Goal: Task Accomplishment & Management: Complete application form

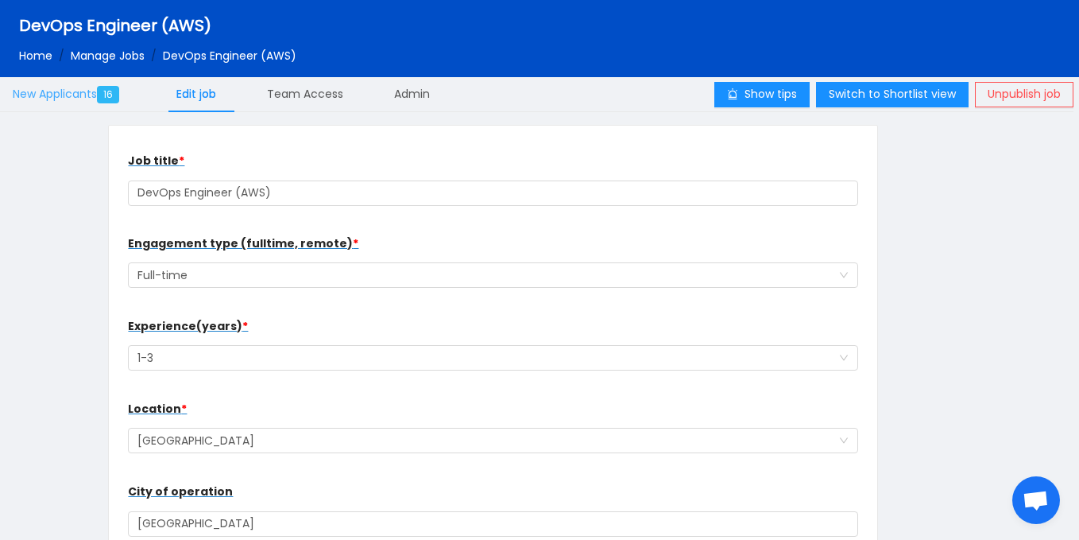
click at [97, 95] on span "New Applicants 16" at bounding box center [69, 94] width 113 height 16
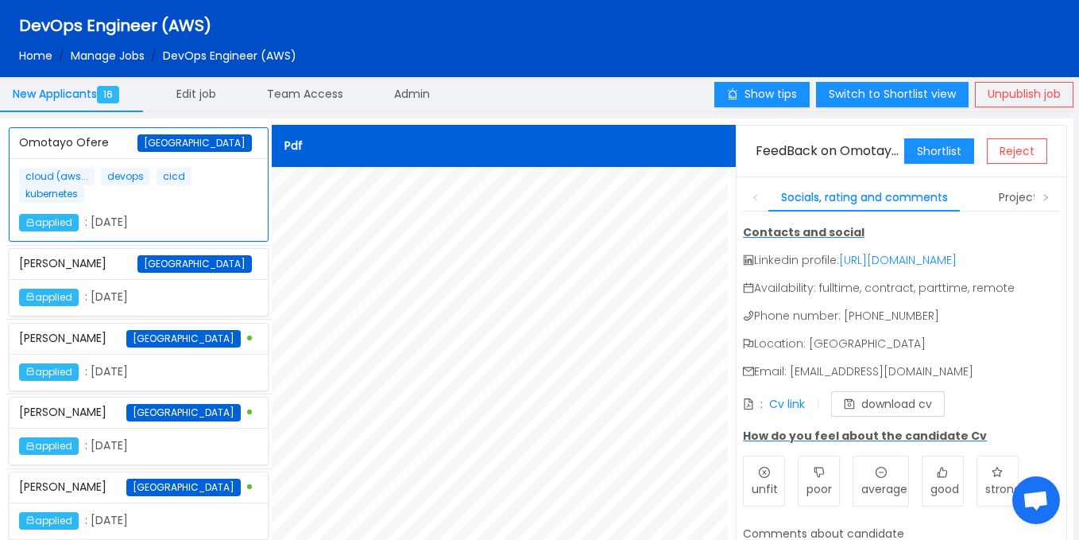
click at [490, 89] on div "New Applicants 16 Edit job Team Access Admin" at bounding box center [357, 94] width 715 height 37
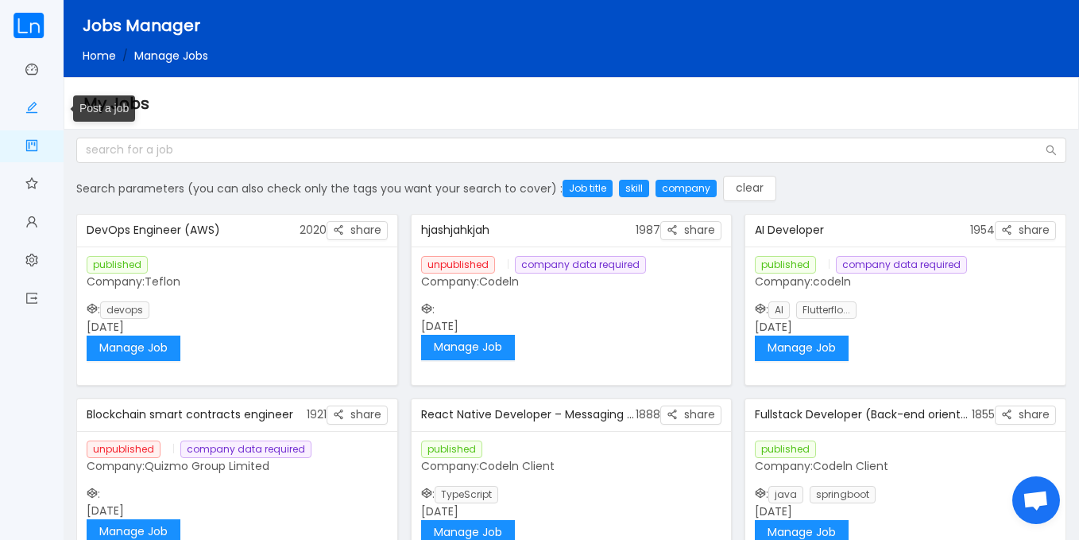
click at [30, 113] on link "Post a job" at bounding box center [31, 108] width 13 height 33
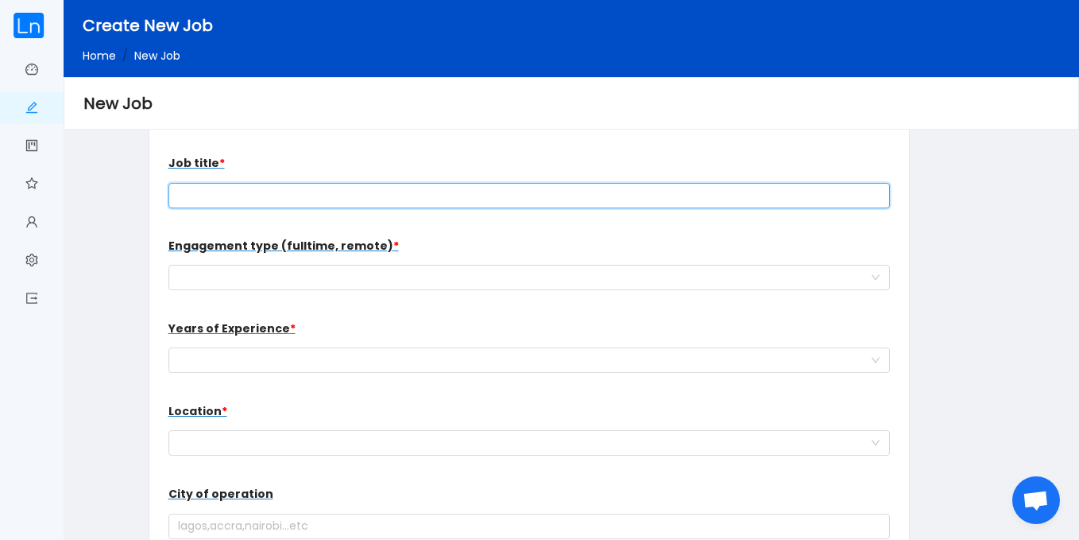
click at [234, 194] on input "text" at bounding box center [530, 195] width 723 height 25
paste input "IT Support Officer"
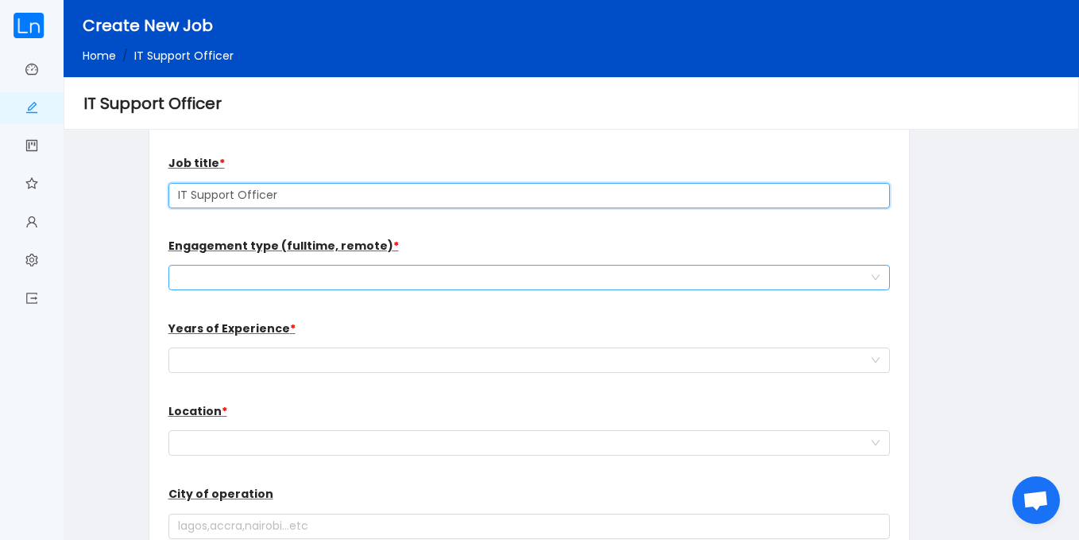
type input "IT Support Officer"
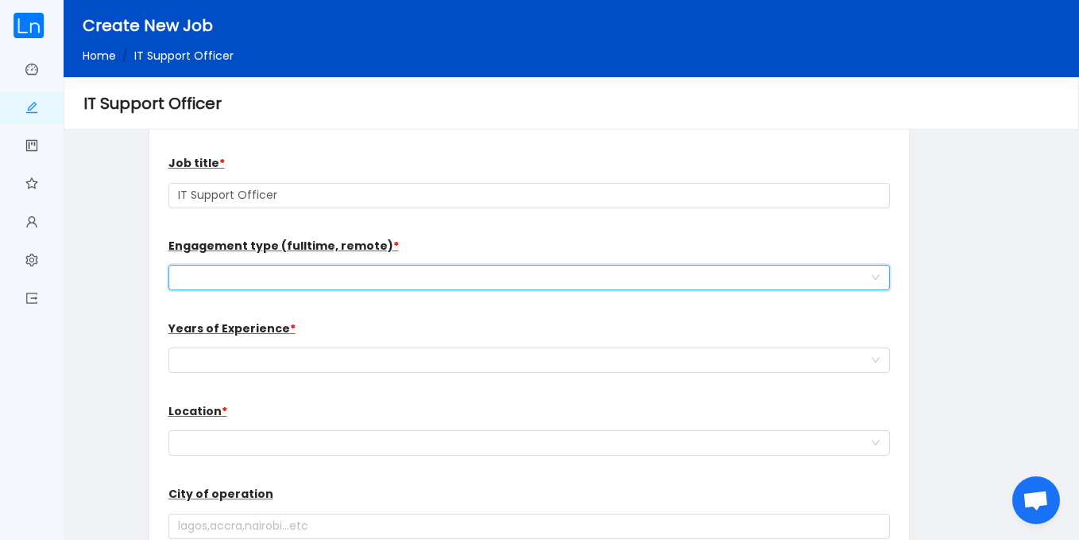
click at [366, 269] on div "work type for the new hire" at bounding box center [524, 277] width 693 height 24
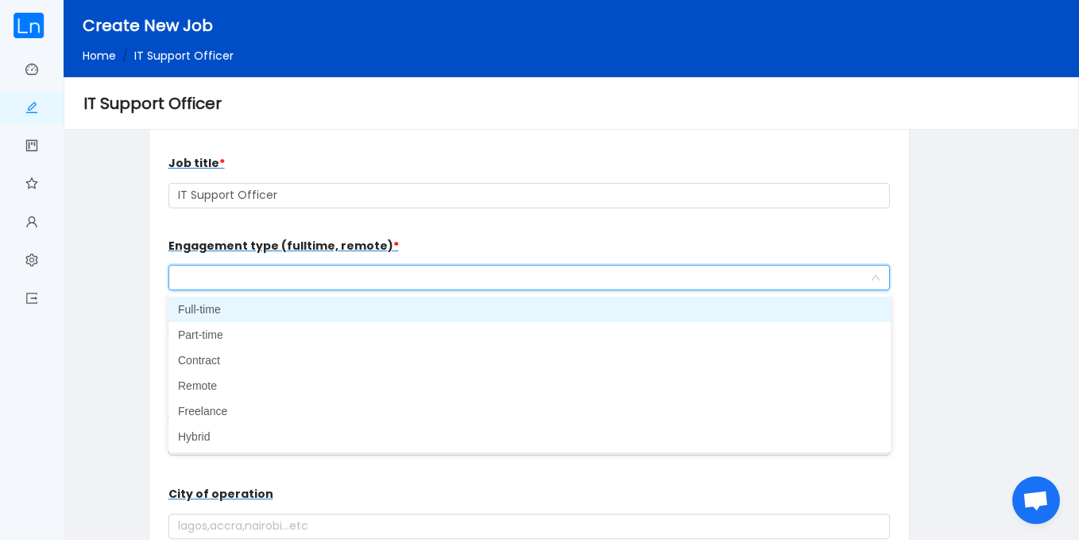
click at [288, 312] on li "Full-time" at bounding box center [530, 308] width 723 height 25
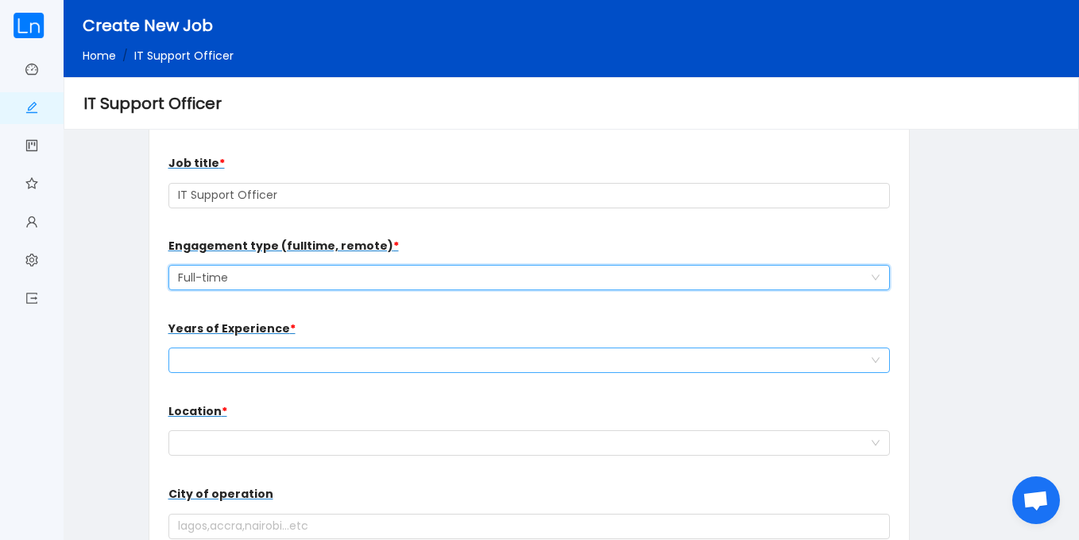
click at [302, 359] on div "Select a option" at bounding box center [524, 360] width 693 height 24
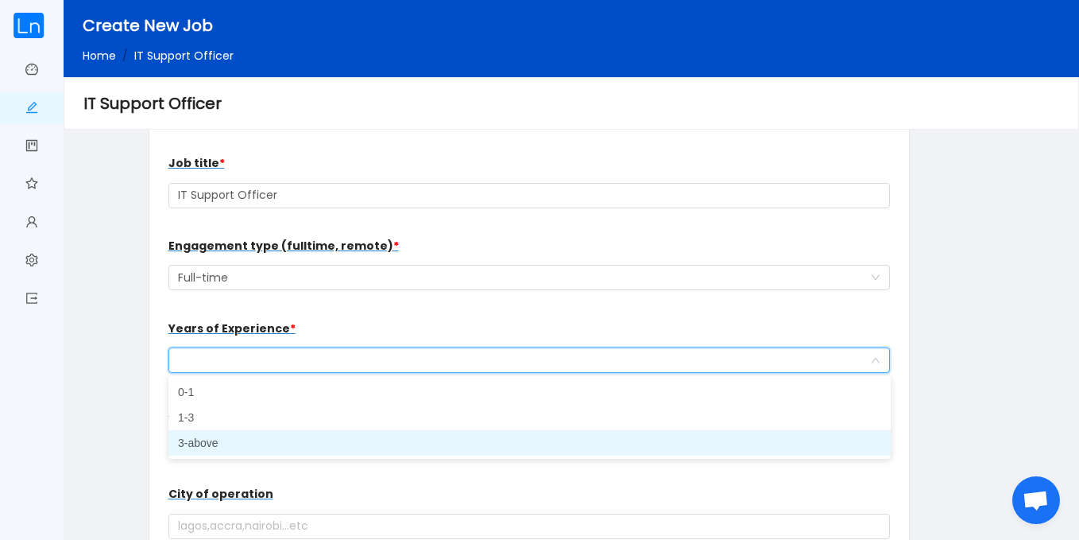
click at [257, 444] on li "3-above" at bounding box center [530, 442] width 723 height 25
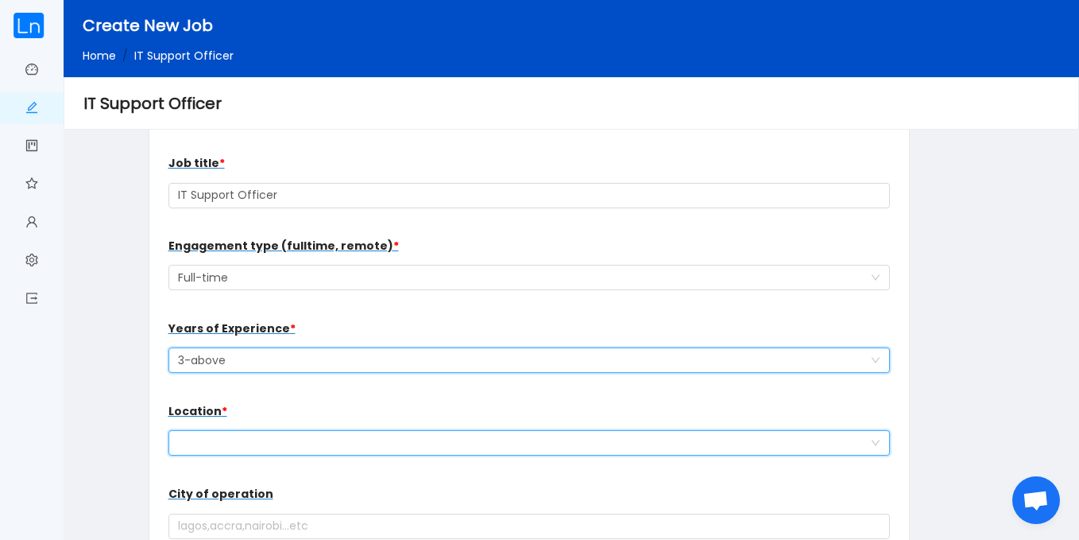
click at [257, 444] on div at bounding box center [524, 443] width 693 height 24
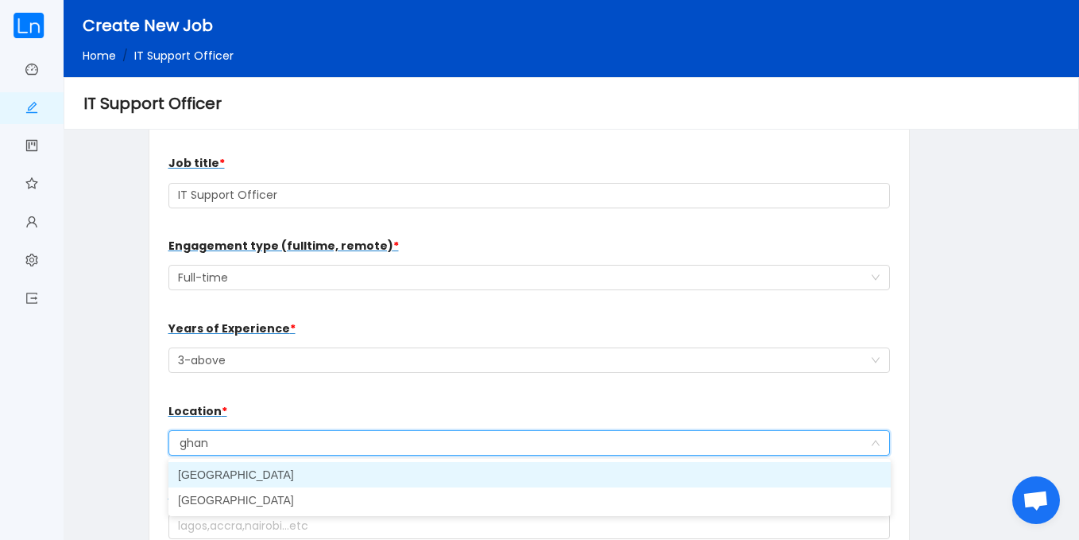
type input "ghana"
click at [240, 472] on li "[GEOGRAPHIC_DATA]" at bounding box center [530, 474] width 723 height 25
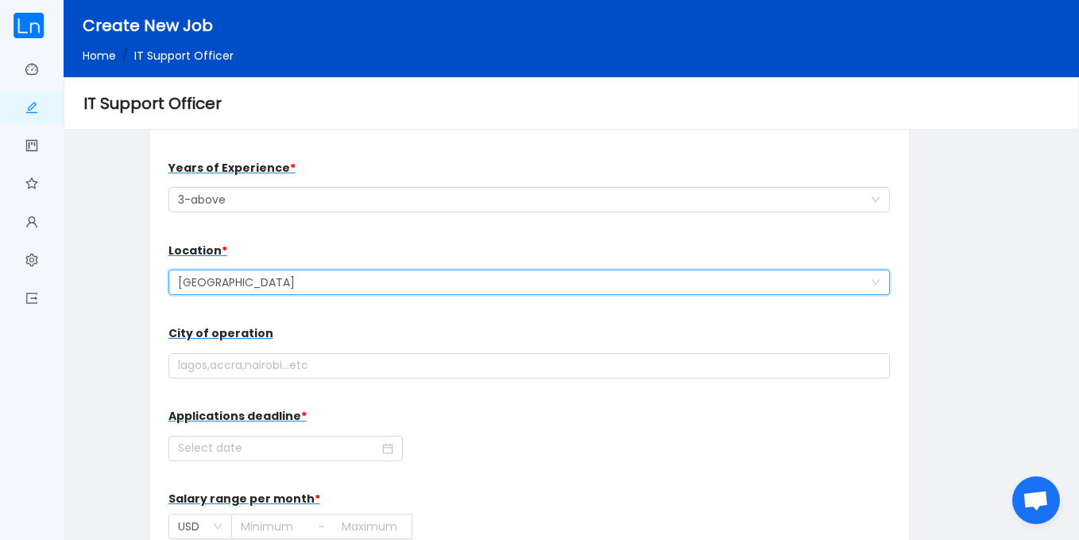
scroll to position [172, 0]
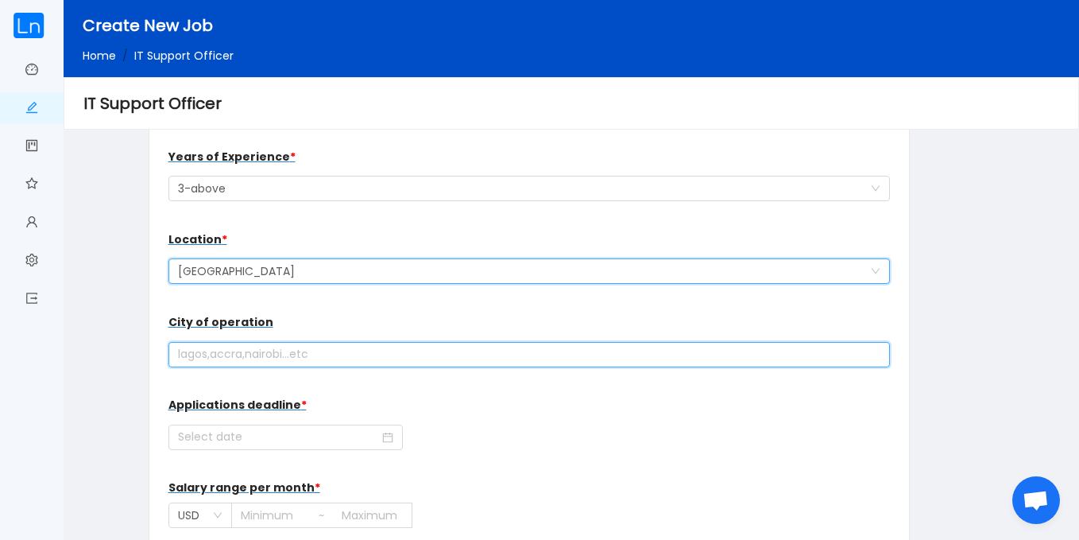
click at [405, 358] on input "text" at bounding box center [530, 354] width 723 height 25
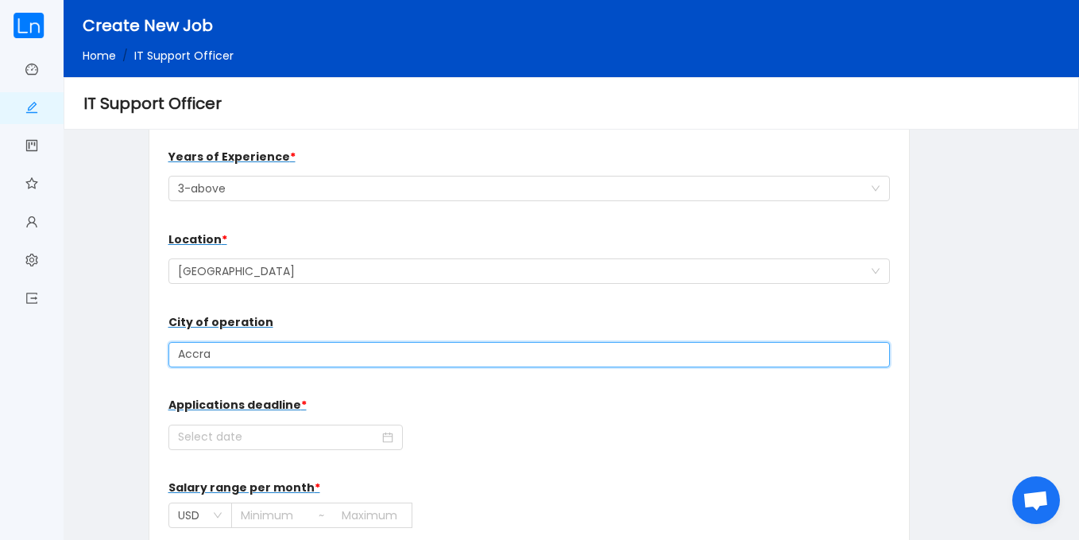
type input "Accra"
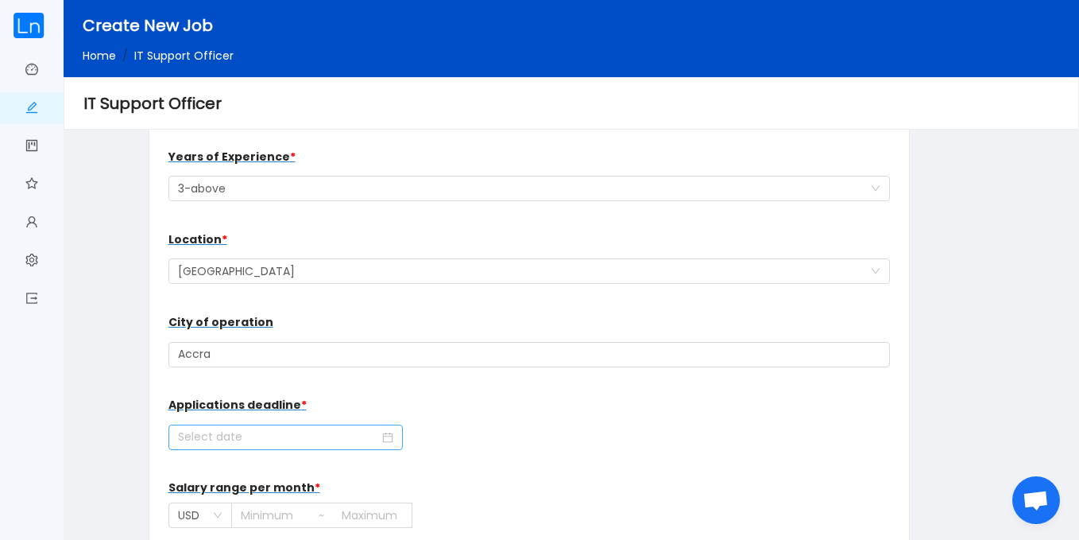
click at [382, 440] on icon "icon: calendar" at bounding box center [387, 437] width 11 height 11
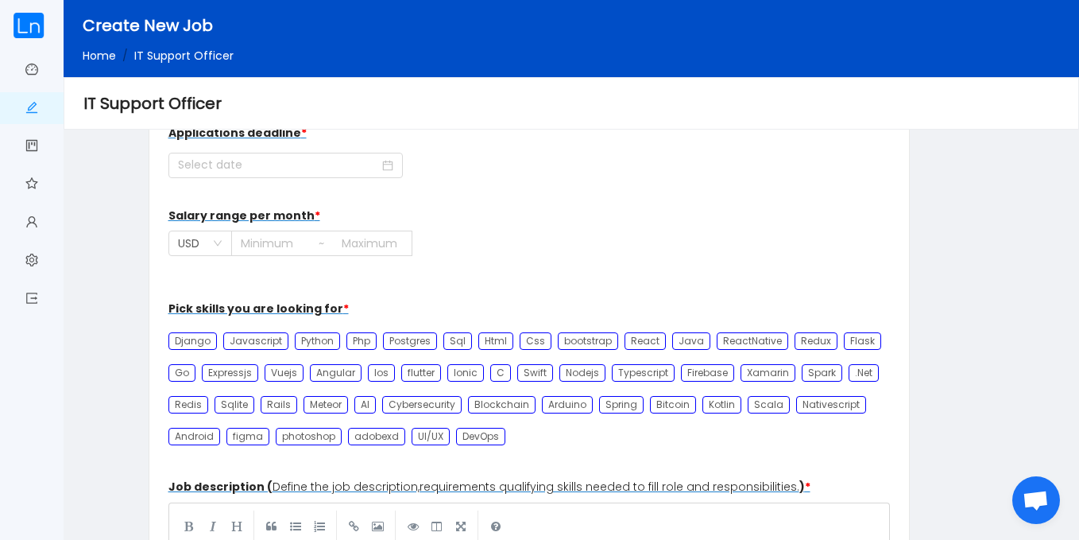
scroll to position [456, 0]
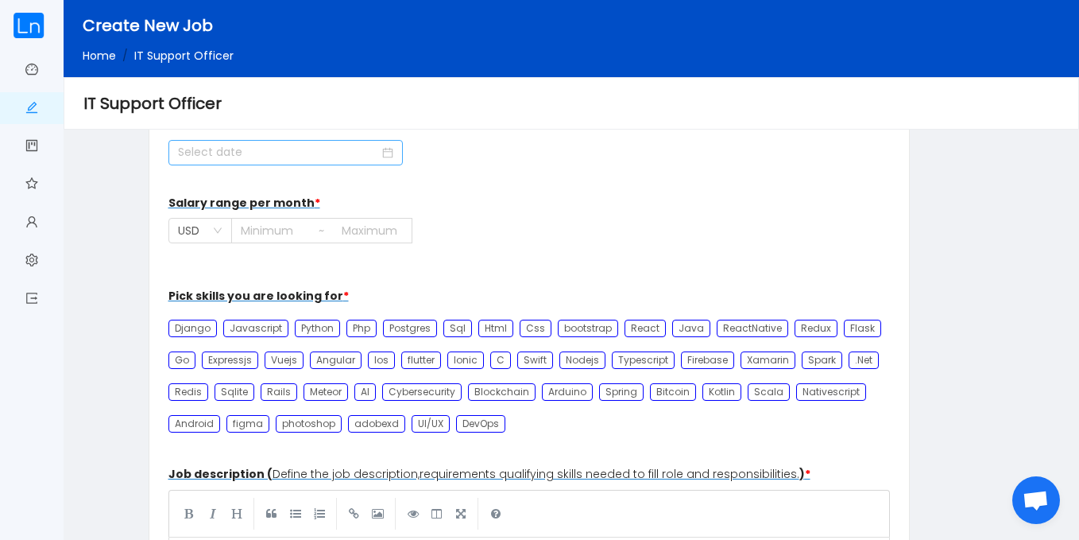
click at [382, 147] on icon "icon: calendar" at bounding box center [387, 152] width 11 height 11
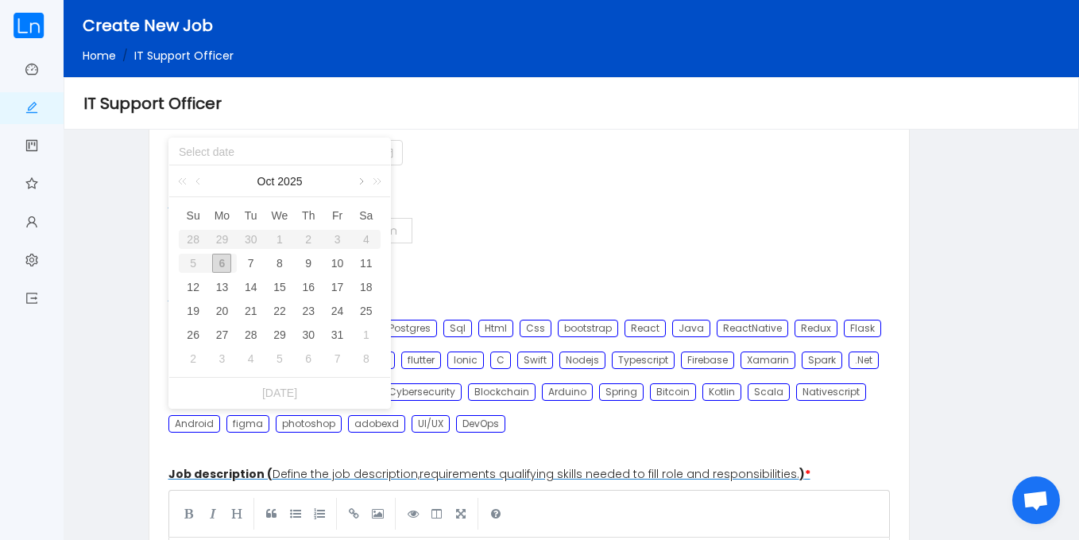
click at [362, 180] on link at bounding box center [360, 181] width 14 height 32
click at [193, 358] on div "30" at bounding box center [193, 358] width 19 height 19
type input "[DATE]"
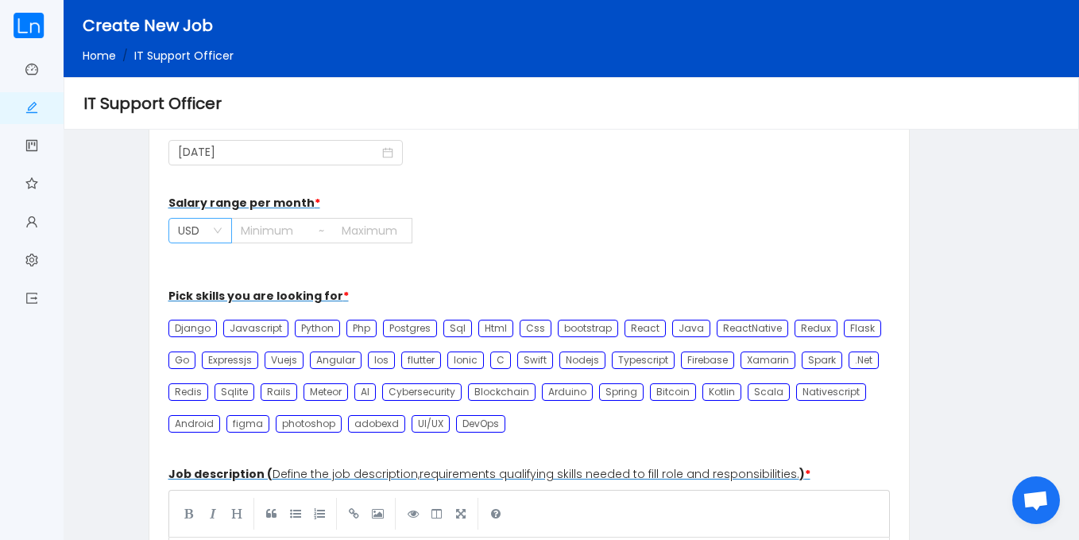
click at [221, 229] on icon "icon: down" at bounding box center [218, 231] width 10 height 10
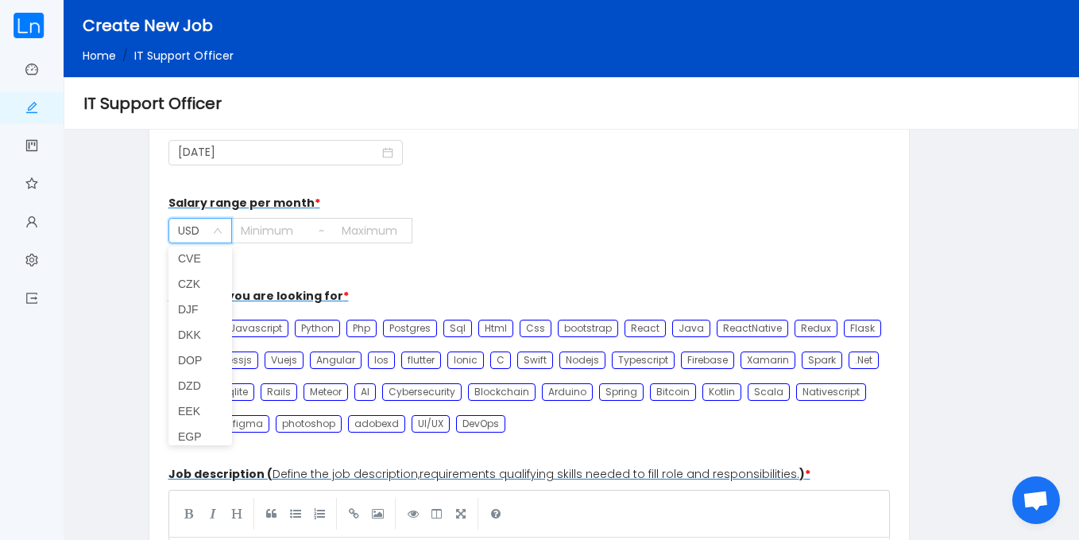
scroll to position [848, 0]
click at [188, 407] on li "GHS" at bounding box center [201, 405] width 64 height 25
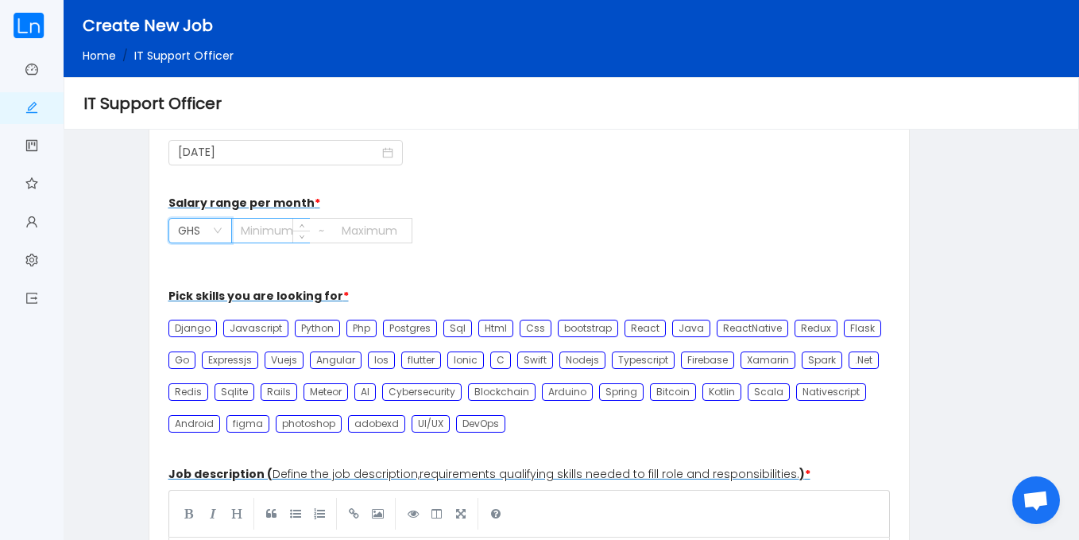
click at [271, 230] on input at bounding box center [271, 231] width 78 height 24
type input "3000"
click at [364, 226] on input at bounding box center [372, 231] width 79 height 24
type input "5000"
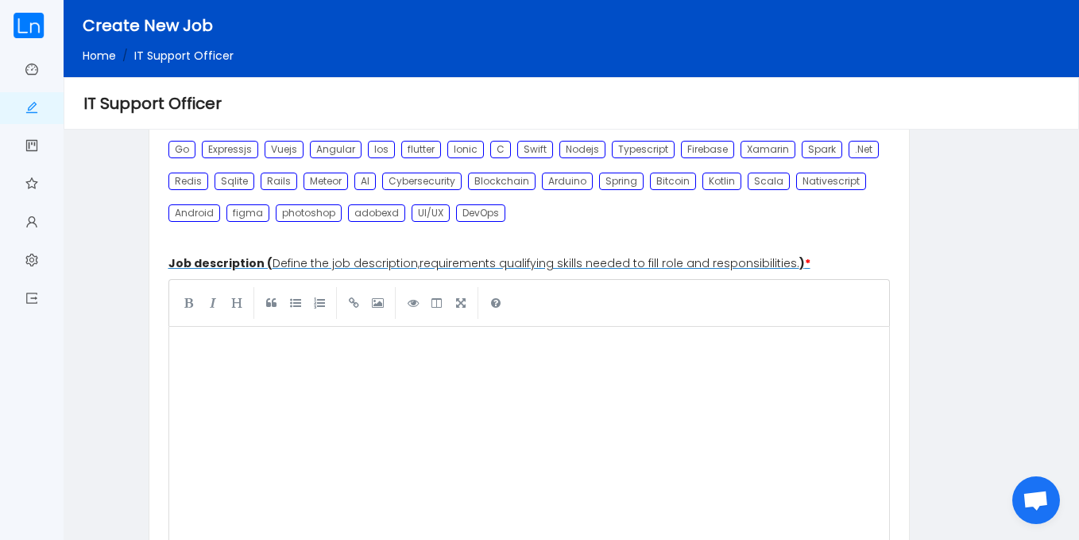
scroll to position [6, 0]
click at [270, 352] on pre "​" at bounding box center [532, 354] width 711 height 32
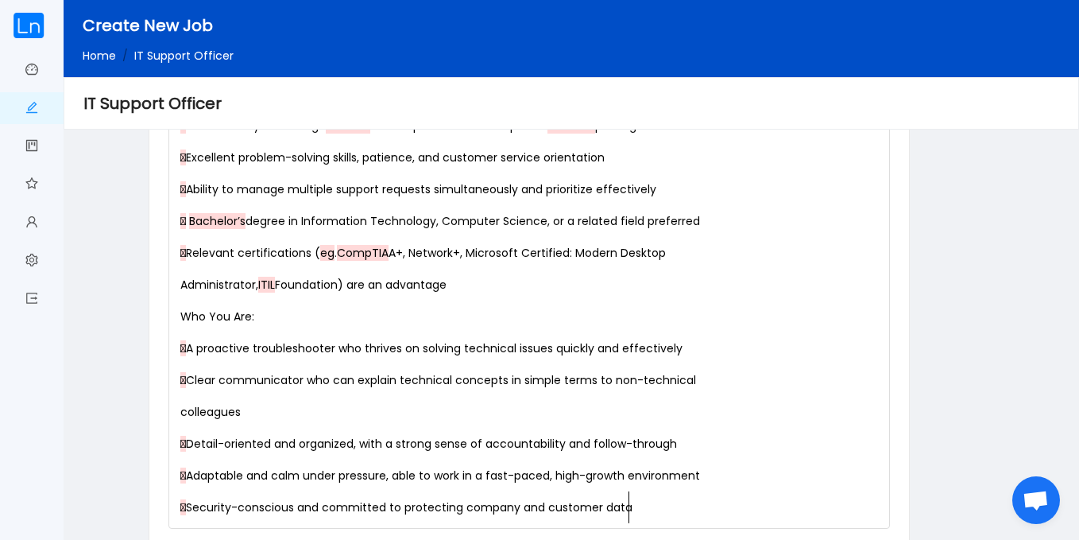
scroll to position [0, 0]
click at [189, 506] on div "xxxxxxxxxx Windows, macOS , iOS , and Android  Familiarity with cloud-based pr…" at bounding box center [529, 221] width 705 height 604
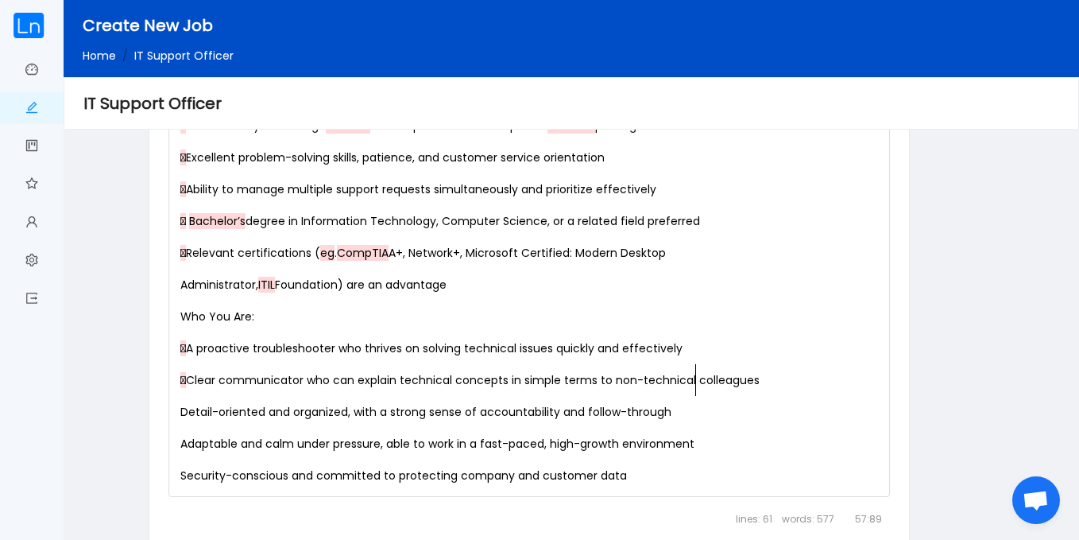
scroll to position [6, 2]
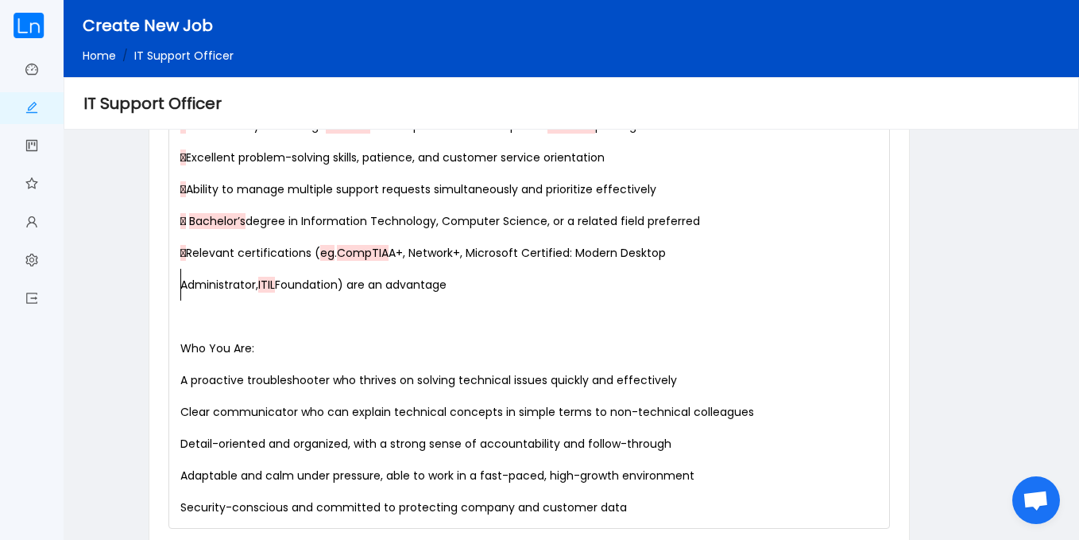
click at [179, 280] on pre "Administrator, ITIL Foundation) are an advantage" at bounding box center [532, 285] width 711 height 32
click at [188, 255] on span " Relevant certifications ( eg . CompTIA A+, Network+, Microsoft Certified: Mod…" at bounding box center [527, 269] width 694 height 48
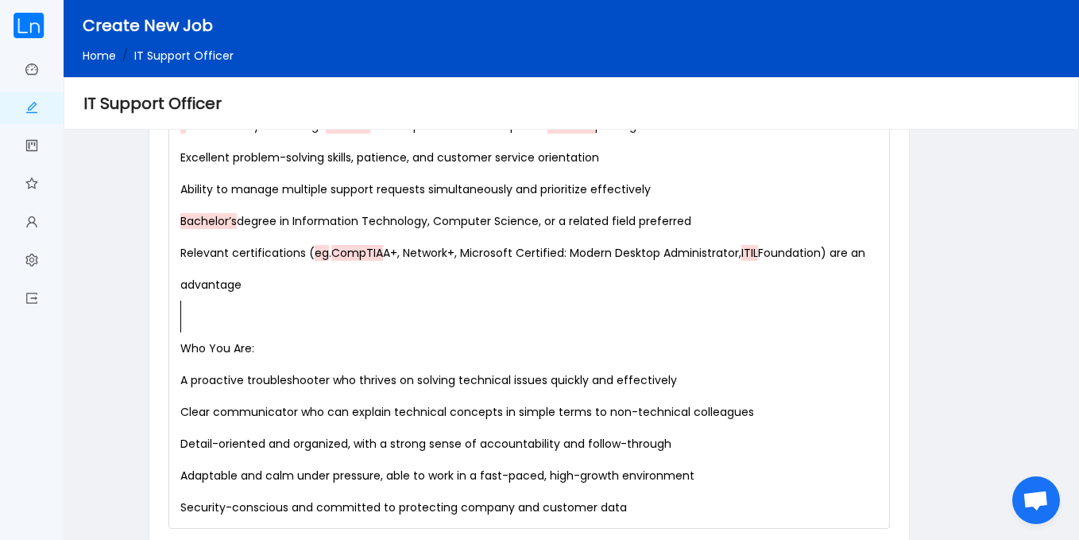
click at [560, 310] on pre "​" at bounding box center [532, 316] width 711 height 32
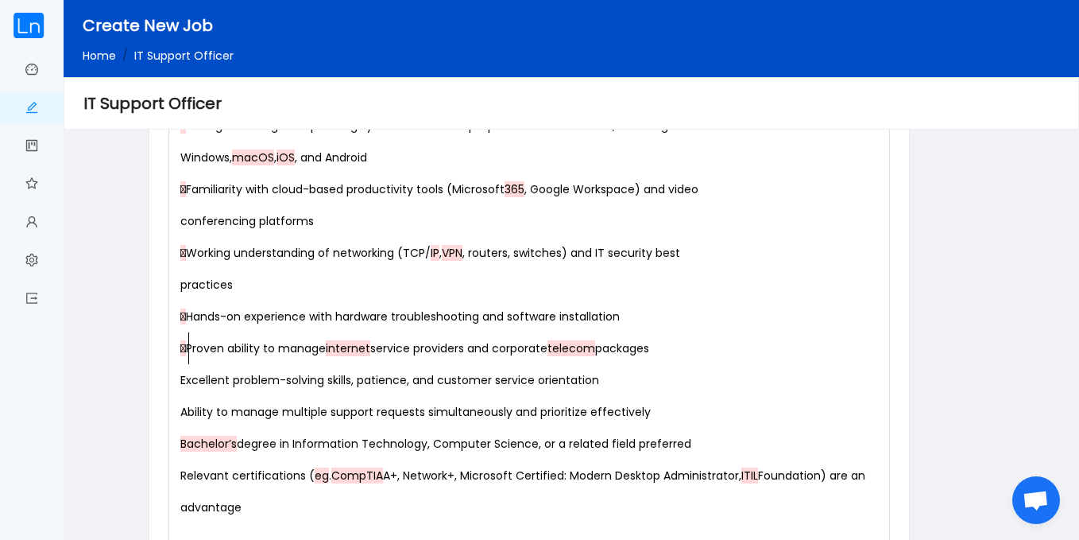
scroll to position [6, 0]
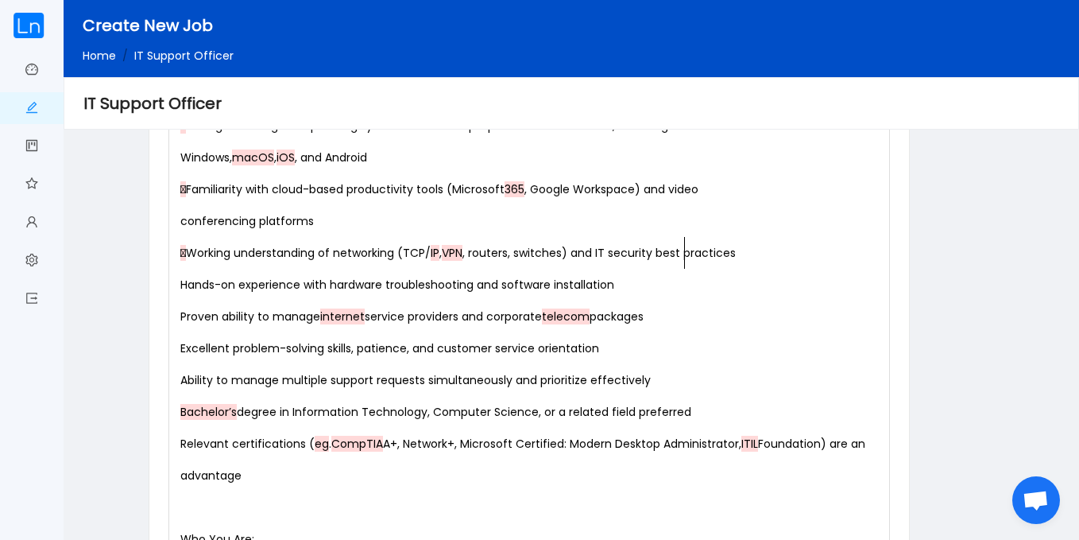
scroll to position [6, 2]
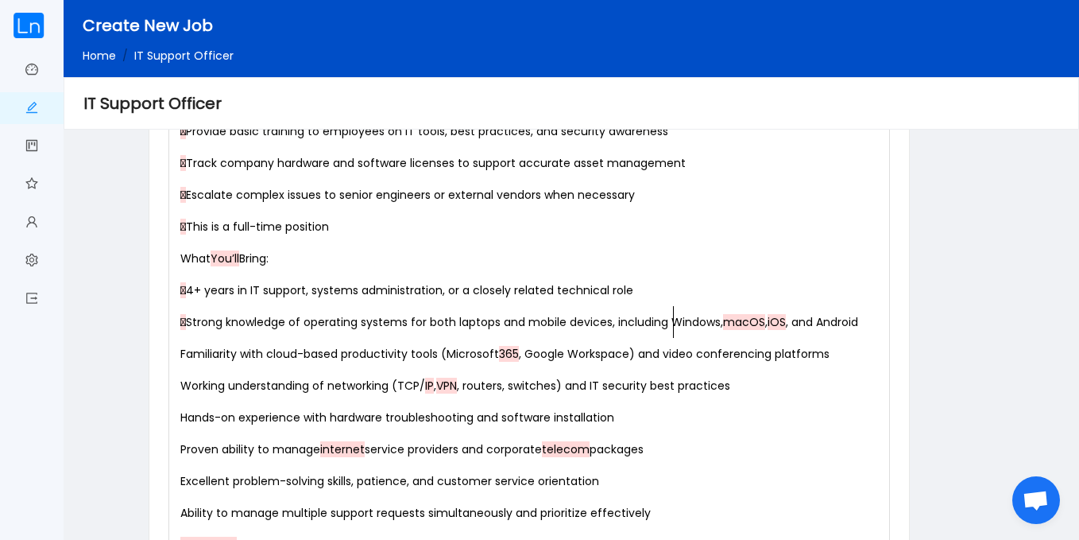
scroll to position [2016, 0]
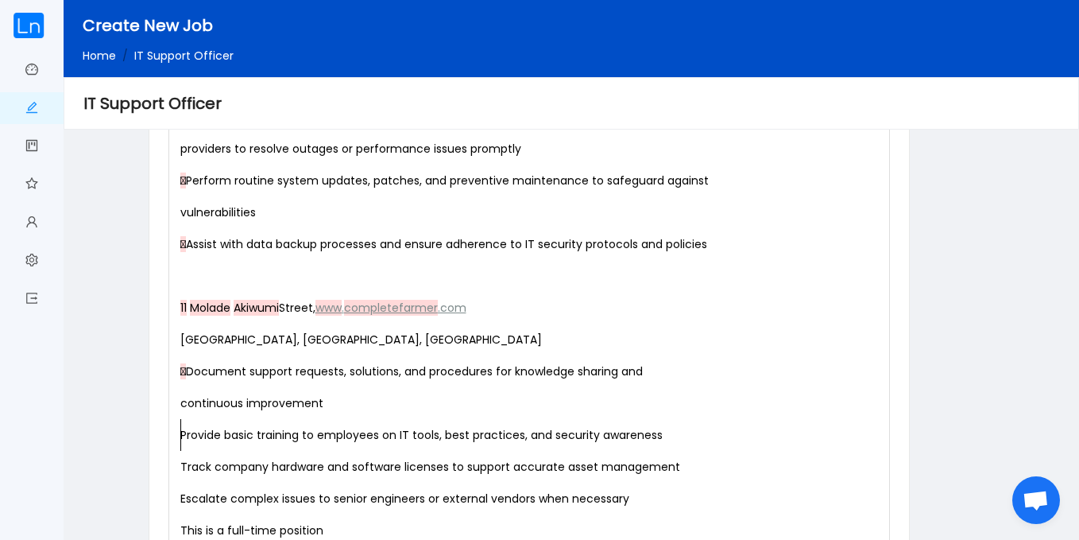
scroll to position [1721, 0]
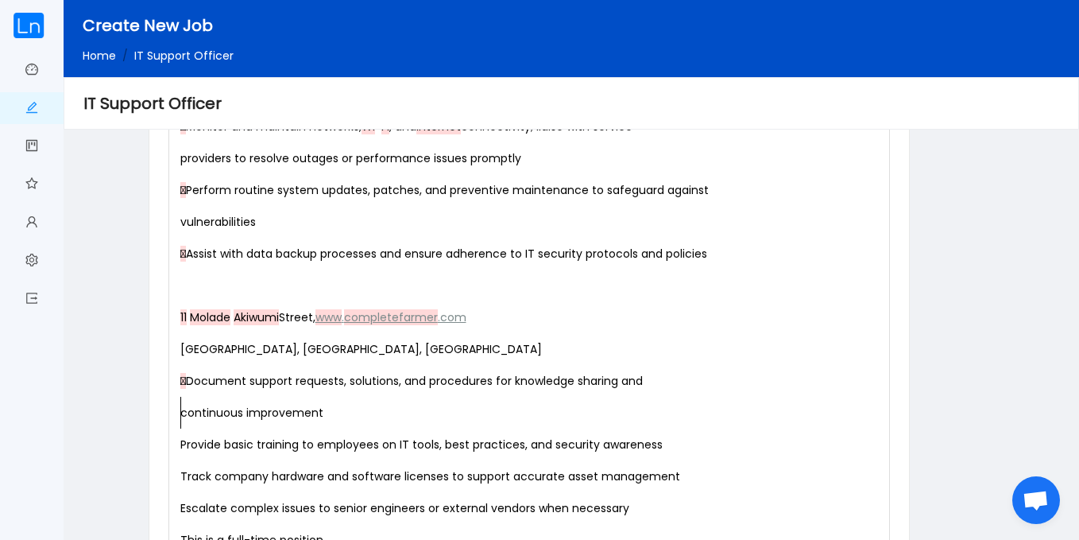
click at [180, 415] on div "xxxxxxxxxx The IT Support Officer ensures that Complete Farmer’s technology inf…" at bounding box center [532, 238] width 711 height 1908
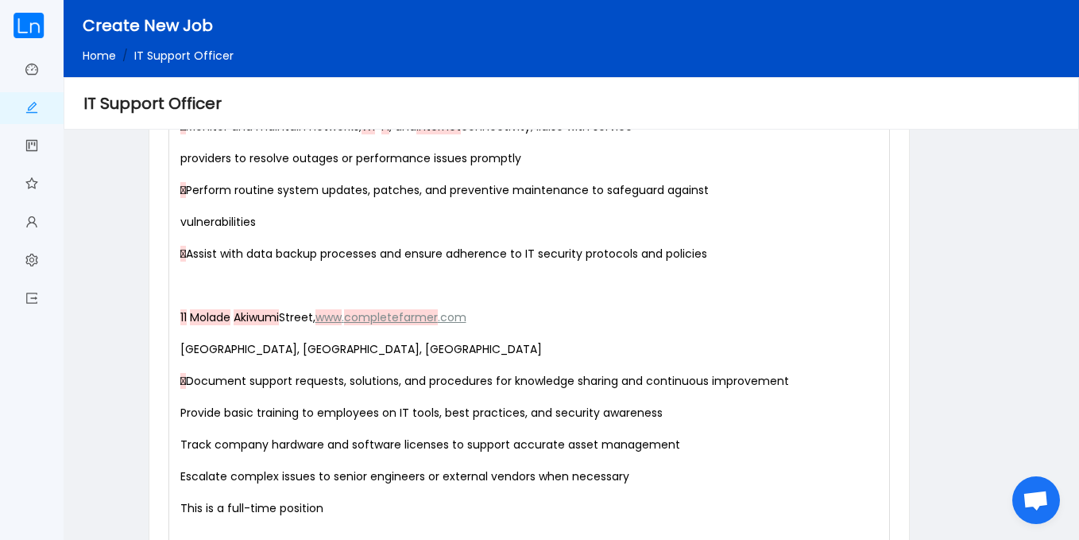
click at [188, 381] on div "xxxxxxxxxx The IT Support Officer ensures that Complete Farmer’s technology inf…" at bounding box center [532, 222] width 711 height 1876
type textarea "11 Molade Akiwumi Street, www.completefarmer.com Airport West, Accra, Ghana"
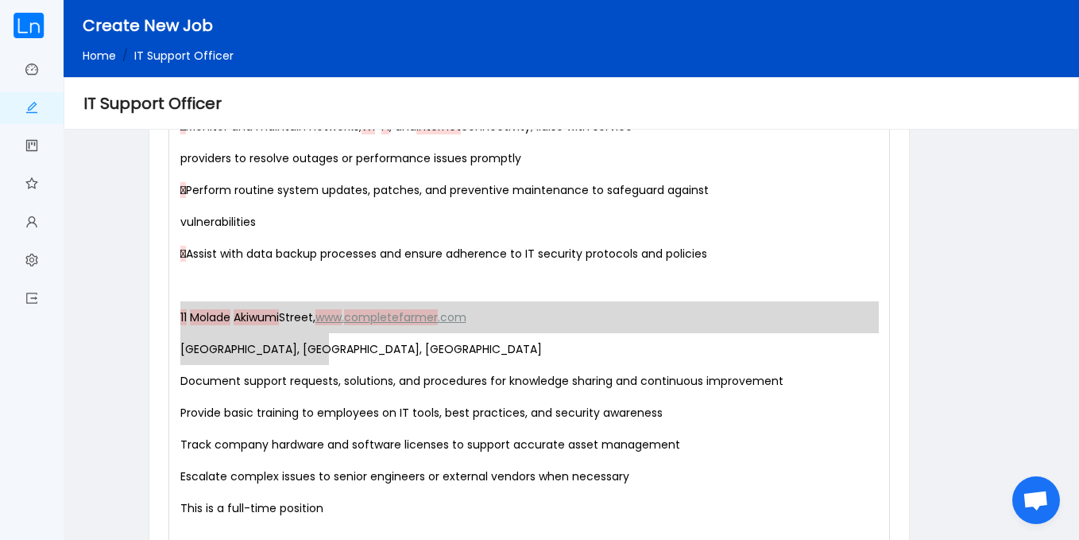
drag, startPoint x: 345, startPoint y: 351, endPoint x: 113, endPoint y: 331, distance: 233.0
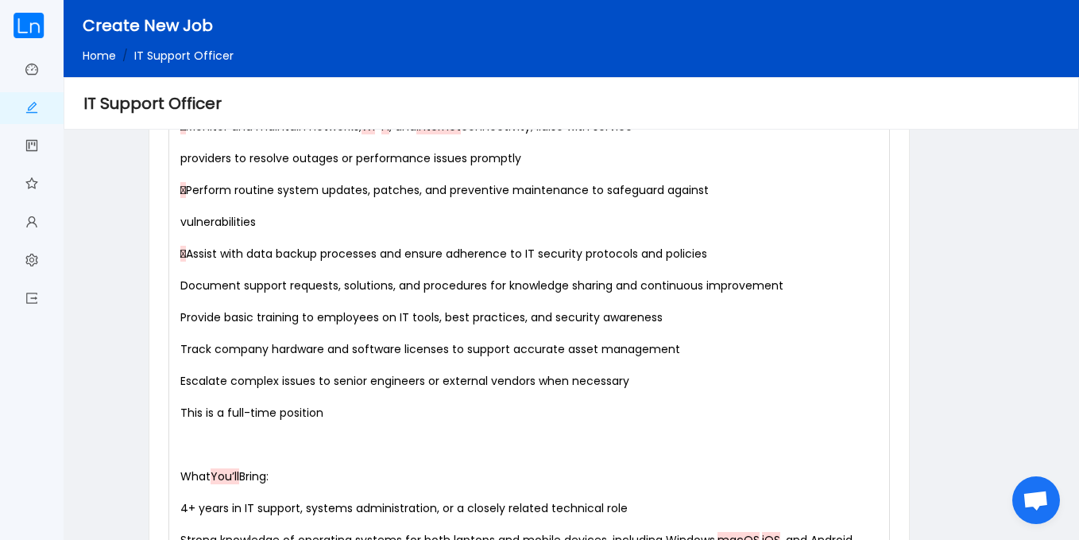
click at [189, 255] on div "x The IT Support Officer ensures that Complete Farmer’s technology infrastructu…" at bounding box center [532, 174] width 711 height 1781
click at [177, 223] on pre "vulnerabilities" at bounding box center [532, 222] width 711 height 32
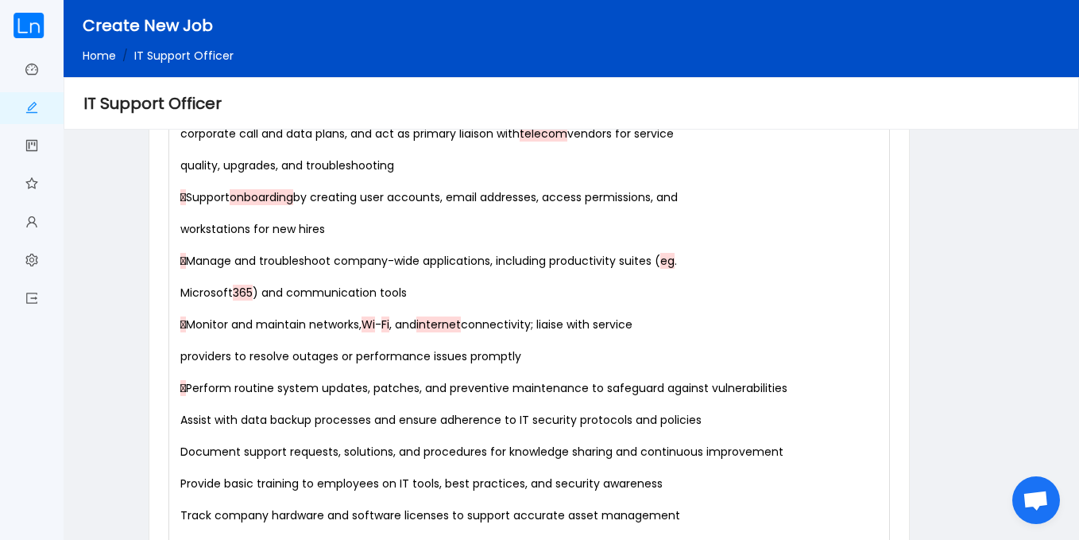
scroll to position [1497, 0]
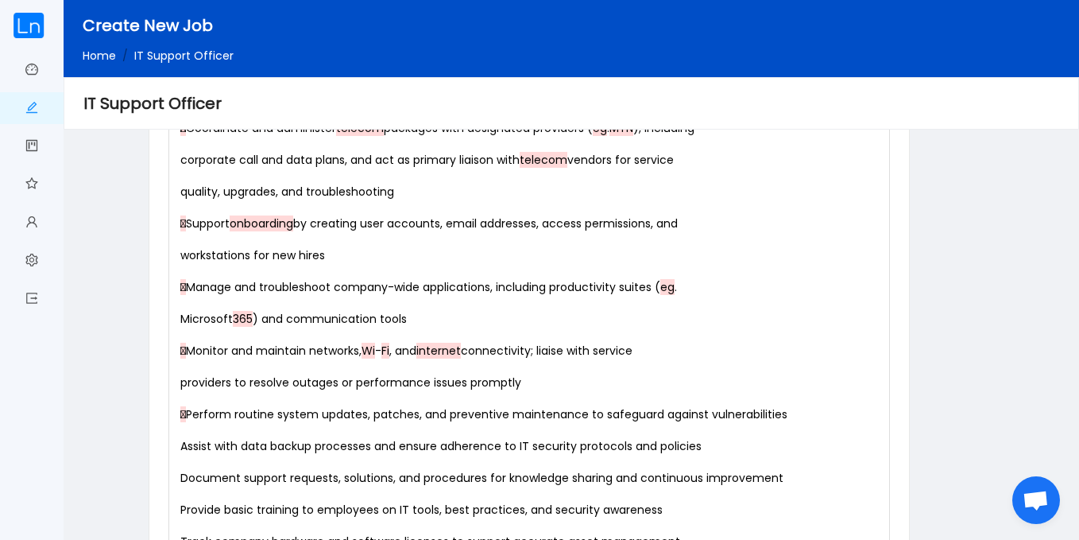
click at [192, 421] on div "x The IT Support Officer ensures that Complete Farmer’s technology infrastructu…" at bounding box center [532, 382] width 711 height 1749
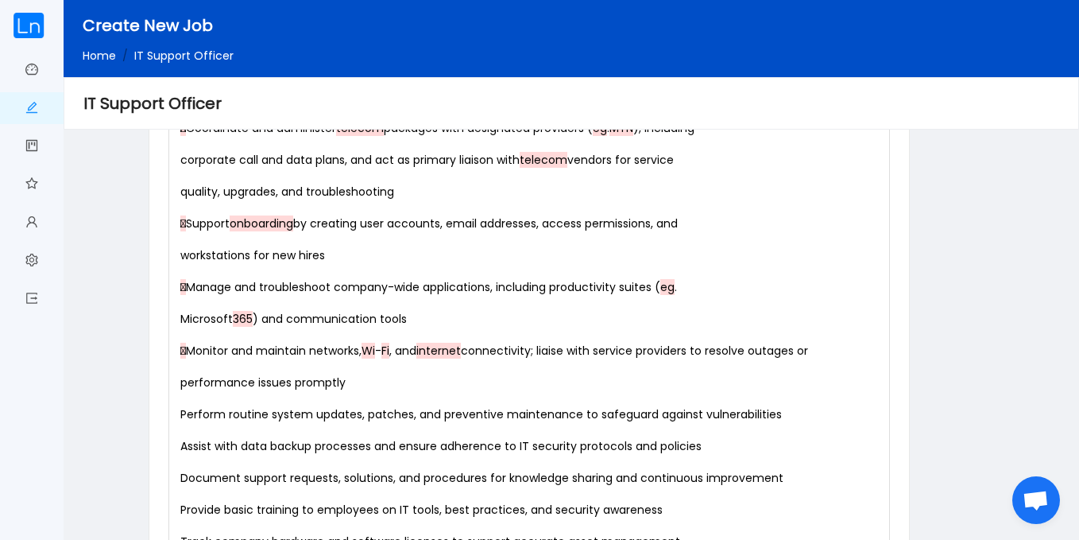
click at [188, 355] on div "x The IT Support Officer ensures that Complete Farmer’s technology infrastructu…" at bounding box center [532, 382] width 711 height 1749
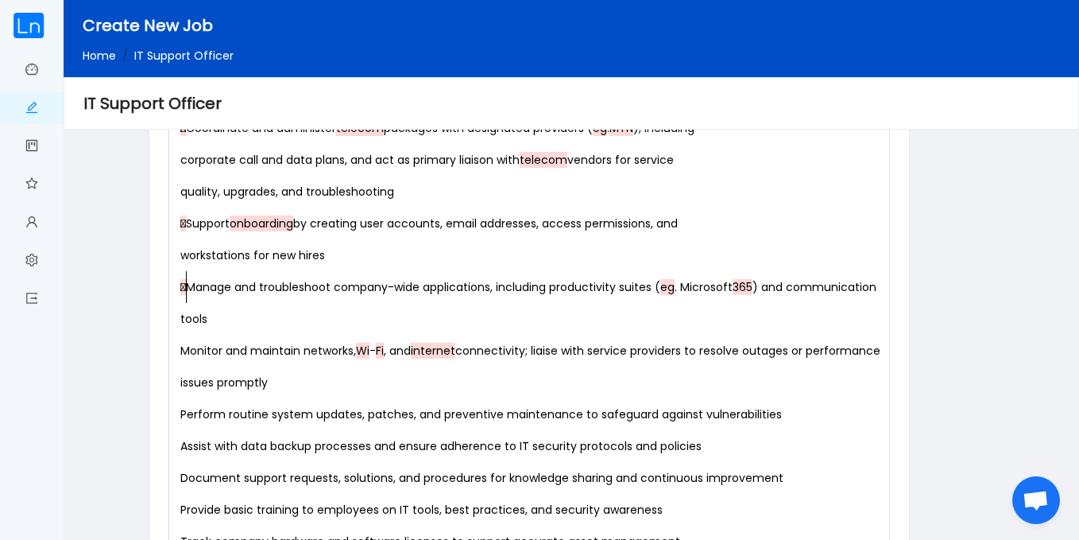
click at [186, 289] on div "x The IT Support Officer ensures that Complete Farmer’s technology infrastructu…" at bounding box center [532, 382] width 711 height 1749
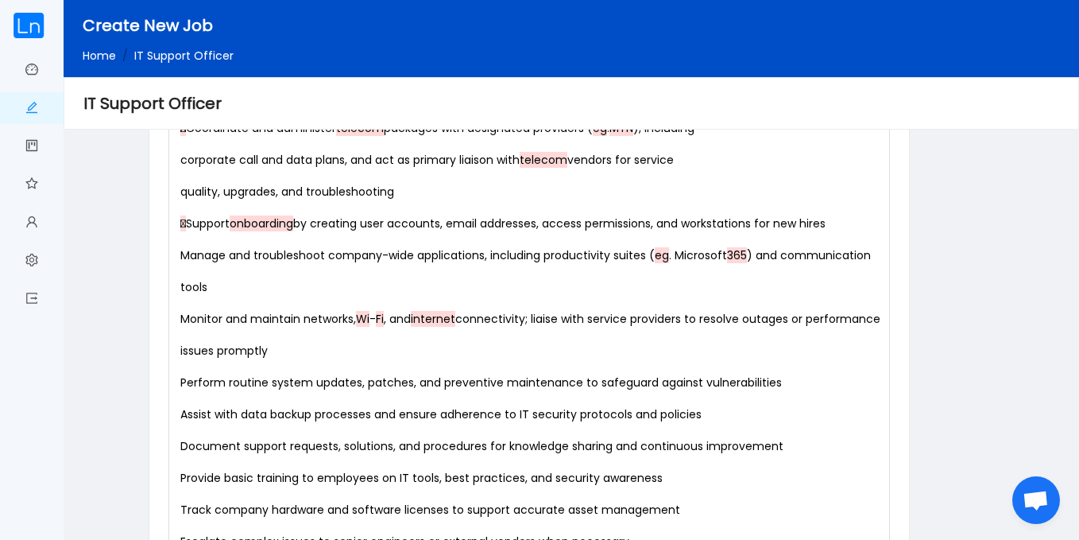
click at [192, 220] on div "x The IT Support Officer ensures that Complete Farmer’s technology infrastructu…" at bounding box center [532, 366] width 711 height 1717
click at [178, 158] on pre "corporate call and data plans, and act as primary liaison with telecom vendors …" at bounding box center [532, 176] width 711 height 64
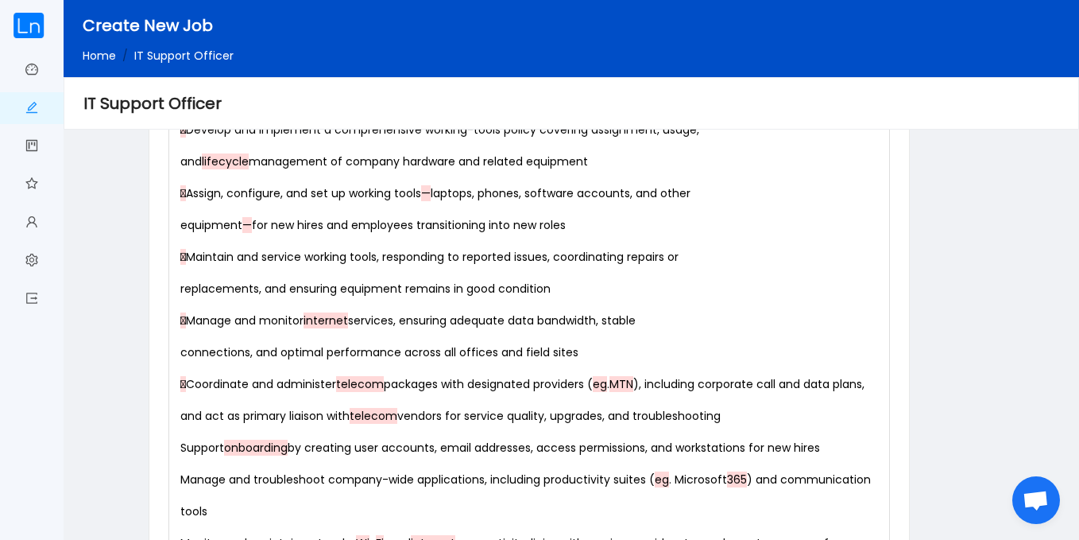
scroll to position [1211, 0]
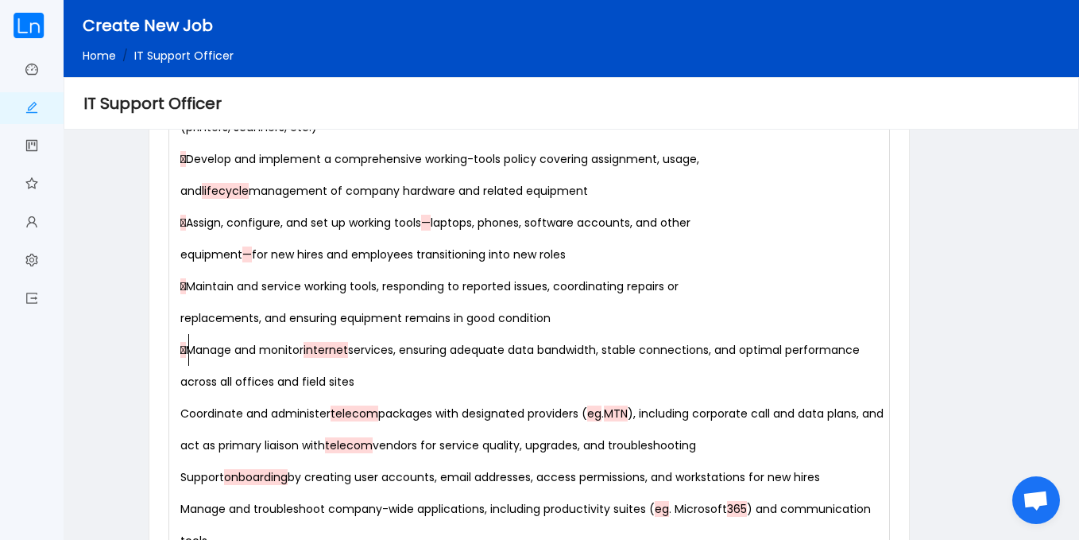
click at [178, 253] on pre "equipment — for new hires and employees transitioning into new roles" at bounding box center [532, 254] width 711 height 32
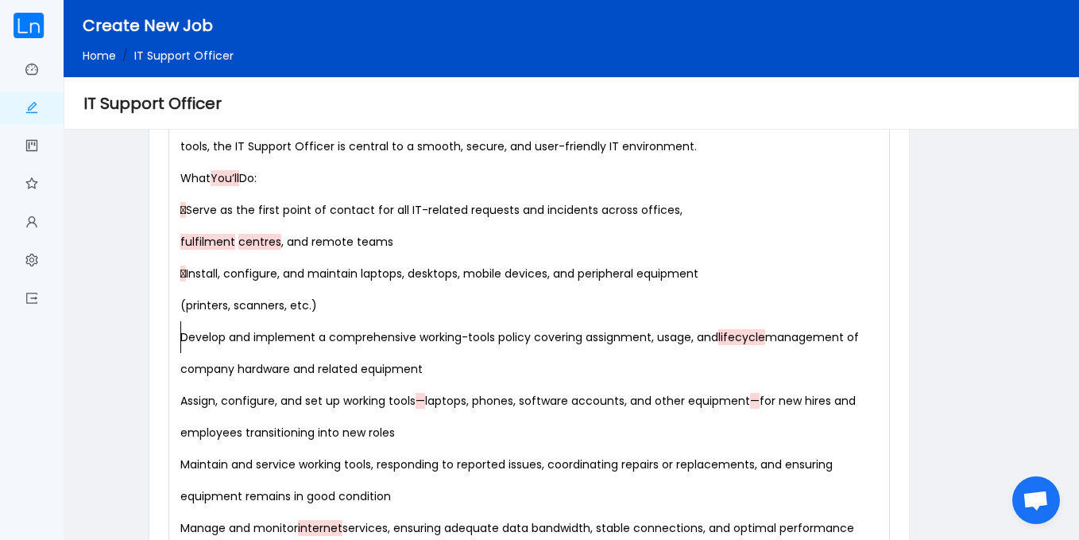
scroll to position [1012, 0]
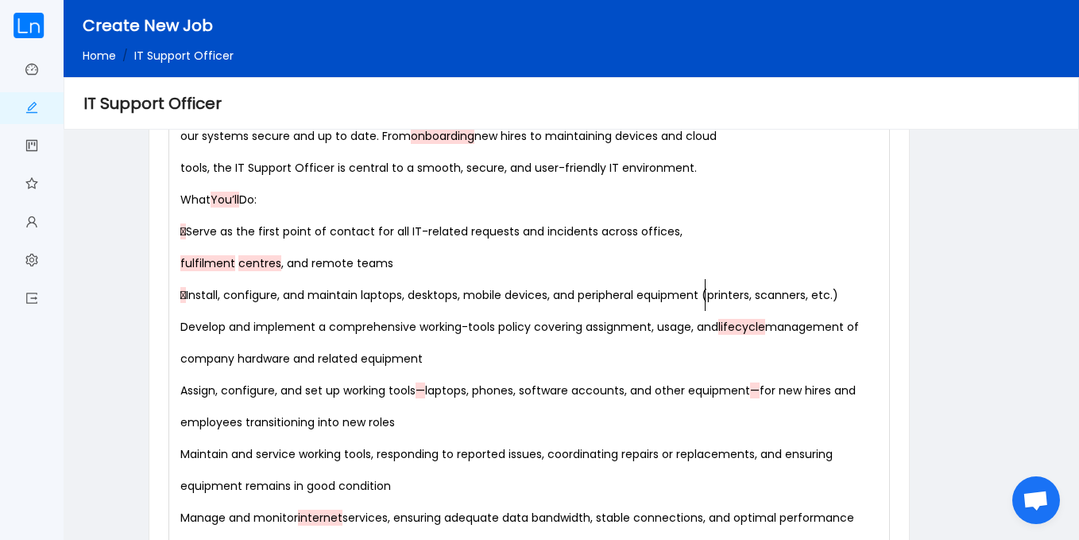
click at [188, 295] on span " Install, configure, and maintain laptops, desktops, mobile devices, and perip…" at bounding box center [509, 295] width 658 height 16
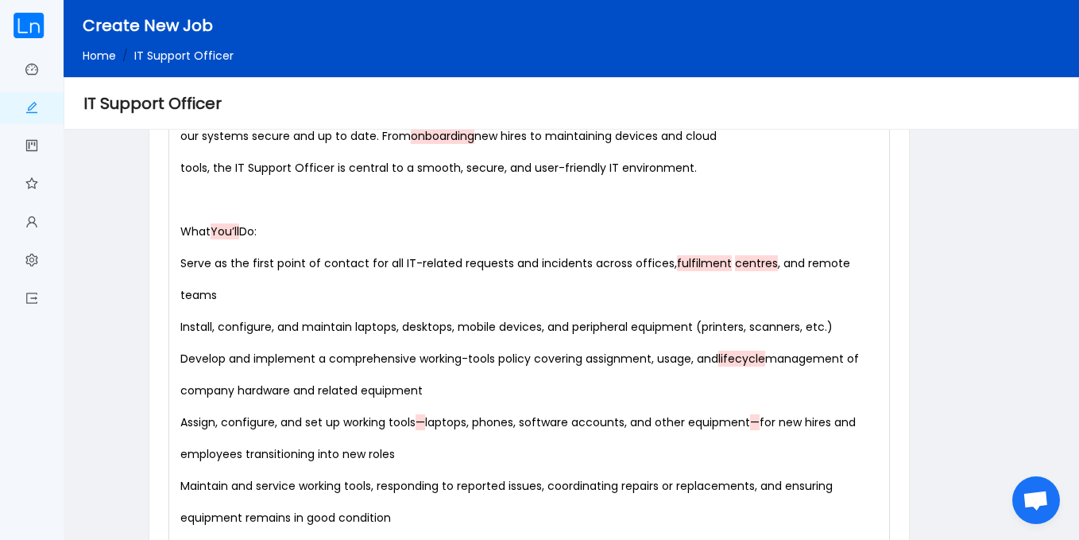
click at [179, 169] on pre "tools, the IT Support Officer is central to a smooth, secure, and user-friendly…" at bounding box center [532, 168] width 711 height 32
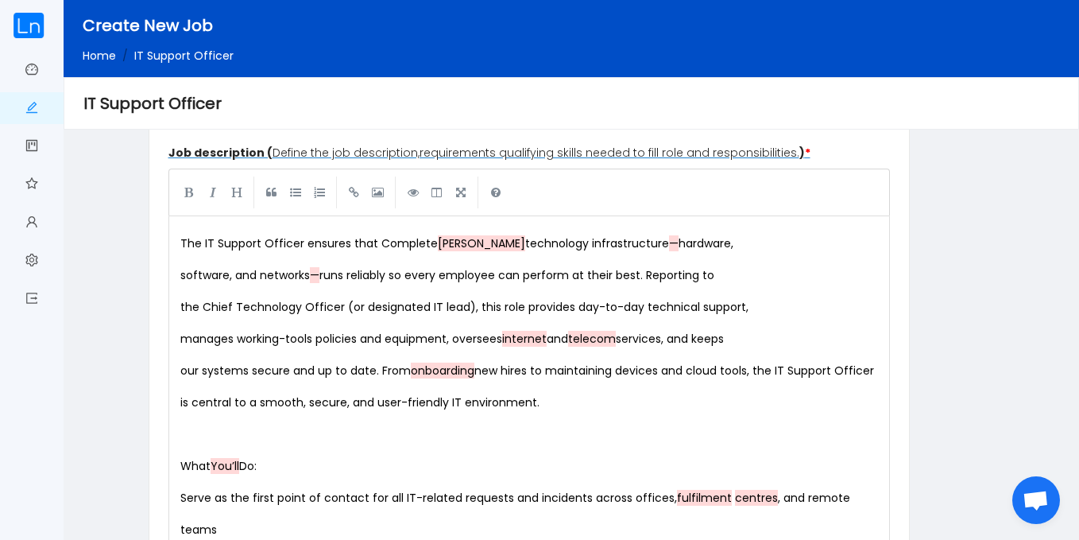
scroll to position [757, 0]
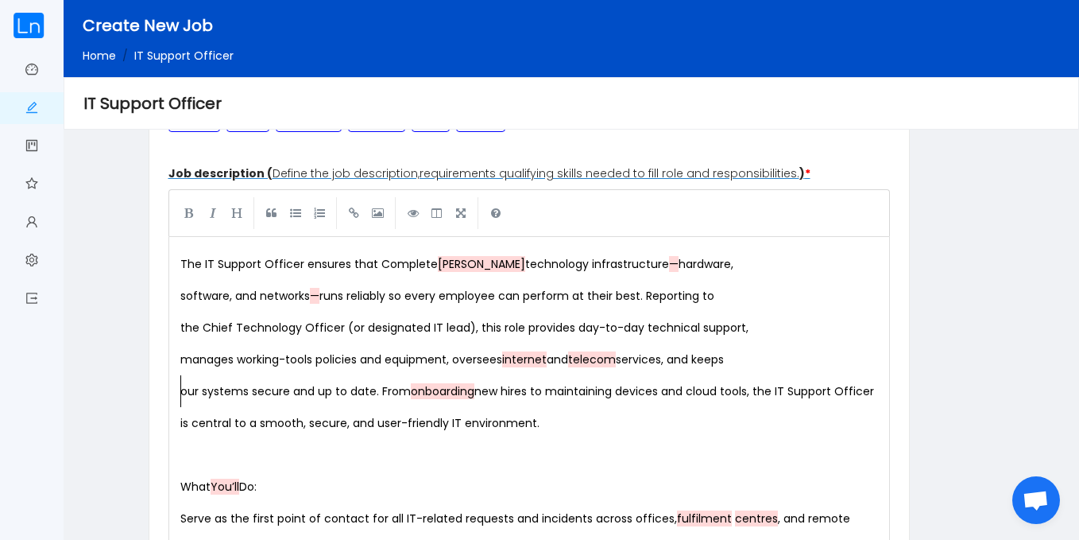
click at [177, 393] on pre "our systems secure and up to date. From onboarding new hires to maintaining dev…" at bounding box center [532, 407] width 711 height 64
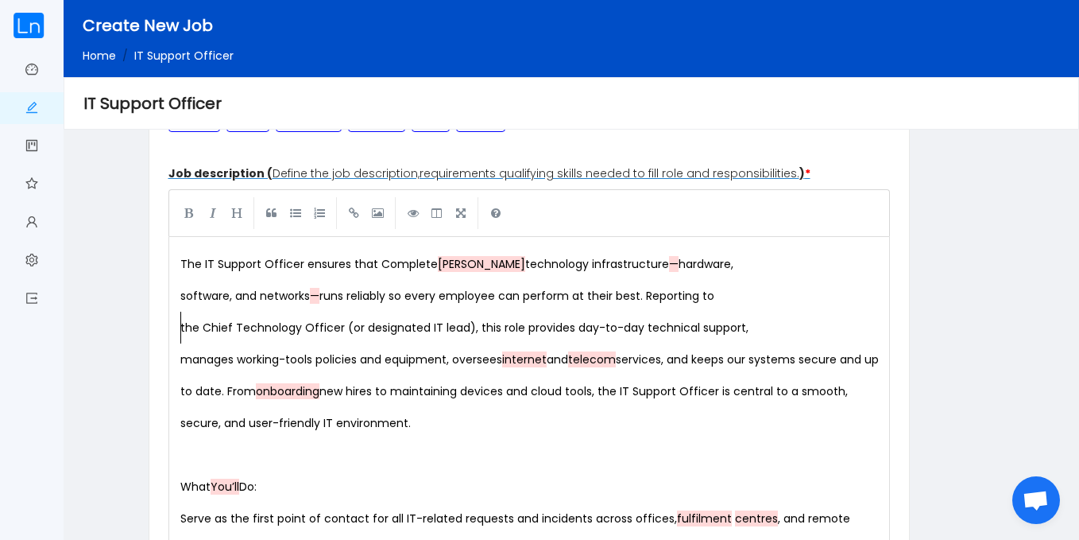
click at [177, 361] on pre "manages working-tools policies and equipment, oversees internet and telecom ser…" at bounding box center [532, 390] width 711 height 95
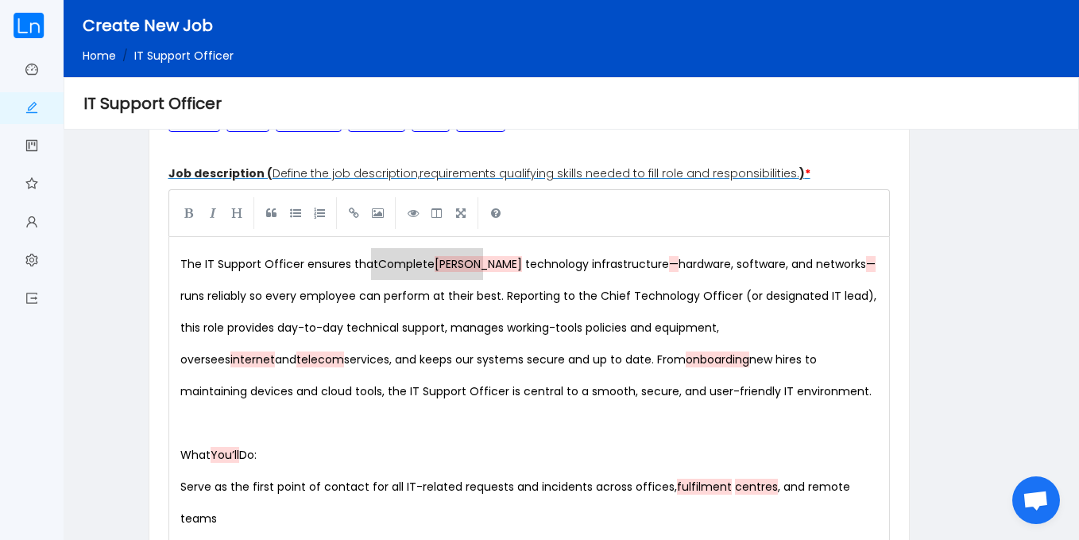
drag, startPoint x: 371, startPoint y: 266, endPoint x: 485, endPoint y: 263, distance: 113.7
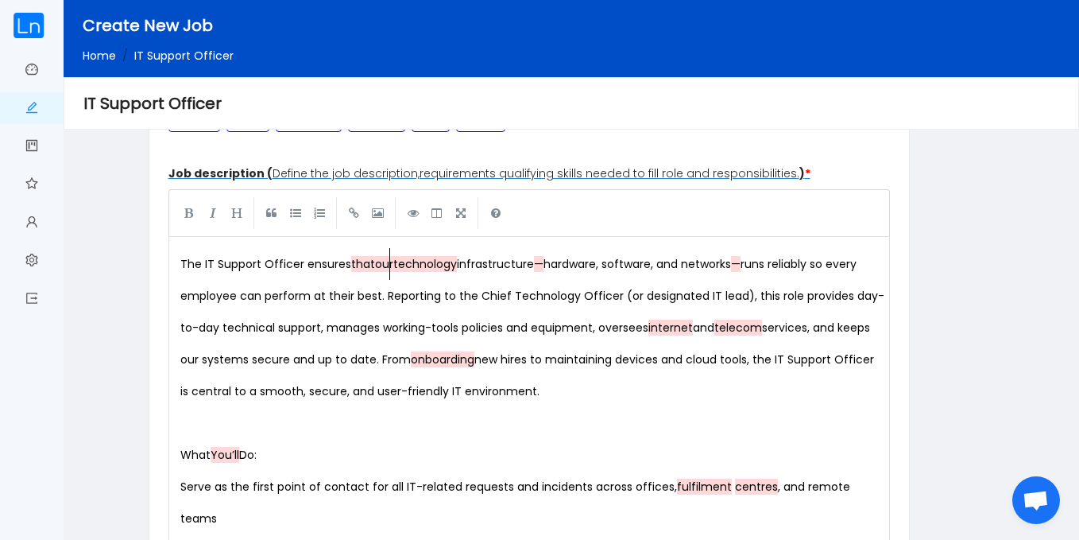
scroll to position [6, 17]
type textarea "our"
click at [374, 265] on span "thatour" at bounding box center [372, 264] width 42 height 16
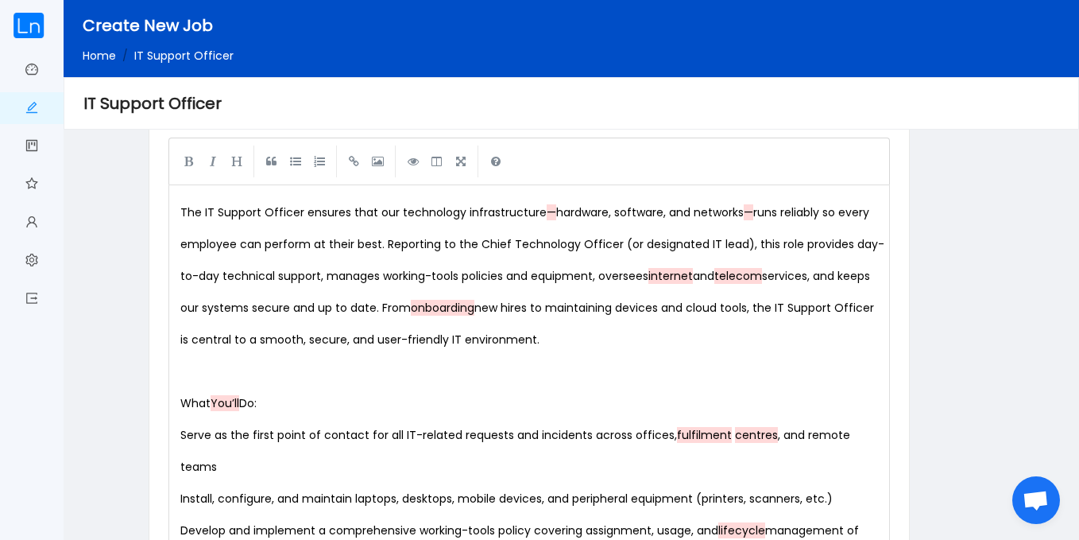
scroll to position [800, 0]
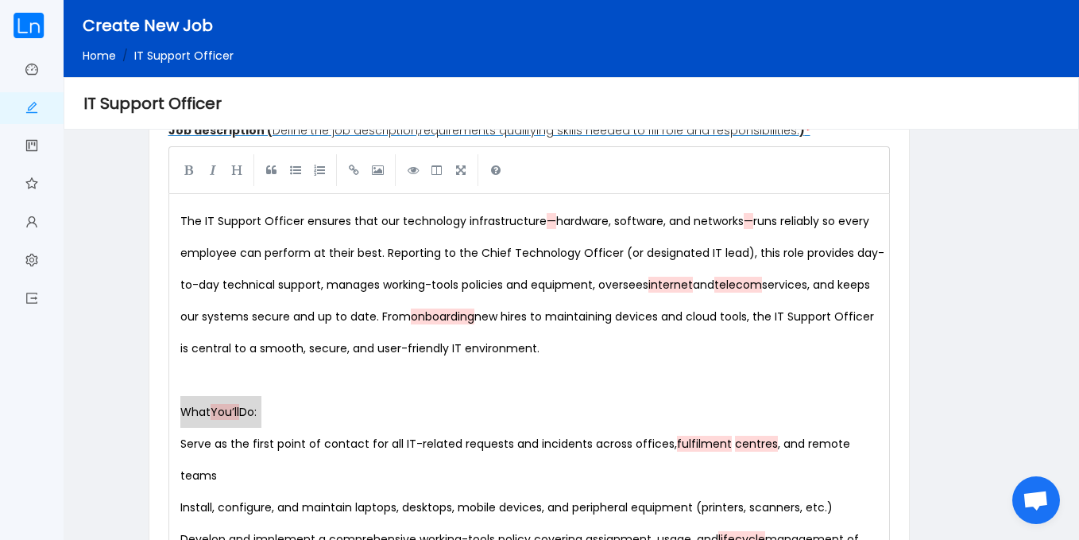
drag, startPoint x: 274, startPoint y: 409, endPoint x: 157, endPoint y: 406, distance: 116.9
type textarea "What You’ll Do:"
click at [189, 178] on link at bounding box center [189, 169] width 24 height 24
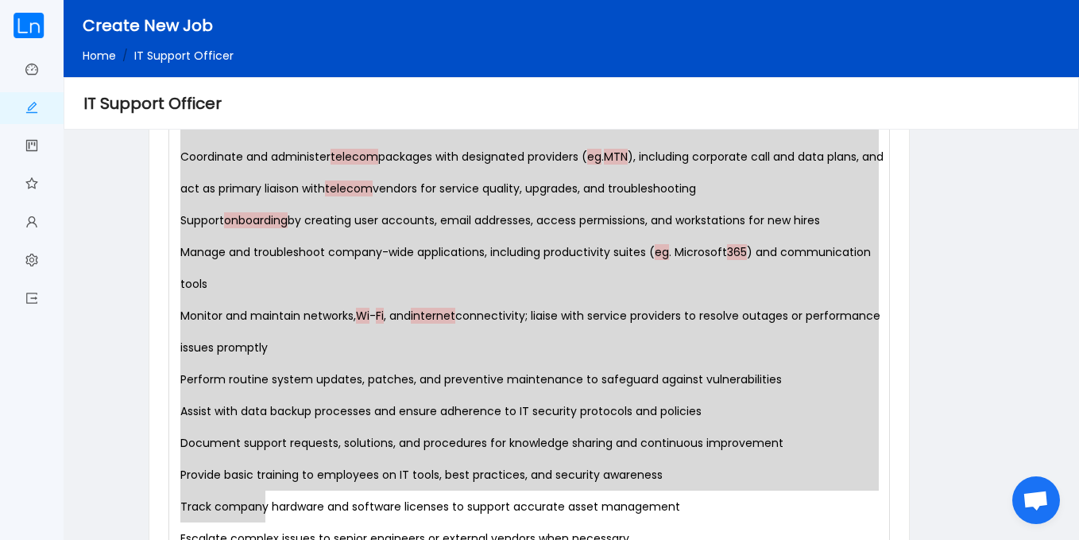
scroll to position [1564, 0]
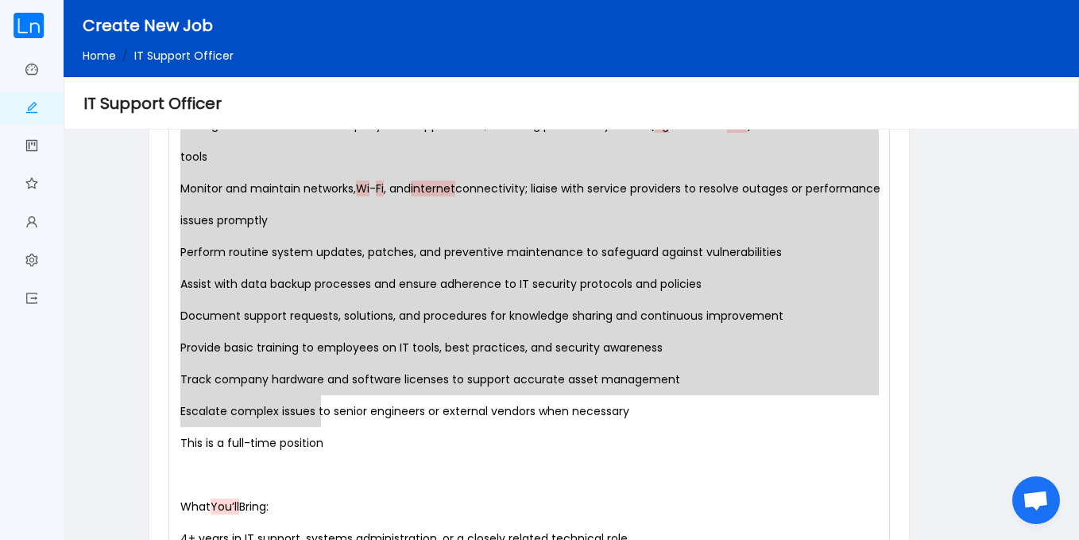
drag, startPoint x: 181, startPoint y: 443, endPoint x: 341, endPoint y: 408, distance: 163.6
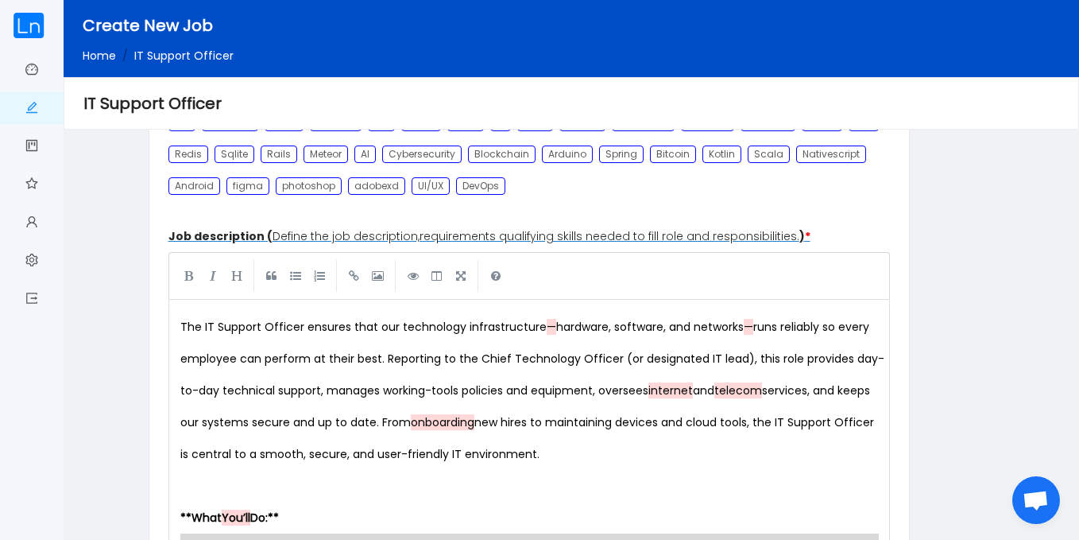
scroll to position [686, 0]
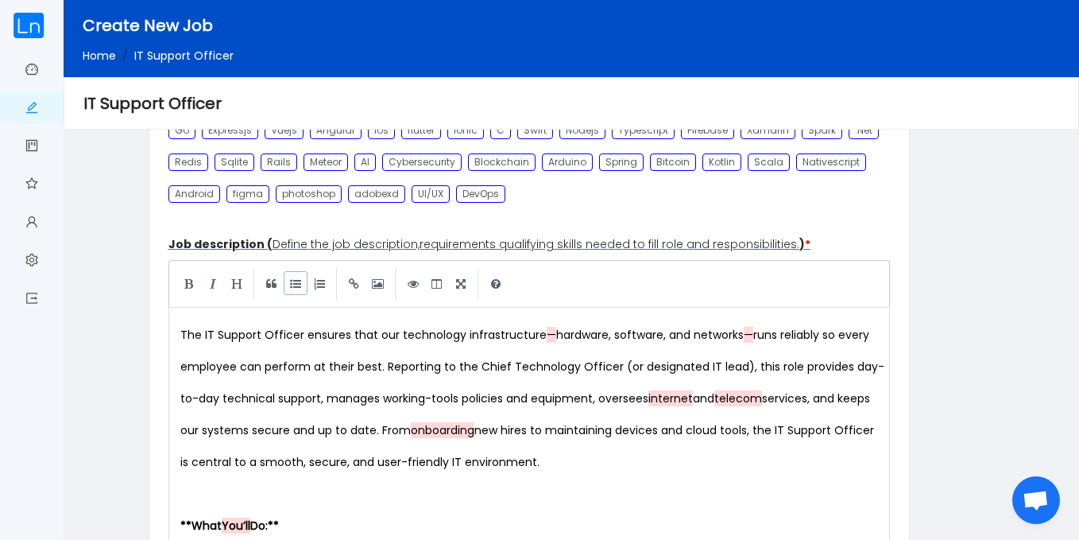
click at [291, 282] on link at bounding box center [296, 283] width 24 height 24
type textarea "* Install, configure, and maintain laptops, desktops, mobile devices, and perip…"
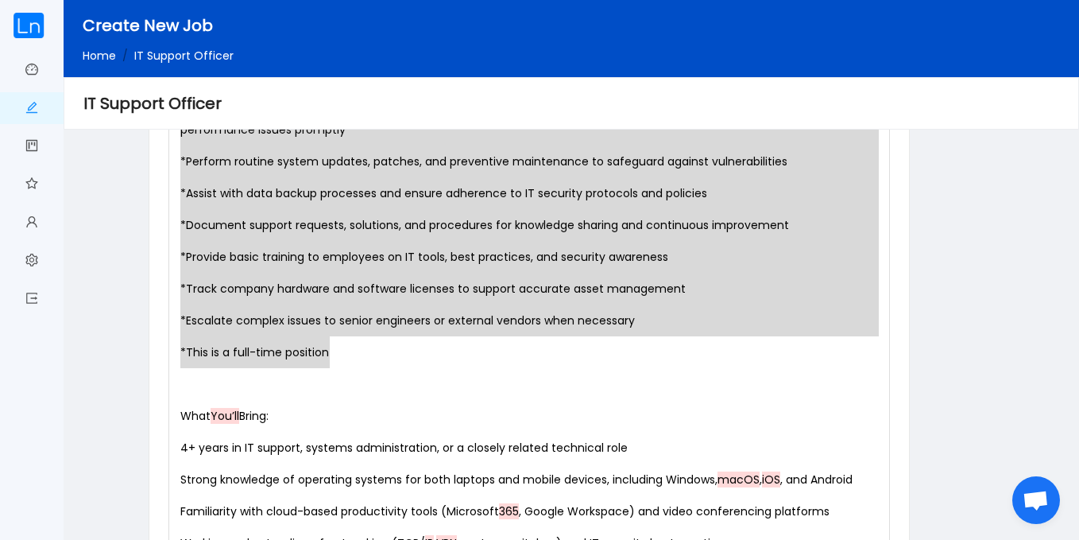
scroll to position [1727, 0]
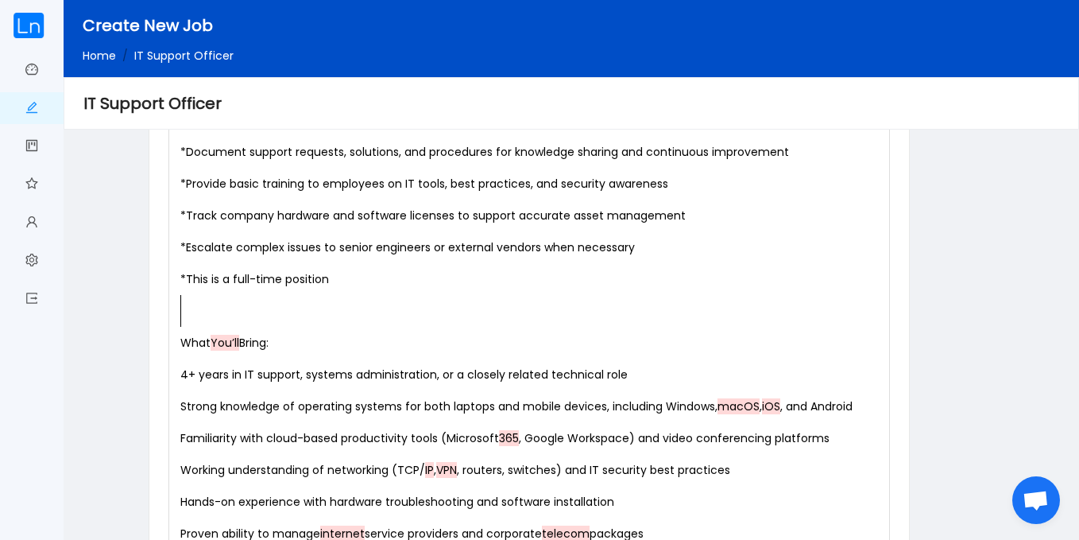
click at [452, 307] on pre "​" at bounding box center [532, 311] width 711 height 32
type textarea "l"
type textarea "What You’ll Bring:"
drag, startPoint x: 290, startPoint y: 342, endPoint x: 98, endPoint y: 331, distance: 192.6
drag, startPoint x: 815, startPoint y: 333, endPoint x: 1065, endPoint y: 329, distance: 250.4
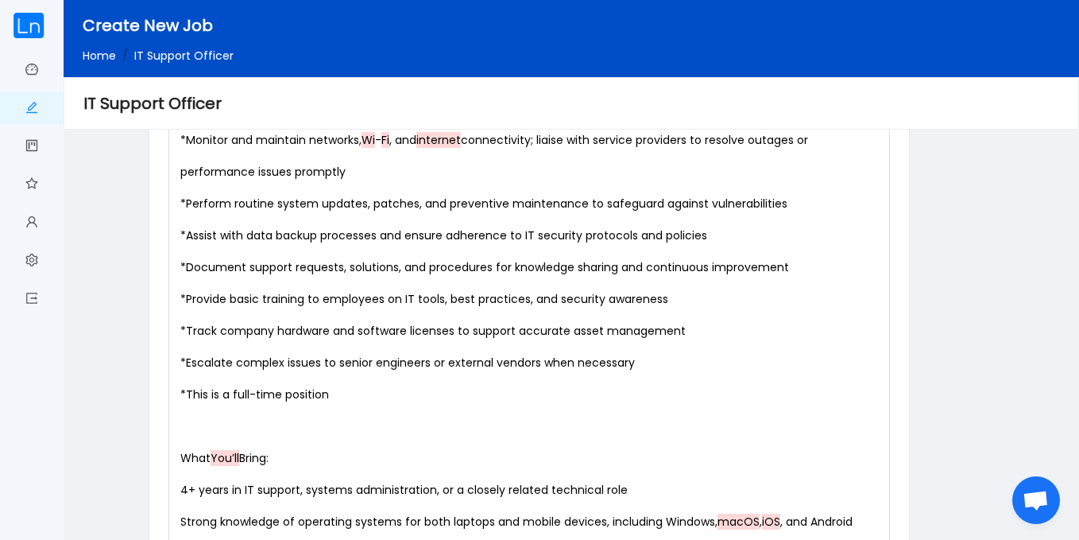
scroll to position [1659, 0]
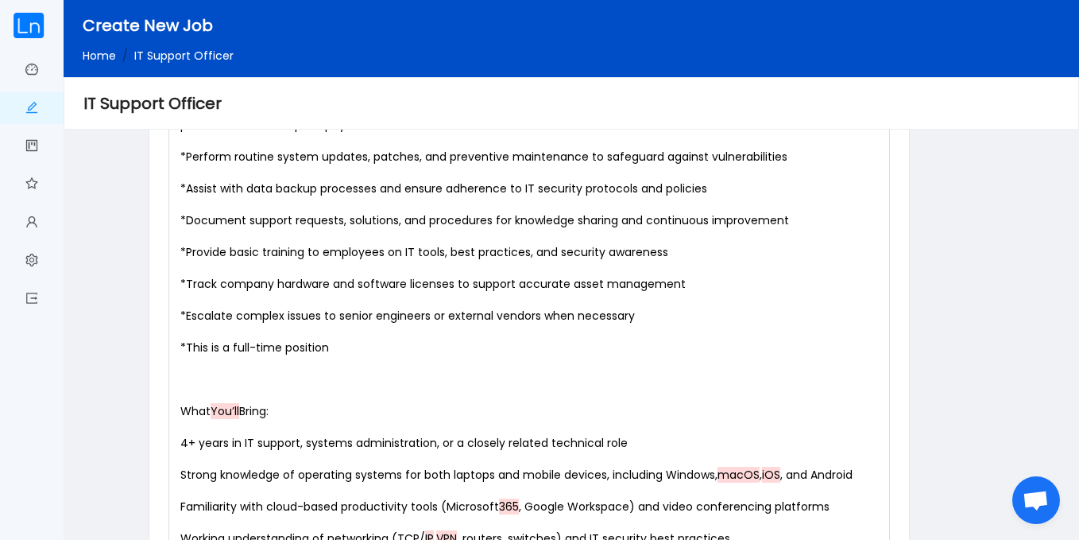
type textarea "What You’ll Bring:"
drag, startPoint x: 292, startPoint y: 405, endPoint x: 156, endPoint y: 413, distance: 136.2
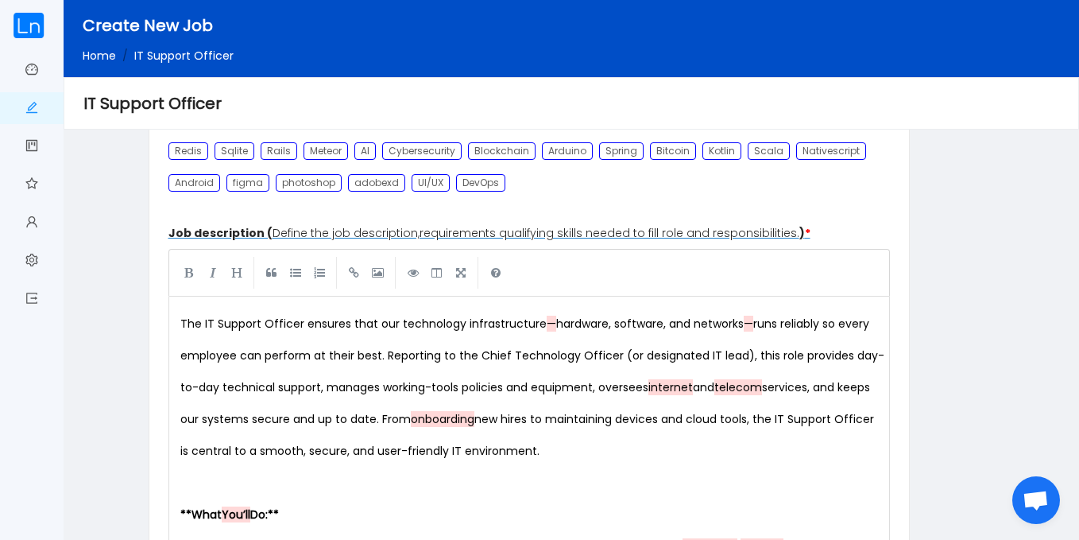
scroll to position [684, 0]
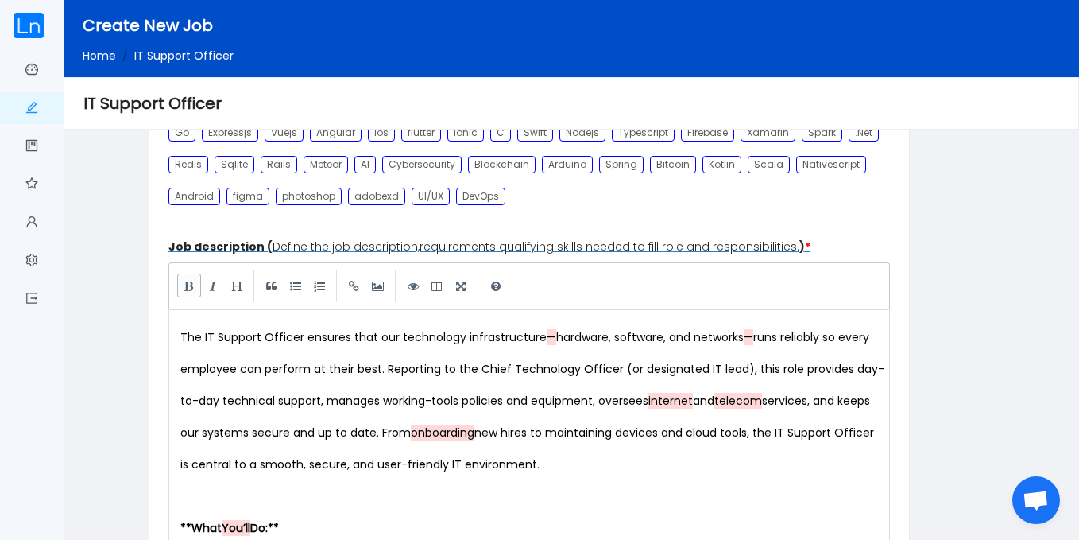
click at [193, 287] on link at bounding box center [189, 285] width 24 height 24
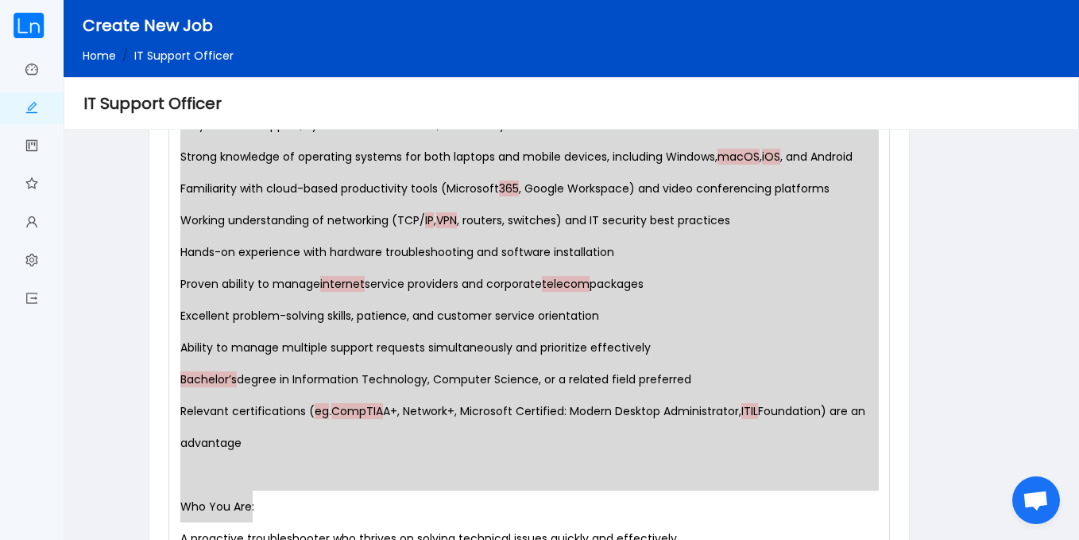
scroll to position [2041, 0]
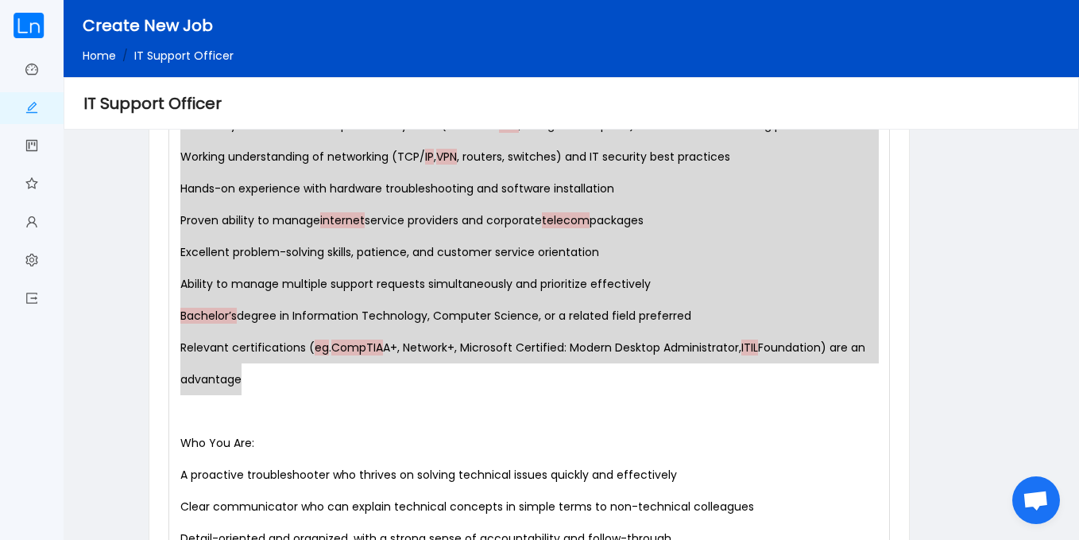
drag, startPoint x: 180, startPoint y: 232, endPoint x: 271, endPoint y: 382, distance: 175.4
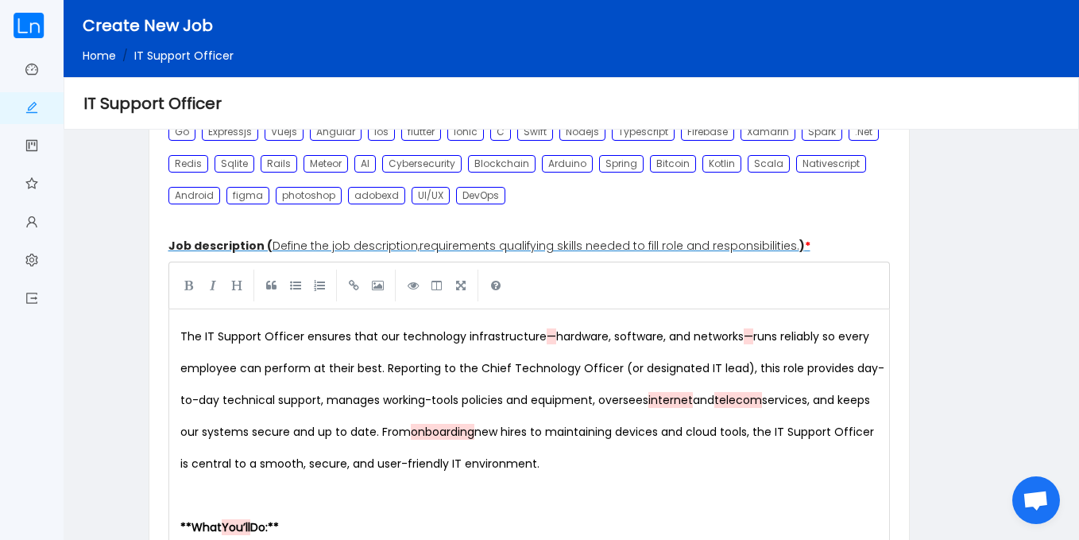
scroll to position [663, 0]
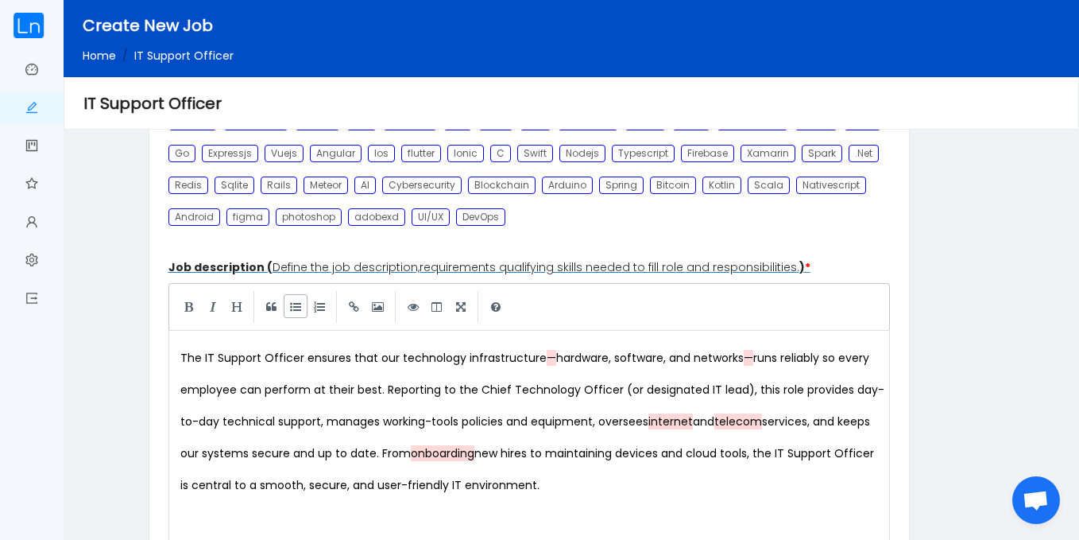
click at [300, 303] on link at bounding box center [296, 306] width 24 height 24
type textarea "* Strong knowledge of operating systems for both laptops and mobile devices, in…"
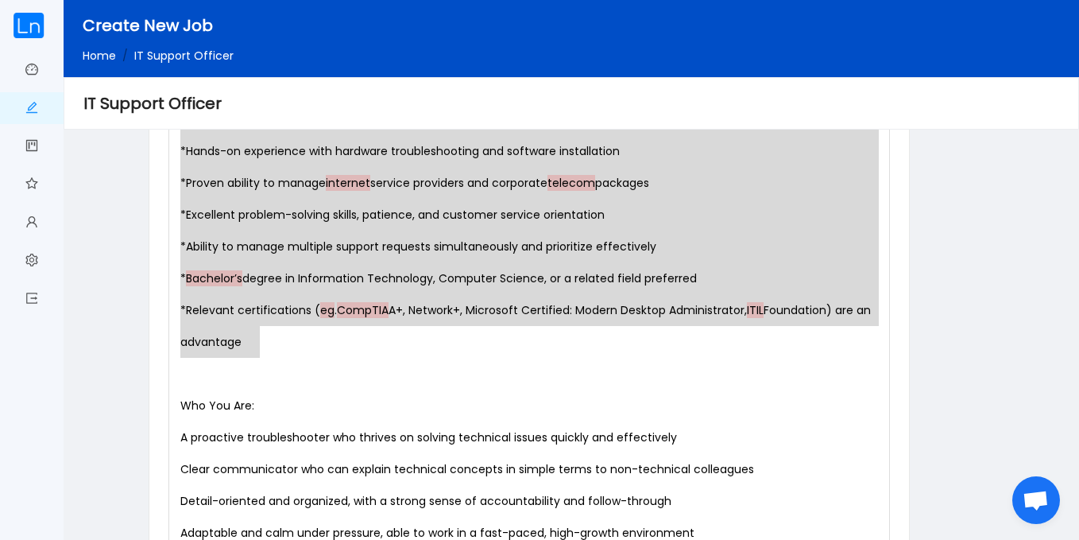
scroll to position [2253, 0]
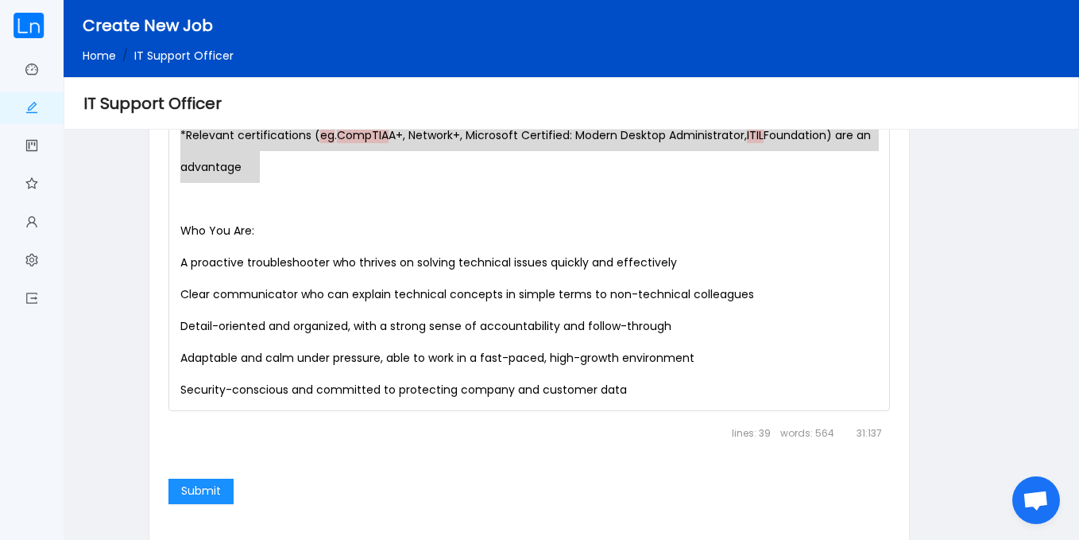
click at [258, 229] on pre "Who You Are:" at bounding box center [532, 231] width 711 height 32
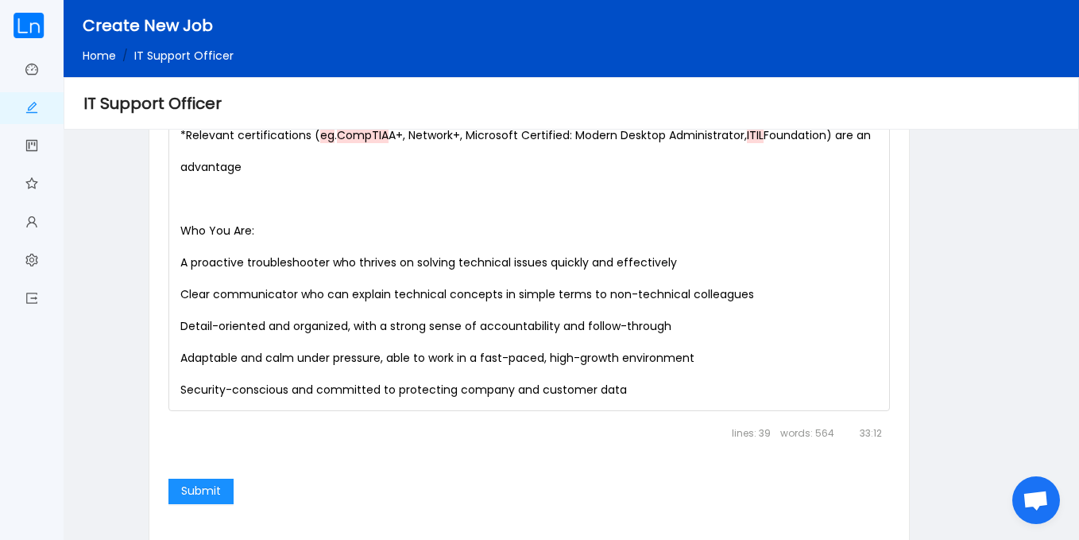
type textarea "Who You Are:"
drag, startPoint x: 275, startPoint y: 231, endPoint x: 102, endPoint y: 234, distance: 173.3
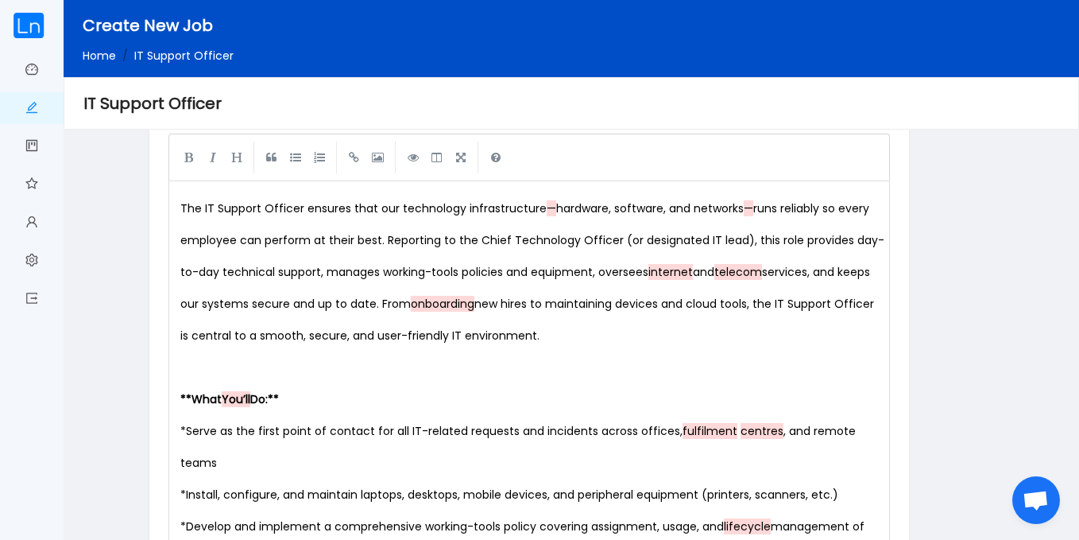
scroll to position [727, 0]
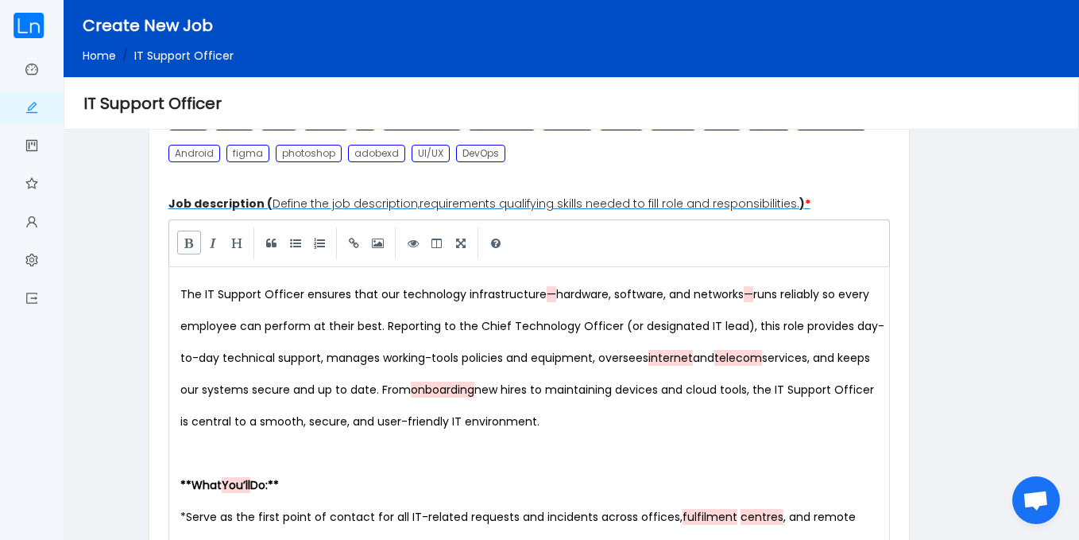
click at [188, 246] on link at bounding box center [189, 243] width 24 height 24
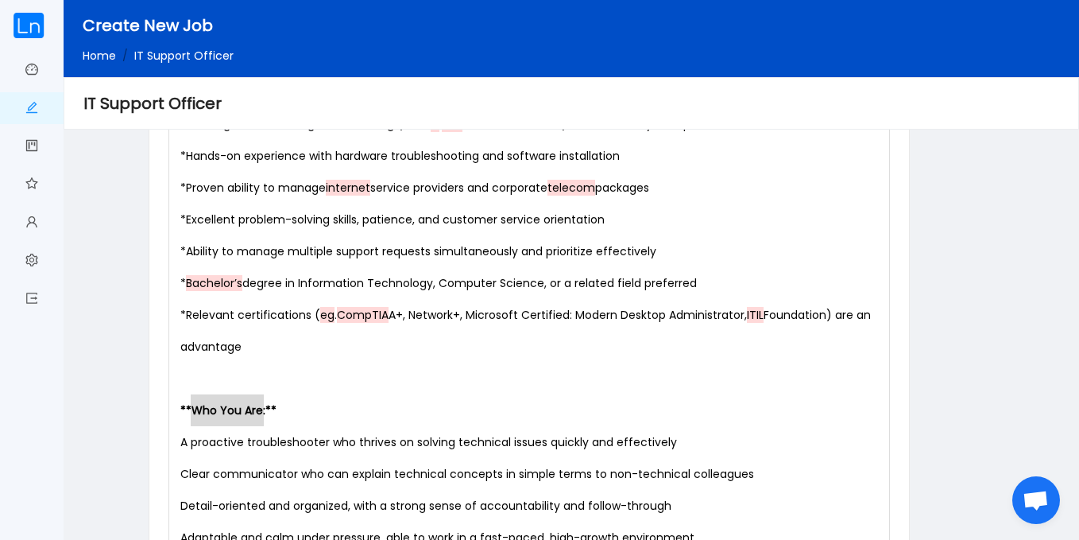
scroll to position [2095, 0]
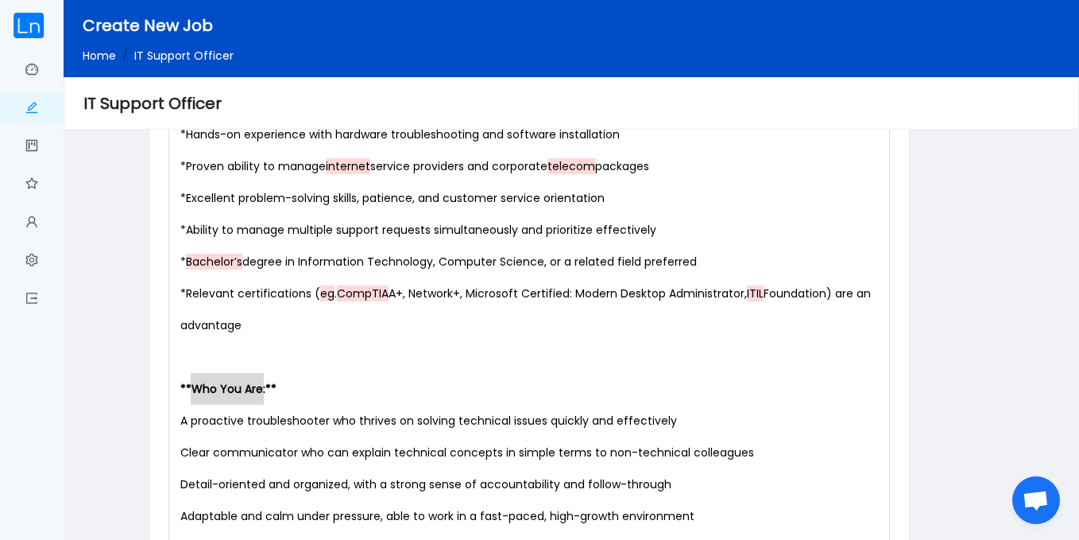
click at [179, 421] on pre "A proactive troubleshooter who thrives on solving technical issues quickly and …" at bounding box center [532, 421] width 711 height 32
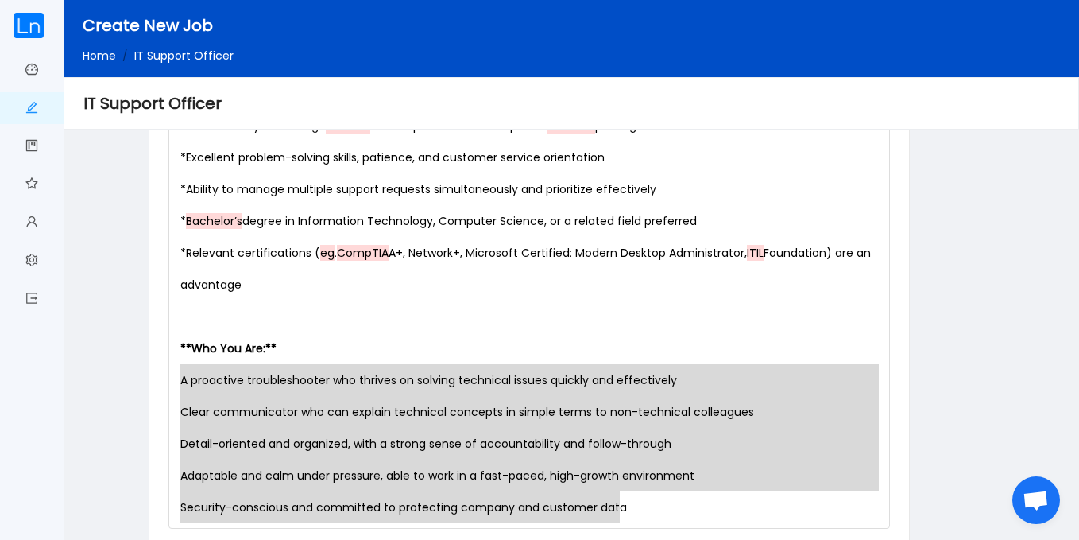
scroll to position [0, 0]
drag, startPoint x: 179, startPoint y: 422, endPoint x: 723, endPoint y: 520, distance: 552.4
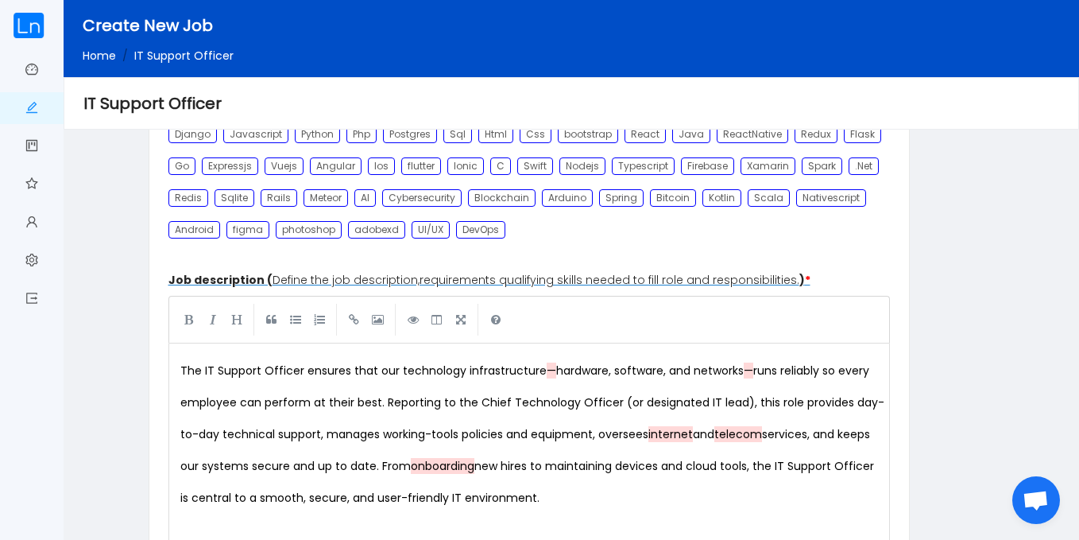
scroll to position [645, 0]
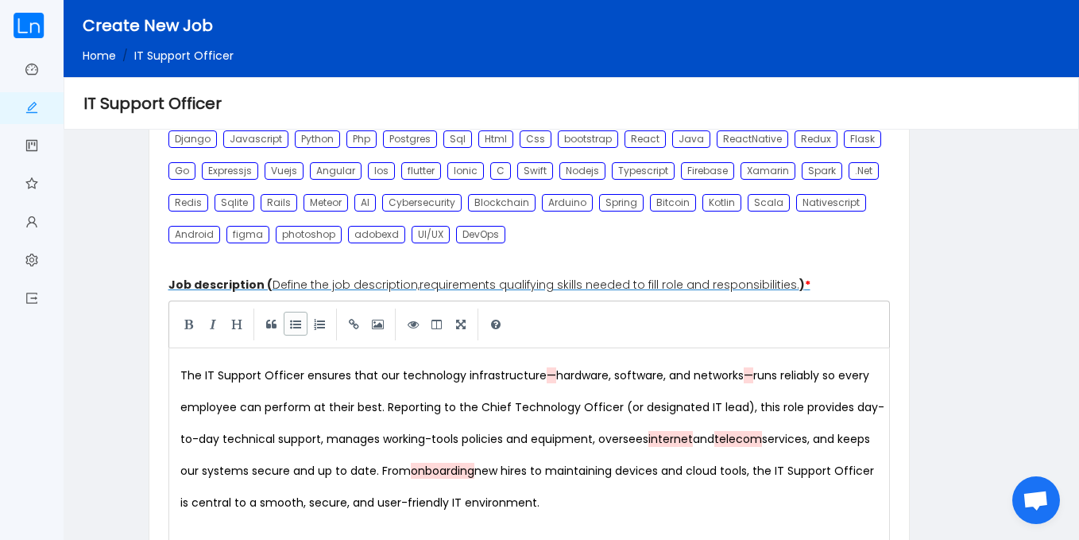
click at [297, 331] on link at bounding box center [296, 324] width 24 height 24
type textarea "* Clear communicator who can explain technical concepts in simple terms to non-…"
click at [494, 137] on div "Html" at bounding box center [496, 138] width 35 height 17
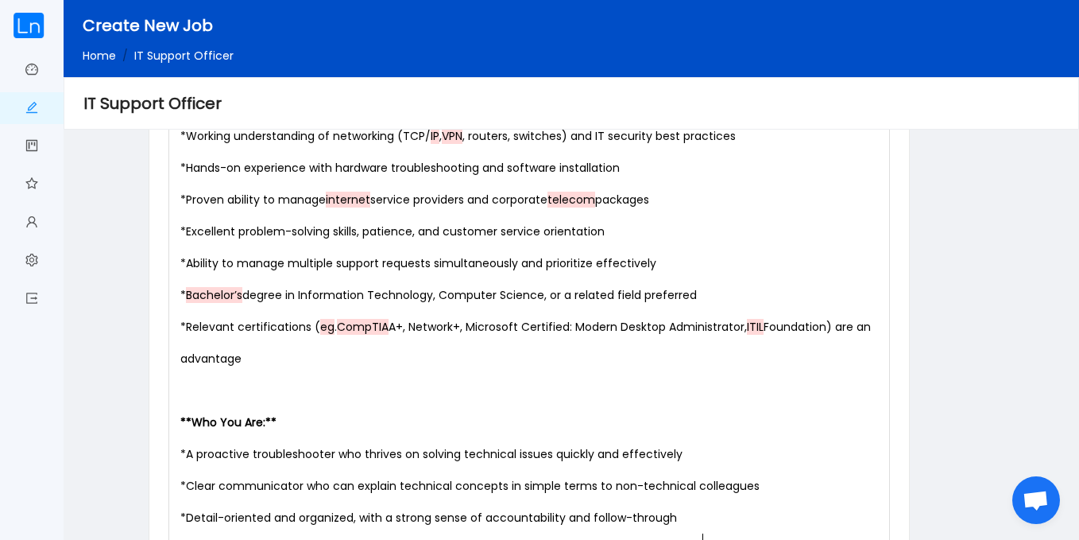
scroll to position [2364, 0]
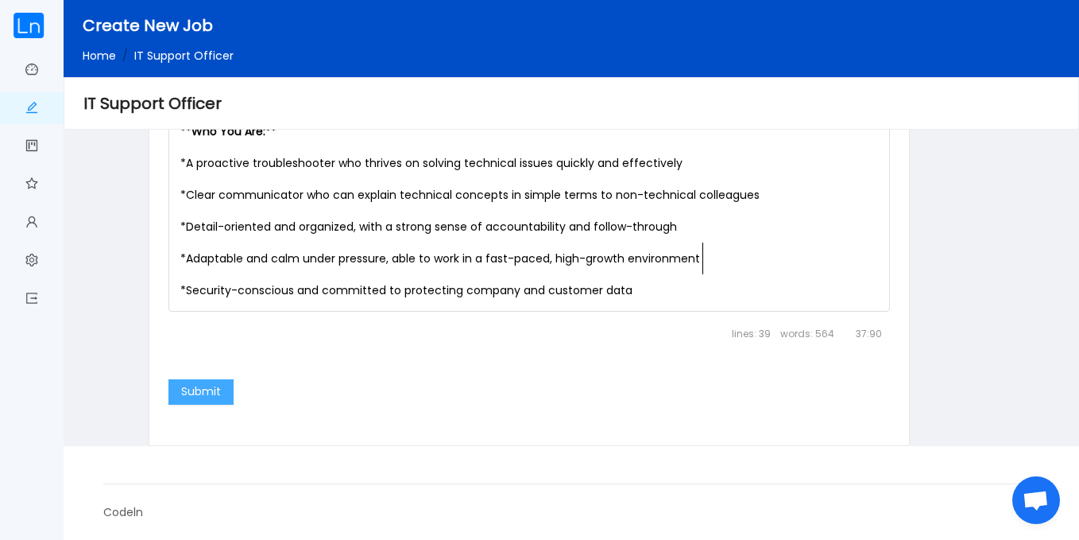
click at [200, 397] on button "Submit" at bounding box center [201, 391] width 65 height 25
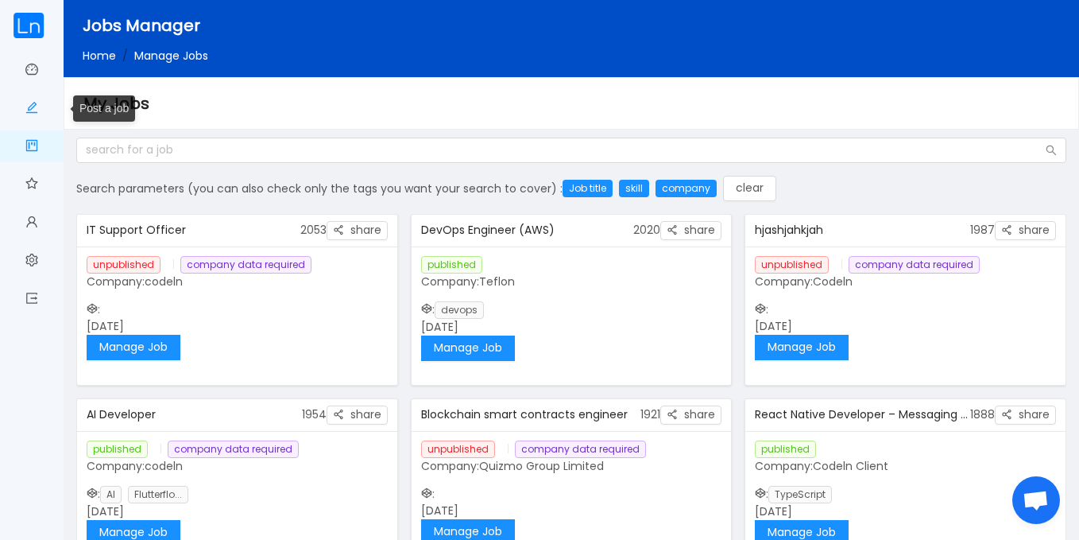
click at [38, 104] on span "Post a job" at bounding box center [38, 108] width 0 height 32
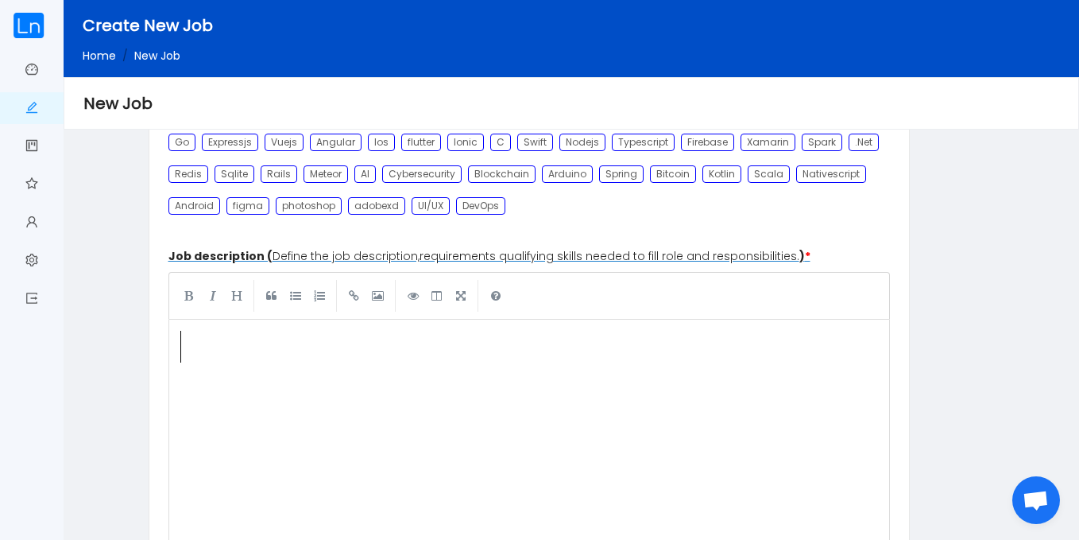
scroll to position [6, 0]
click at [184, 336] on pre "​" at bounding box center [532, 347] width 711 height 32
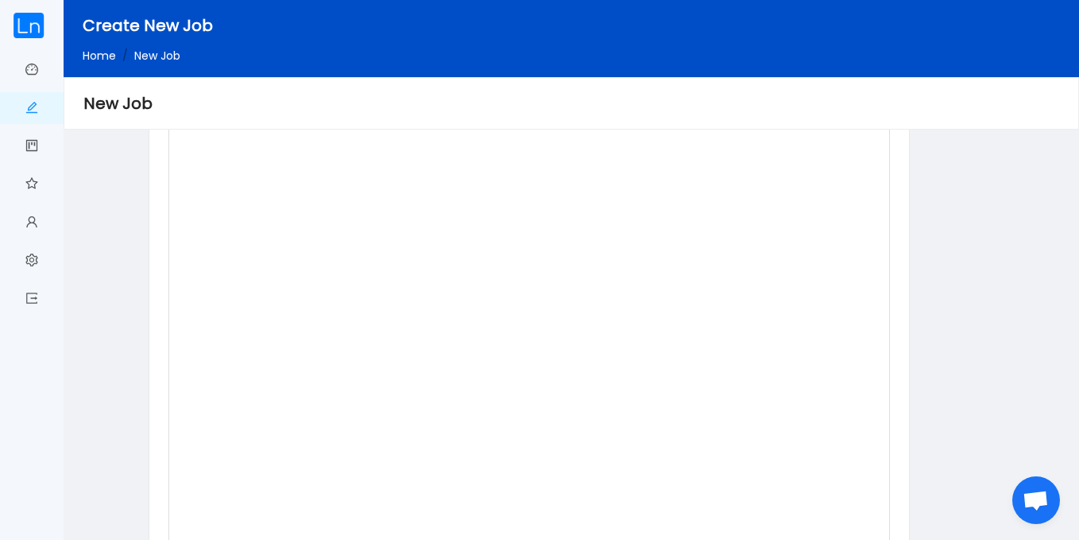
scroll to position [0, 0]
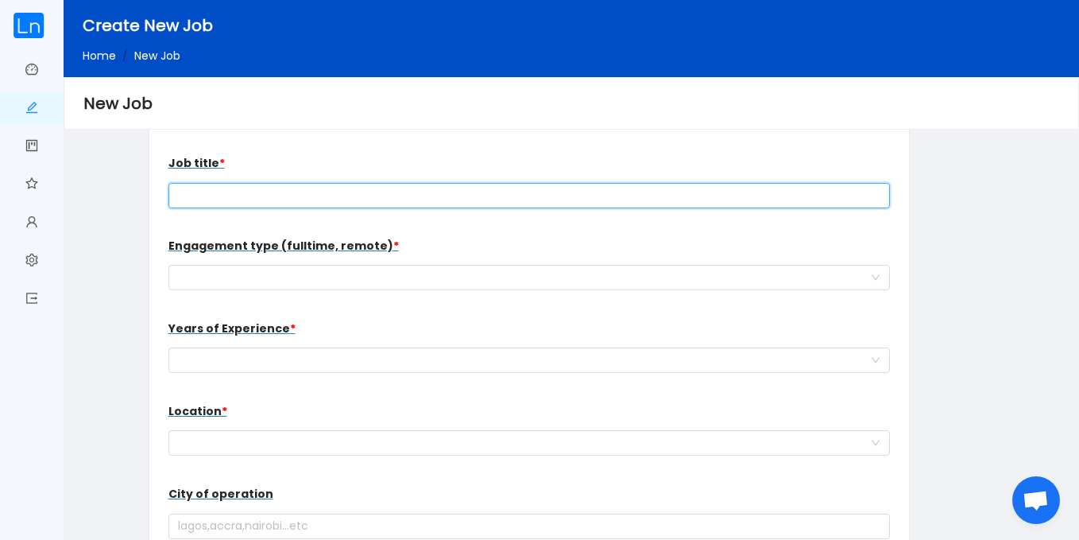
click at [370, 195] on input "text" at bounding box center [530, 195] width 723 height 25
paste input "Senior Back-End Developer"
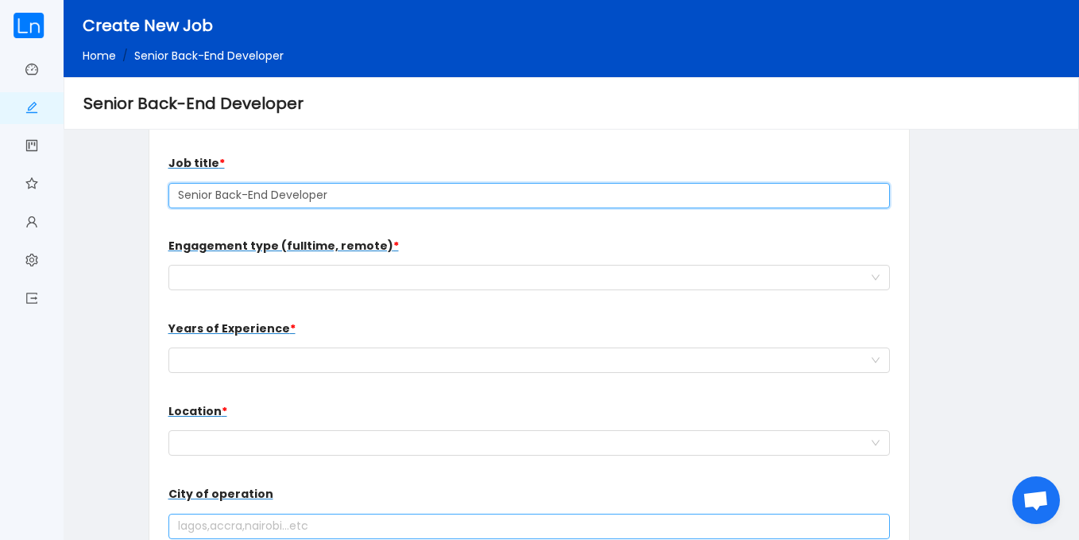
type input "Senior Back-End Developer"
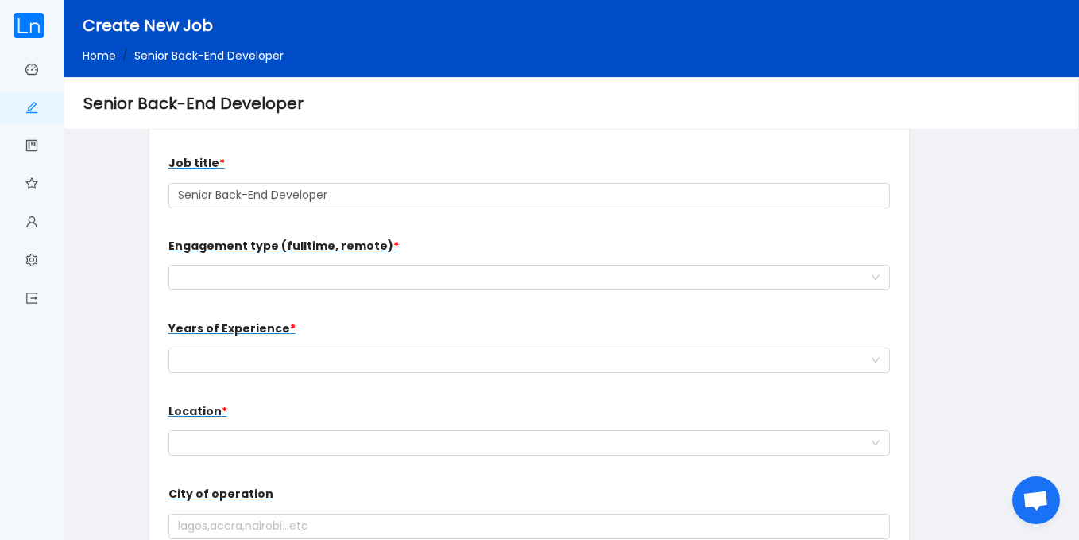
click at [234, 262] on div "Engagement type (fulltime, remote) * work type for the new hire" at bounding box center [530, 262] width 723 height 64
click at [236, 277] on div "work type for the new hire" at bounding box center [524, 277] width 693 height 24
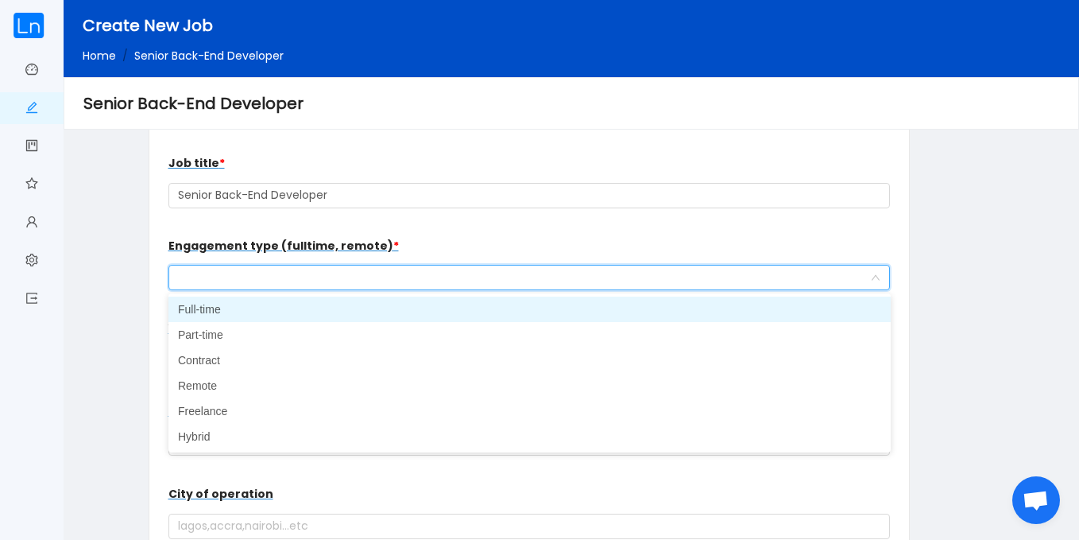
click at [234, 302] on li "Full-time" at bounding box center [530, 308] width 723 height 25
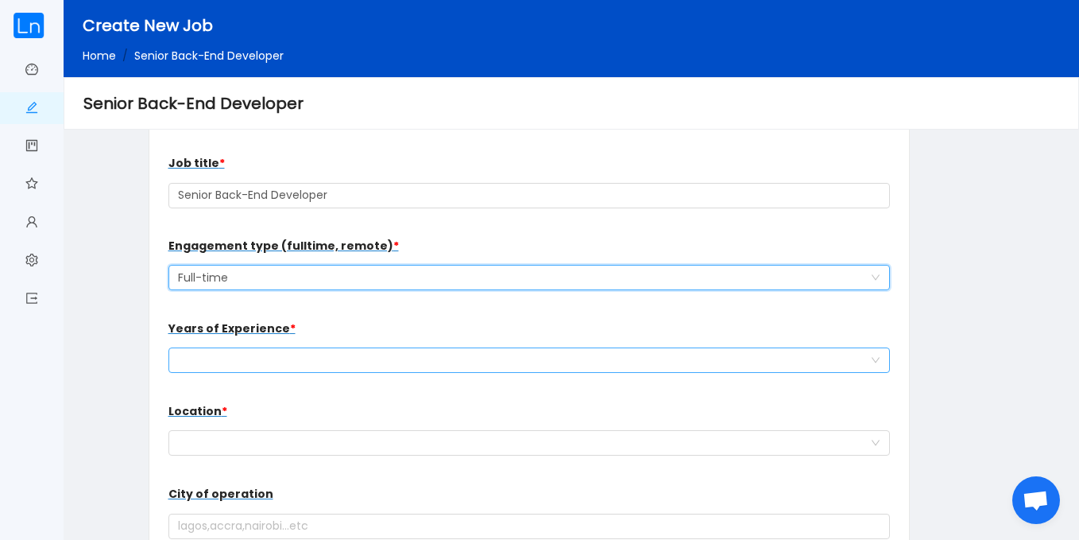
click at [242, 354] on div "Select a option" at bounding box center [524, 360] width 693 height 24
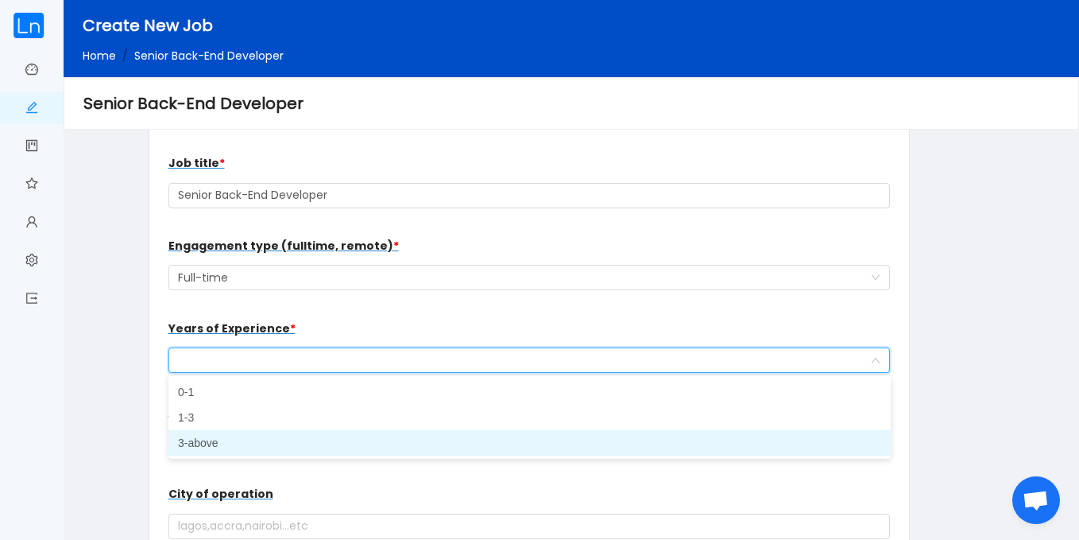
click at [242, 442] on li "3-above" at bounding box center [530, 442] width 723 height 25
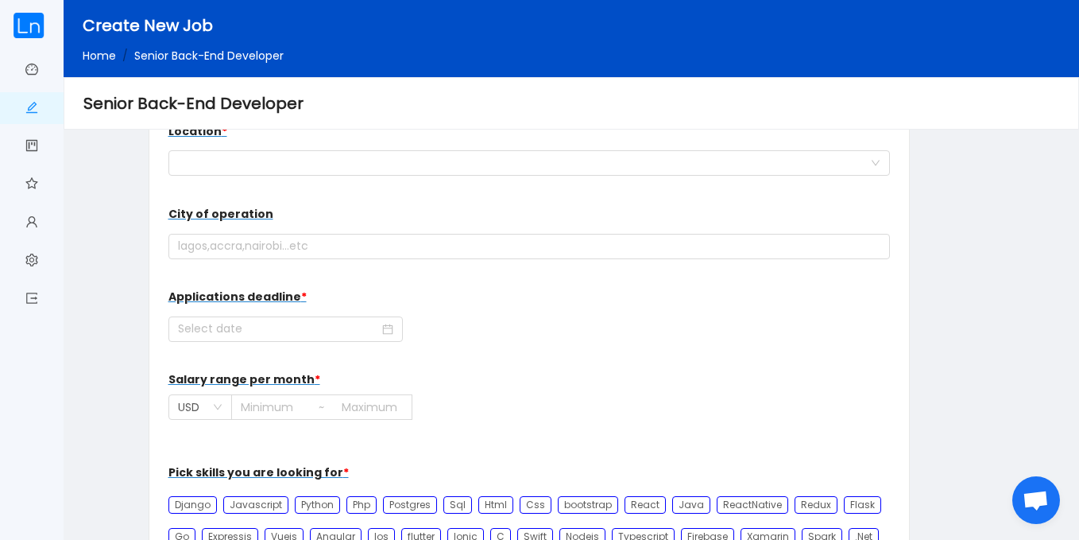
scroll to position [285, 0]
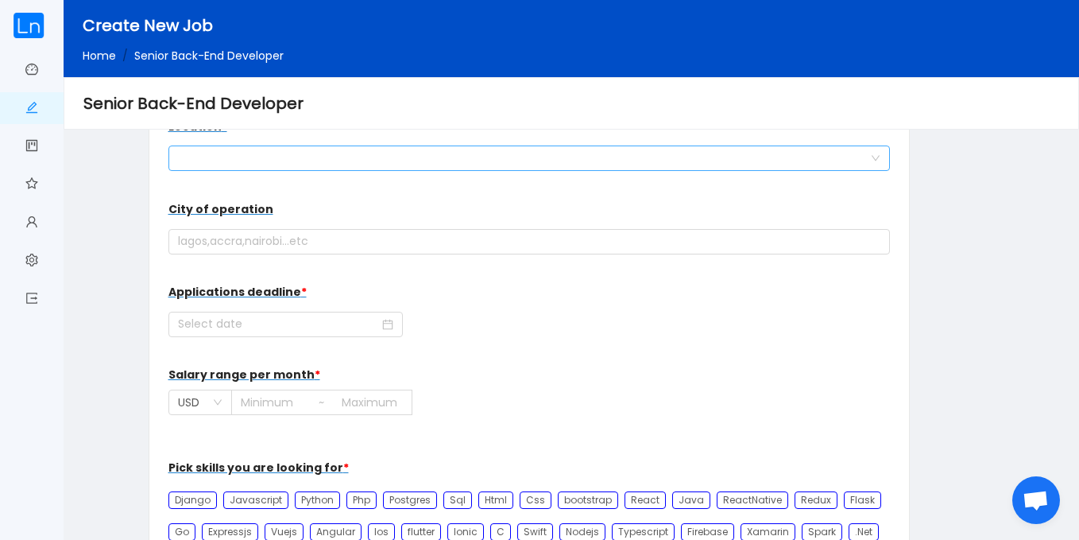
click at [332, 148] on div at bounding box center [524, 158] width 693 height 24
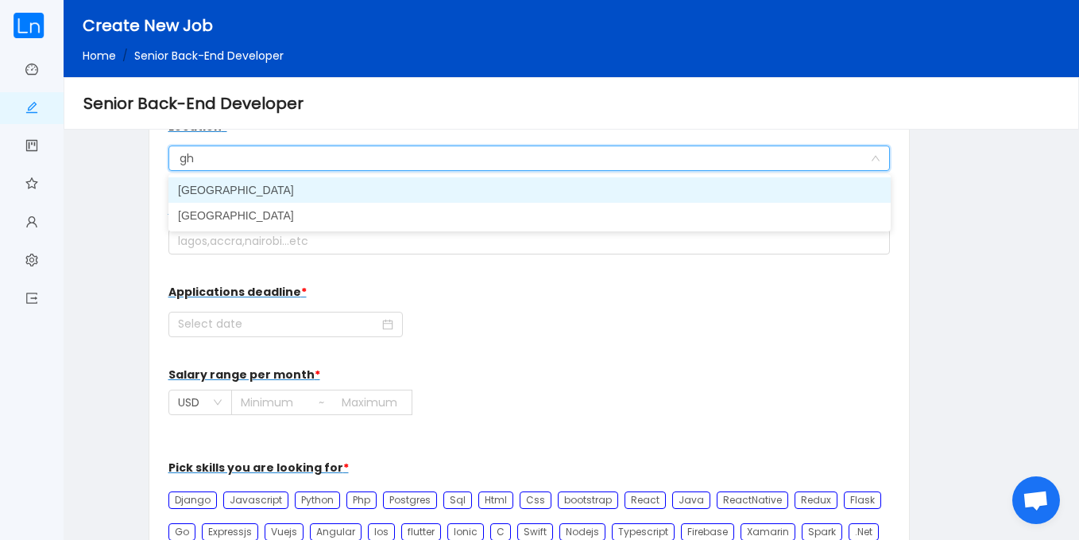
type input "gha"
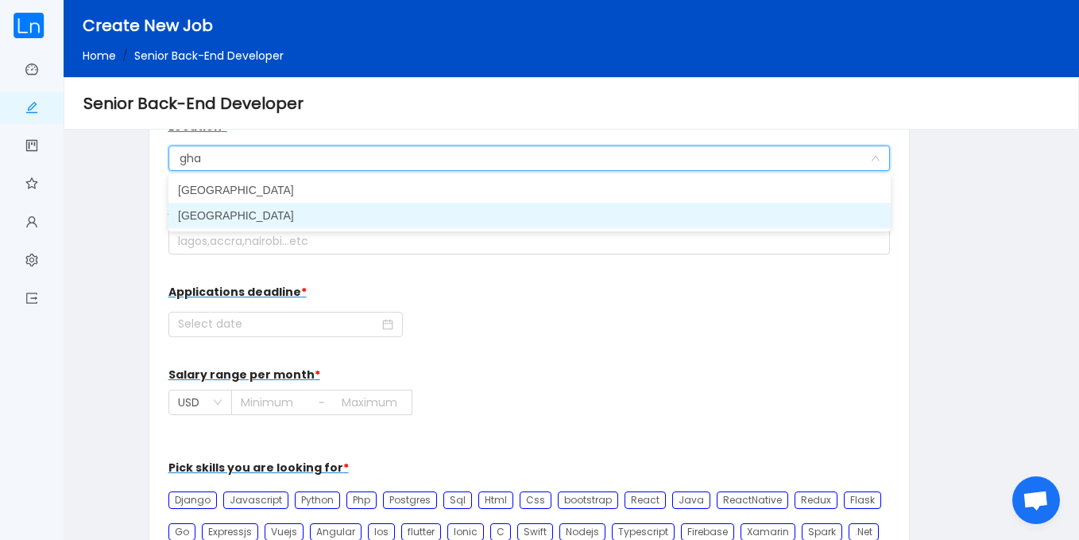
click at [300, 209] on li "[GEOGRAPHIC_DATA]" at bounding box center [530, 215] width 723 height 25
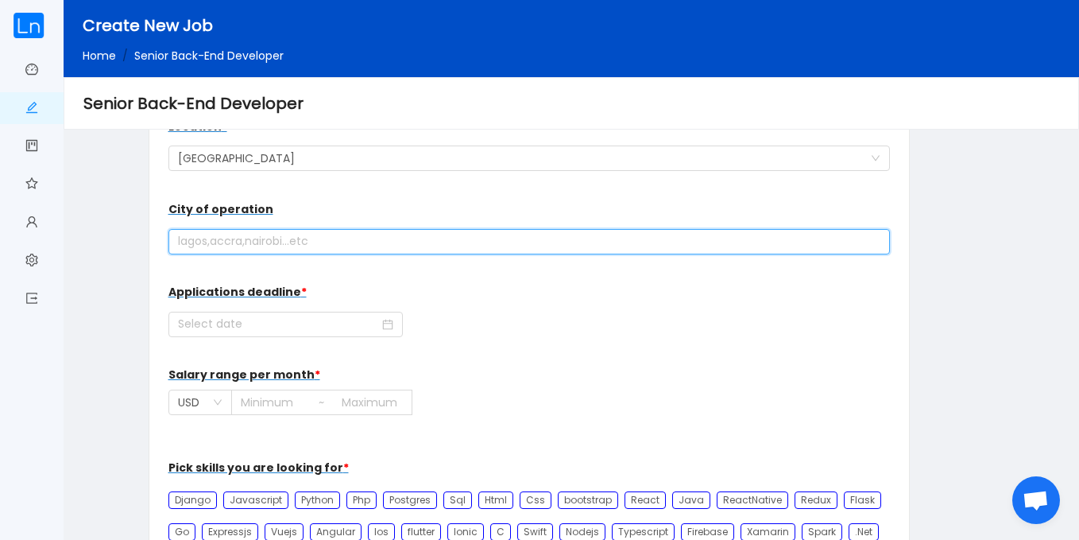
click at [293, 234] on input "text" at bounding box center [530, 241] width 723 height 25
type input "Accra"
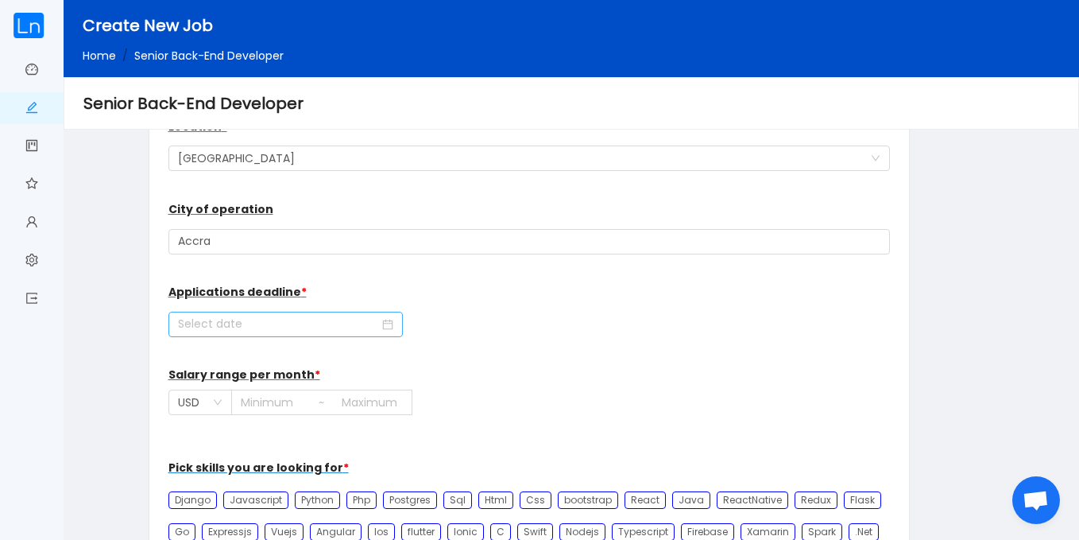
click at [382, 327] on icon "icon: calendar" at bounding box center [387, 324] width 11 height 11
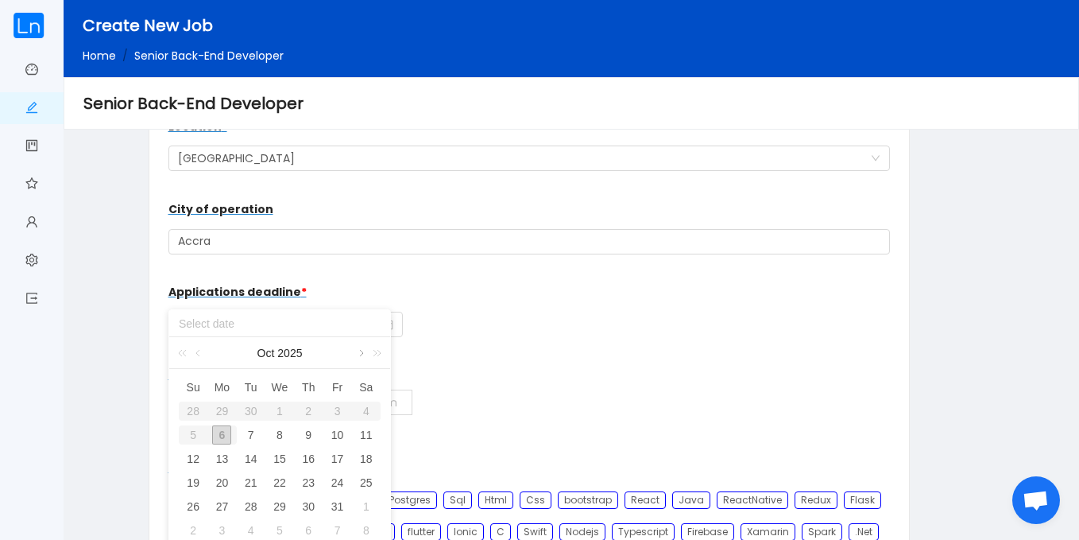
click at [358, 356] on link at bounding box center [360, 353] width 14 height 32
click at [188, 529] on div "30" at bounding box center [193, 530] width 19 height 19
type input "[DATE]"
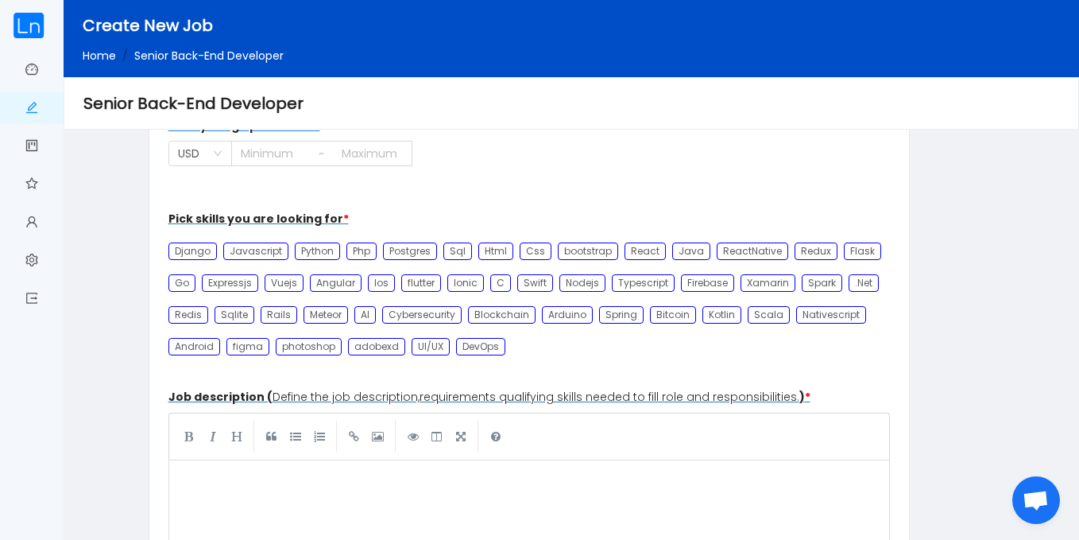
scroll to position [516, 0]
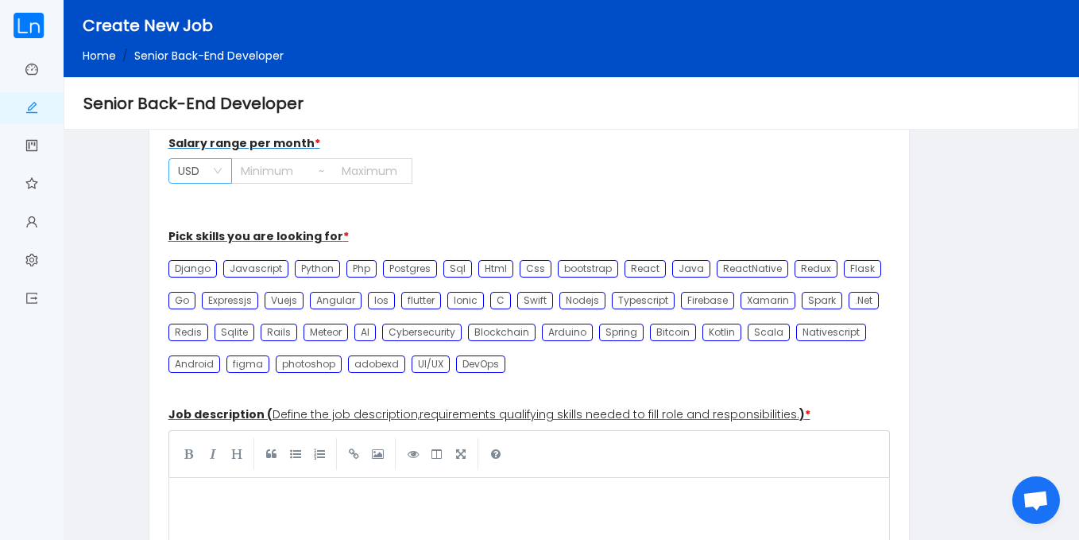
click at [215, 170] on icon "icon: down" at bounding box center [217, 172] width 8 height 6
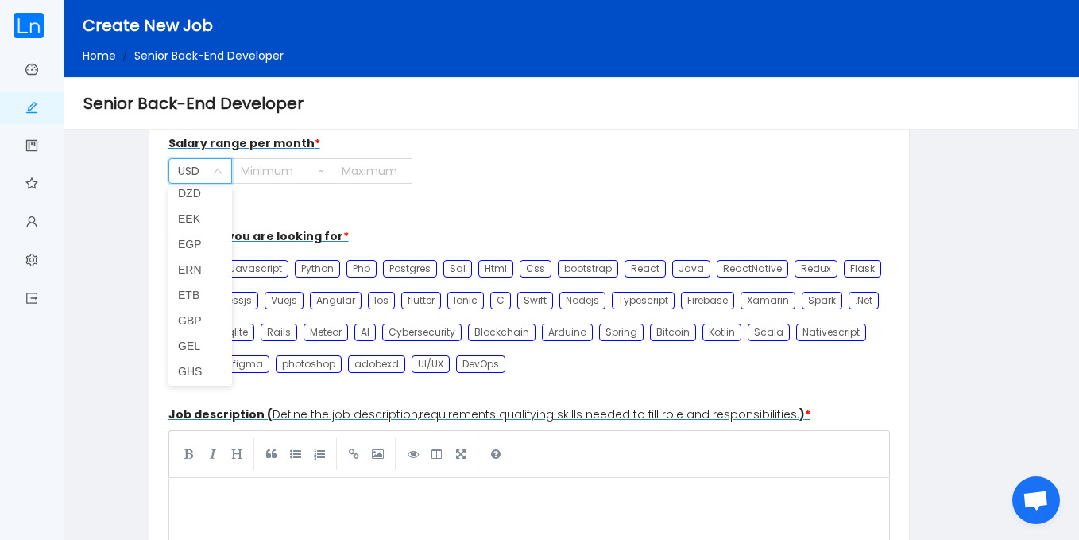
scroll to position [860, 0]
click at [197, 330] on li "GHS" at bounding box center [201, 334] width 64 height 25
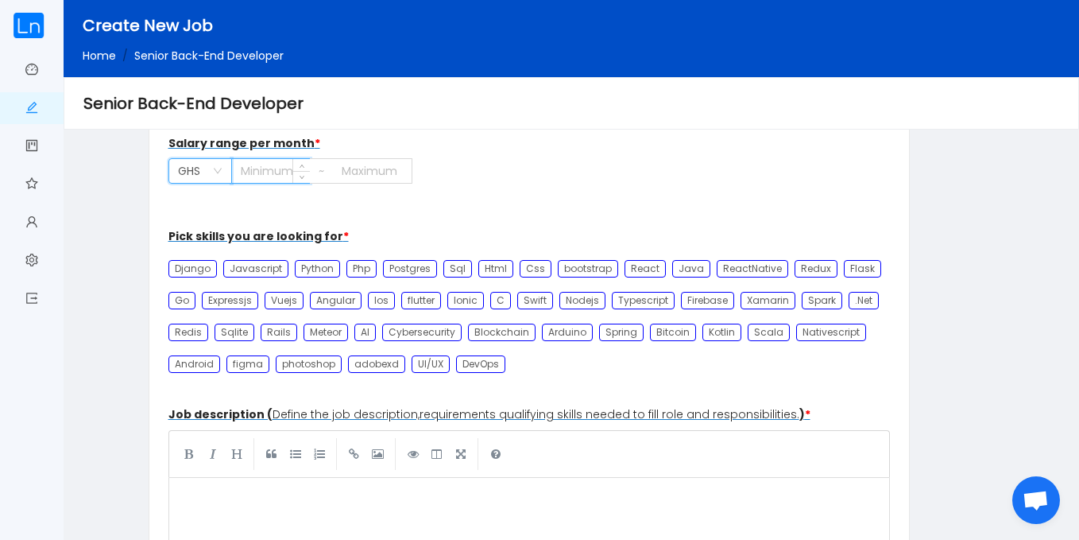
click at [269, 169] on input at bounding box center [271, 171] width 78 height 24
type input "8000"
click at [343, 165] on input at bounding box center [372, 171] width 79 height 24
type input "10000"
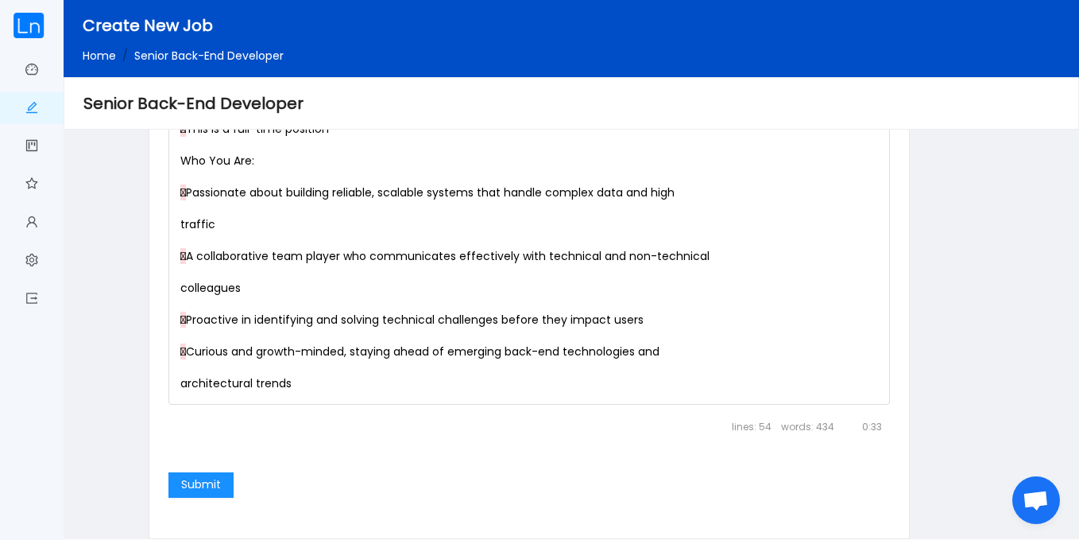
scroll to position [2319, 0]
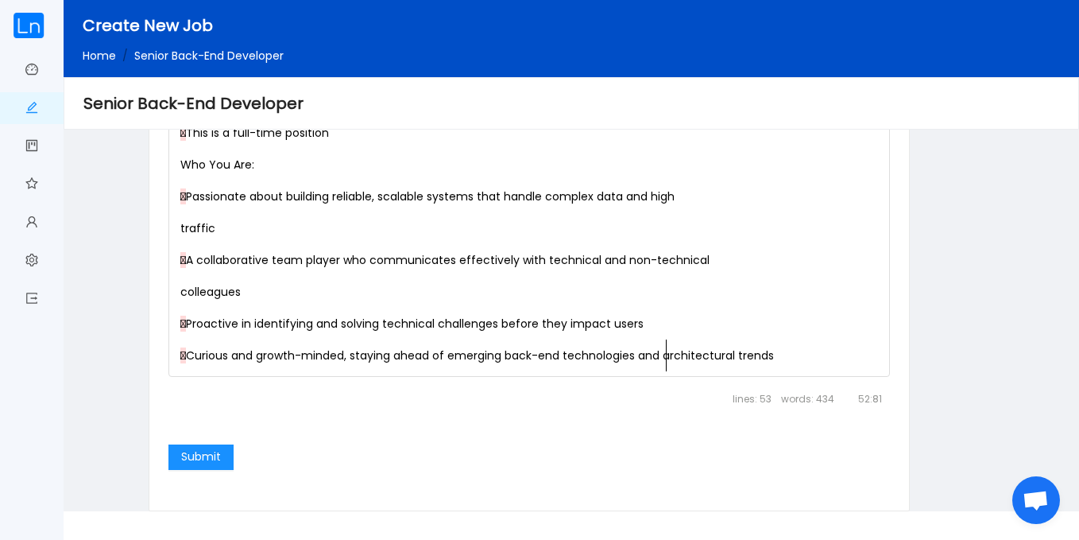
scroll to position [6, 2]
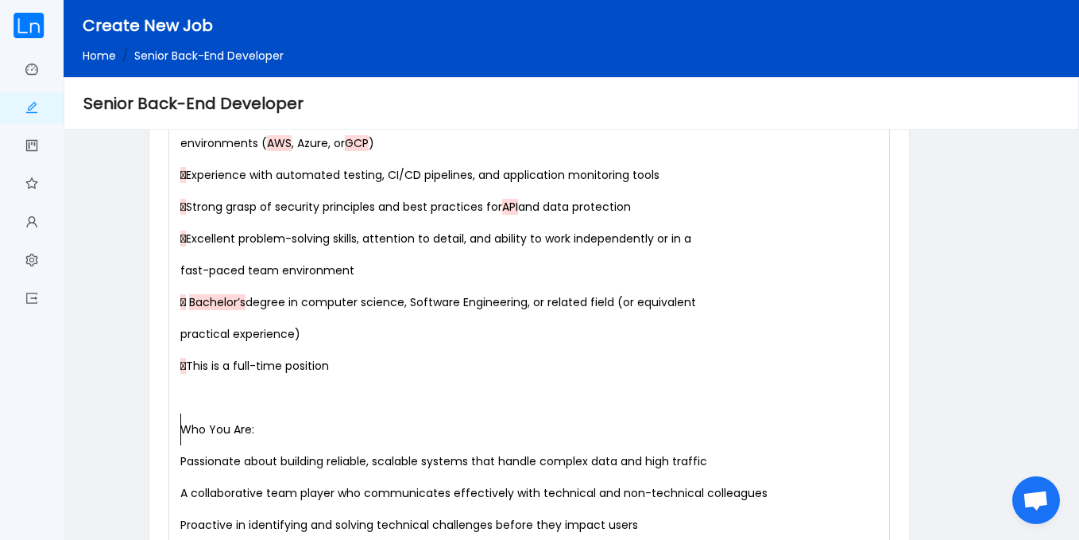
scroll to position [2073, 0]
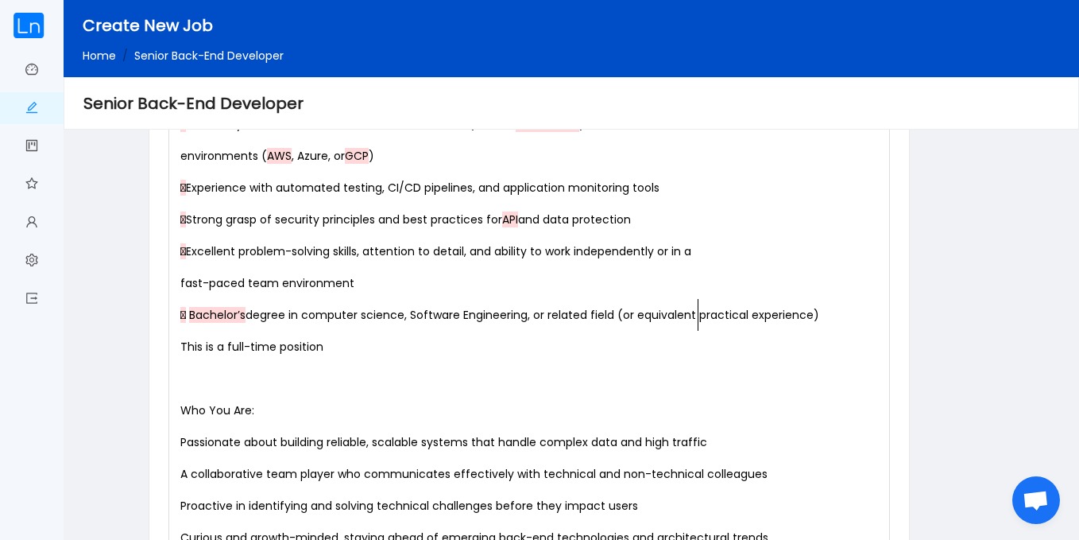
scroll to position [6, 2]
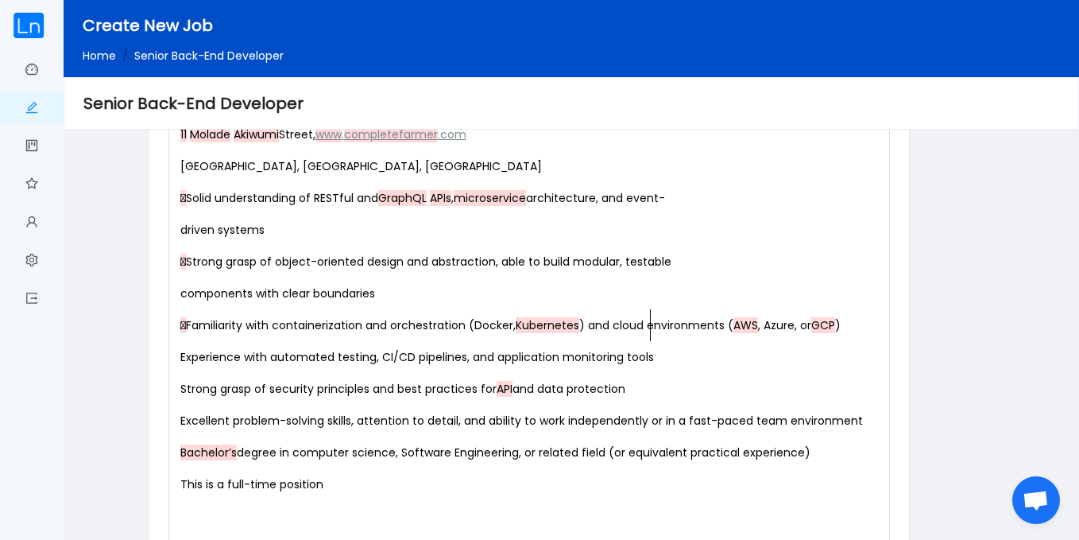
scroll to position [1863, 0]
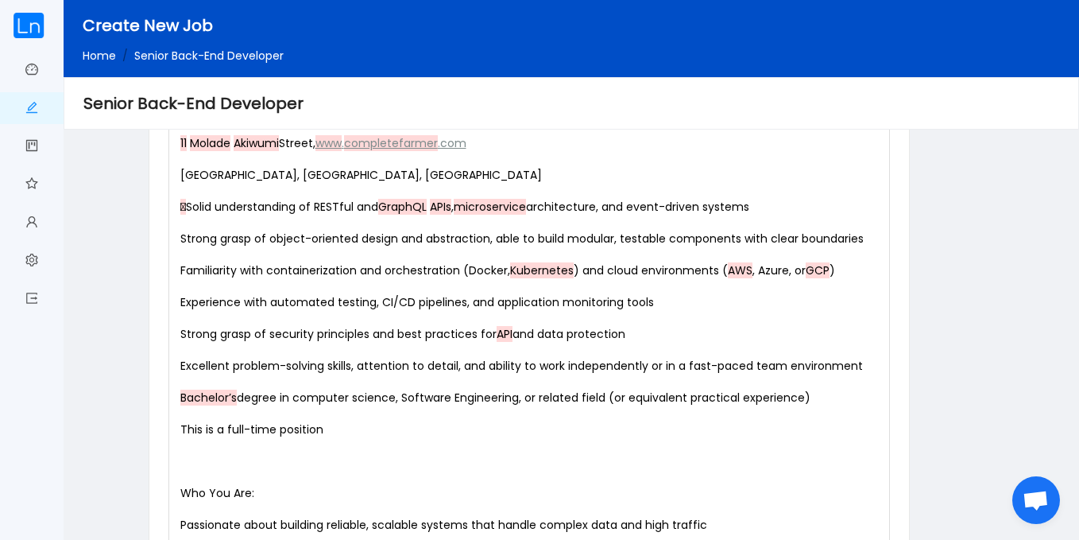
type textarea "11 Molade Akiwumi Street, www.completefarmer.com Airport West, Accra, Ghana"
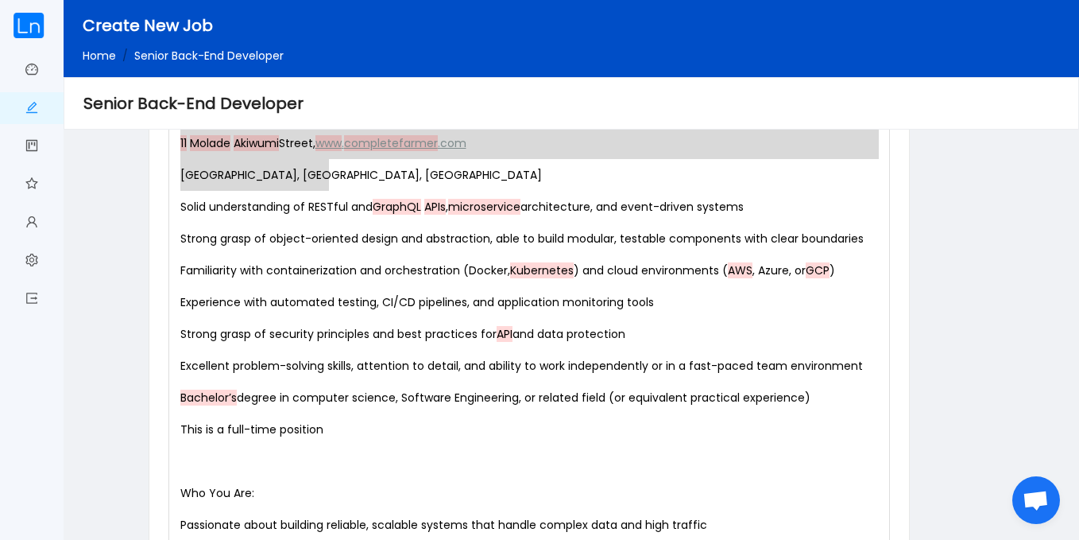
drag, startPoint x: 337, startPoint y: 180, endPoint x: 140, endPoint y: 132, distance: 202.8
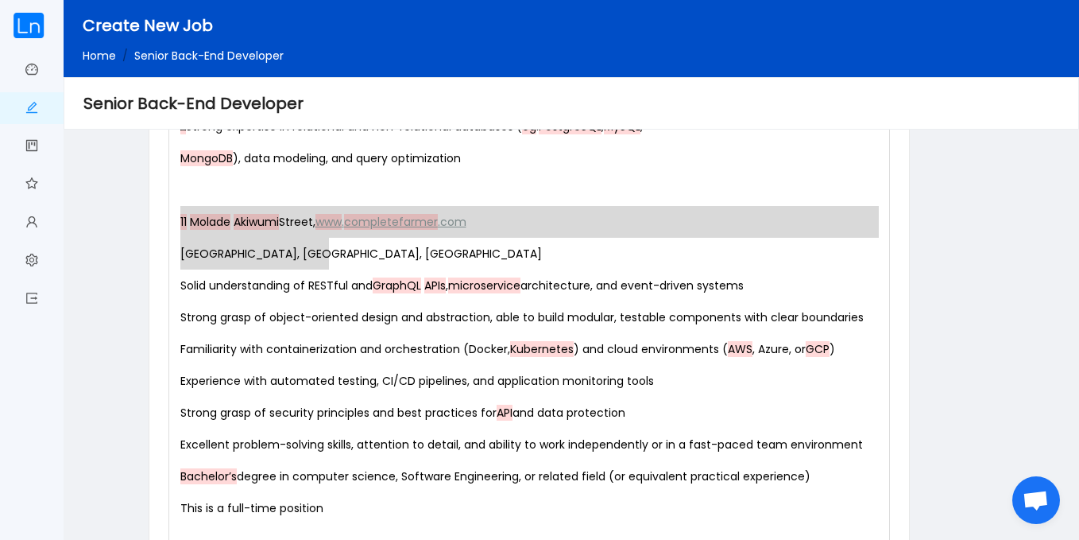
scroll to position [1735, 0]
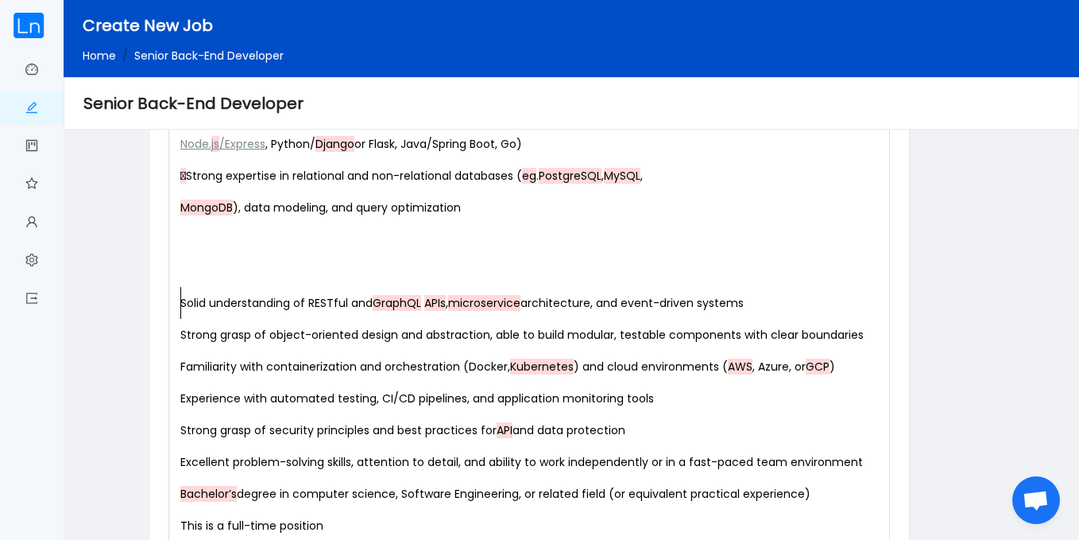
click at [181, 310] on div "x The Senior Back-End Developer designs, builds, and maintains the core server-…" at bounding box center [532, 0] width 711 height 1463
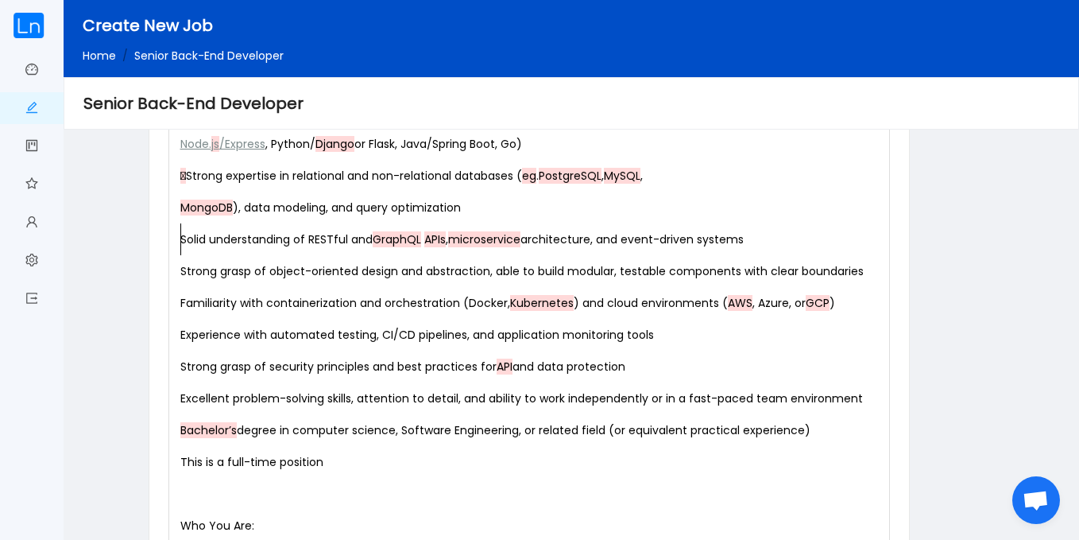
click at [177, 210] on pre "MongoDB ), data modeling, and query optimization" at bounding box center [532, 208] width 711 height 32
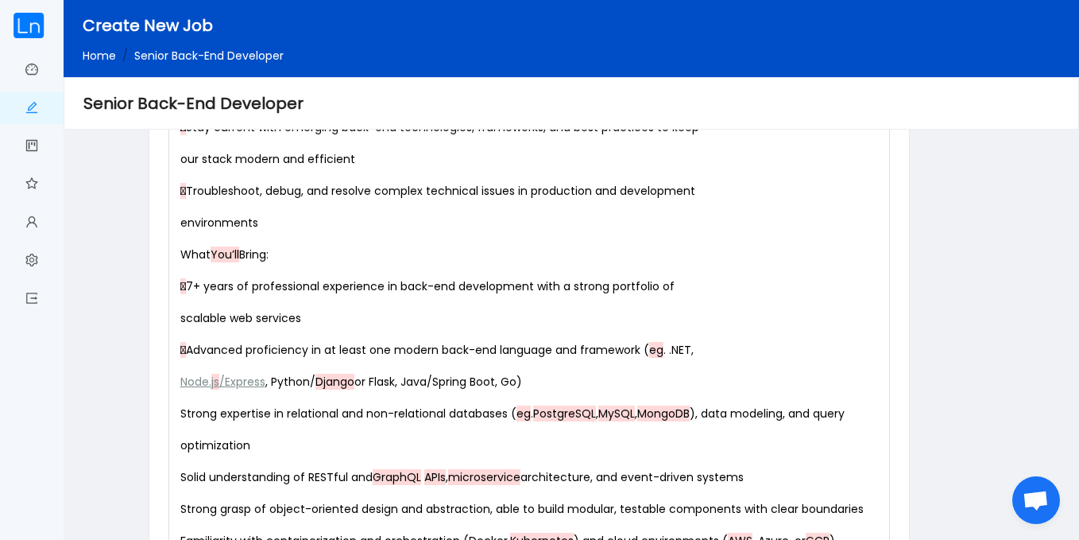
scroll to position [1486, 0]
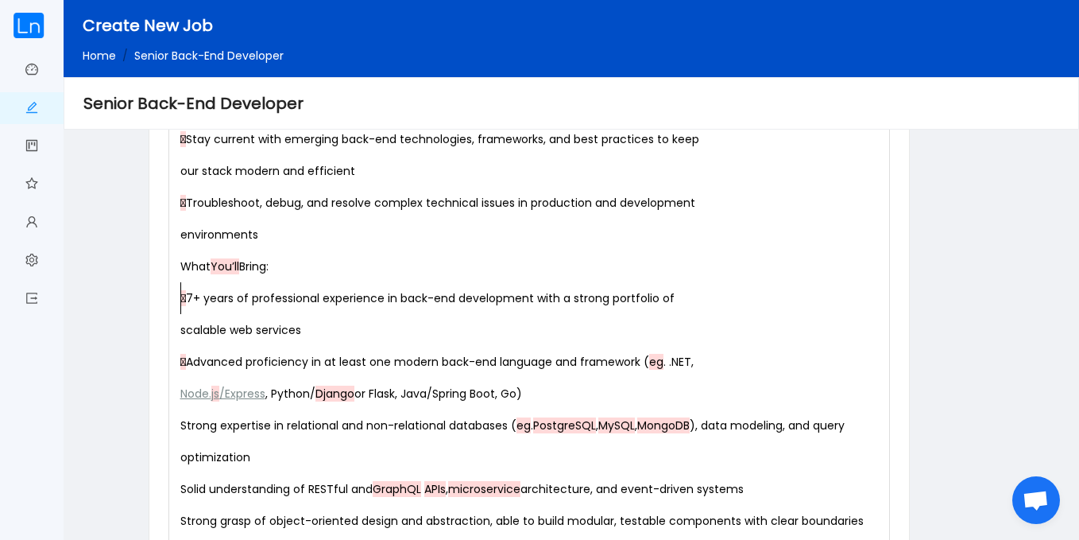
click at [178, 399] on pre "Node. js /Express , Python/ Django or Flask, Java/Spring Boot, Go)" at bounding box center [532, 394] width 711 height 32
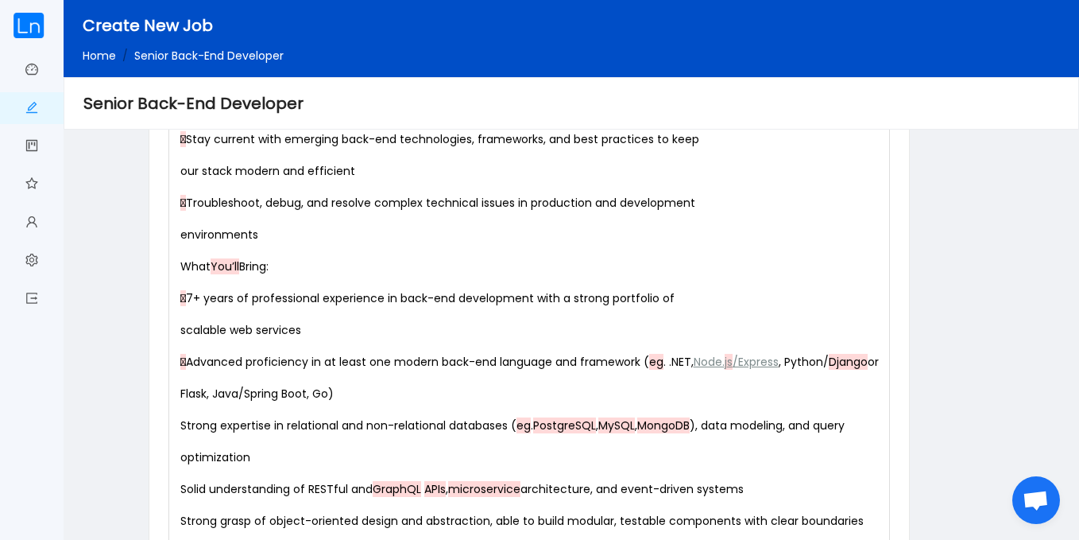
click at [190, 366] on div "x The Senior Back-End Developer designs, builds, and maintains the core server-…" at bounding box center [532, 218] width 711 height 1399
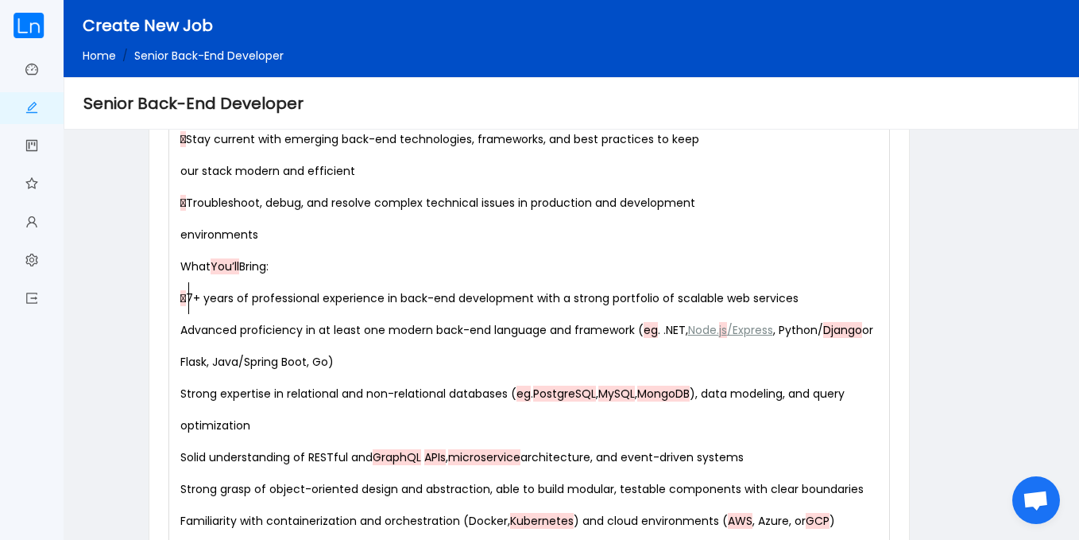
click at [191, 301] on div "x The Senior Back-End Developer designs, builds, and maintains the core server-…" at bounding box center [532, 202] width 711 height 1367
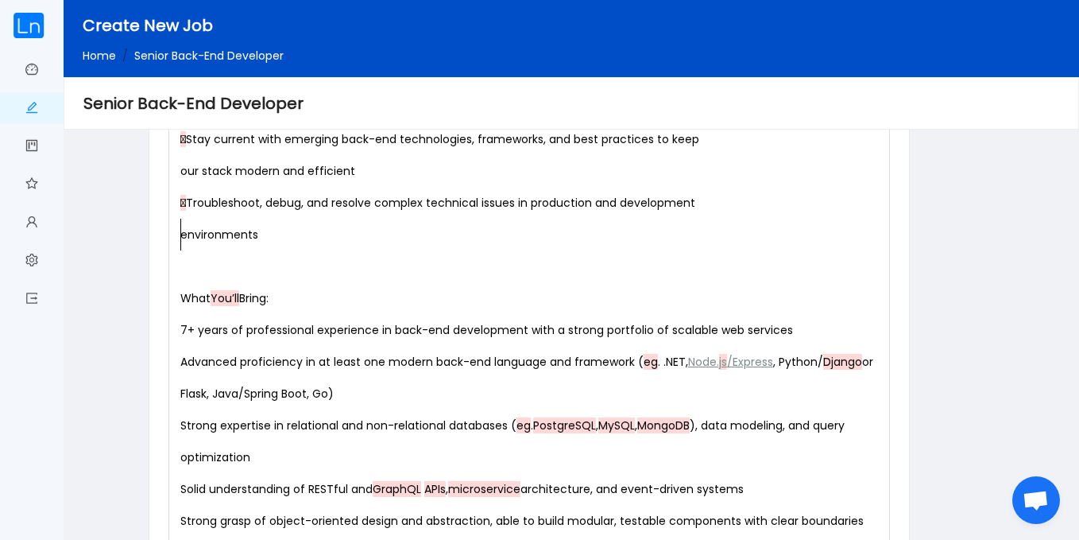
click at [181, 235] on div "x The Senior Back-End Developer designs, builds, and maintains the core server-…" at bounding box center [532, 218] width 711 height 1399
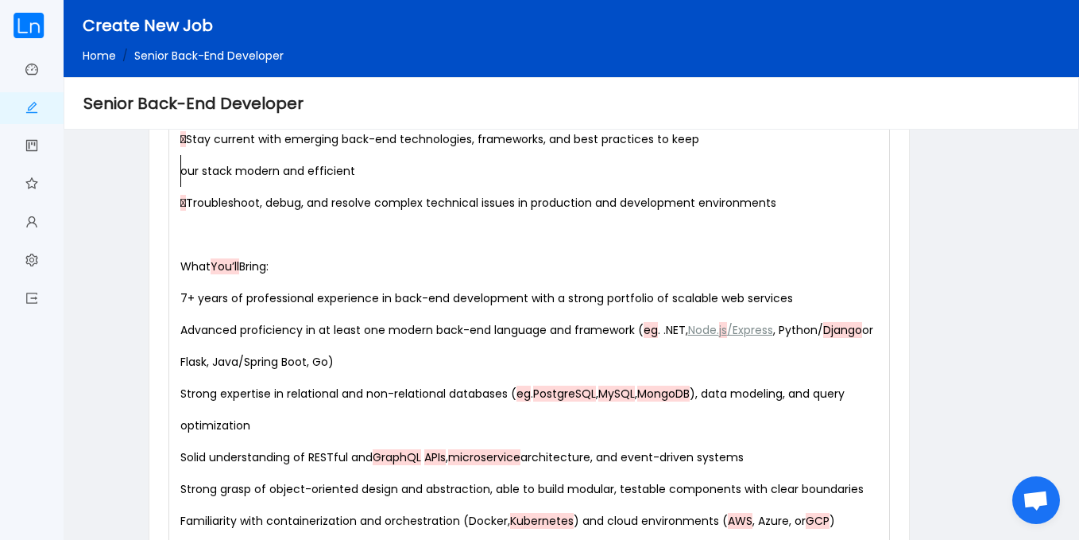
click at [182, 170] on div "x The Senior Back-End Developer designs, builds, and maintains the core server-…" at bounding box center [532, 202] width 711 height 1367
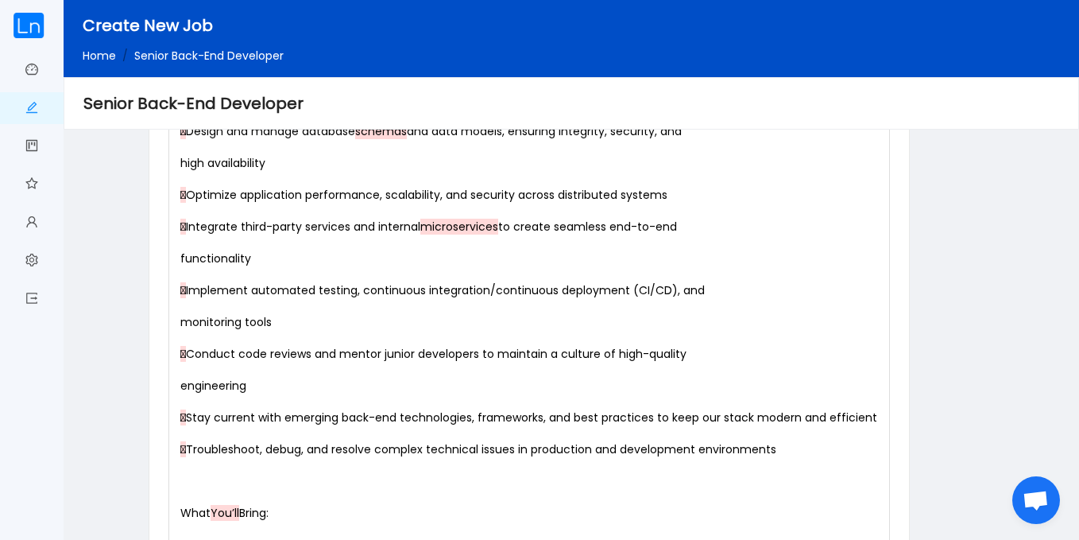
scroll to position [1158, 0]
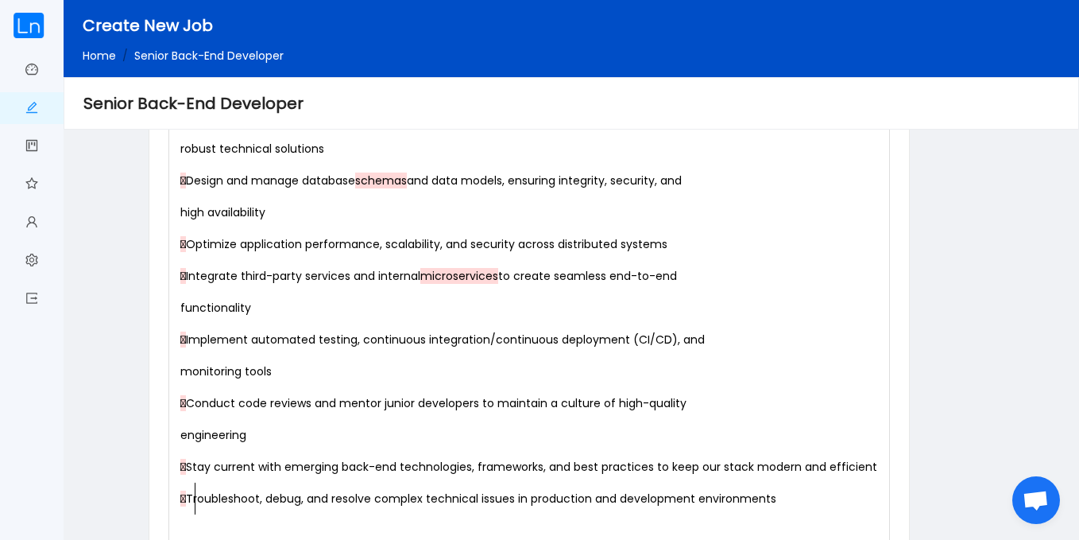
click at [193, 494] on span " Troubleshoot, debug, and resolve complex technical issues in production and d…" at bounding box center [478, 498] width 596 height 16
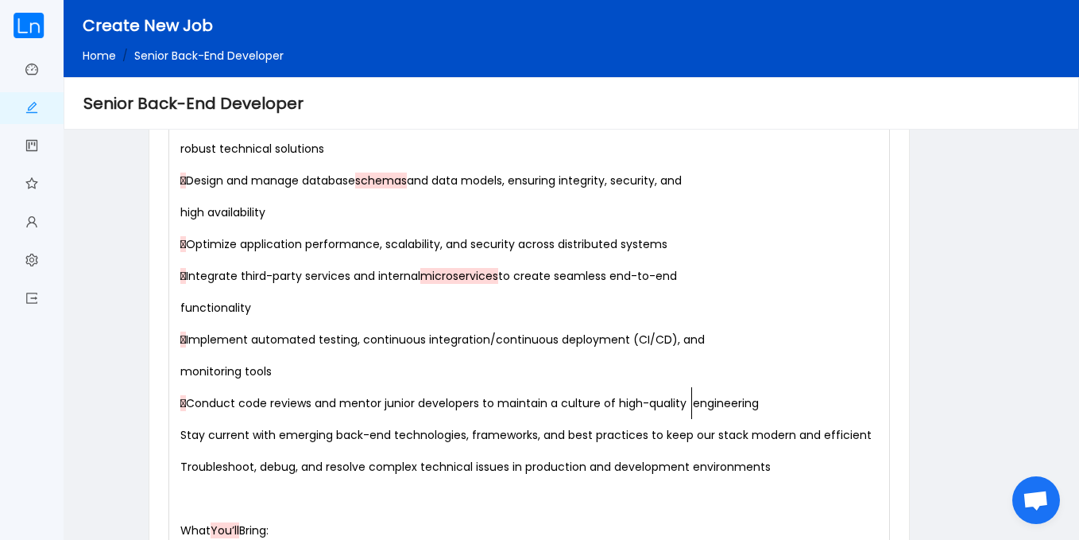
scroll to position [6, 6]
click at [187, 406] on div "x The Senior Back-End Developer designs, builds, and maintains the core server-…" at bounding box center [532, 499] width 711 height 1304
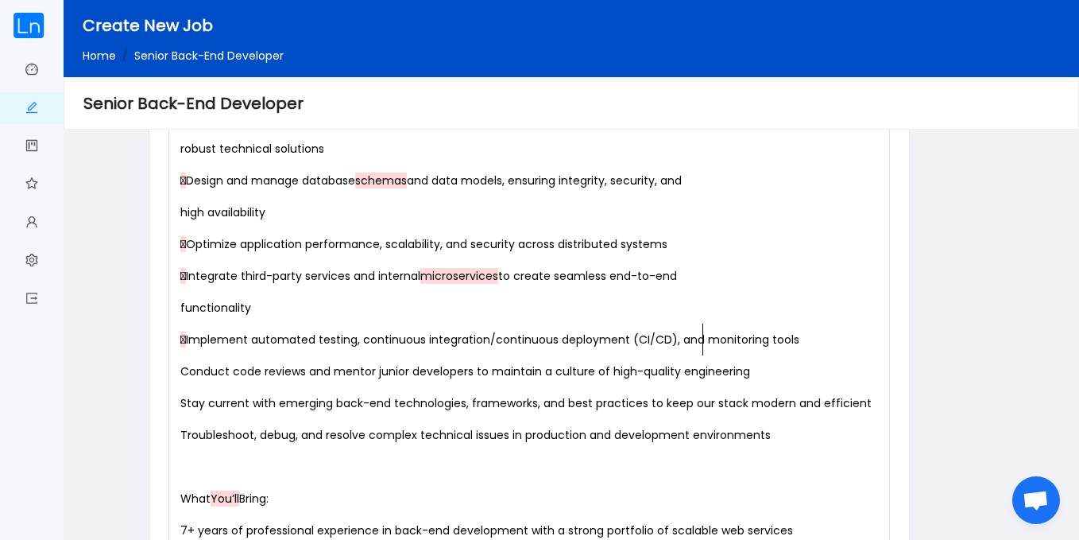
scroll to position [6, 2]
click at [192, 339] on div "x The Senior Back-End Developer designs, builds, and maintains the core server-…" at bounding box center [532, 483] width 711 height 1272
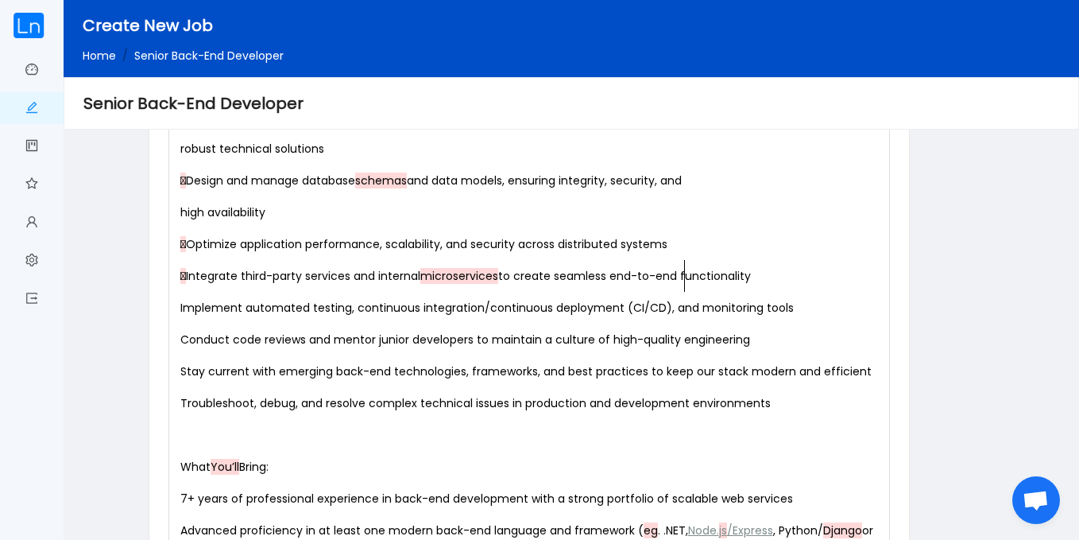
click at [189, 276] on div "x The Senior Back-End Developer designs, builds, and maintains the core server-…" at bounding box center [532, 467] width 711 height 1240
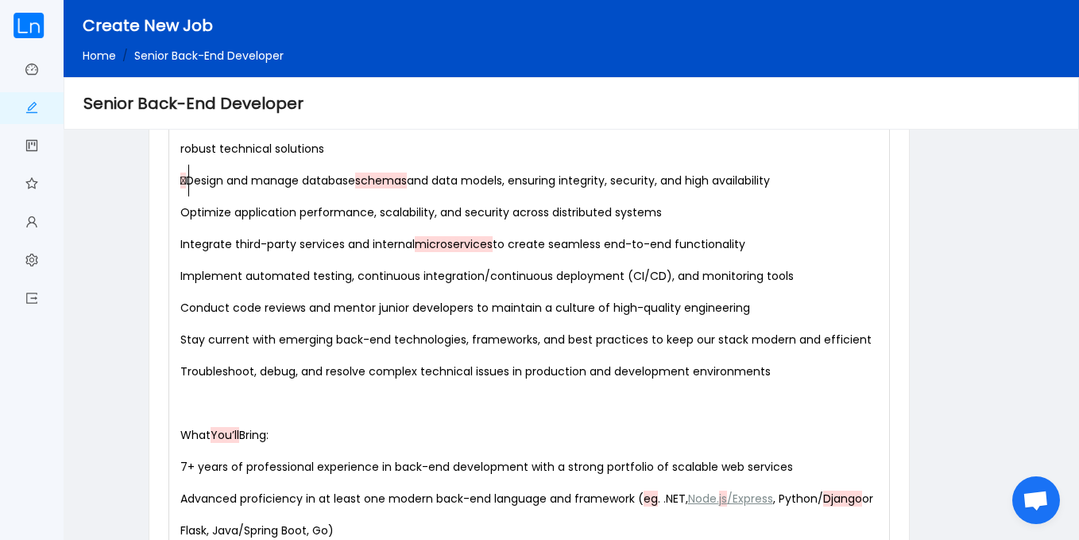
click at [189, 182] on div "x The Senior Back-End Developer designs, builds, and maintains the core server-…" at bounding box center [532, 451] width 711 height 1208
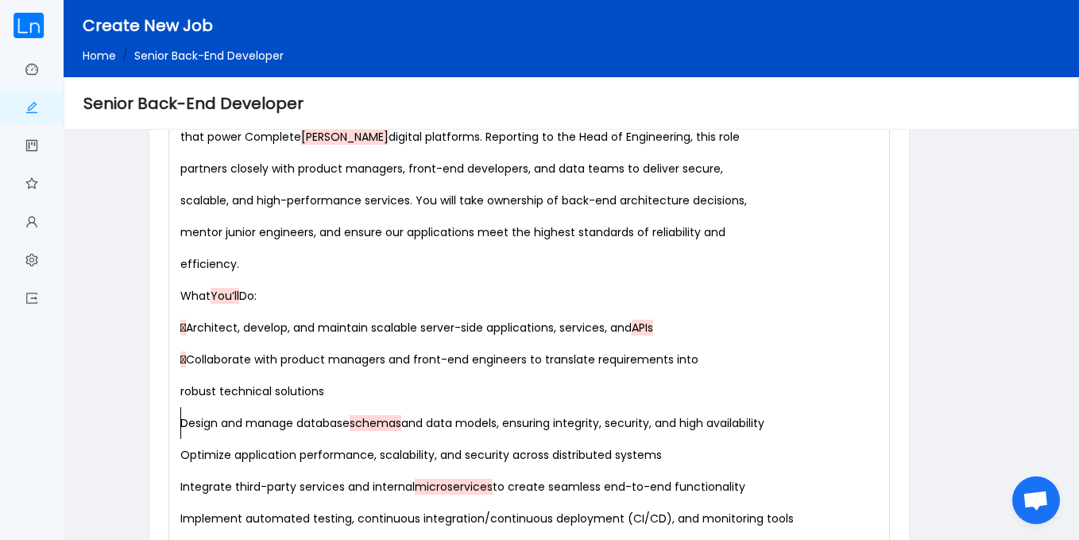
scroll to position [909, 0]
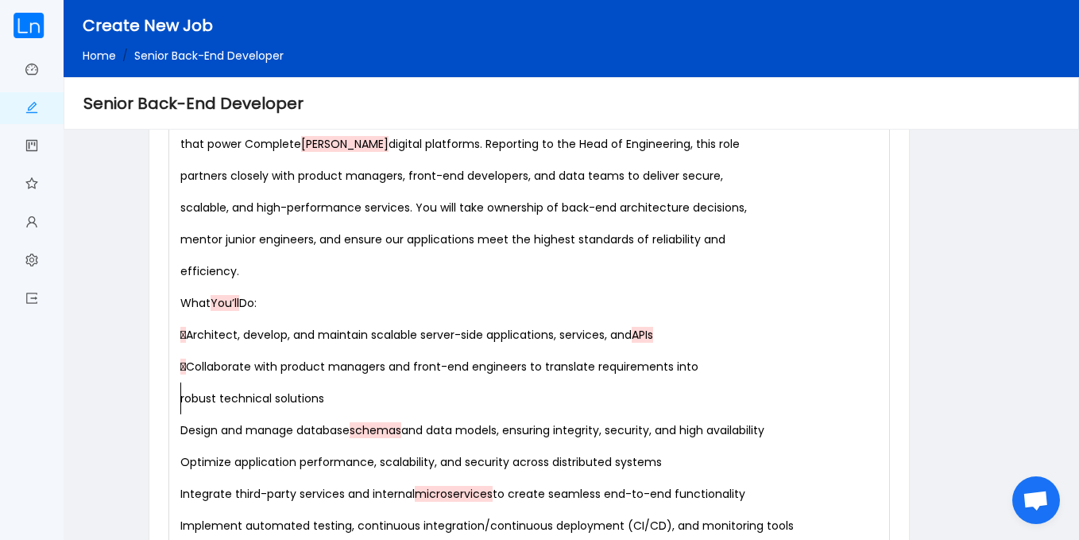
click at [179, 401] on pre "robust technical solutions" at bounding box center [532, 398] width 711 height 32
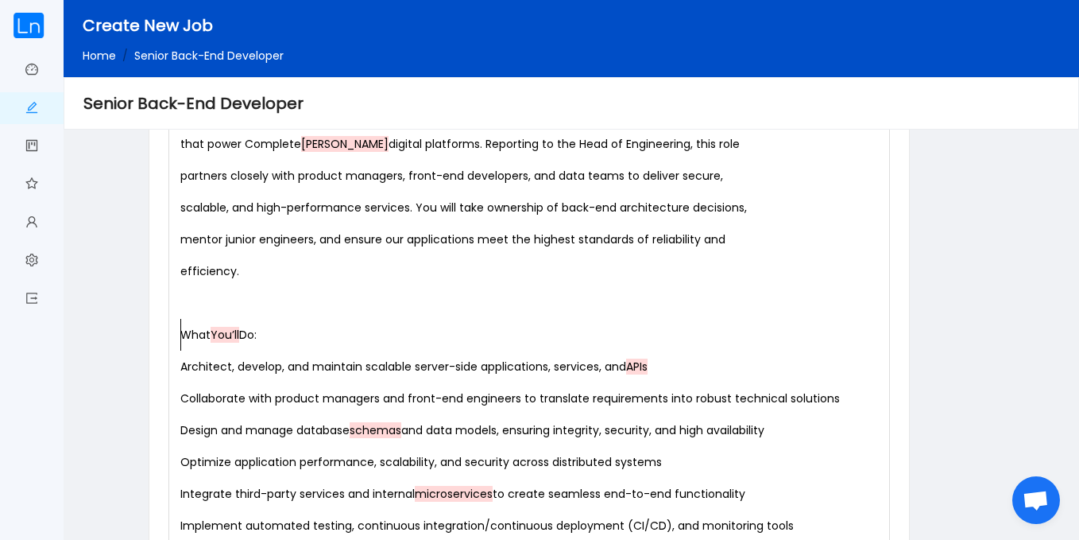
click at [179, 271] on pre "efficiency." at bounding box center [532, 271] width 711 height 32
type textarea "="
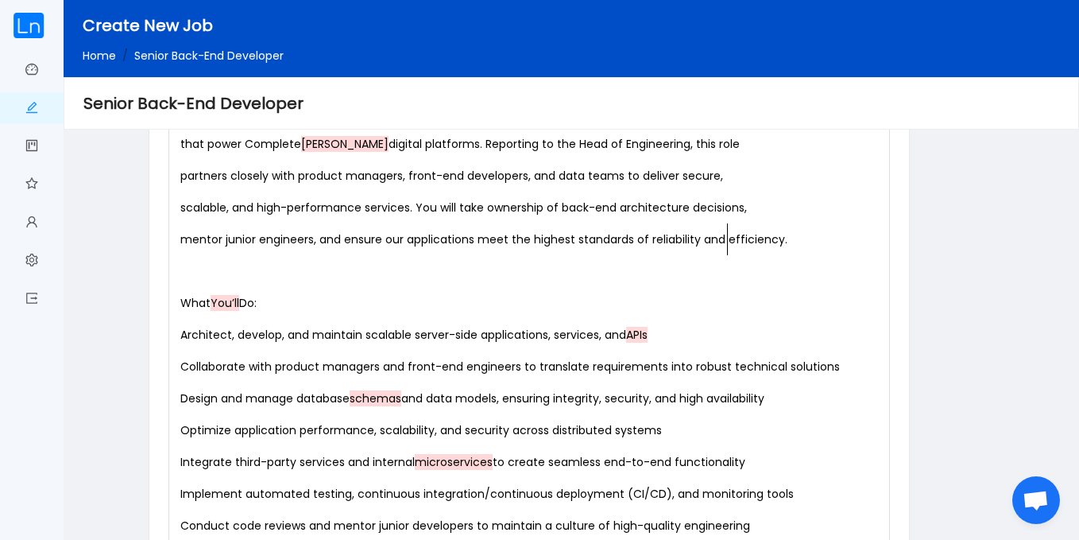
scroll to position [6, 2]
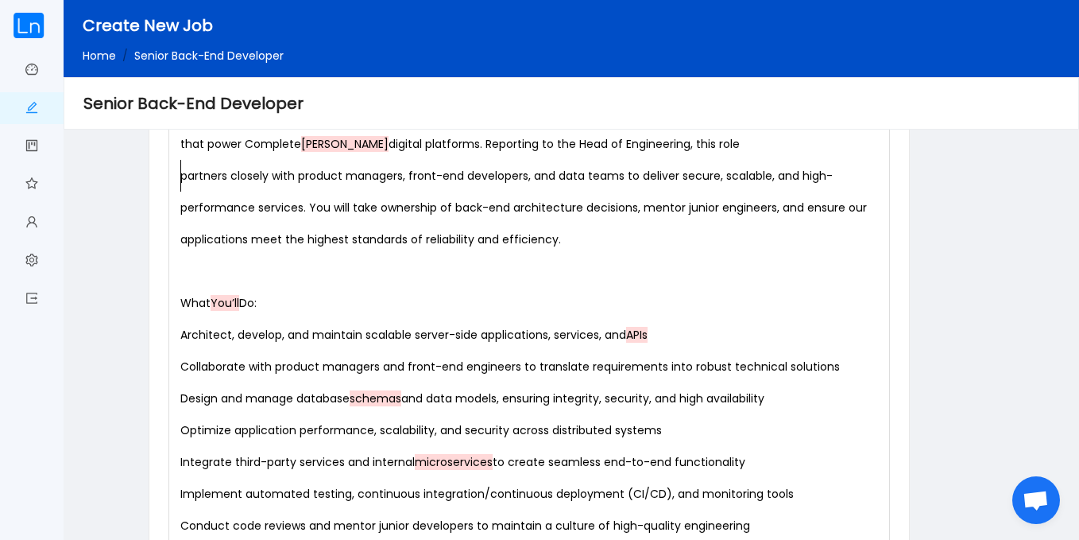
click at [179, 182] on pre "partners closely with product managers, front-end developers, and data teams to…" at bounding box center [532, 207] width 711 height 95
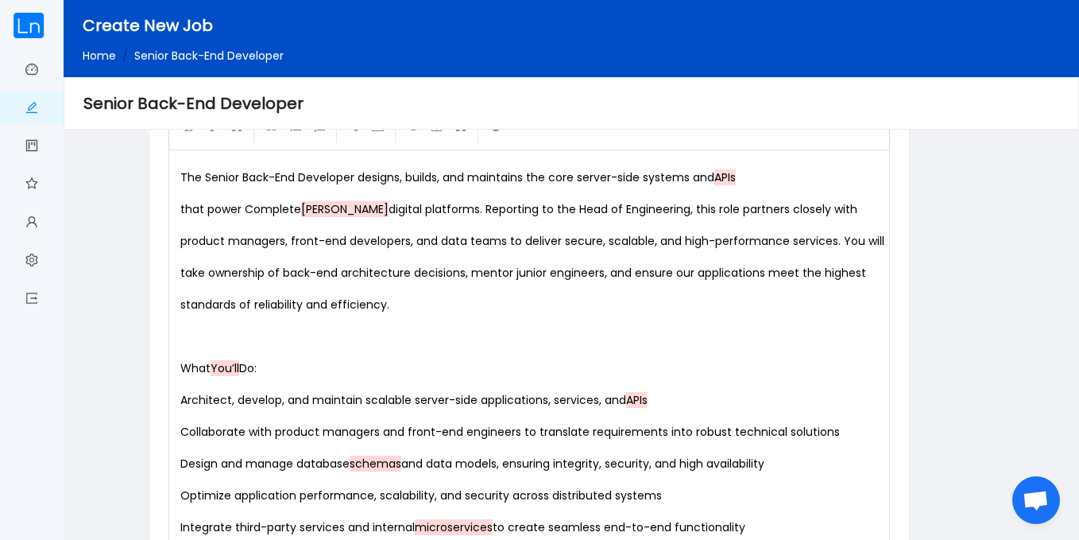
scroll to position [722, 0]
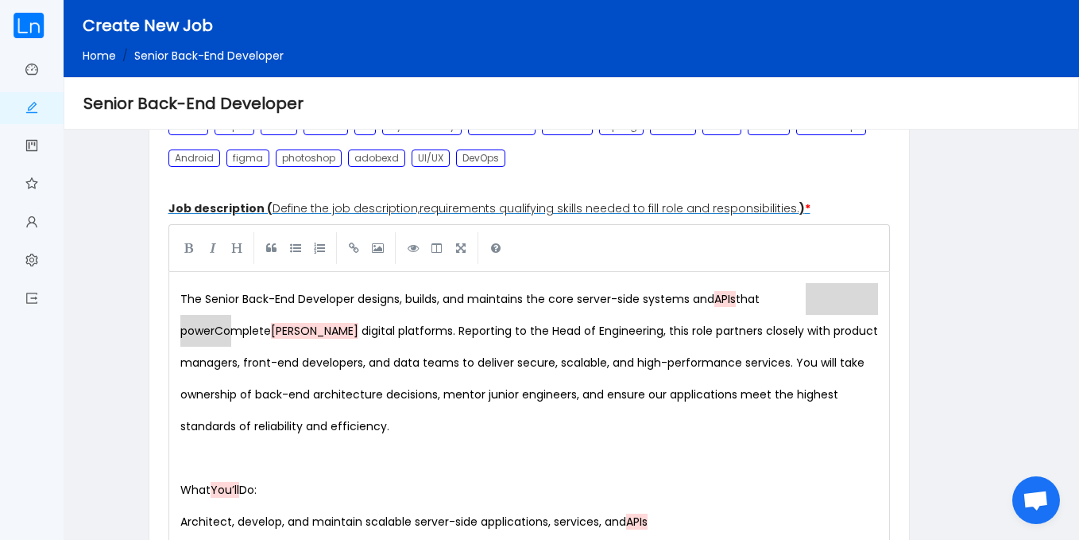
drag, startPoint x: 231, startPoint y: 336, endPoint x: 809, endPoint y: 296, distance: 580.0
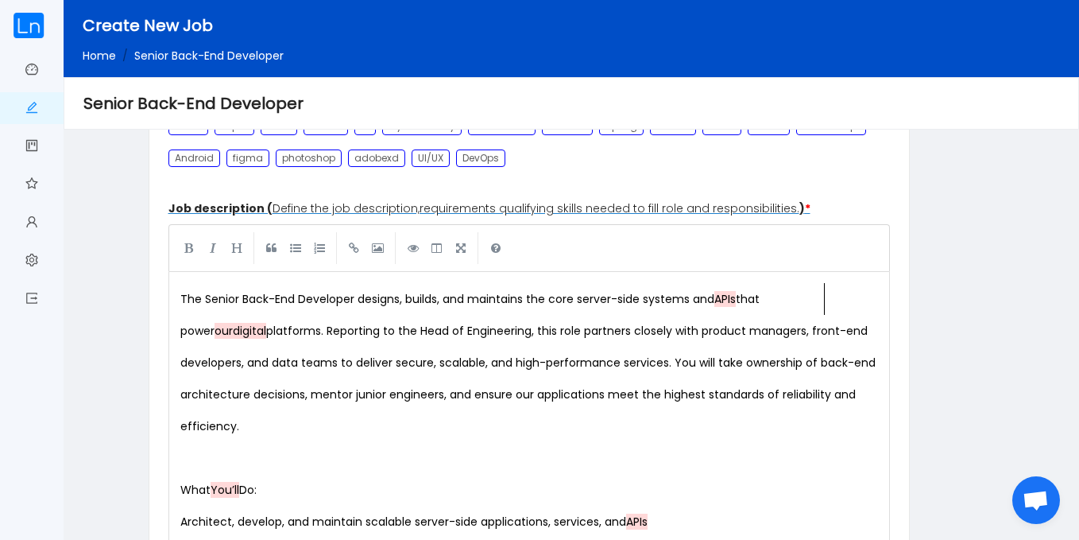
scroll to position [6, 18]
type textarea "our"
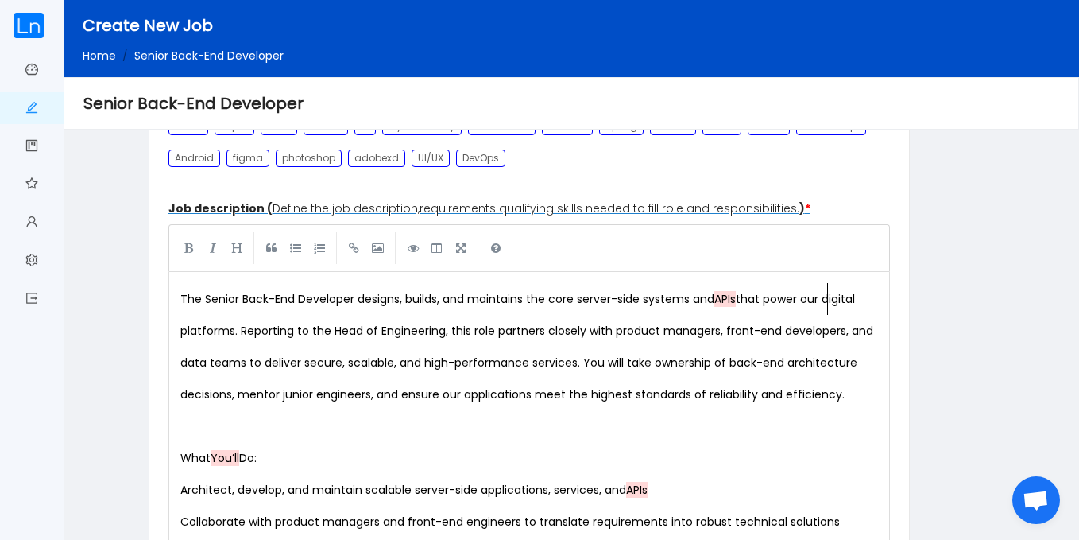
scroll to position [6, 20]
drag, startPoint x: 272, startPoint y: 455, endPoint x: 144, endPoint y: 450, distance: 128.1
type textarea "What You’ll Do:"
click at [188, 244] on link at bounding box center [189, 247] width 24 height 24
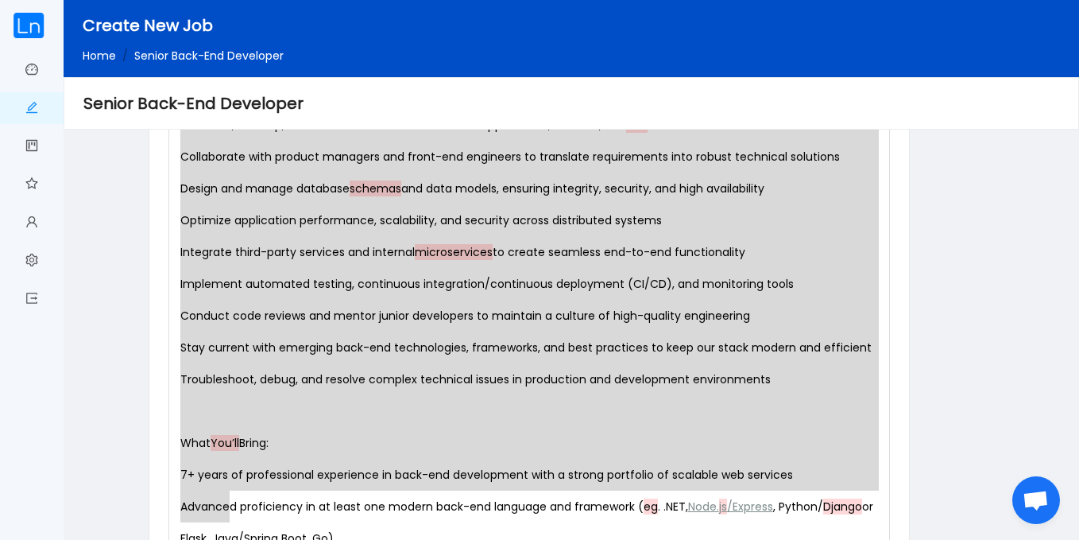
scroll to position [1150, 0]
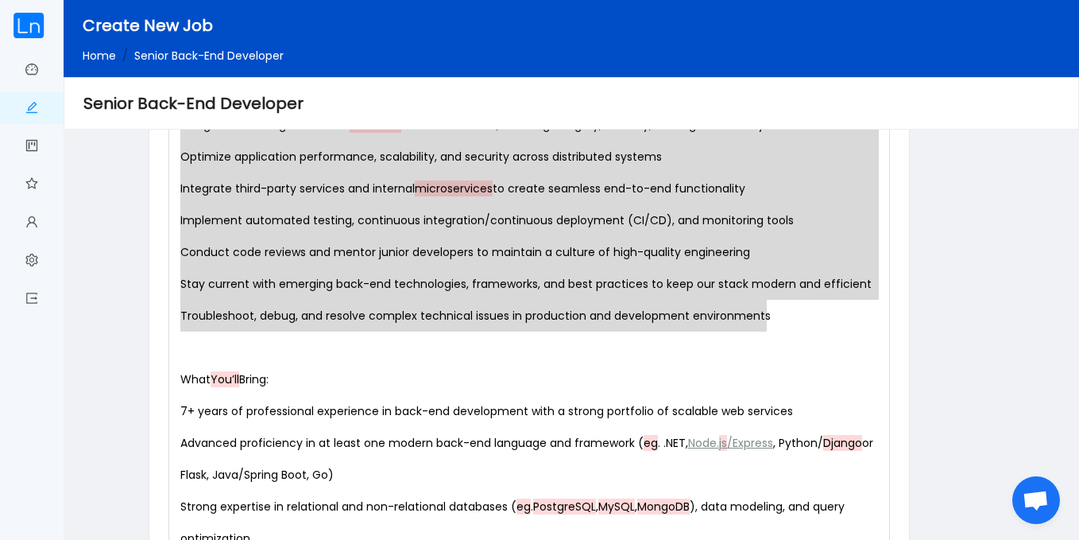
drag, startPoint x: 182, startPoint y: 494, endPoint x: 797, endPoint y: 316, distance: 640.7
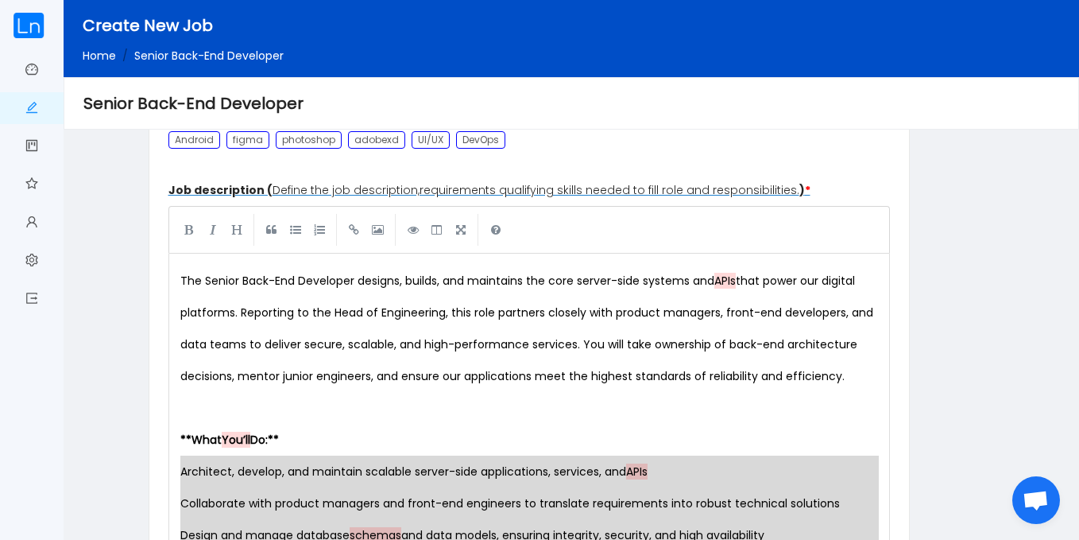
scroll to position [716, 0]
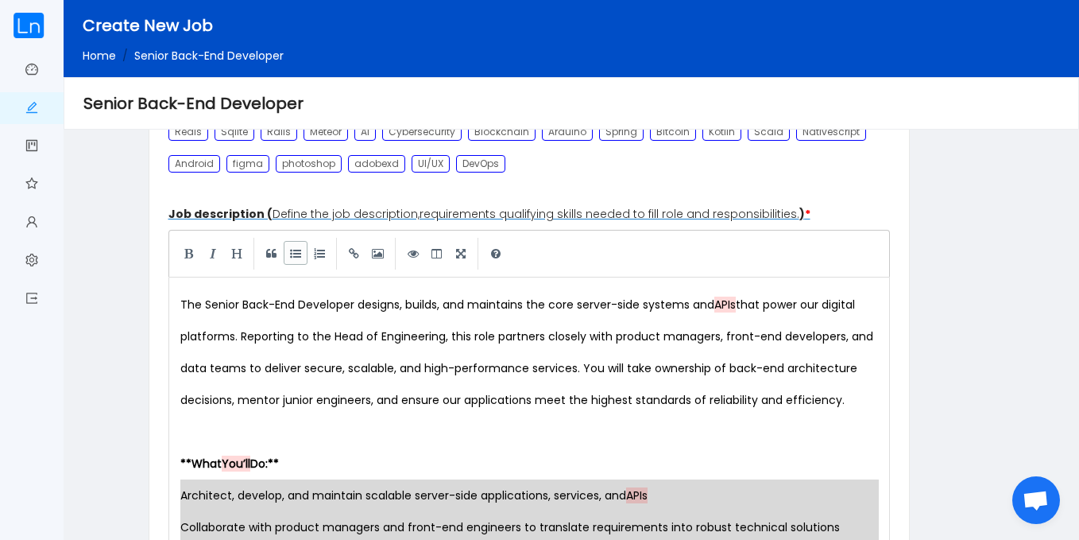
click at [296, 259] on link at bounding box center [296, 253] width 24 height 24
type textarea "* Collaborate with product managers and front-end engineers to translate requir…"
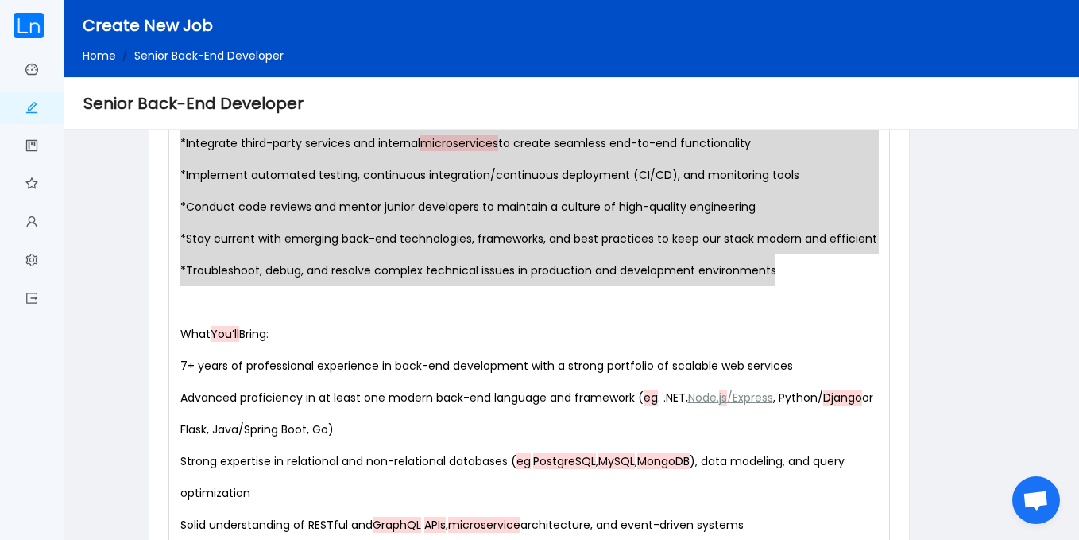
scroll to position [1199, 0]
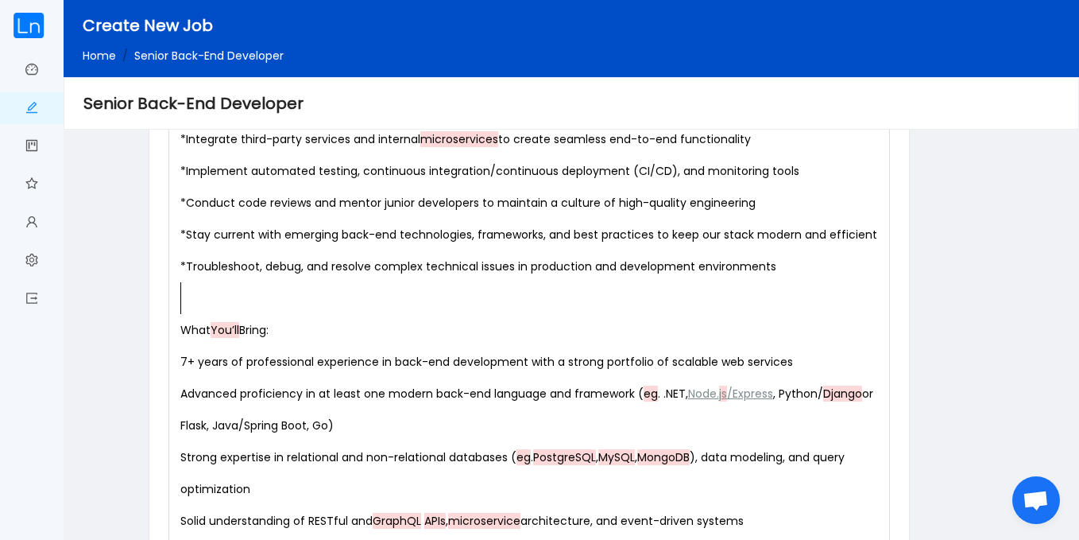
click at [281, 310] on pre "​" at bounding box center [532, 298] width 711 height 32
type textarea "What You’ll Bring:"
drag, startPoint x: 292, startPoint y: 325, endPoint x: 184, endPoint y: 323, distance: 107.3
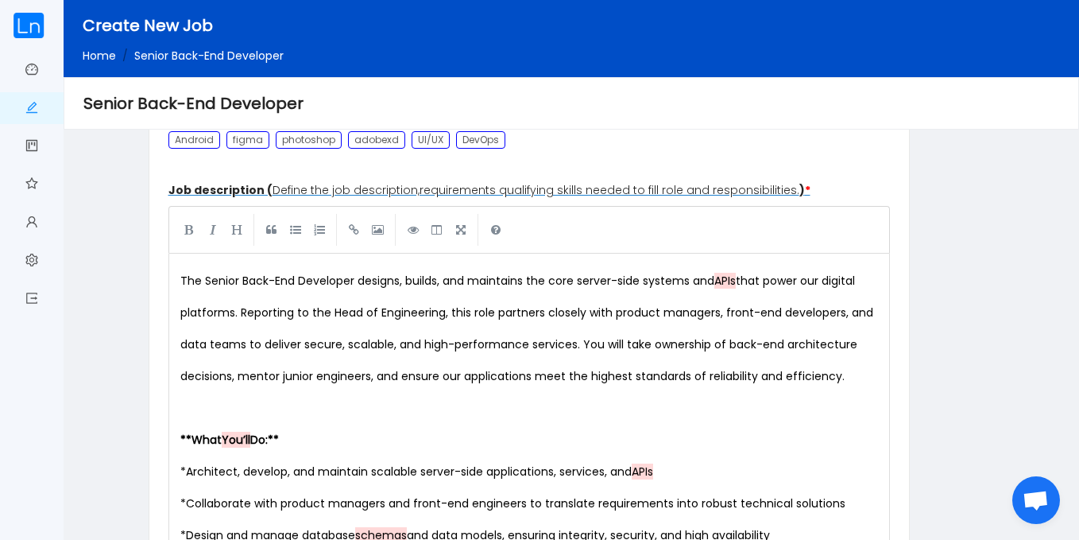
scroll to position [734, 0]
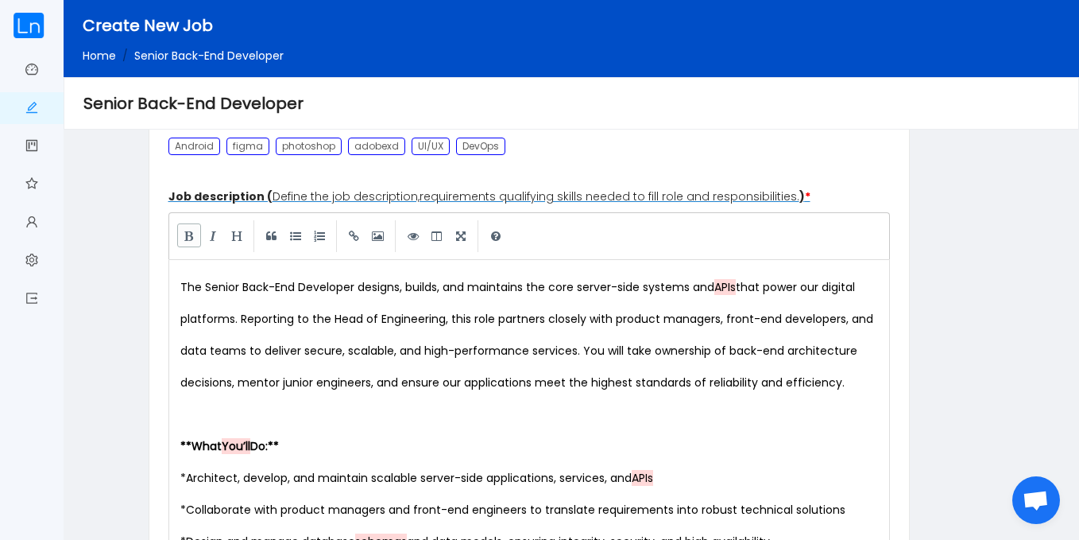
click at [194, 237] on link at bounding box center [189, 235] width 24 height 24
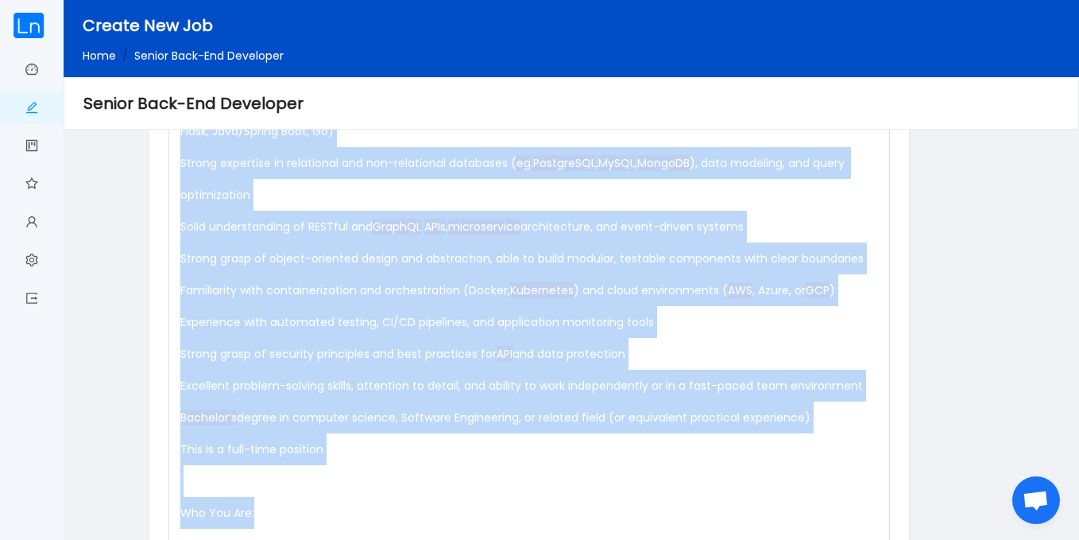
scroll to position [1590, 0]
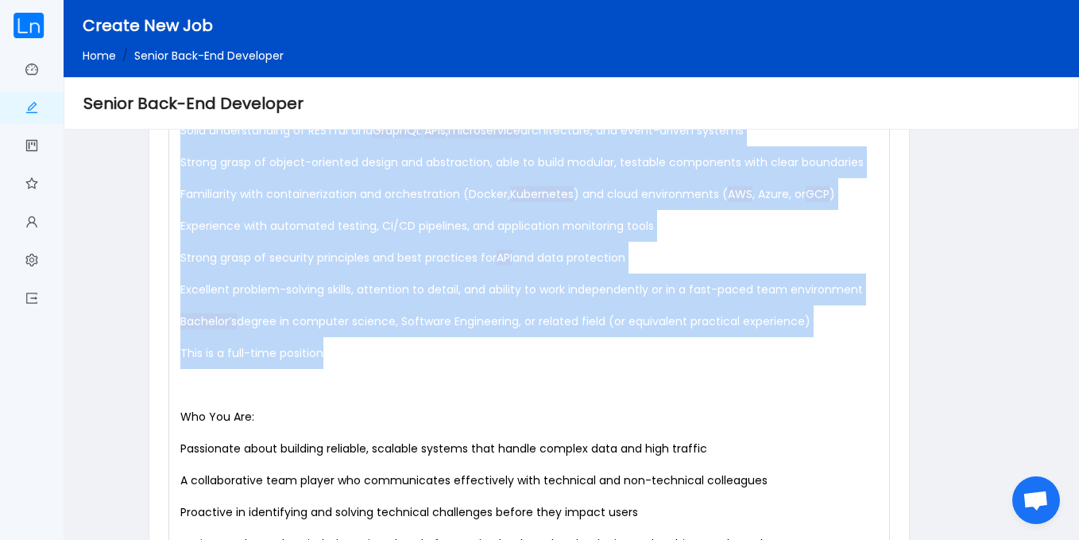
drag, startPoint x: 170, startPoint y: 149, endPoint x: 330, endPoint y: 362, distance: 266.3
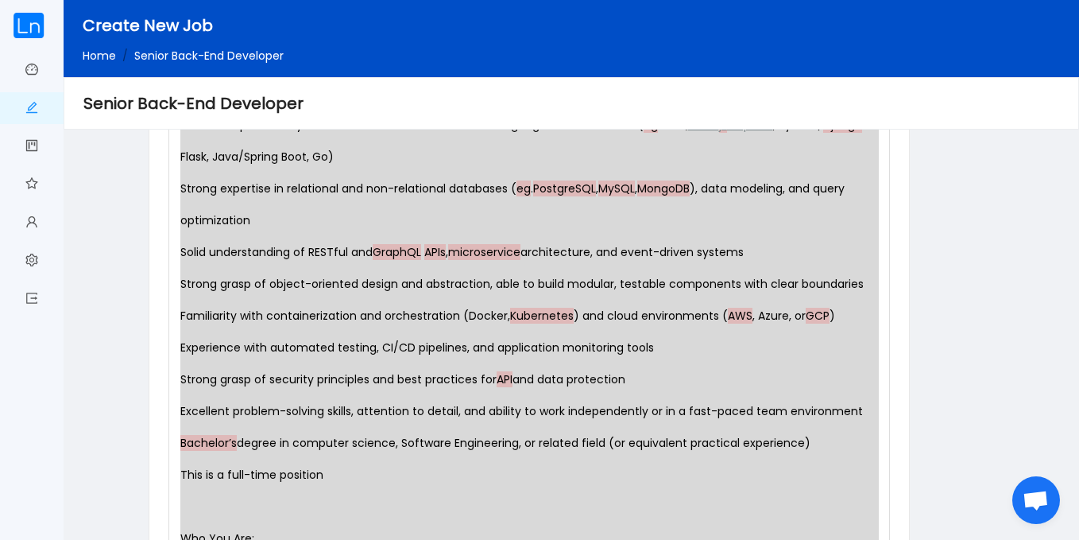
scroll to position [1532, 0]
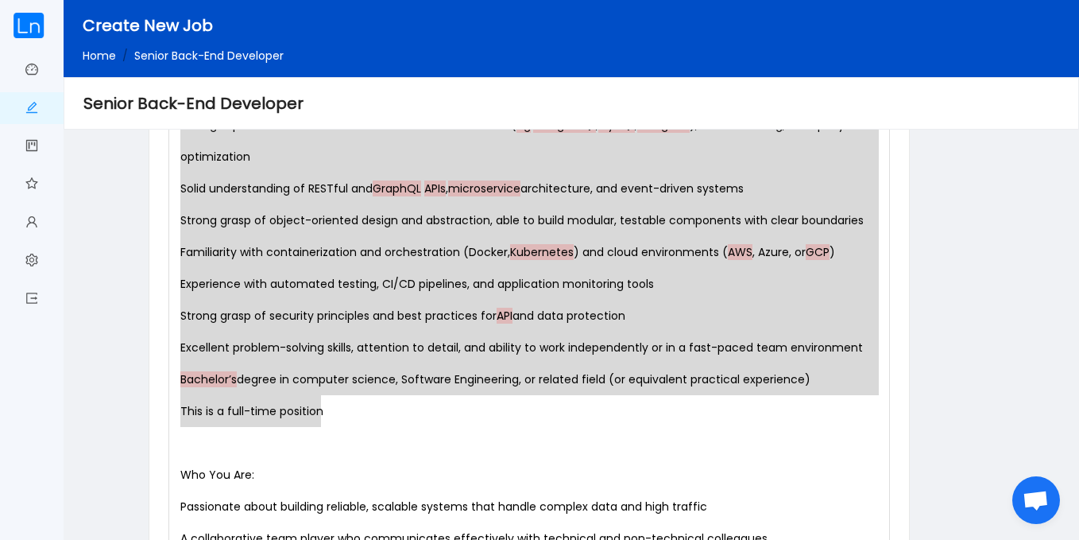
drag, startPoint x: 179, startPoint y: 284, endPoint x: 330, endPoint y: 410, distance: 196.9
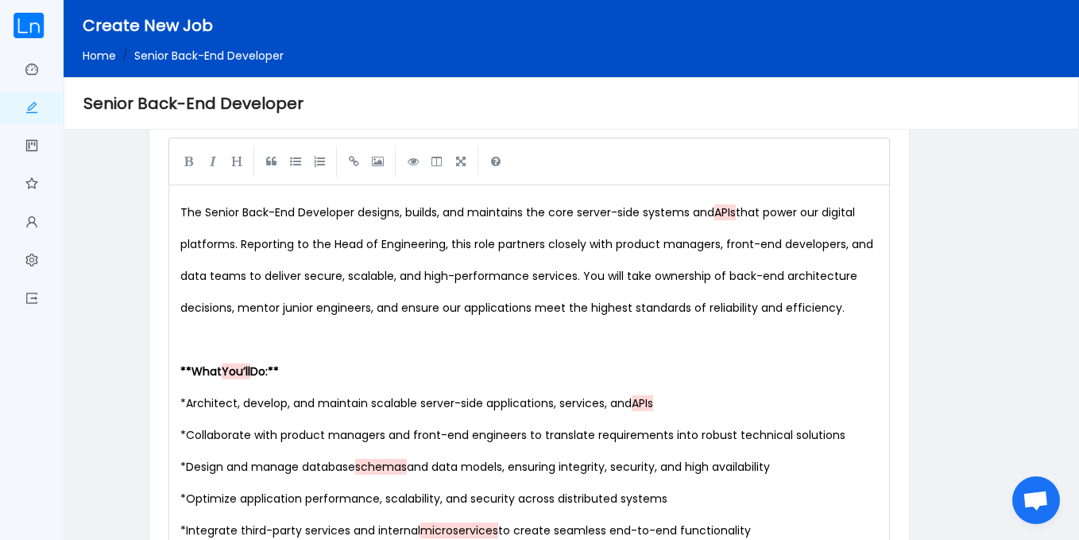
scroll to position [804, 0]
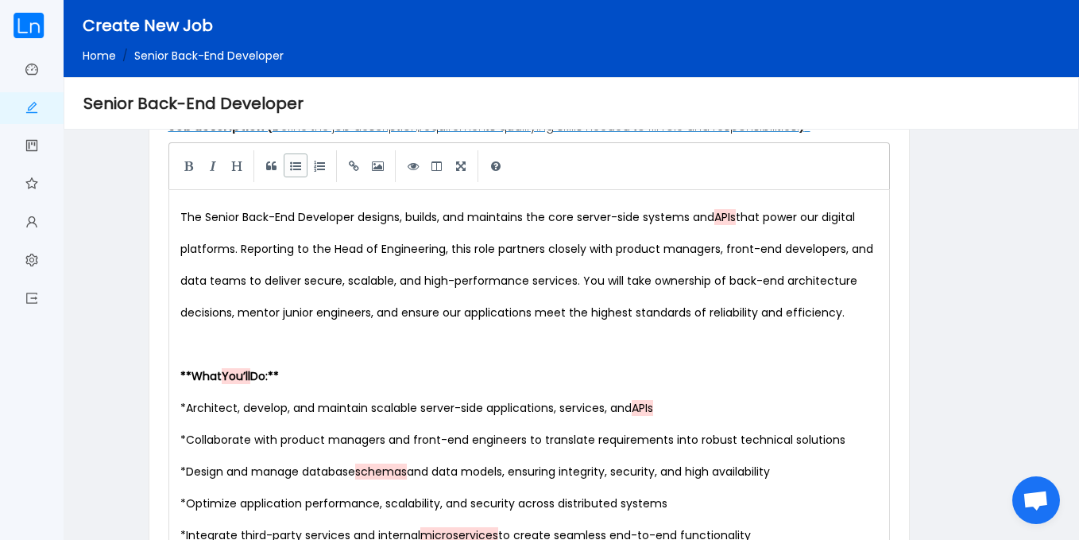
click at [289, 170] on link at bounding box center [296, 165] width 24 height 24
type textarea "* Advanced proficiency in at least one modern back-end language and framework (…"
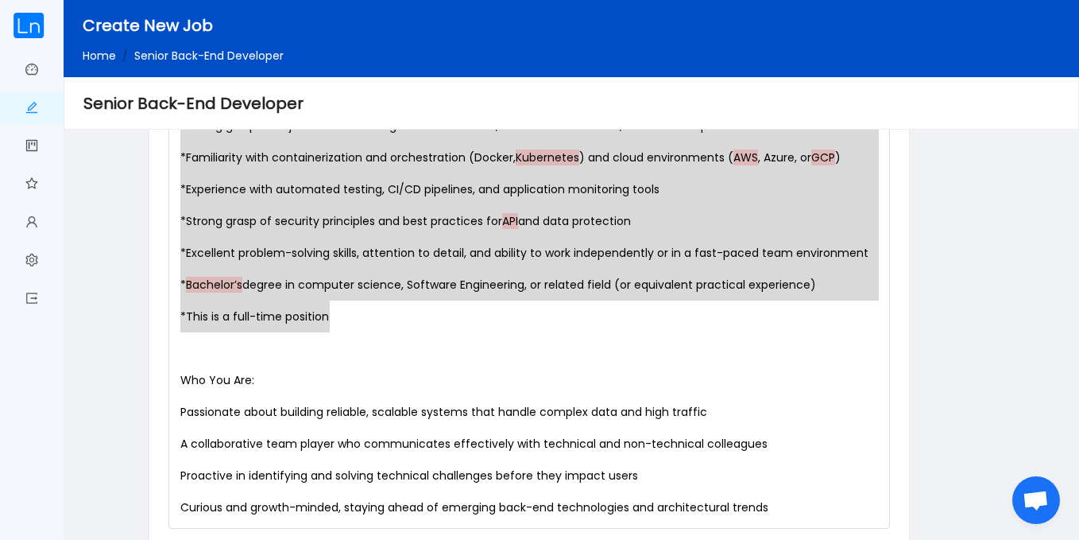
scroll to position [1637, 0]
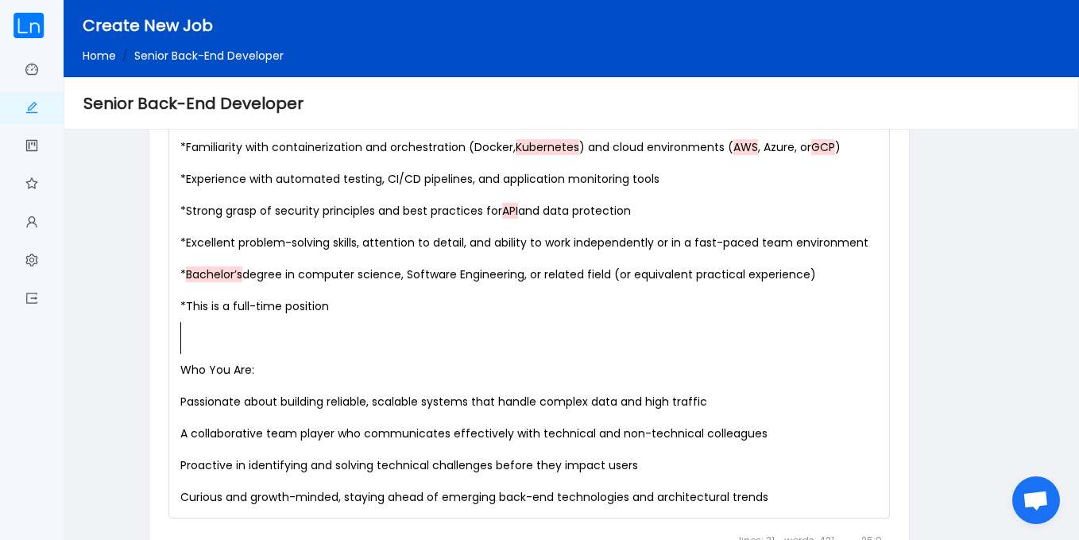
click at [311, 348] on pre "​" at bounding box center [532, 338] width 711 height 32
type textarea "Who You Are:"
drag, startPoint x: 265, startPoint y: 367, endPoint x: 145, endPoint y: 370, distance: 119.3
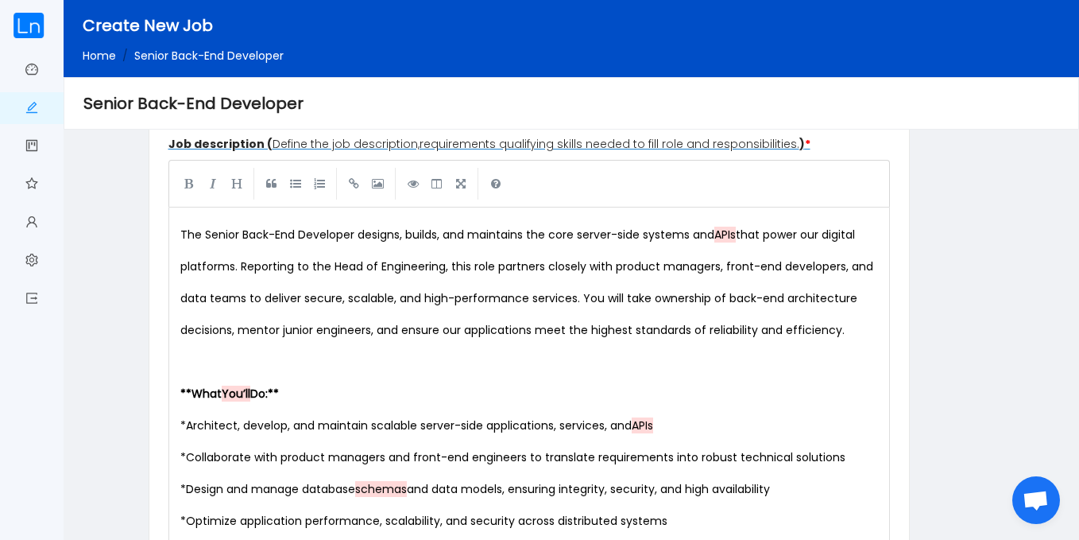
scroll to position [780, 0]
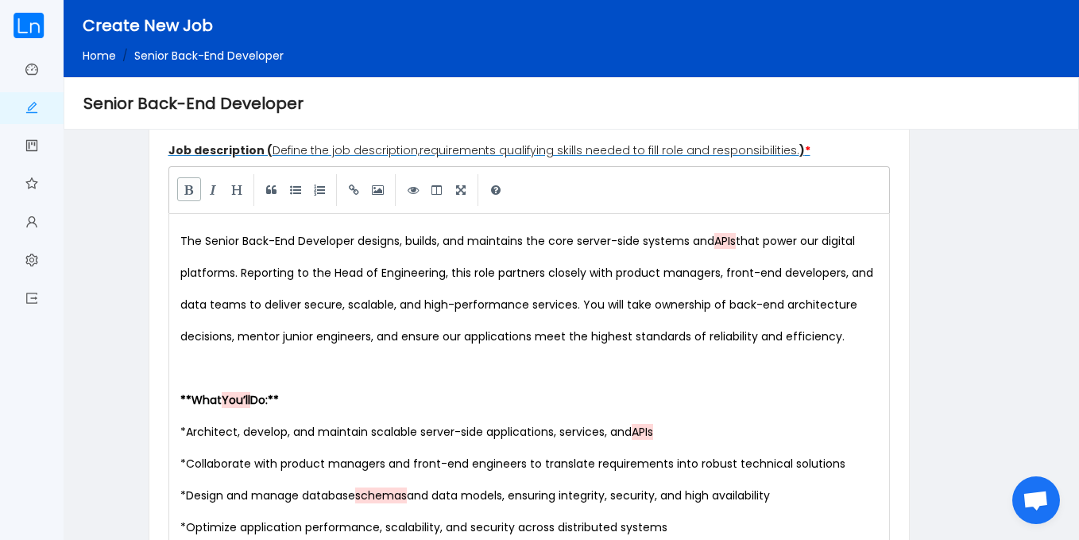
click at [188, 192] on link at bounding box center [189, 189] width 24 height 24
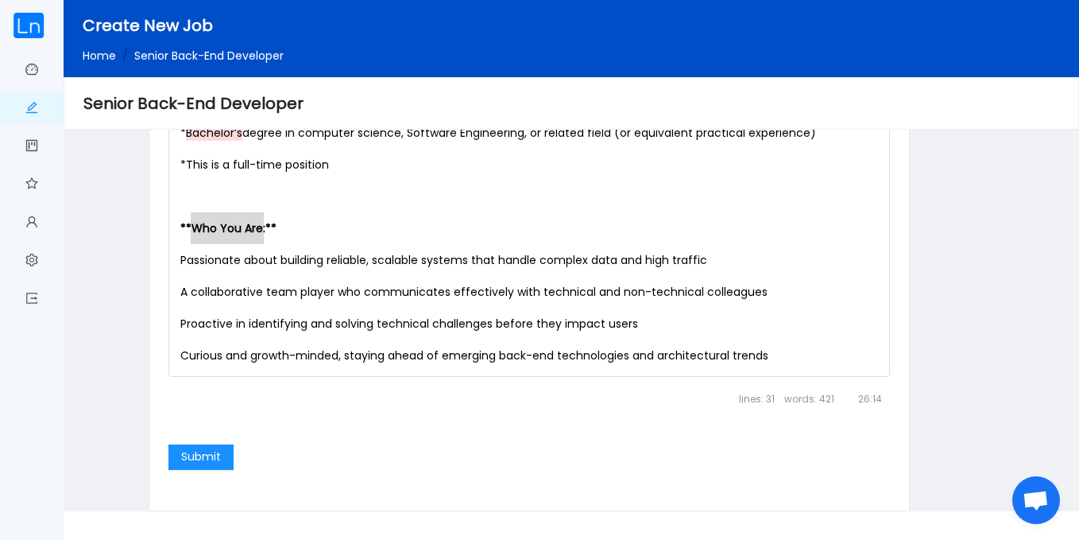
scroll to position [1788, 0]
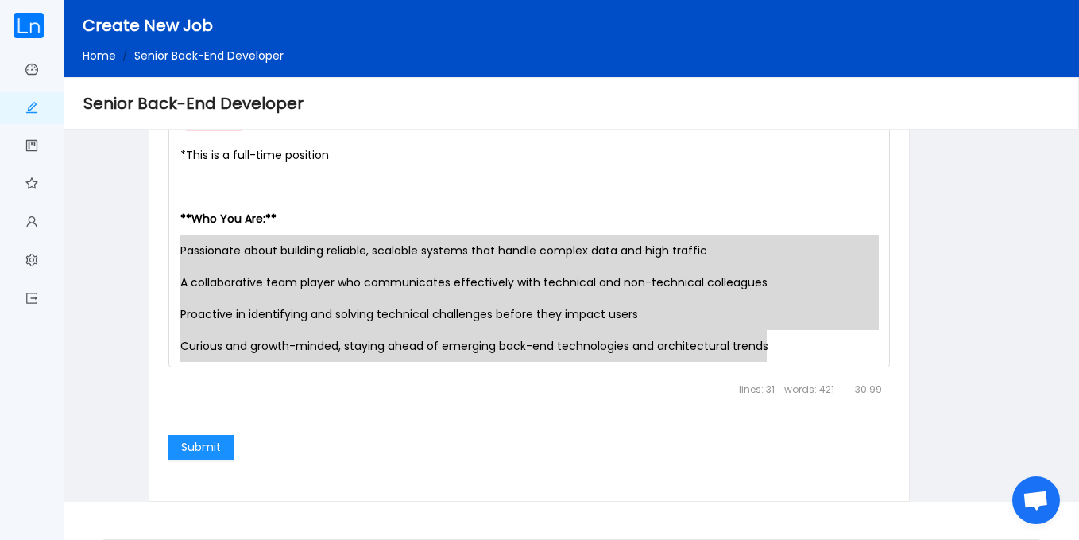
drag, startPoint x: 176, startPoint y: 246, endPoint x: 776, endPoint y: 363, distance: 610.6
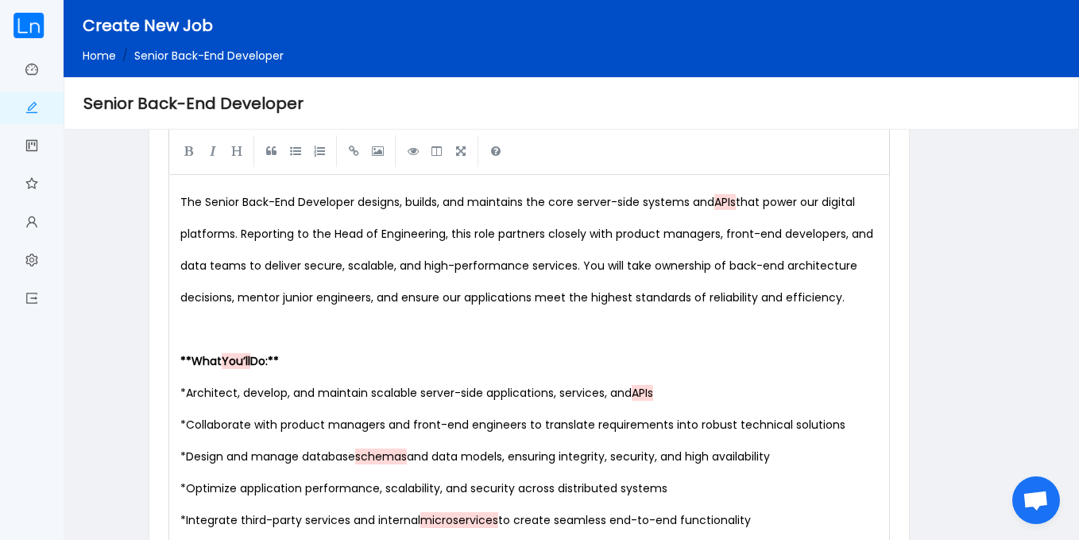
scroll to position [808, 0]
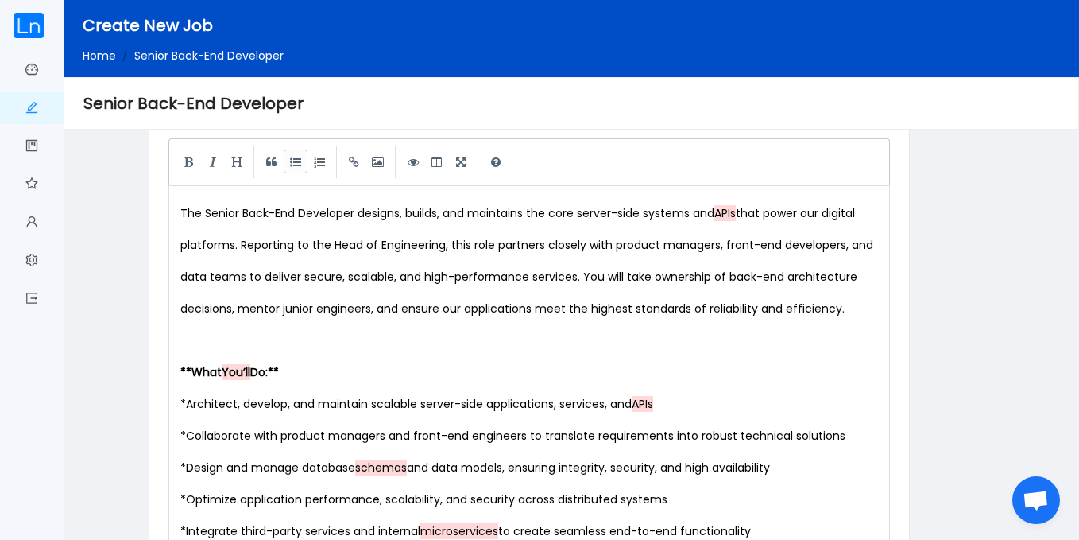
click at [298, 169] on link at bounding box center [296, 161] width 24 height 24
type textarea "* A collaborative team player who communicates effectively with technical and n…"
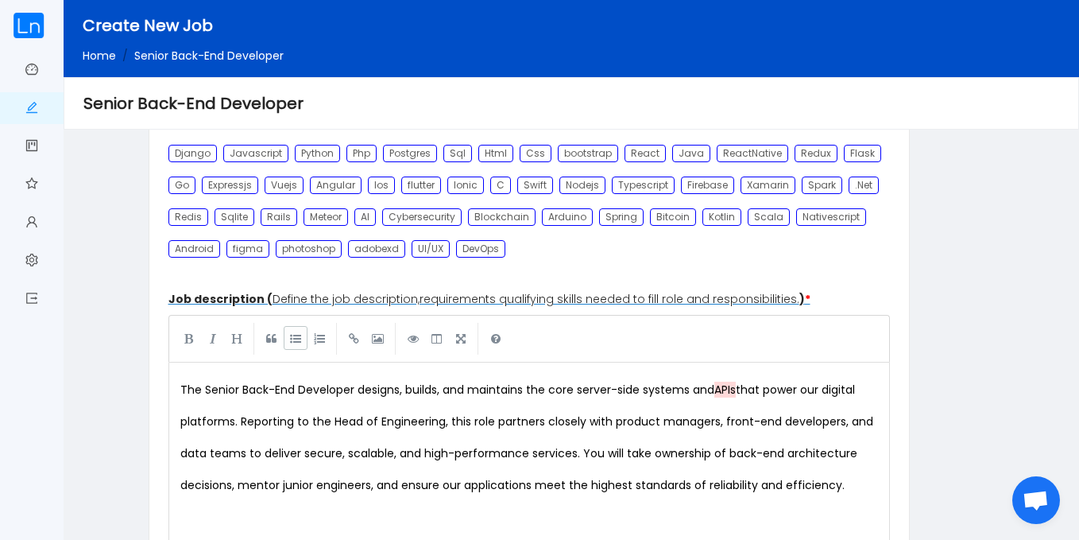
scroll to position [610, 0]
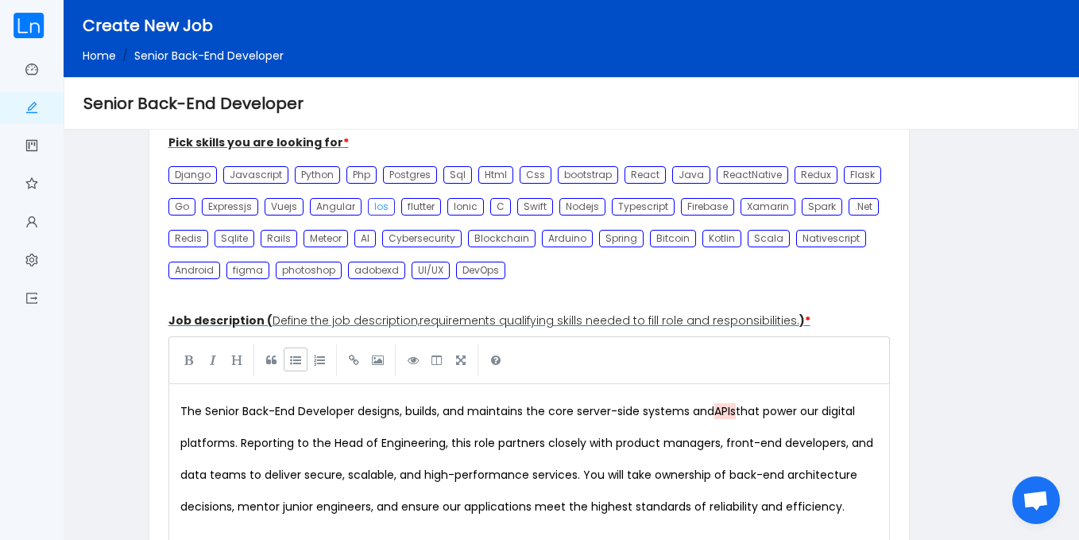
click at [386, 201] on div "Ios" at bounding box center [381, 206] width 27 height 17
click at [376, 208] on div "Ios" at bounding box center [381, 206] width 27 height 17
click at [641, 184] on div "Django Javascript Python Php Postgres Sql Html Css bootstrap React Java ReactNa…" at bounding box center [530, 221] width 723 height 127
click at [683, 172] on div "Java" at bounding box center [691, 174] width 38 height 17
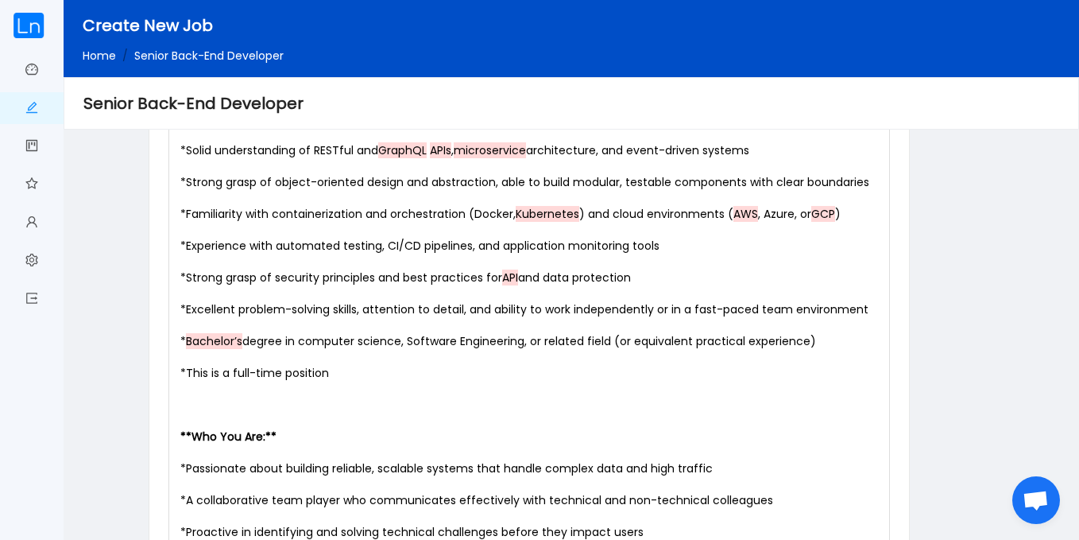
scroll to position [1855, 0]
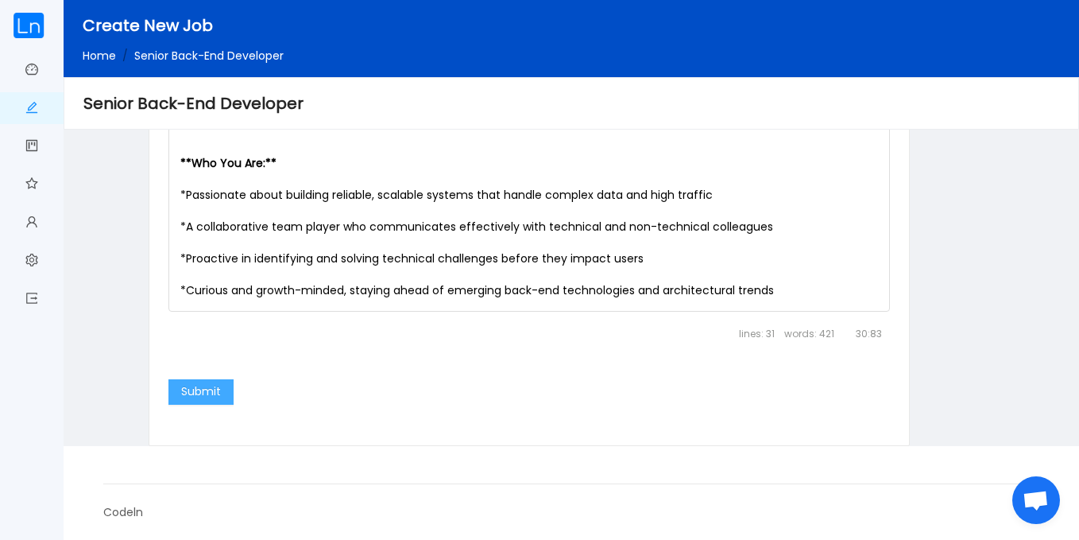
click at [200, 382] on button "Submit" at bounding box center [201, 391] width 65 height 25
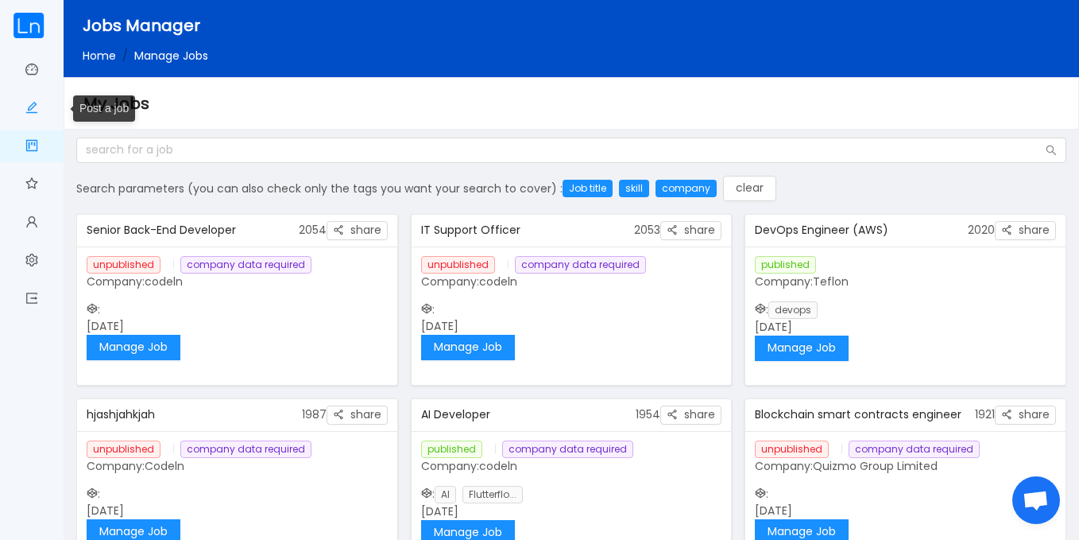
click at [34, 107] on link "Post a job" at bounding box center [31, 108] width 13 height 33
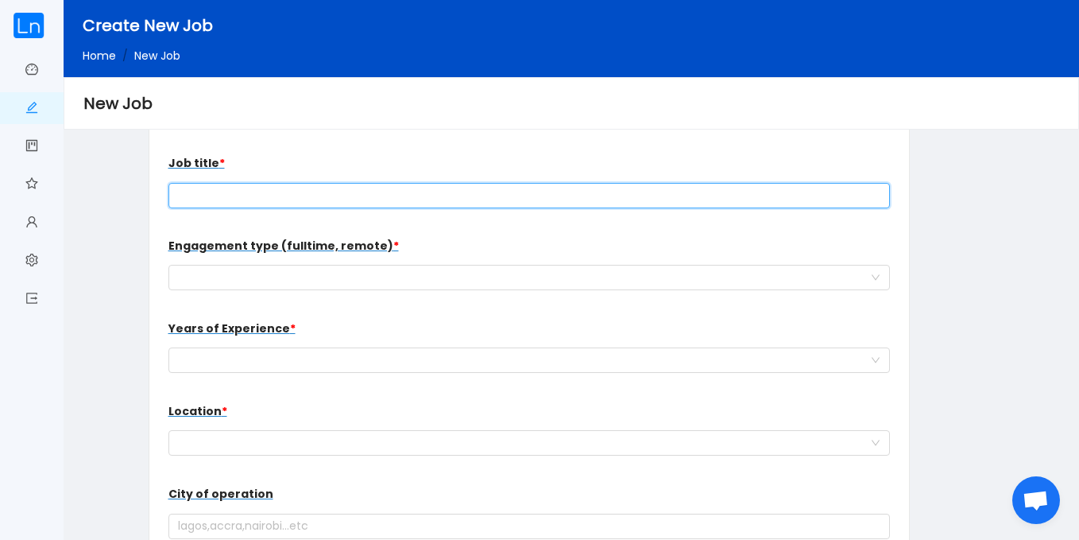
click at [313, 202] on input "text" at bounding box center [530, 195] width 723 height 25
paste input "Senior Front-End Developer"
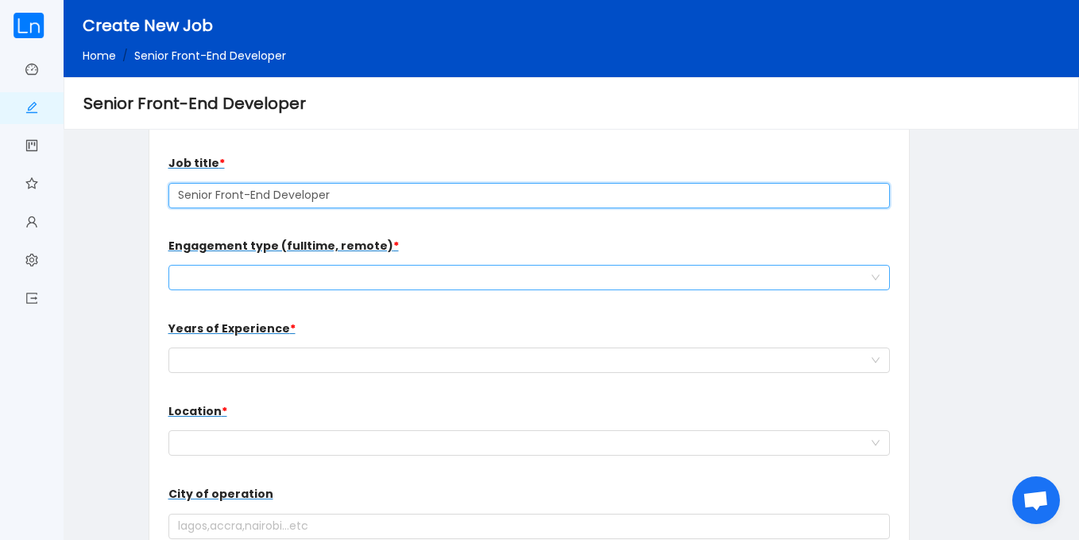
type input "Senior Front-End Developer"
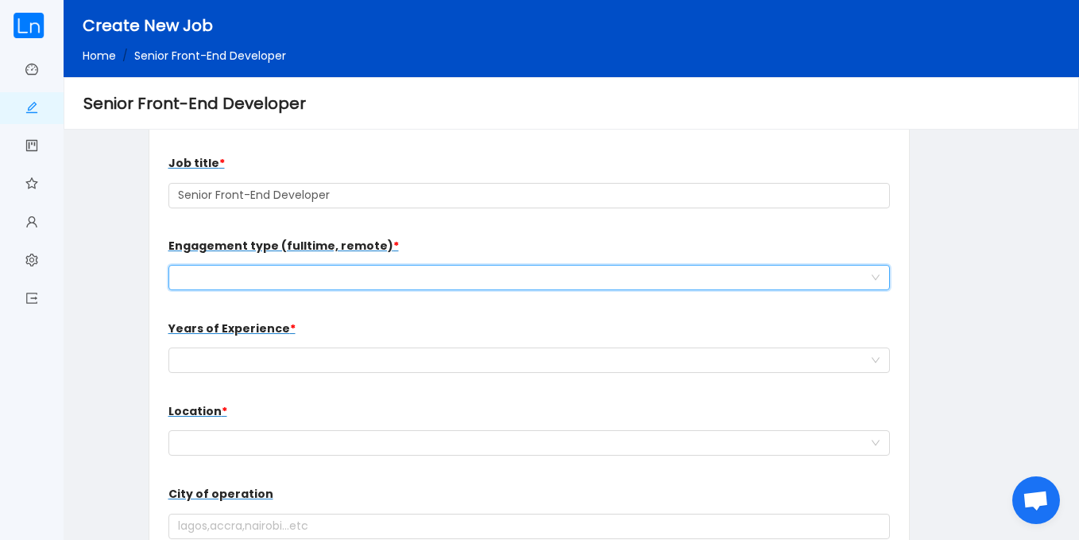
click at [333, 281] on div "work type for the new hire" at bounding box center [524, 277] width 693 height 24
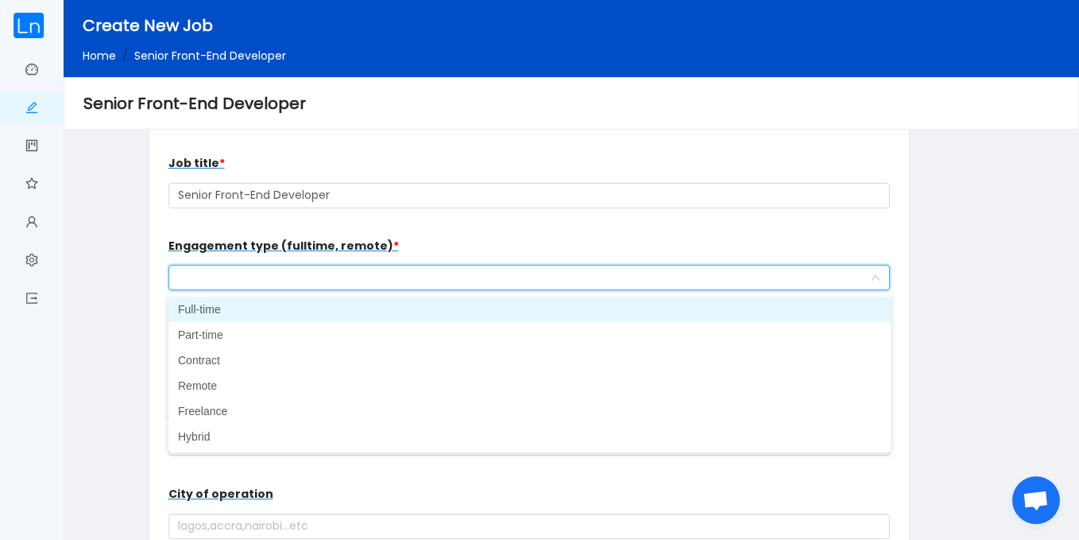
click at [316, 308] on li "Full-time" at bounding box center [530, 308] width 723 height 25
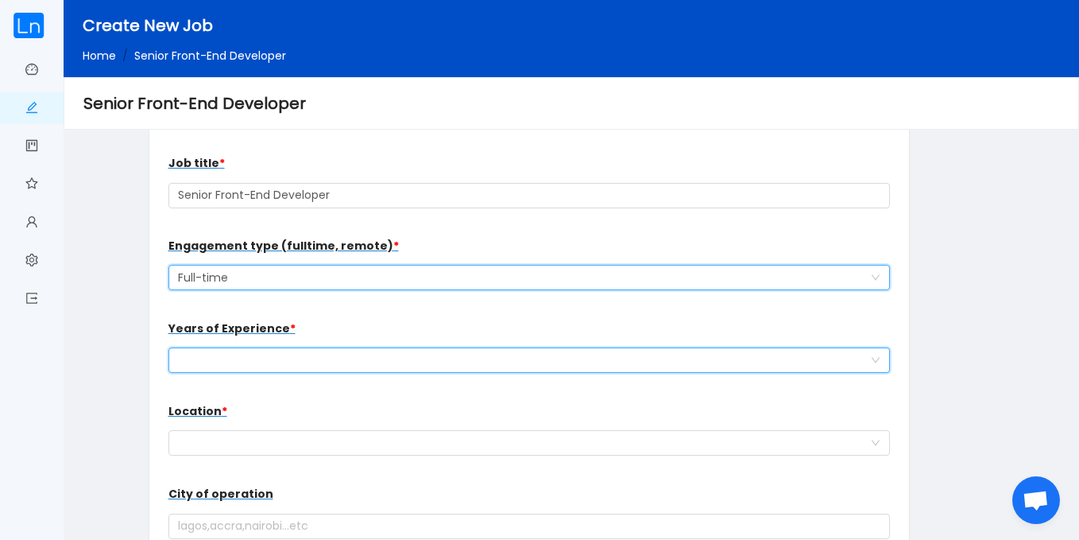
click at [324, 362] on div "Select a option" at bounding box center [524, 360] width 693 height 24
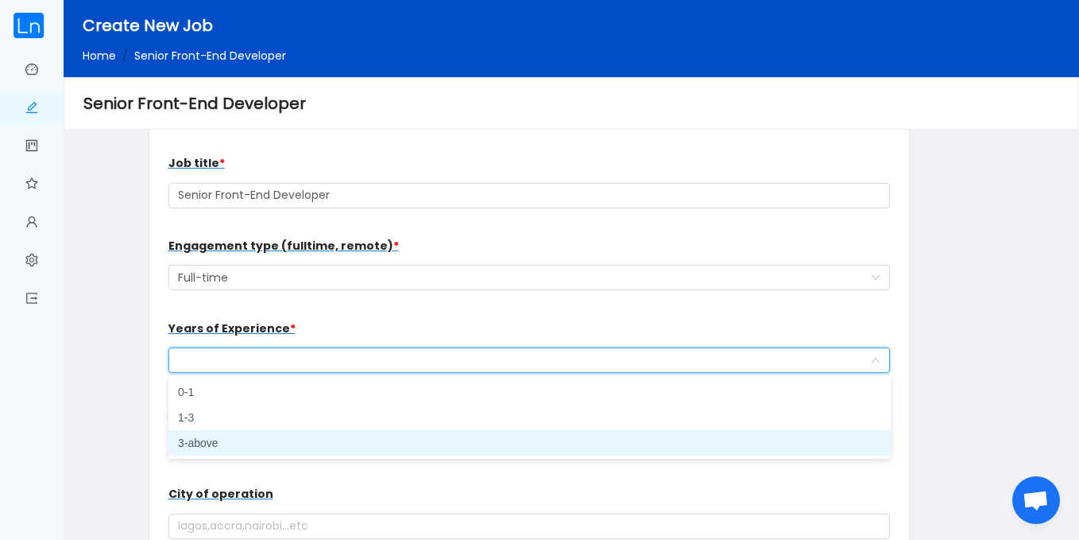
click at [297, 450] on li "3-above" at bounding box center [530, 442] width 723 height 25
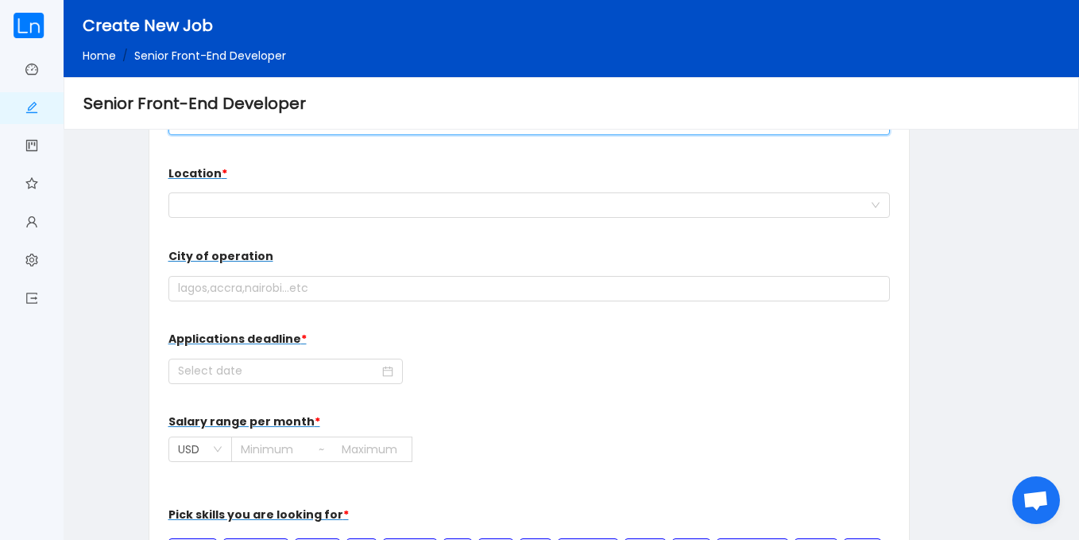
scroll to position [234, 0]
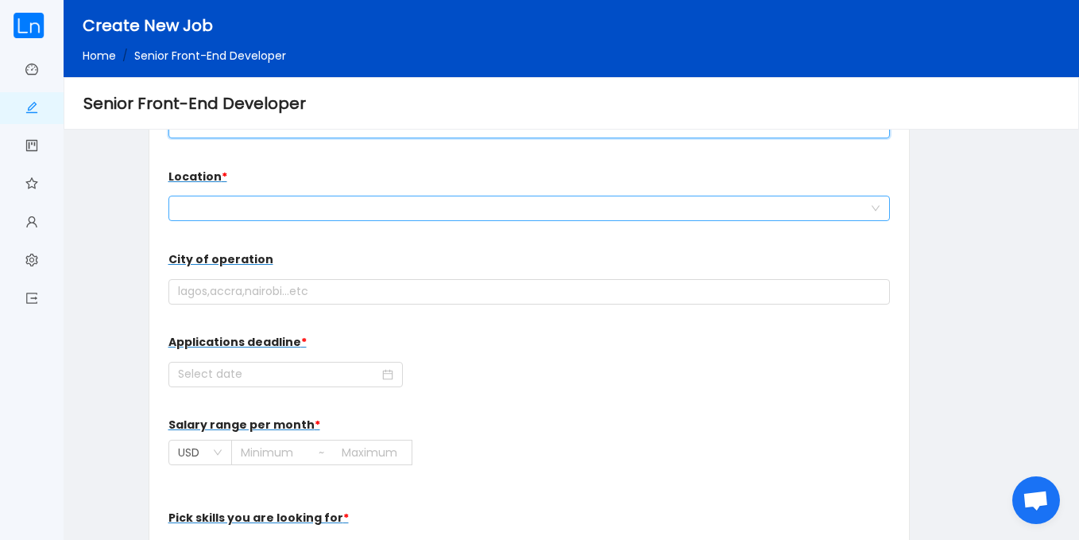
click at [395, 216] on div at bounding box center [524, 208] width 693 height 24
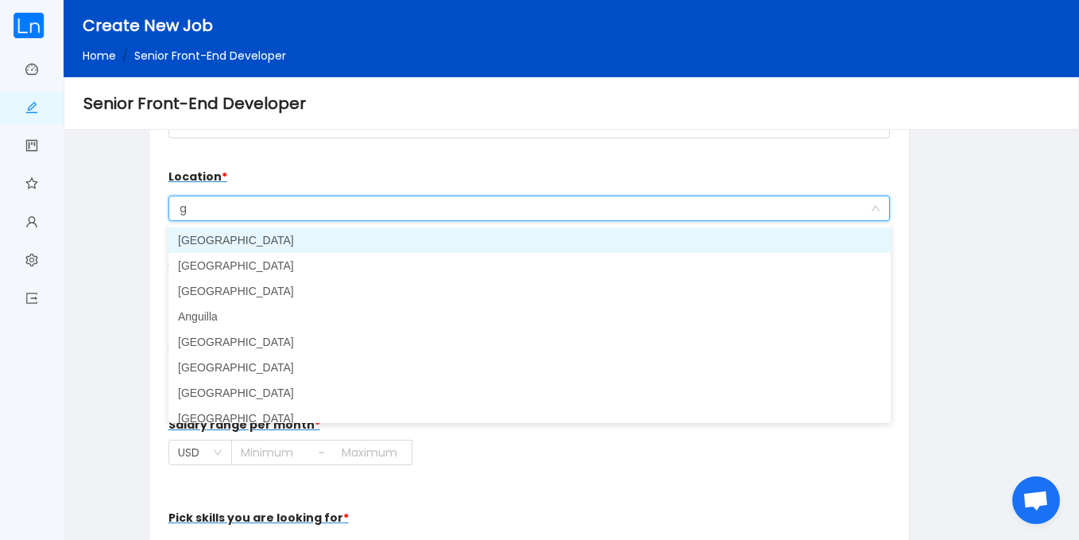
type input "gh"
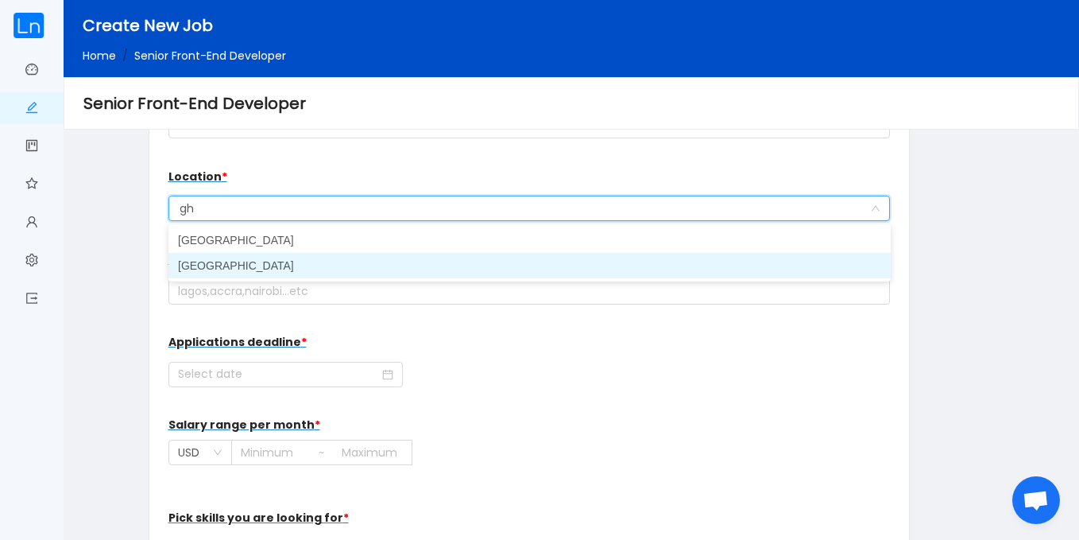
click at [336, 272] on li "[GEOGRAPHIC_DATA]" at bounding box center [530, 265] width 723 height 25
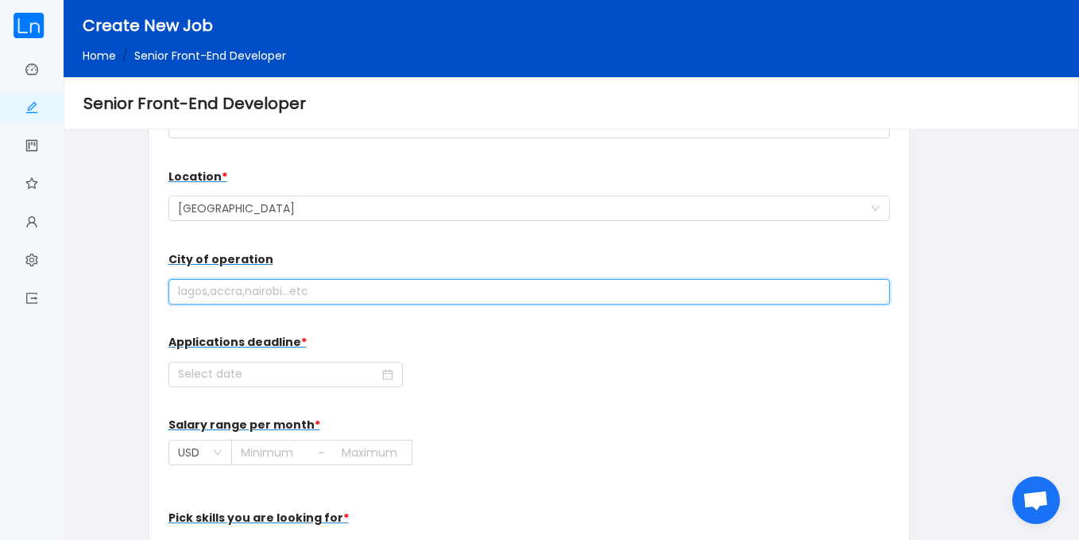
click at [320, 286] on input "text" at bounding box center [530, 291] width 723 height 25
type input "Accra"
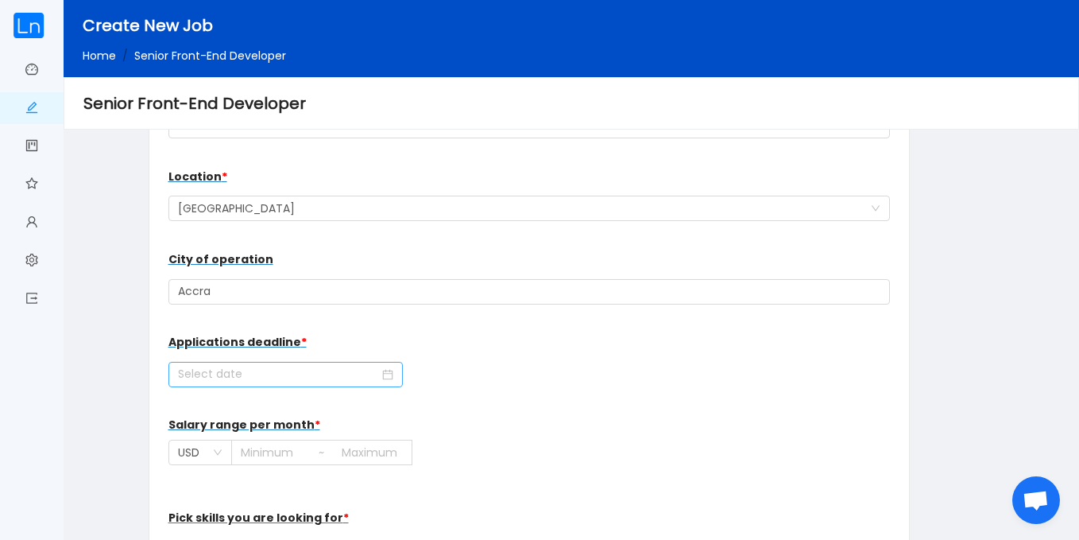
click at [382, 370] on icon "icon: calendar" at bounding box center [387, 374] width 11 height 11
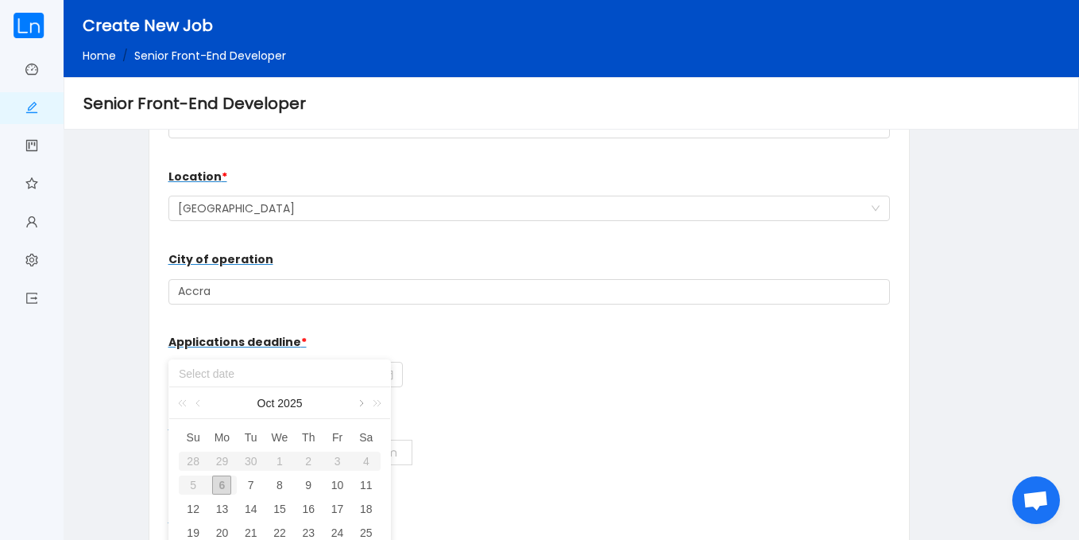
click at [360, 401] on link at bounding box center [360, 403] width 14 height 32
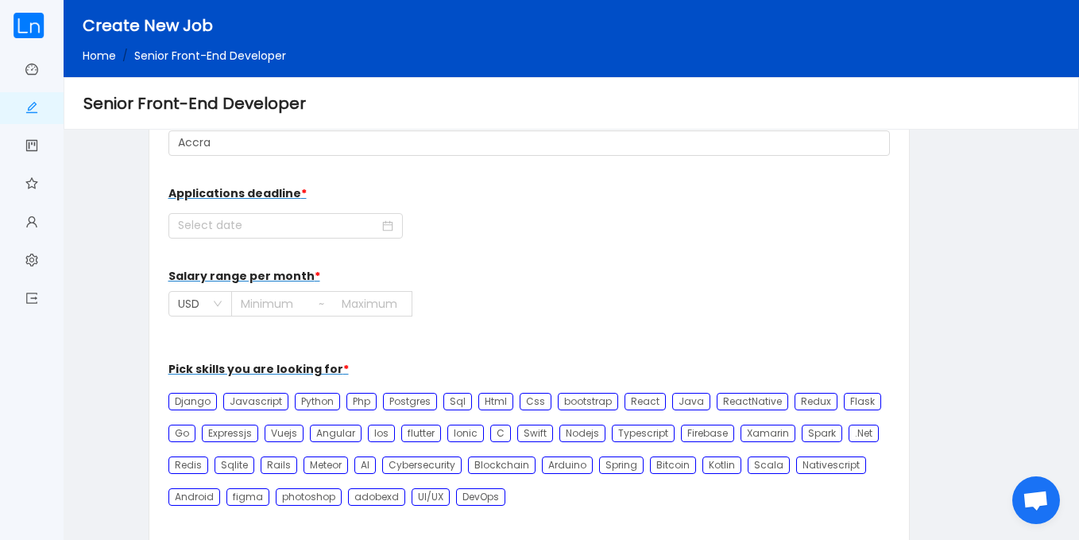
scroll to position [392, 0]
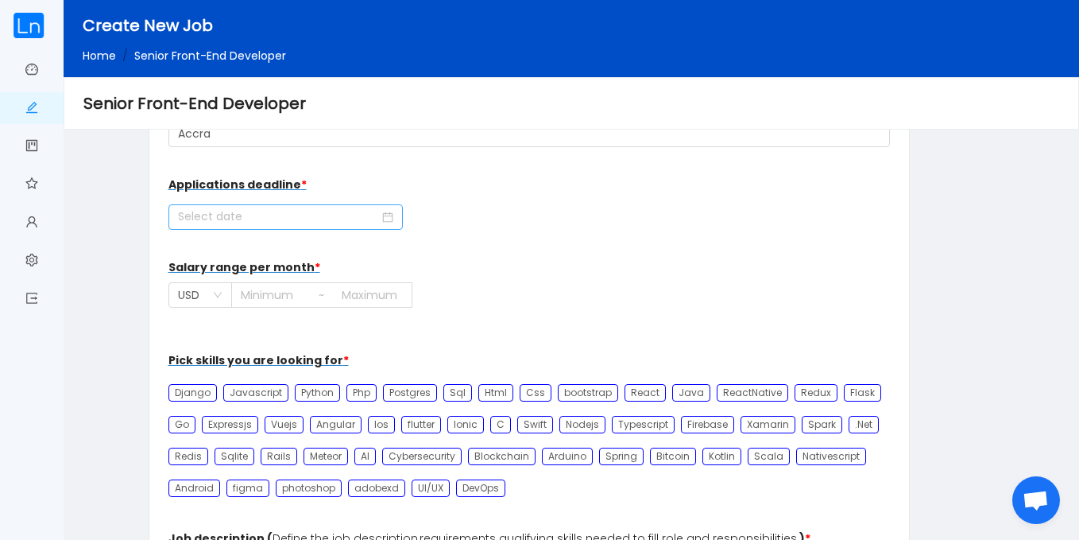
click at [382, 217] on icon "icon: calendar" at bounding box center [387, 216] width 11 height 11
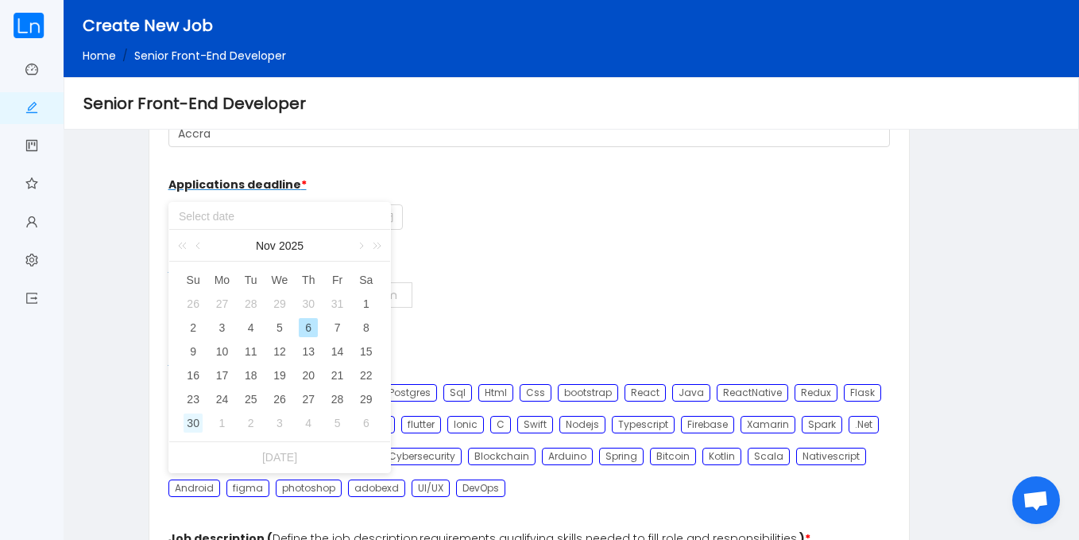
click at [193, 423] on div "30" at bounding box center [193, 422] width 19 height 19
type input "[DATE]"
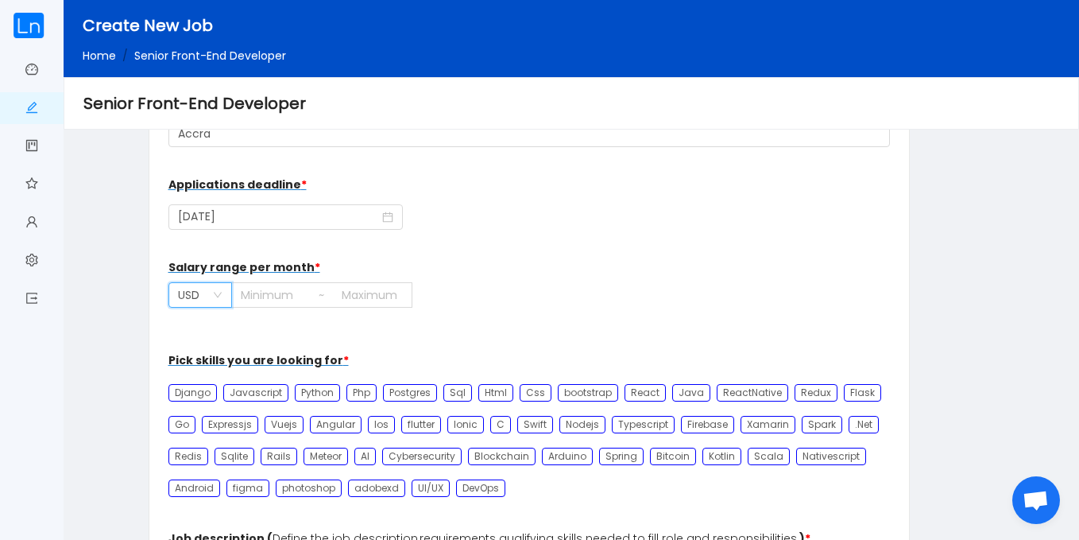
click at [213, 300] on icon "icon: down" at bounding box center [218, 295] width 10 height 11
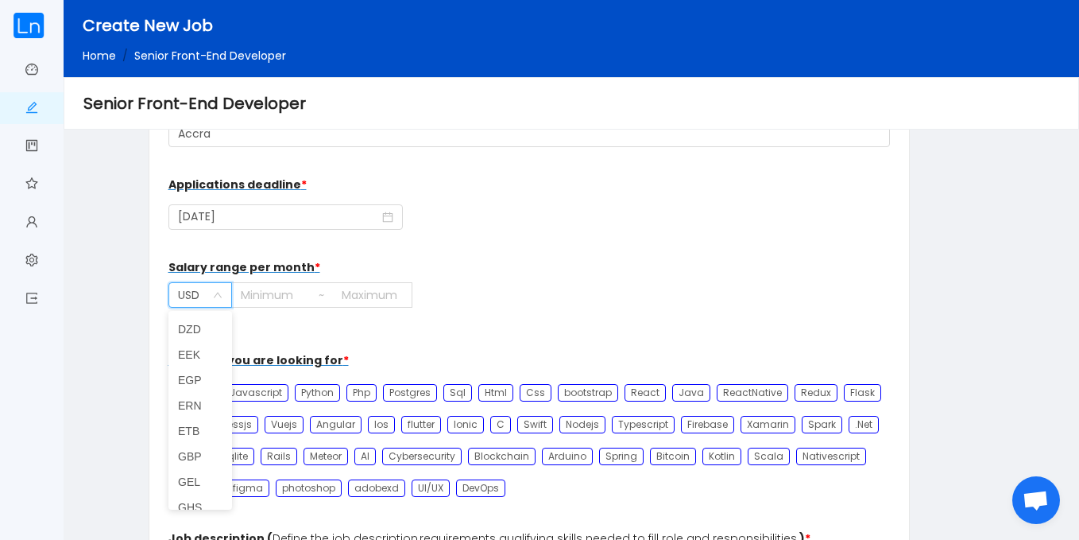
scroll to position [836, 0]
click at [204, 486] on li "GHS" at bounding box center [201, 482] width 64 height 25
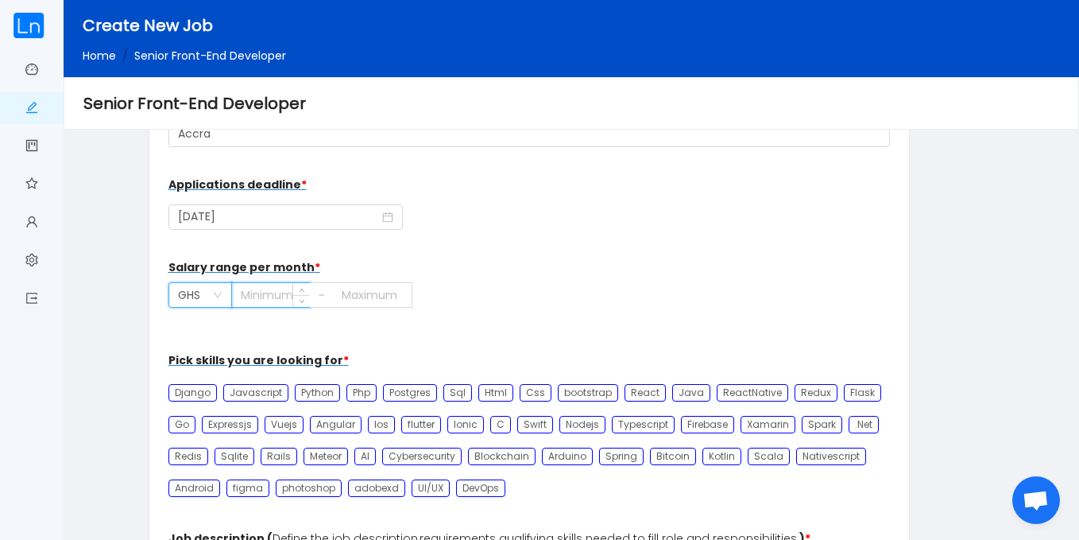
click at [263, 302] on input at bounding box center [271, 295] width 78 height 24
type input "10000"
click at [349, 293] on input at bounding box center [372, 295] width 79 height 24
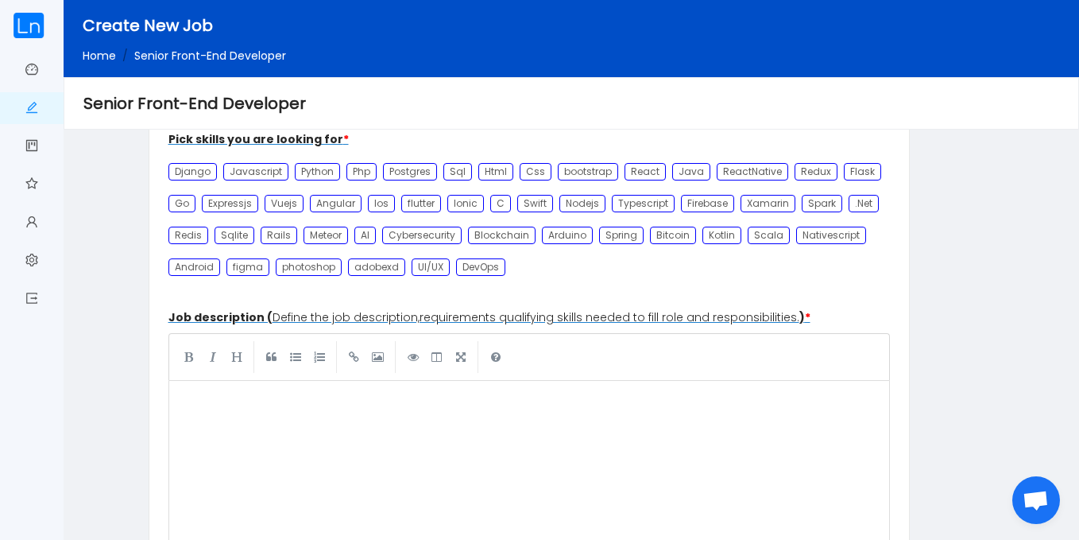
scroll to position [635, 0]
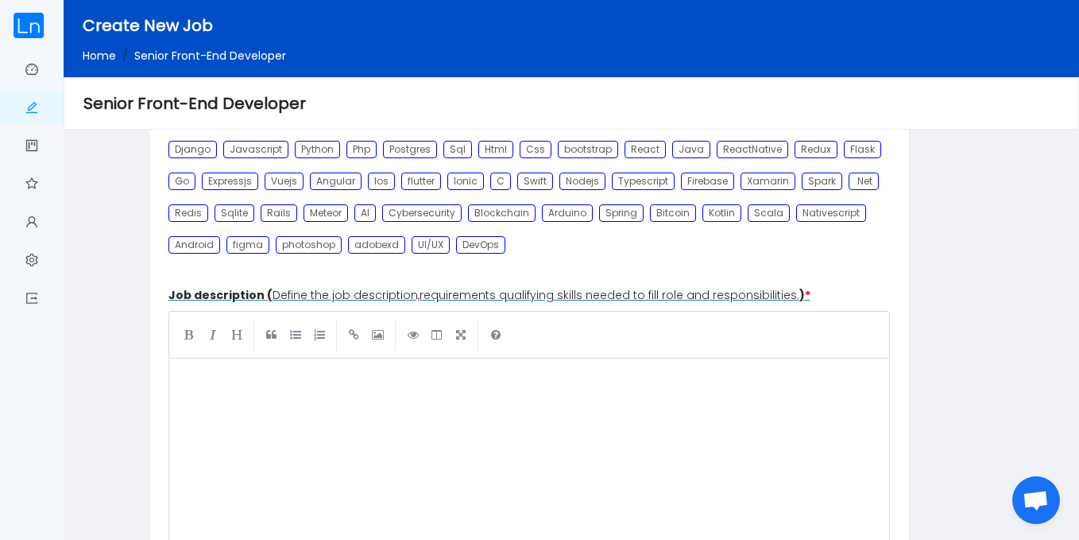
type input "12000"
click at [215, 380] on pre "​" at bounding box center [532, 386] width 711 height 32
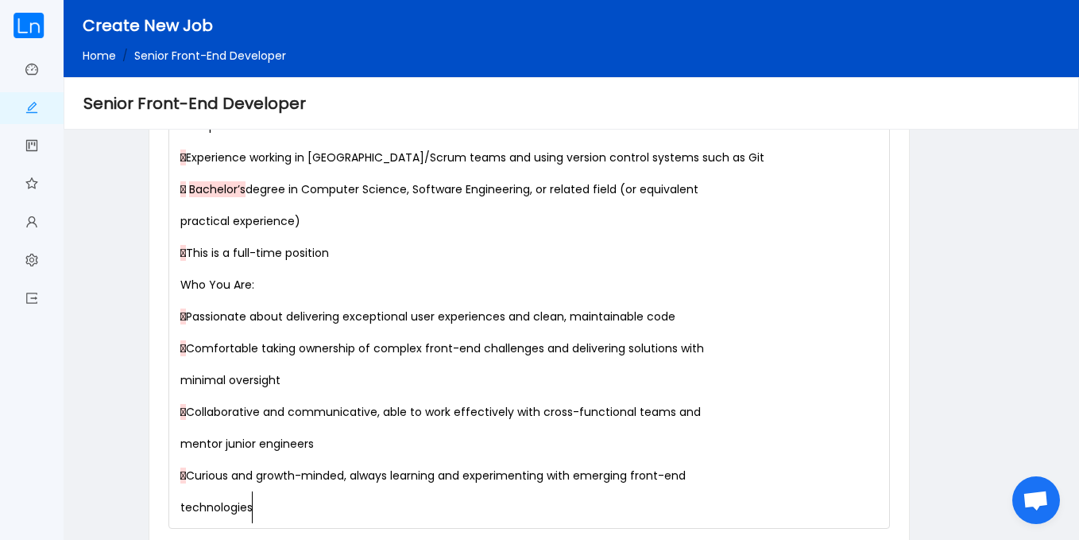
scroll to position [0, 0]
click at [179, 510] on pre "technologies" at bounding box center [529, 507] width 705 height 32
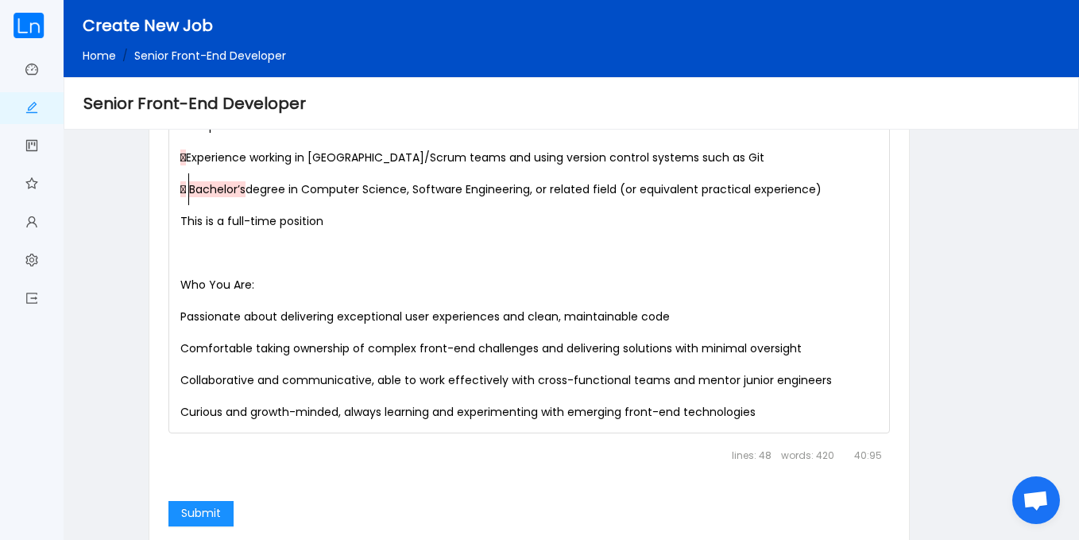
click at [188, 187] on span " Bachelor’s degree in Computer Science, Software Engineering, or related field…" at bounding box center [500, 189] width 641 height 16
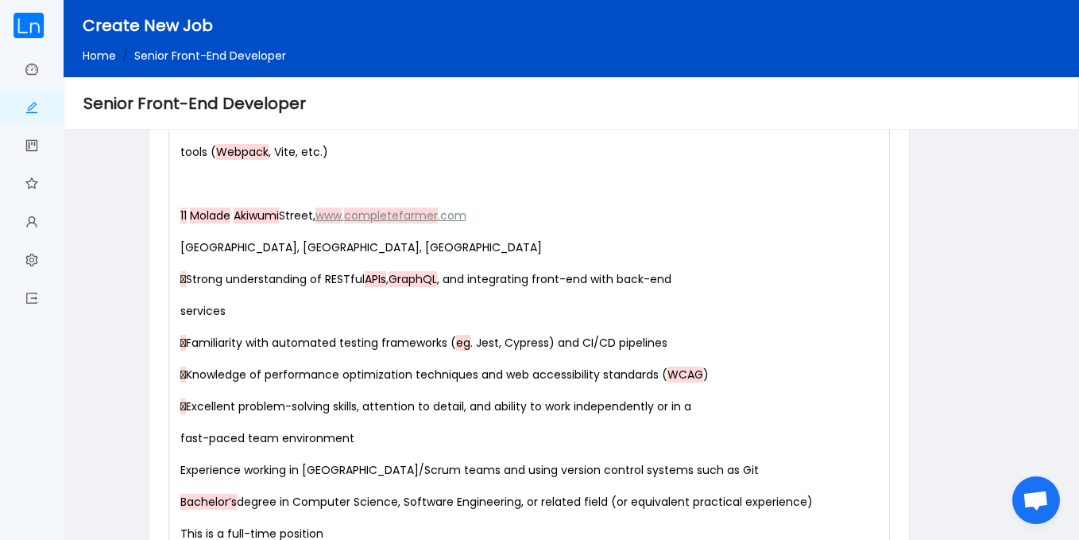
scroll to position [1779, 0]
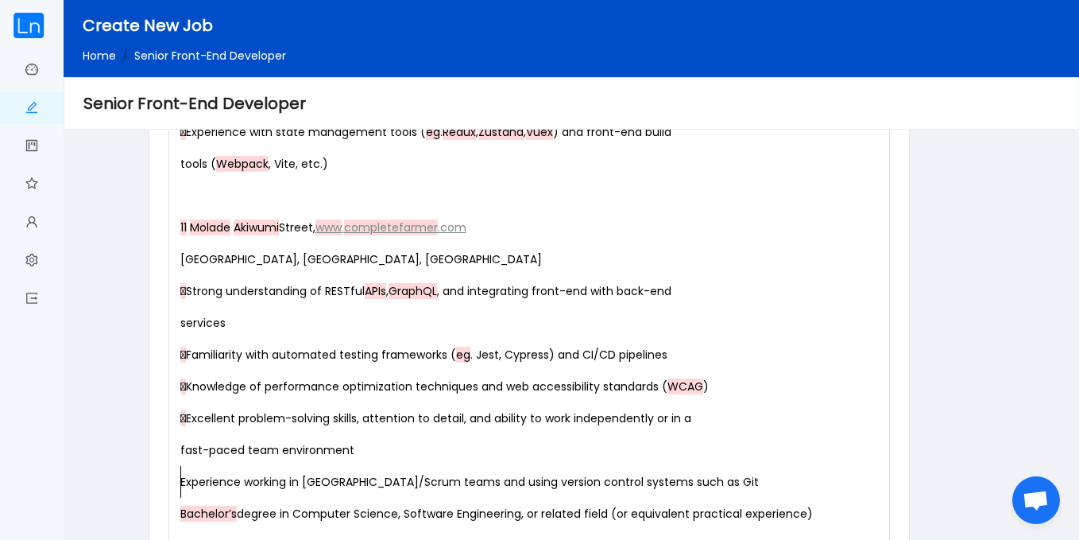
click at [178, 452] on pre "fast-paced team environment" at bounding box center [532, 450] width 711 height 32
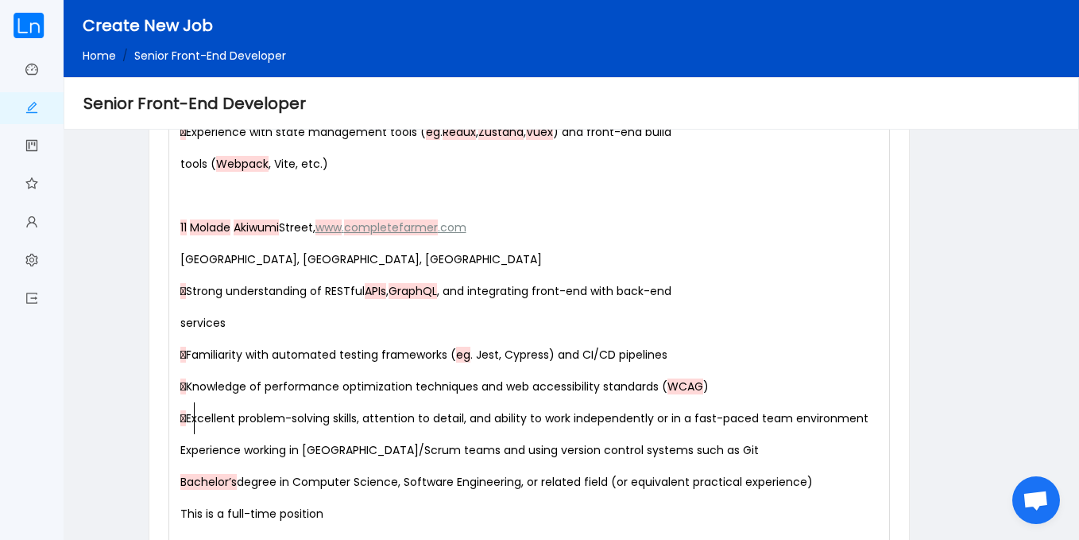
click at [192, 420] on span " Excellent problem-solving skills, attention to detail, and ability to work in…" at bounding box center [524, 418] width 688 height 16
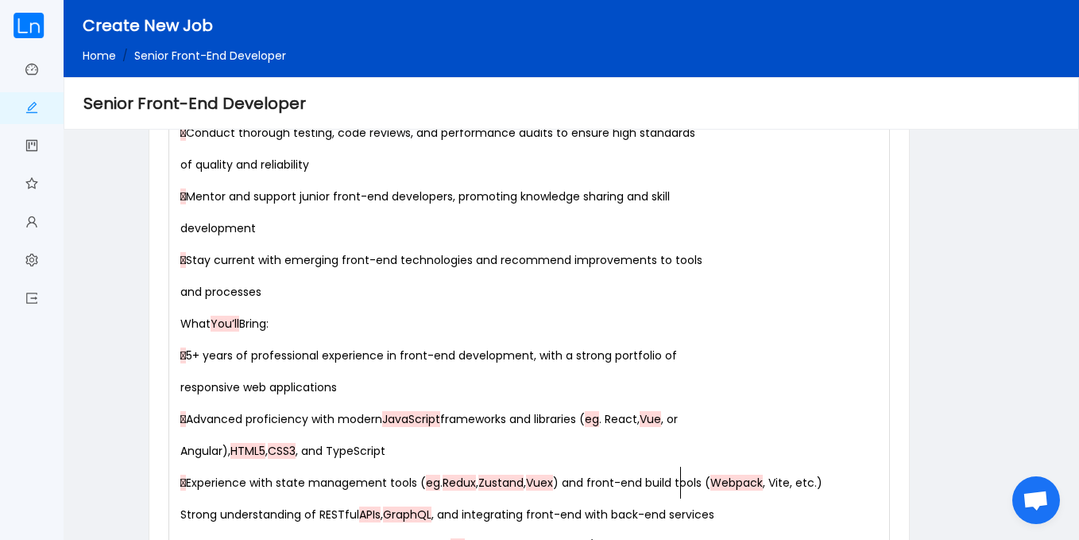
scroll to position [1421, 0]
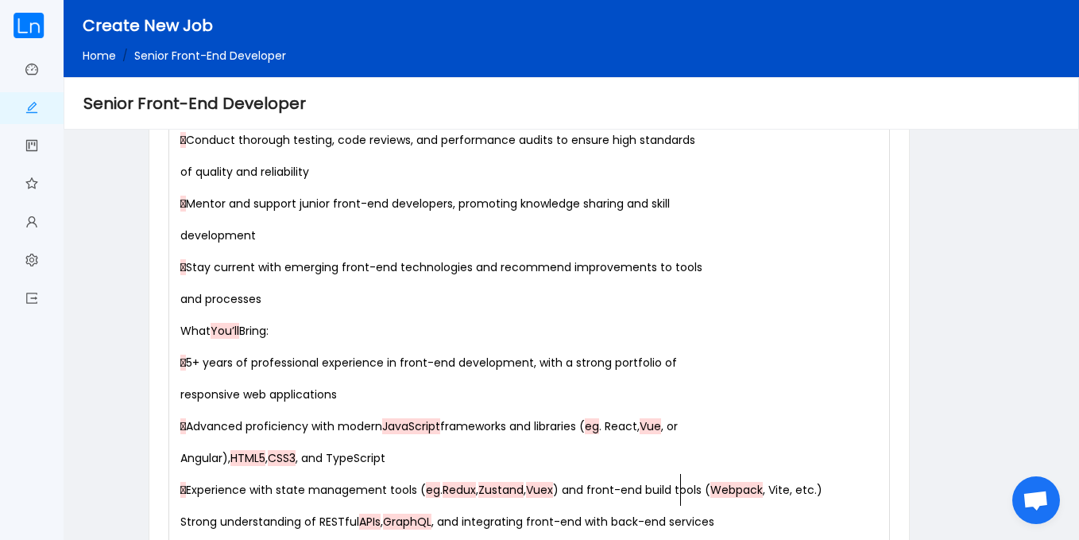
click at [188, 486] on span " Experience with state management tools ( eg . Redux , Zustand , Vuex ) and fr…" at bounding box center [501, 490] width 642 height 16
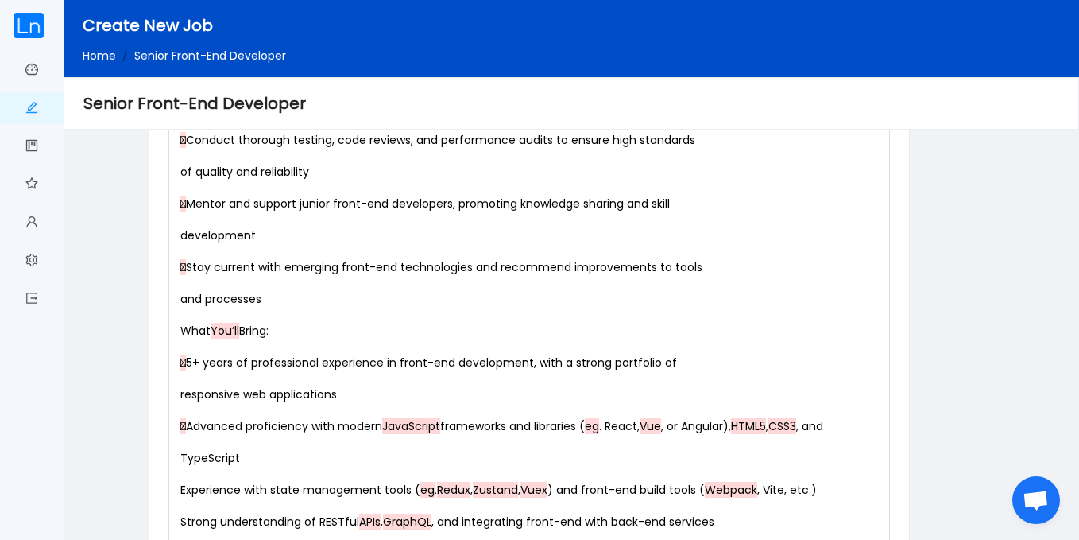
click at [190, 428] on div "xxxxxxxxxx The Senior Front-End Developer builds intuitive, performant , and vi…" at bounding box center [532, 250] width 711 height 1335
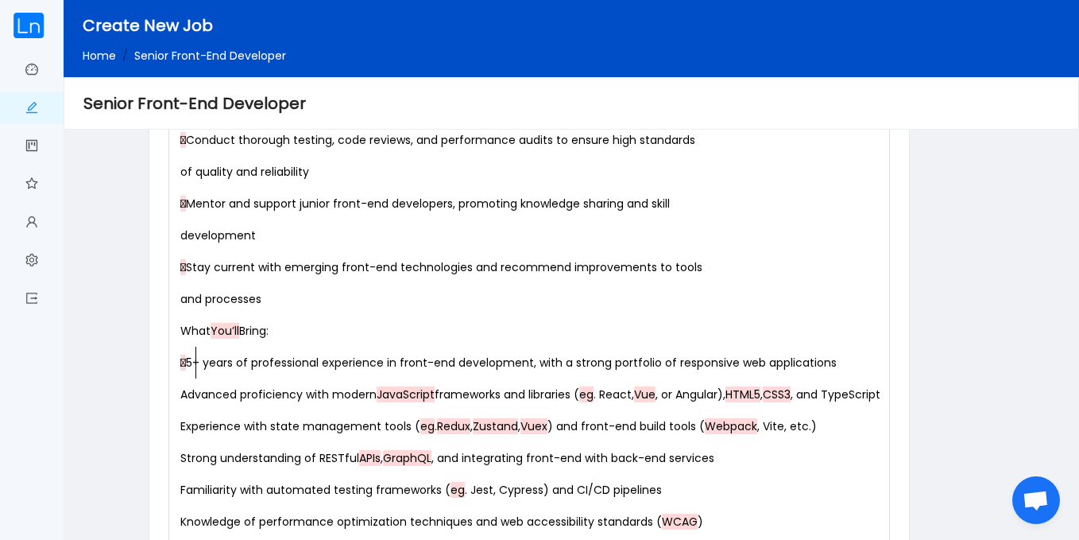
click at [192, 366] on span " 5+ years of professional experience in front-end development, with a strong p…" at bounding box center [508, 363] width 657 height 16
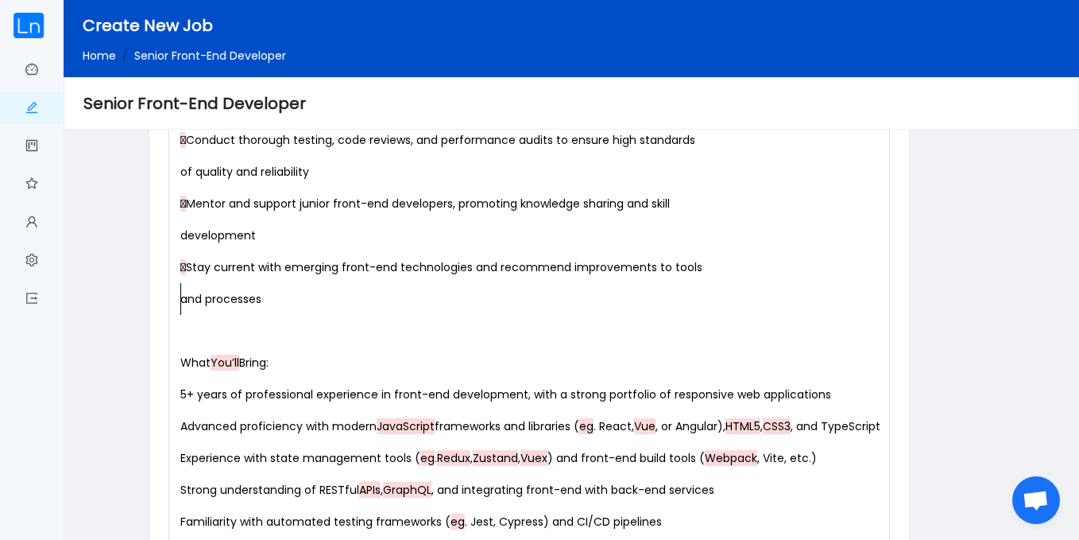
click at [181, 302] on div "xxxxxxxxxx The Senior Front-End Developer builds intuitive, performant , and vi…" at bounding box center [532, 235] width 711 height 1304
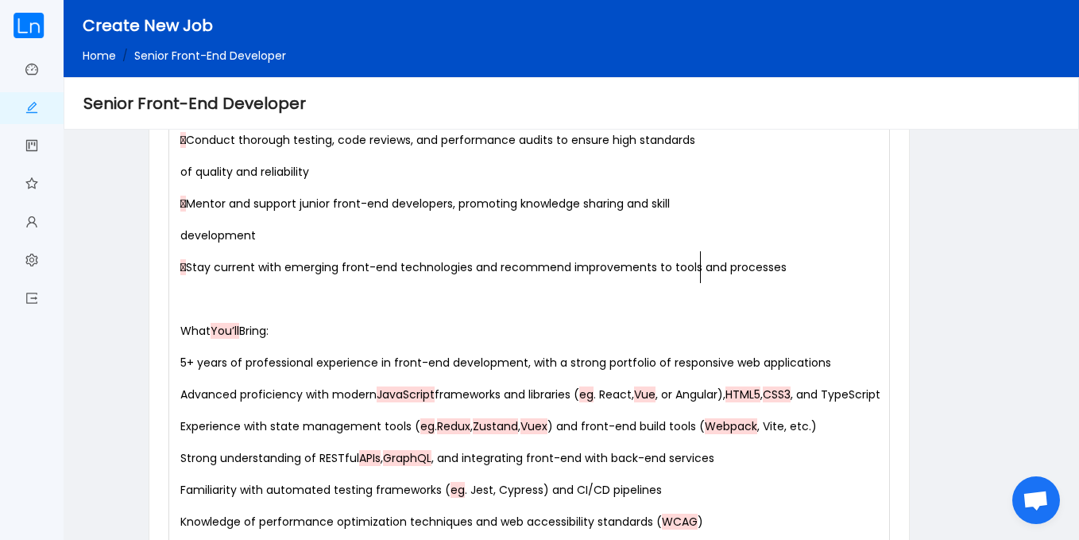
click at [188, 270] on div "xxxxxxxxxx The Senior Front-End Developer builds intuitive, performant , and vi…" at bounding box center [532, 219] width 711 height 1272
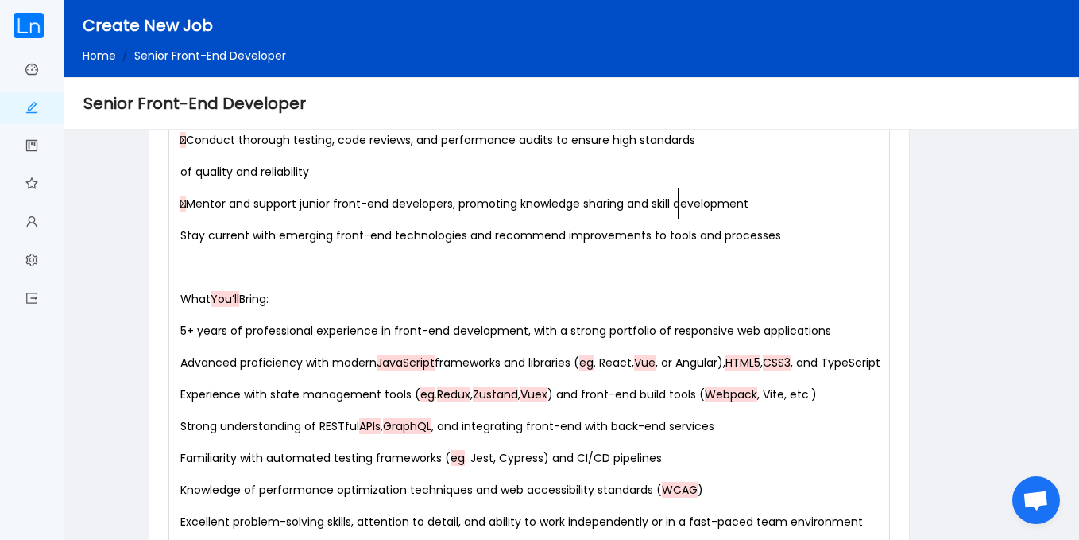
click at [189, 200] on div "xxxxxxxxxx The Senior Front-End Developer builds intuitive, performant , and vi…" at bounding box center [532, 203] width 711 height 1240
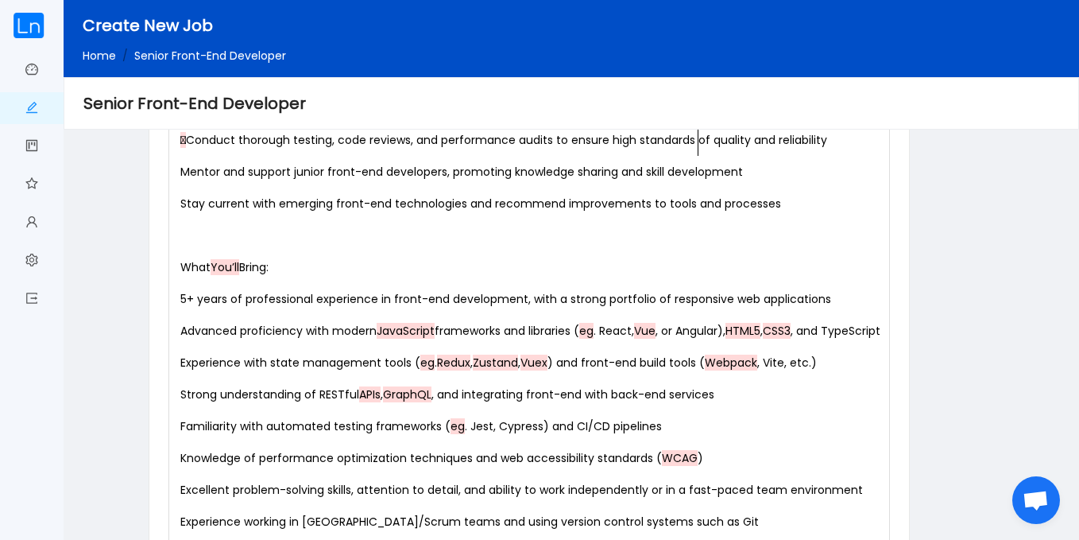
click at [189, 142] on div "xxxxxxxxxx The Senior Front-End Developer builds intuitive, performant , and vi…" at bounding box center [532, 187] width 711 height 1208
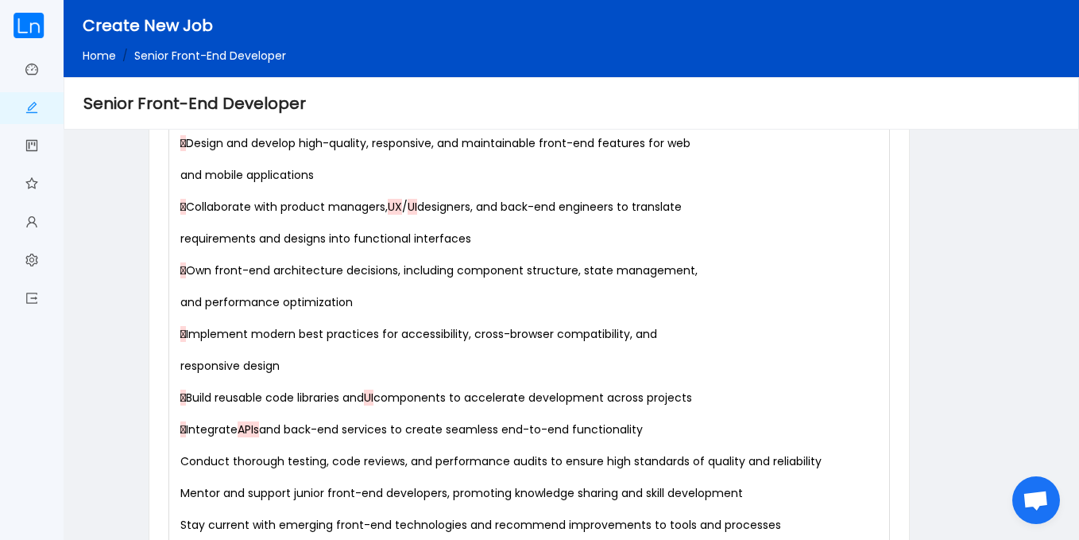
scroll to position [1085, 0]
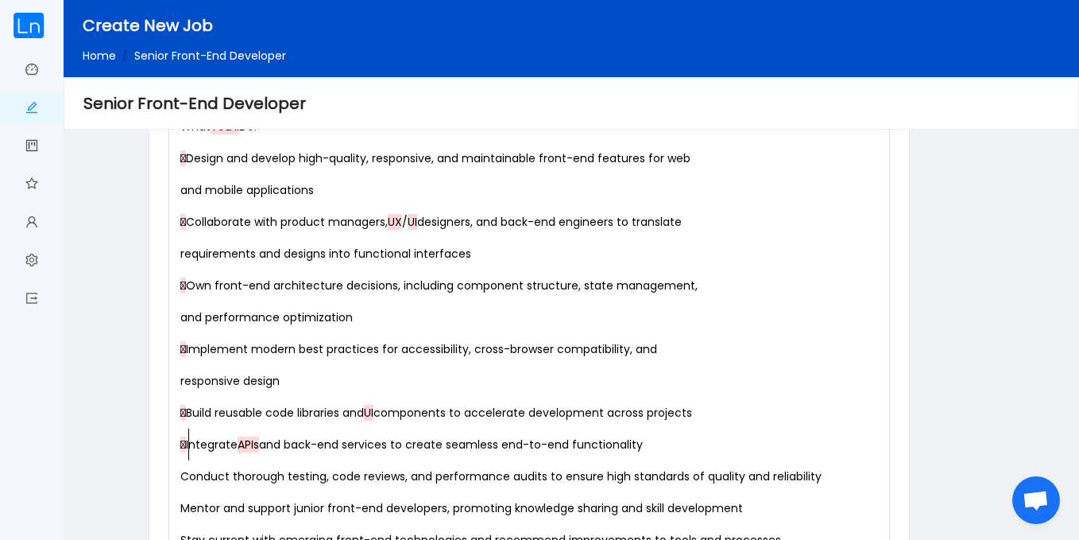
click at [189, 450] on div "xxxxxxxxxx The Senior Front-End Developer builds intuitive, performant , and vi…" at bounding box center [532, 524] width 711 height 1208
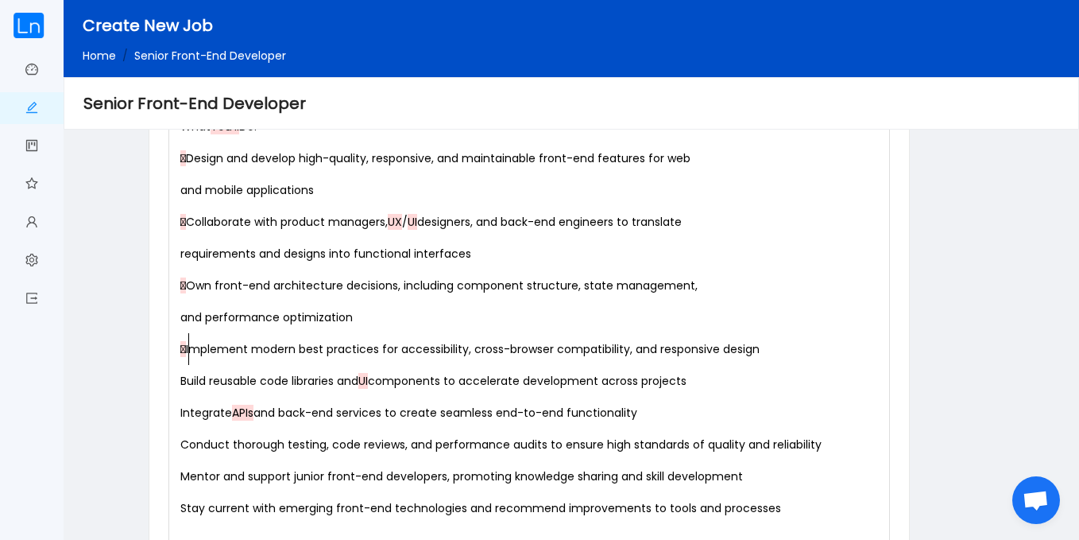
click at [189, 352] on div "xxxxxxxxxx The Senior Front-End Developer builds intuitive, performant , and vi…" at bounding box center [532, 508] width 711 height 1176
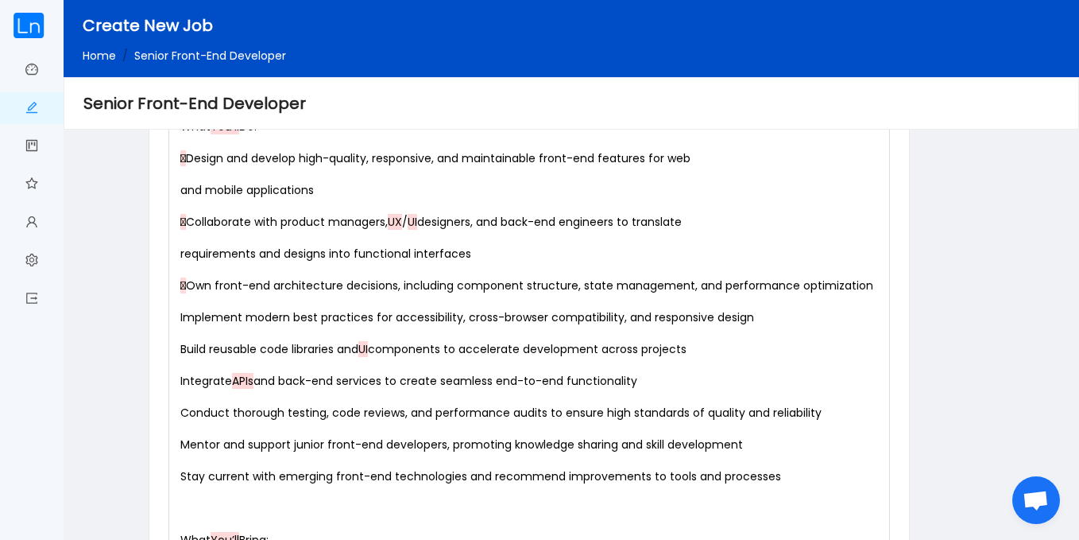
click at [189, 286] on div "xxxxxxxxxx The Senior Front-End Developer builds intuitive, performant , and vi…" at bounding box center [532, 492] width 711 height 1145
click at [188, 227] on div "xxxxxxxxxx The Senior Front-End Developer builds intuitive, performant , and vi…" at bounding box center [532, 492] width 711 height 1145
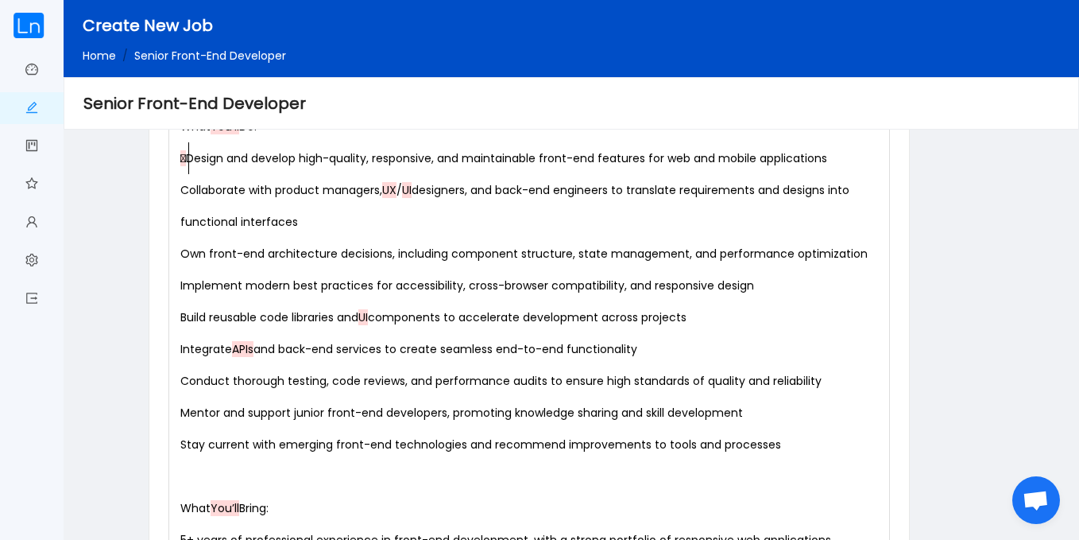
click at [189, 161] on div "xxxxxxxxxx The Senior Front-End Developer builds intuitive, performant , and vi…" at bounding box center [532, 476] width 711 height 1113
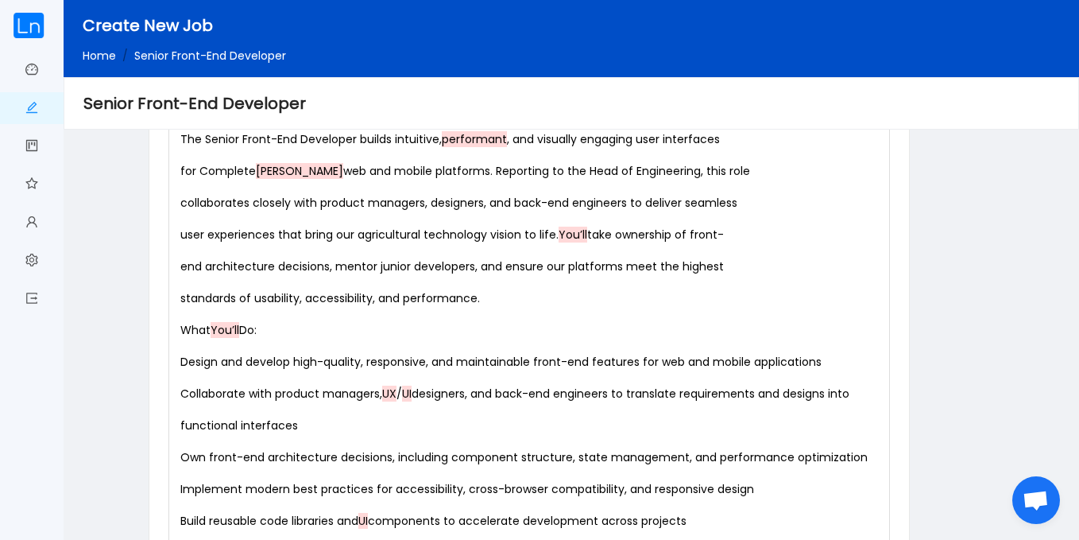
scroll to position [875, 0]
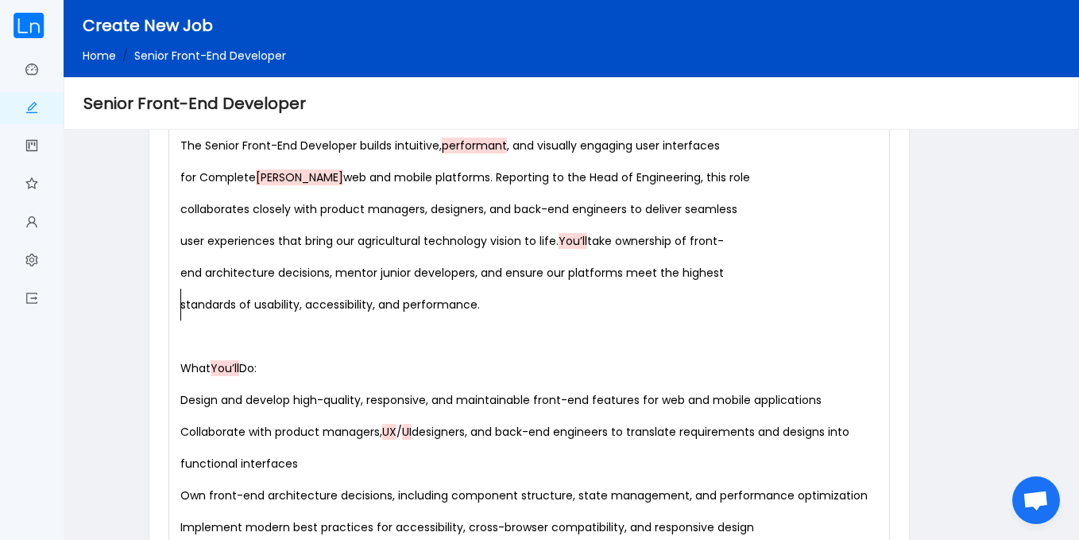
click at [177, 271] on pre "end architecture decisions, mentor junior developers, and ensure our platforms …" at bounding box center [532, 289] width 711 height 64
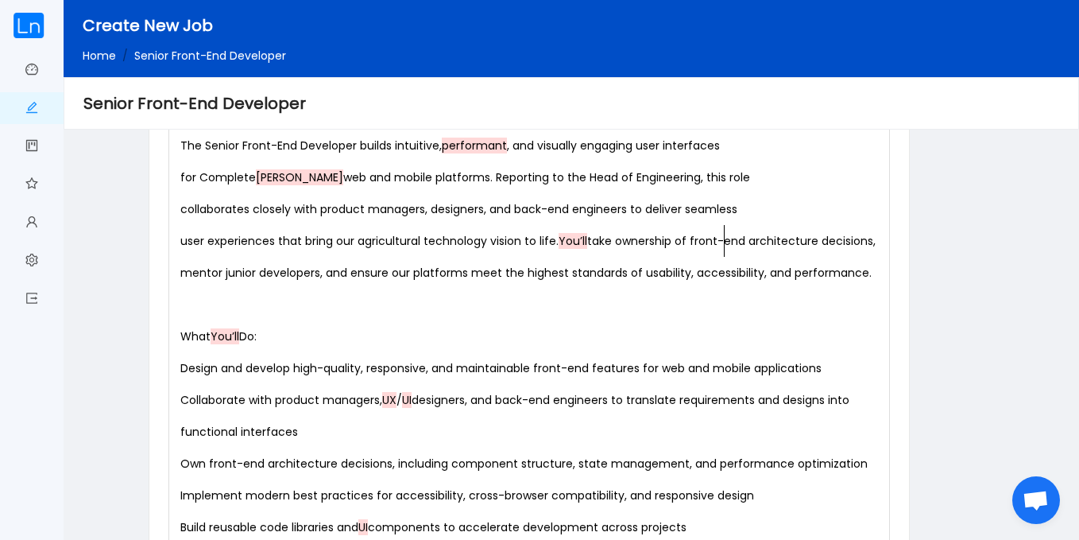
click at [178, 209] on pre "collaborates closely with product managers, designers, and back-end engineers t…" at bounding box center [532, 209] width 711 height 32
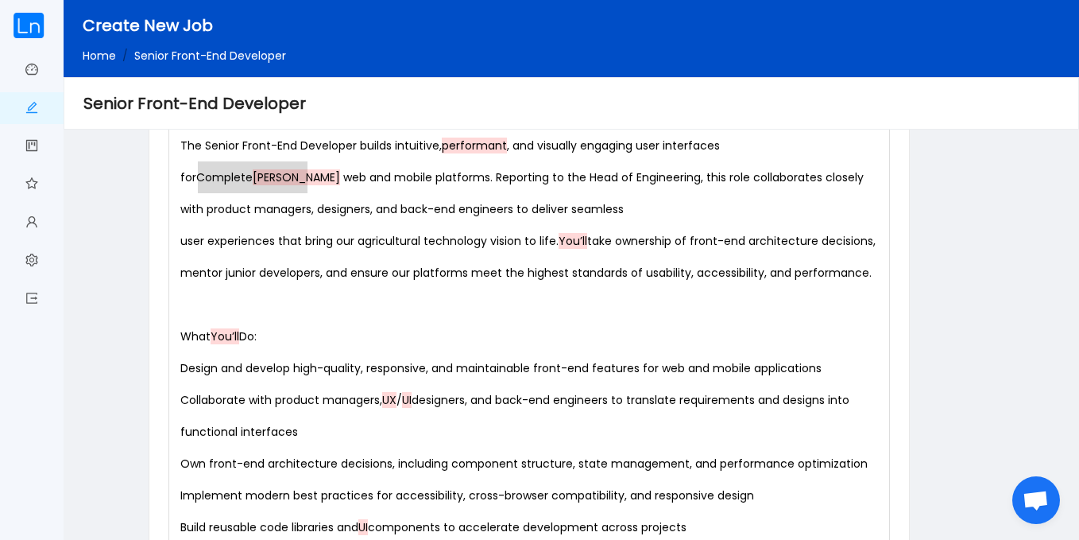
drag, startPoint x: 200, startPoint y: 176, endPoint x: 312, endPoint y: 188, distance: 112.7
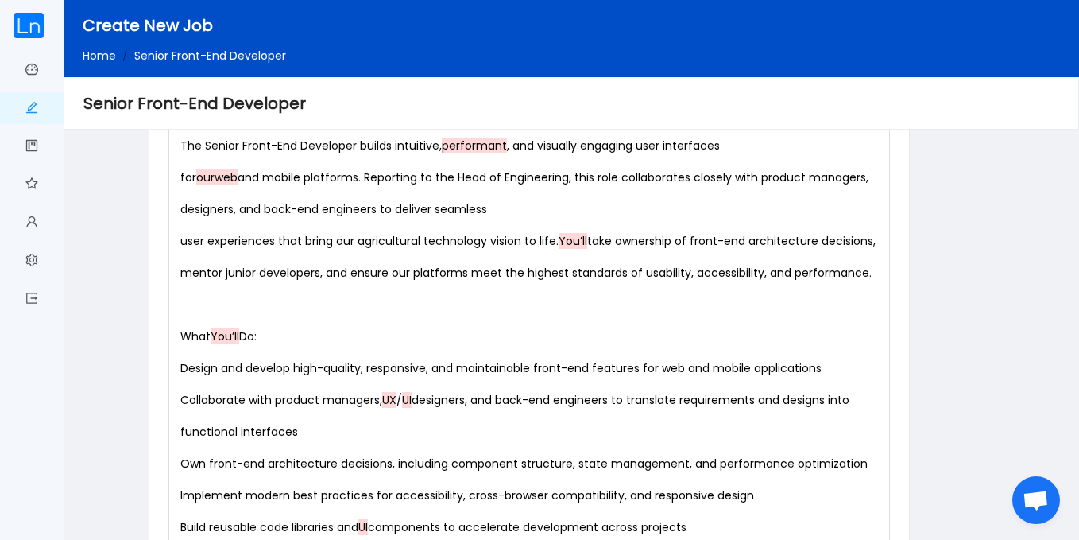
type textarea "our"
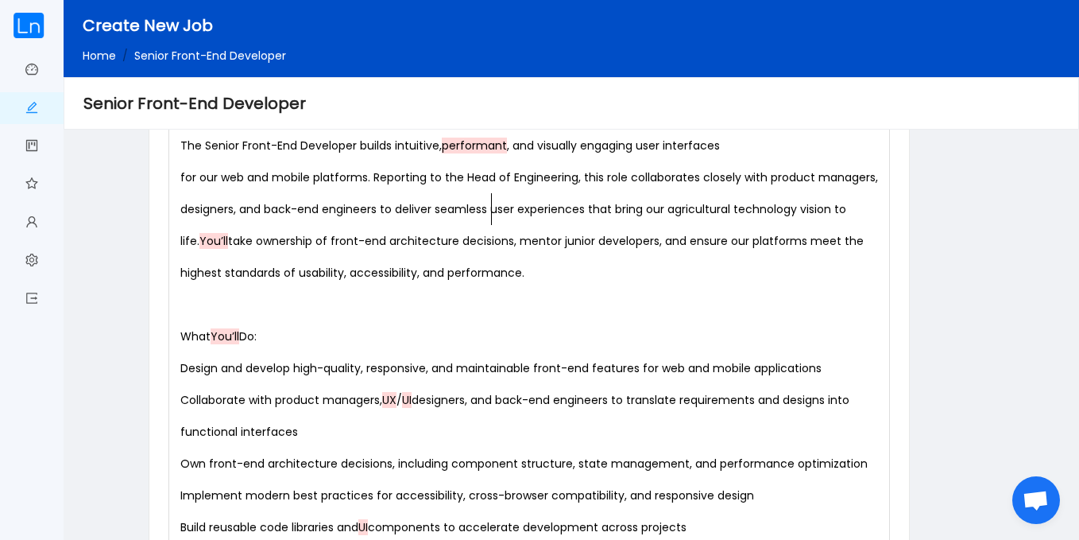
scroll to position [6, 3]
click at [177, 176] on pre "for our web and mobile platforms. Reporting to the Head of Engineering, this ro…" at bounding box center [532, 224] width 711 height 127
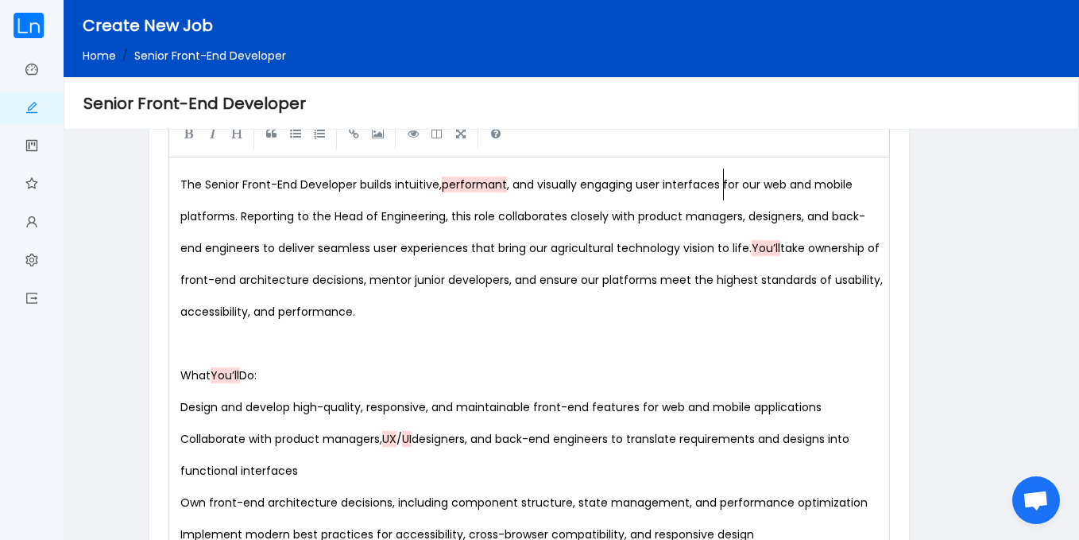
scroll to position [889, 0]
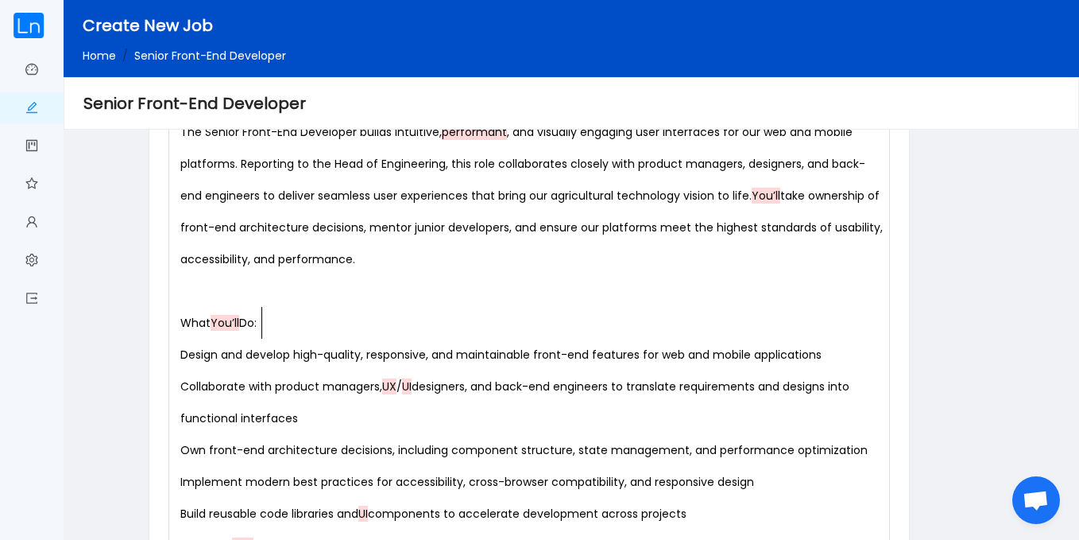
type textarea "What You’ll Do:"
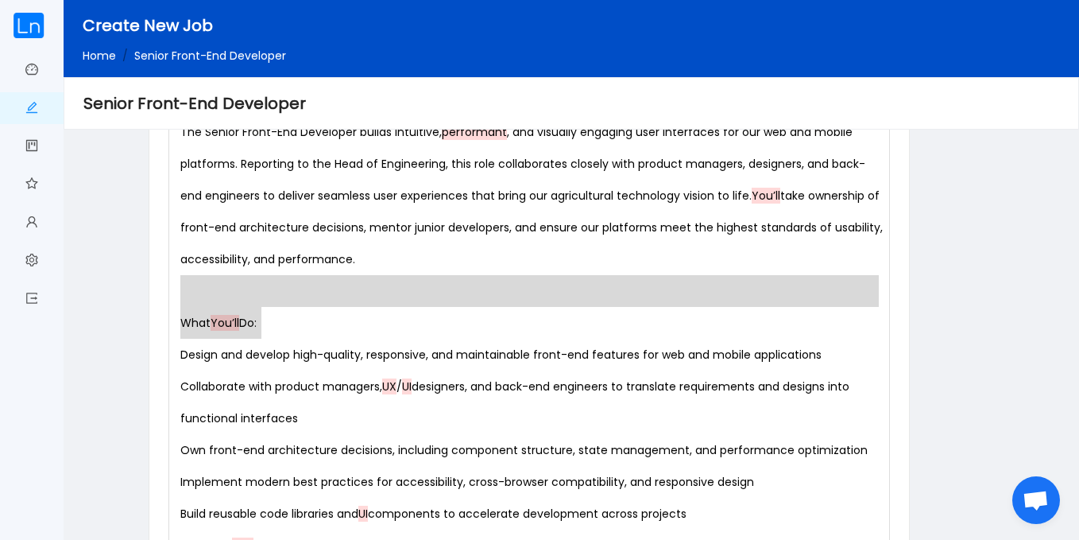
drag, startPoint x: 276, startPoint y: 321, endPoint x: 147, endPoint y: 305, distance: 129.8
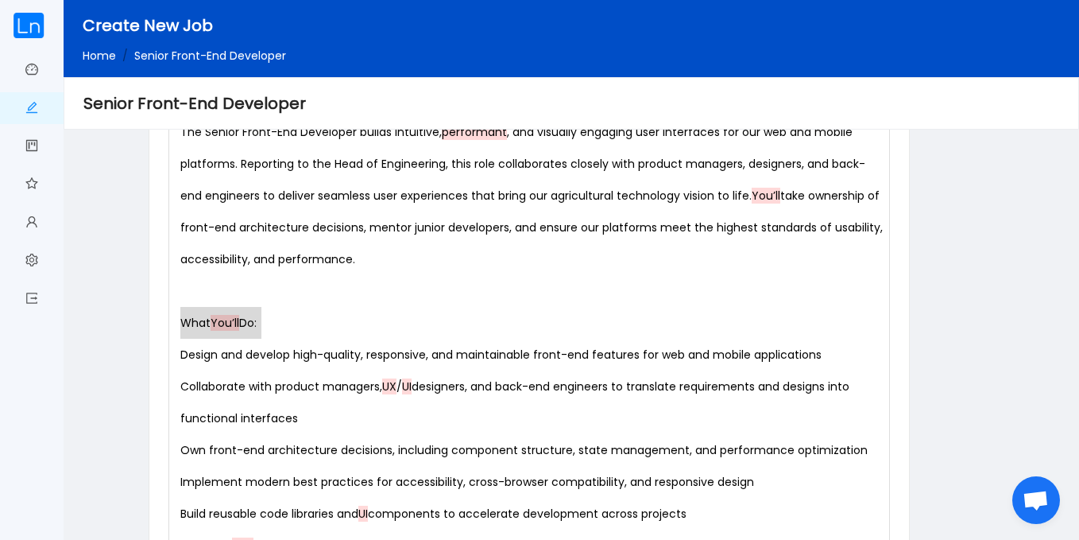
drag, startPoint x: 275, startPoint y: 330, endPoint x: 165, endPoint y: 328, distance: 110.5
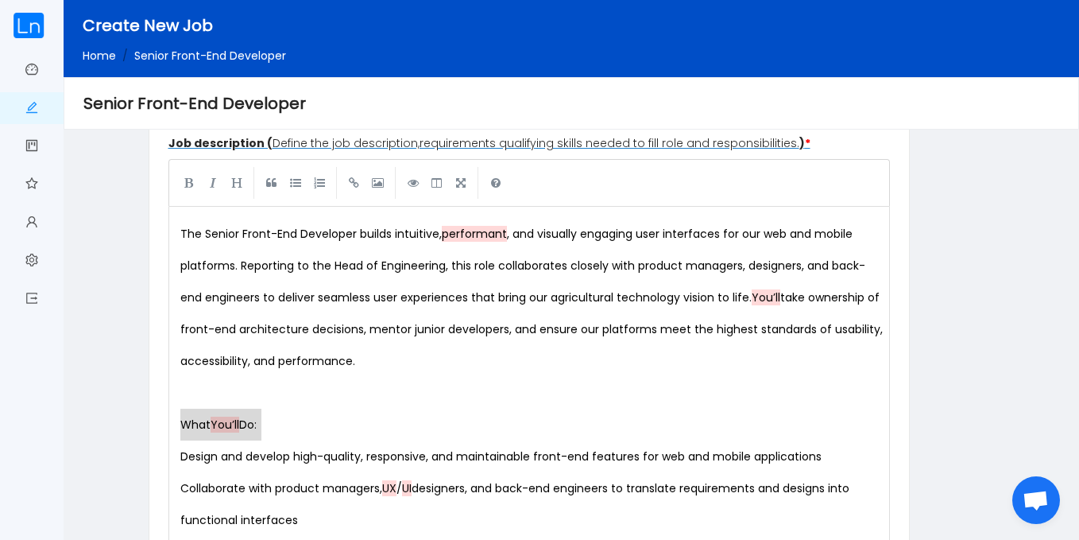
scroll to position [769, 0]
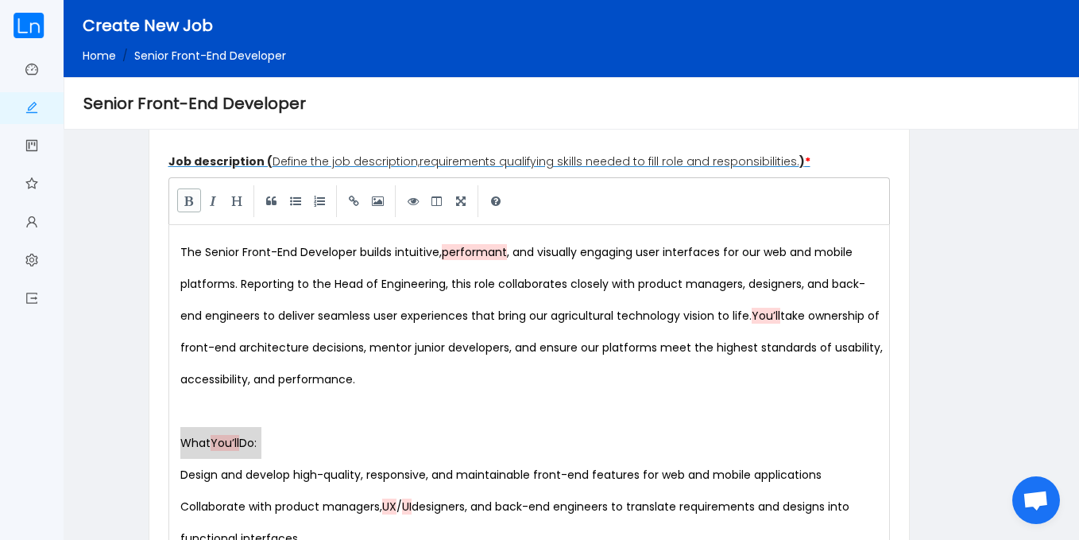
type textarea "What You’ll Do:"
click at [185, 197] on link at bounding box center [189, 200] width 24 height 24
click at [178, 482] on pre "Design and develop high-quality, responsive, and maintainable front-end feature…" at bounding box center [532, 475] width 711 height 32
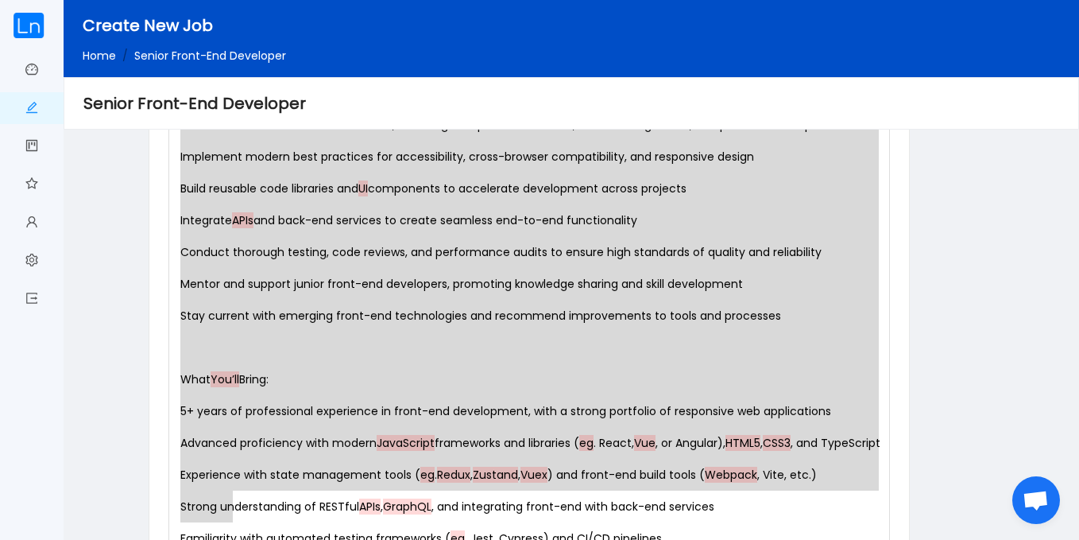
scroll to position [1246, 0]
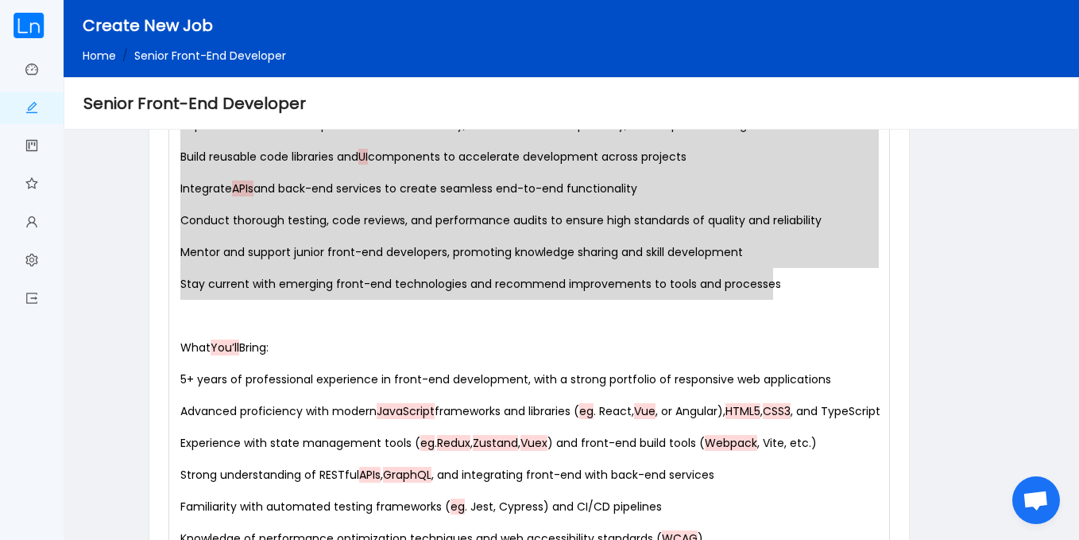
drag, startPoint x: 178, startPoint y: 478, endPoint x: 839, endPoint y: 289, distance: 686.9
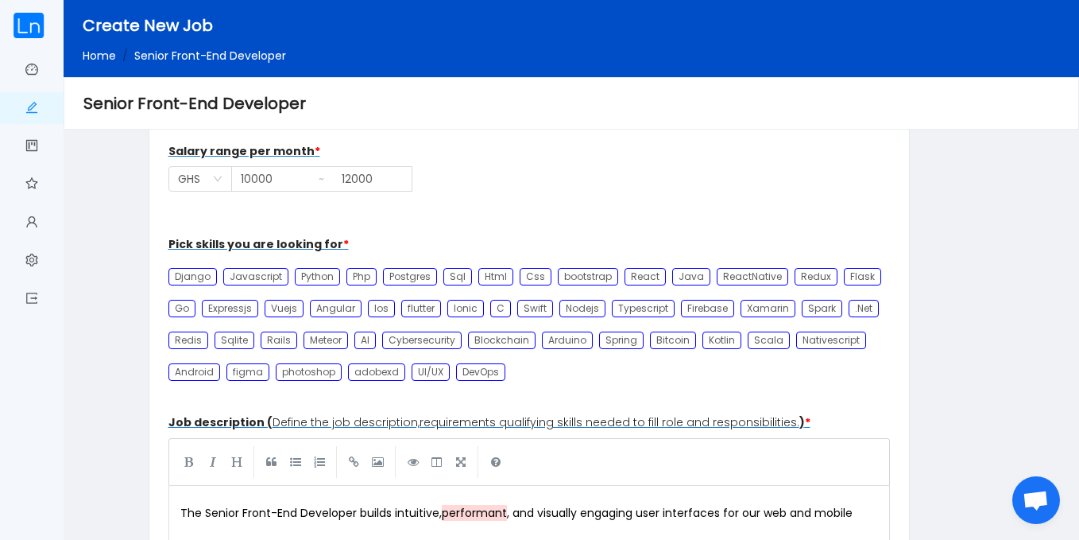
scroll to position [543, 0]
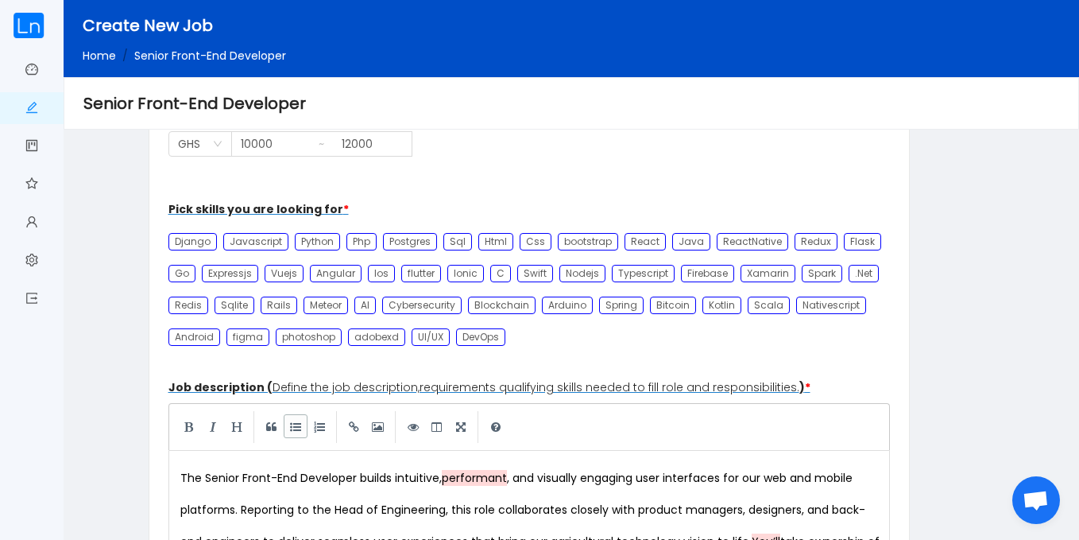
click at [296, 422] on link at bounding box center [296, 426] width 24 height 24
type textarea "* Collaborate with product managers, UX/UI designers, and back-end engineers to…"
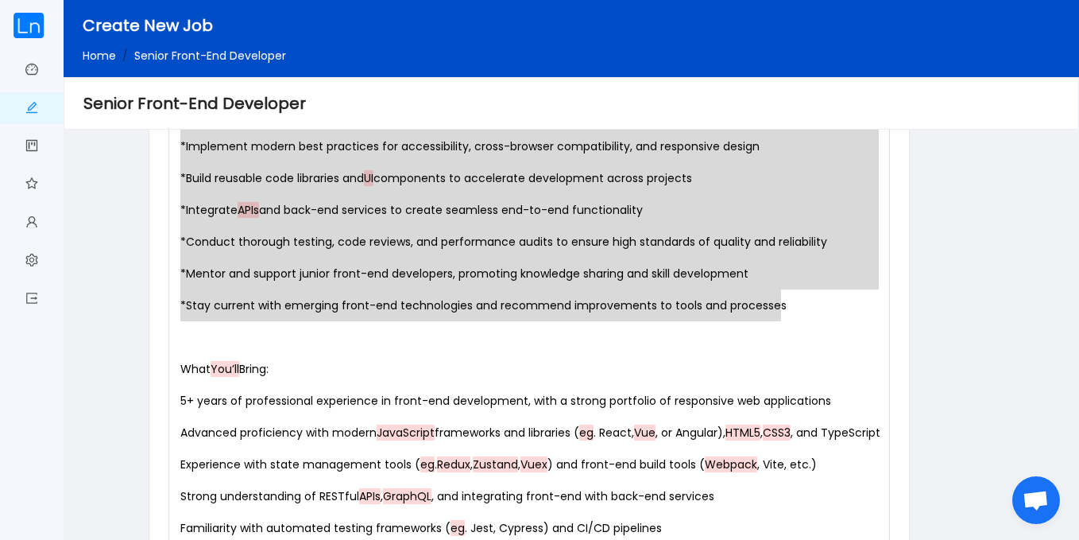
scroll to position [1231, 0]
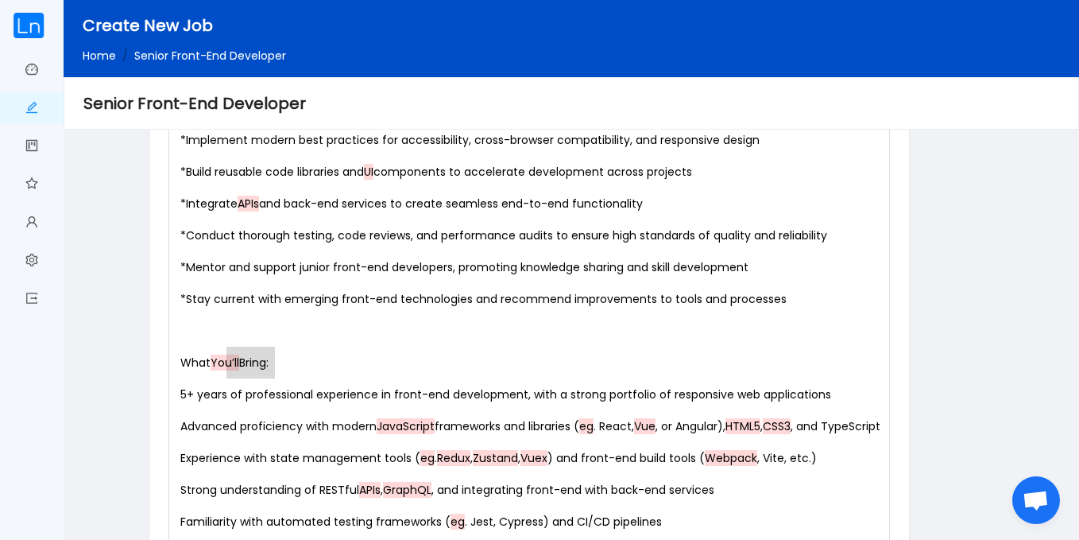
type textarea "What You’ll Bring:"
drag, startPoint x: 286, startPoint y: 363, endPoint x: 172, endPoint y: 361, distance: 113.7
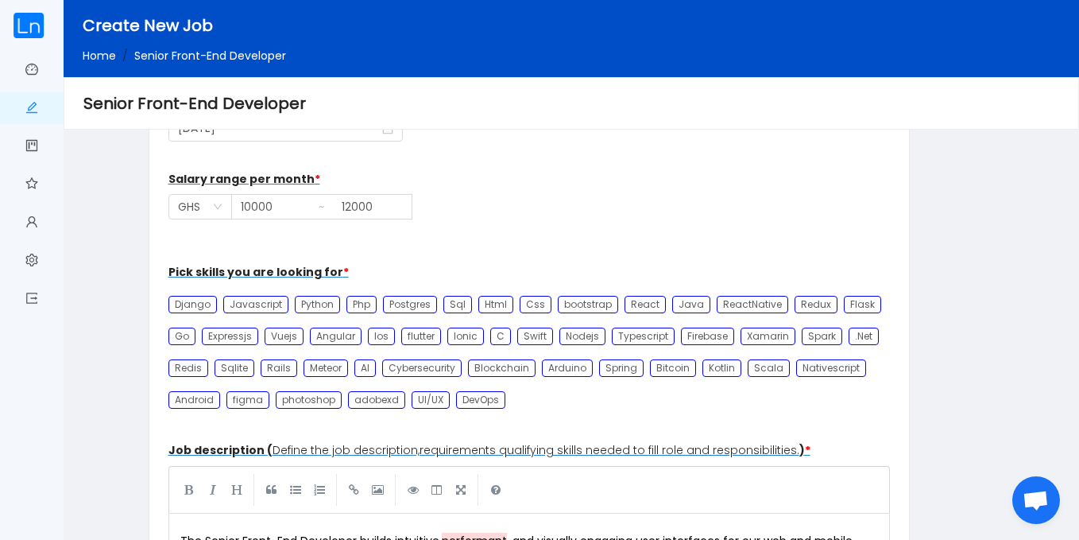
scroll to position [512, 0]
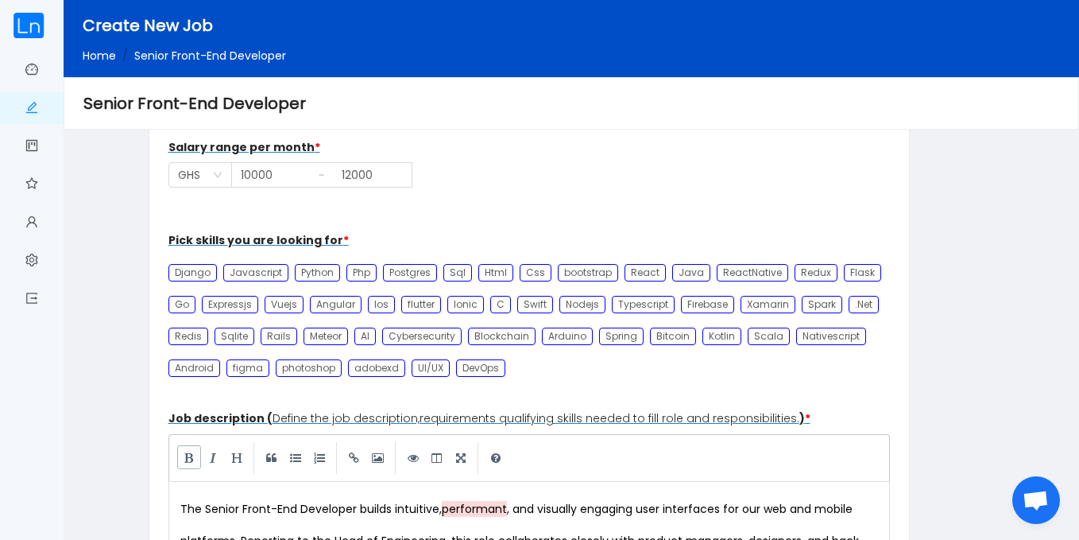
click at [187, 457] on link at bounding box center [189, 457] width 24 height 24
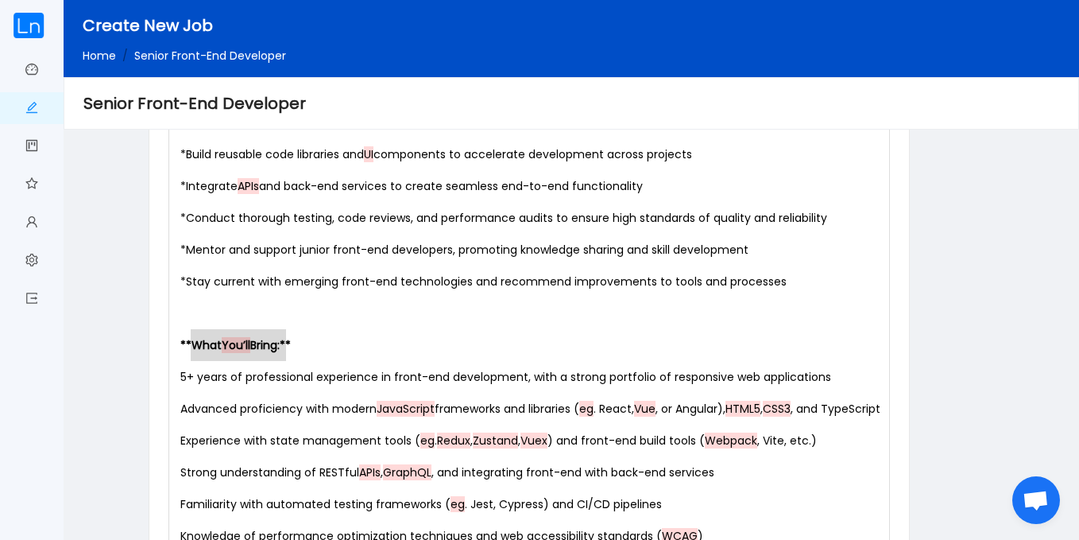
scroll to position [1263, 0]
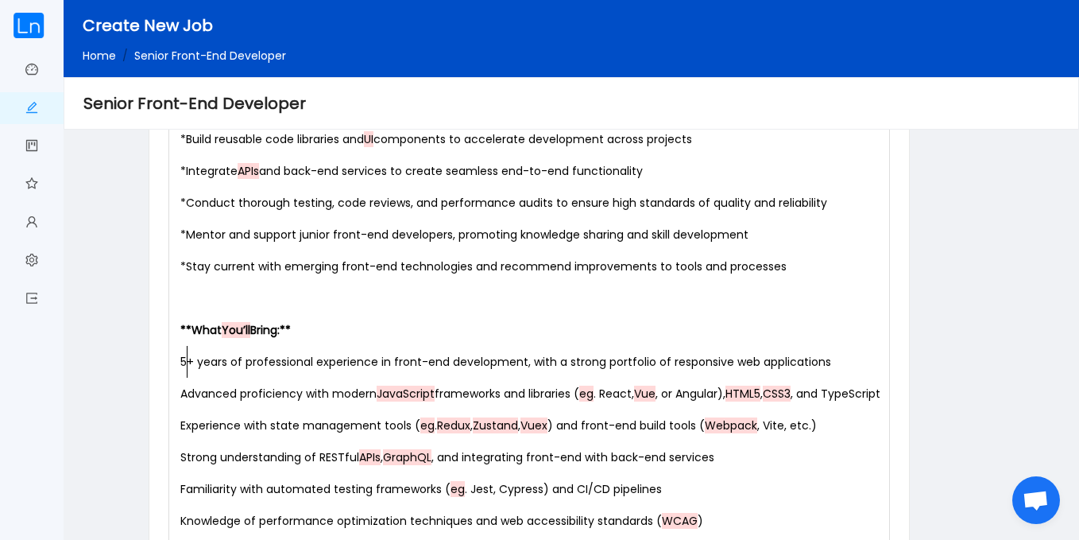
click at [185, 362] on span "5+ years of professional experience in front-end development, with a strong por…" at bounding box center [505, 362] width 651 height 16
click at [182, 362] on div "x The Senior Front-End Developer builds intuitive, performant , and visually en…" at bounding box center [532, 298] width 711 height 1113
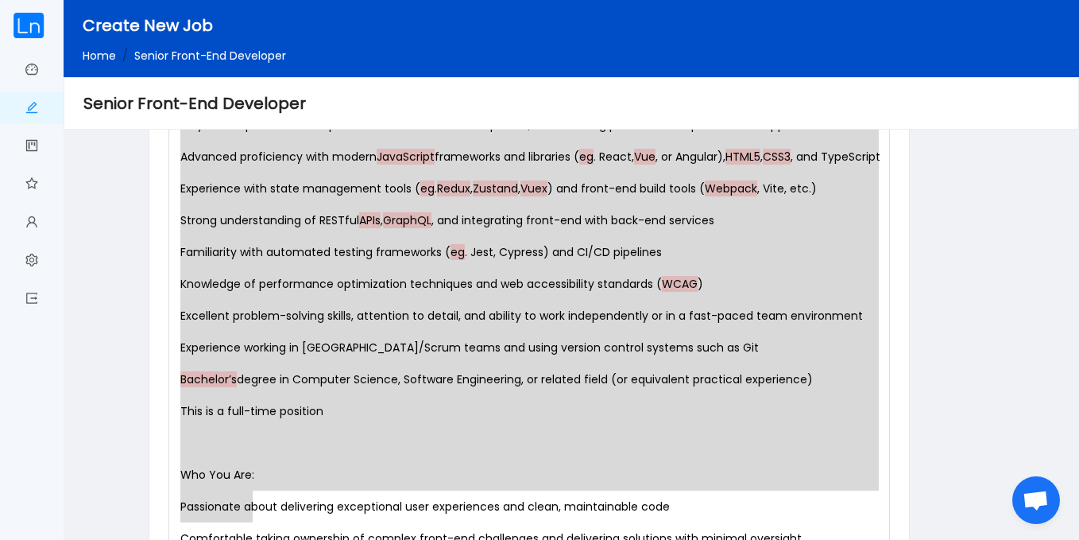
scroll to position [1532, 0]
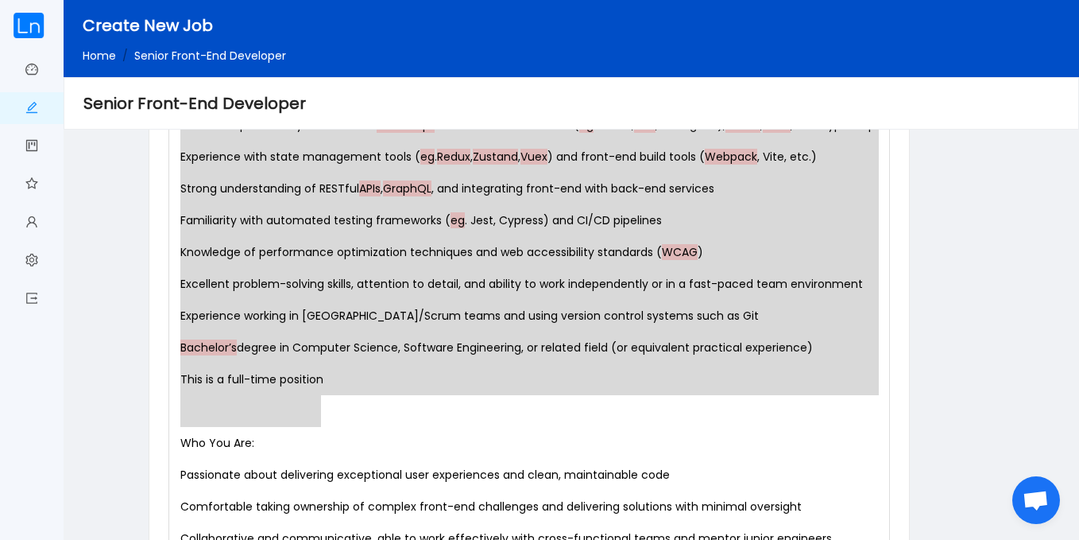
drag, startPoint x: 182, startPoint y: 362, endPoint x: 342, endPoint y: 410, distance: 167.0
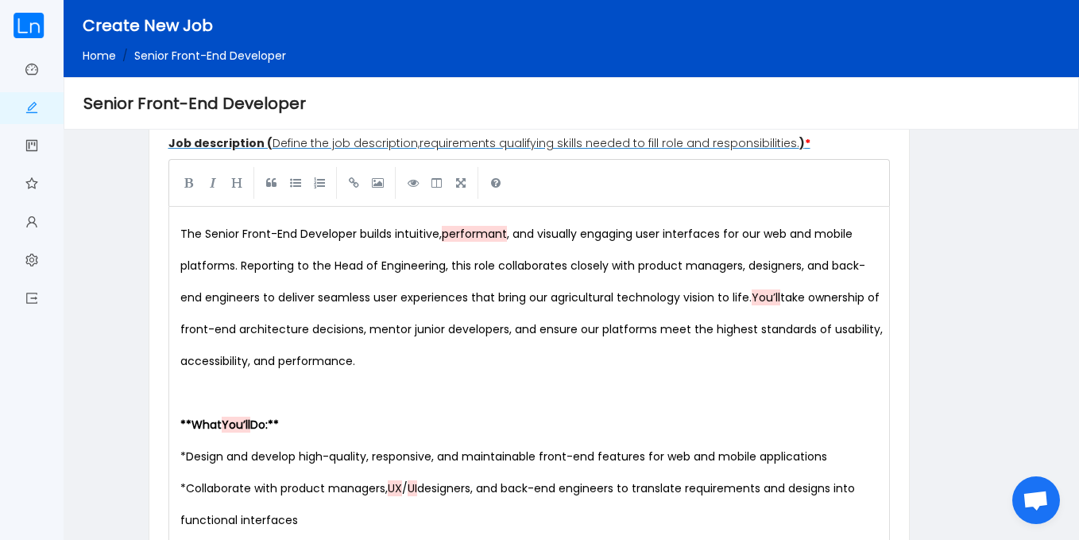
scroll to position [773, 0]
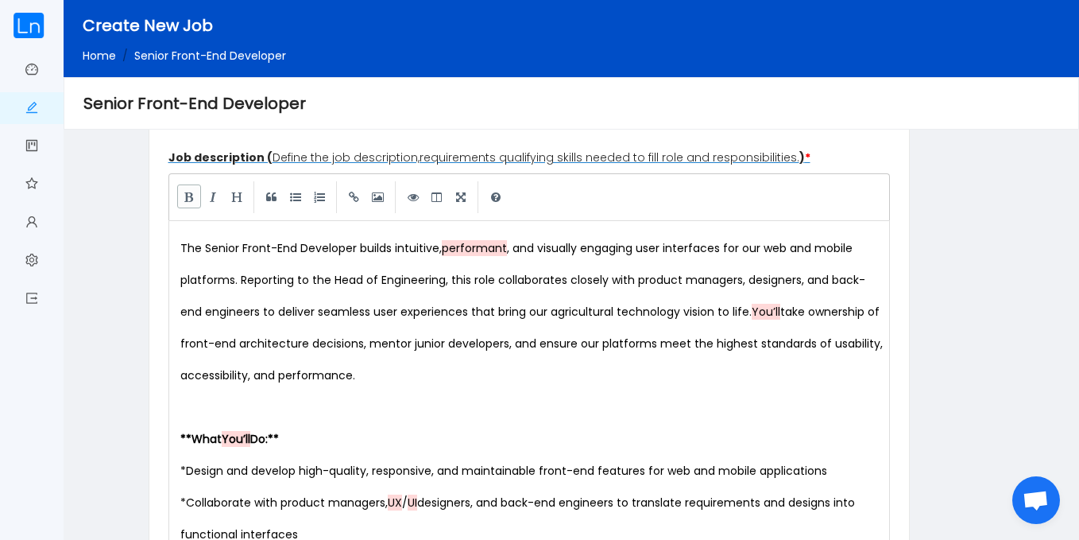
click at [190, 206] on link at bounding box center [189, 196] width 24 height 24
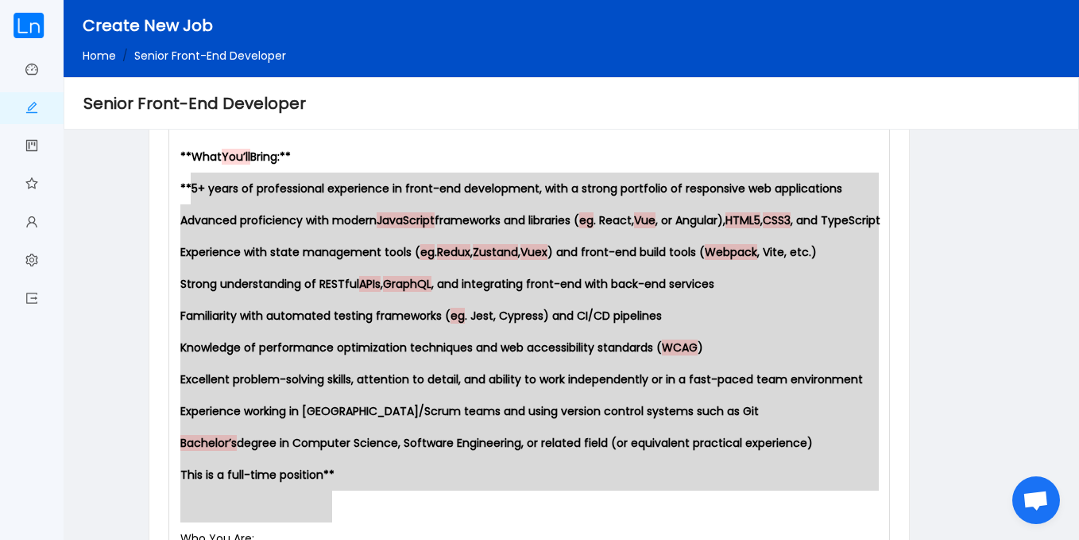
type textarea "years of professional experience in front-end development, with a strong portfo…"
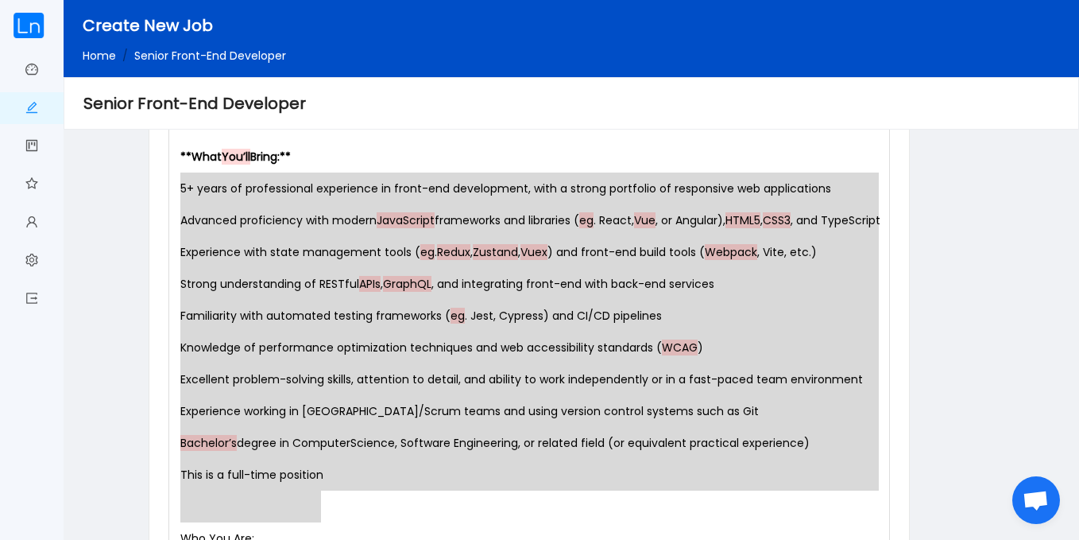
drag, startPoint x: 180, startPoint y: 183, endPoint x: 355, endPoint y: 491, distance: 354.5
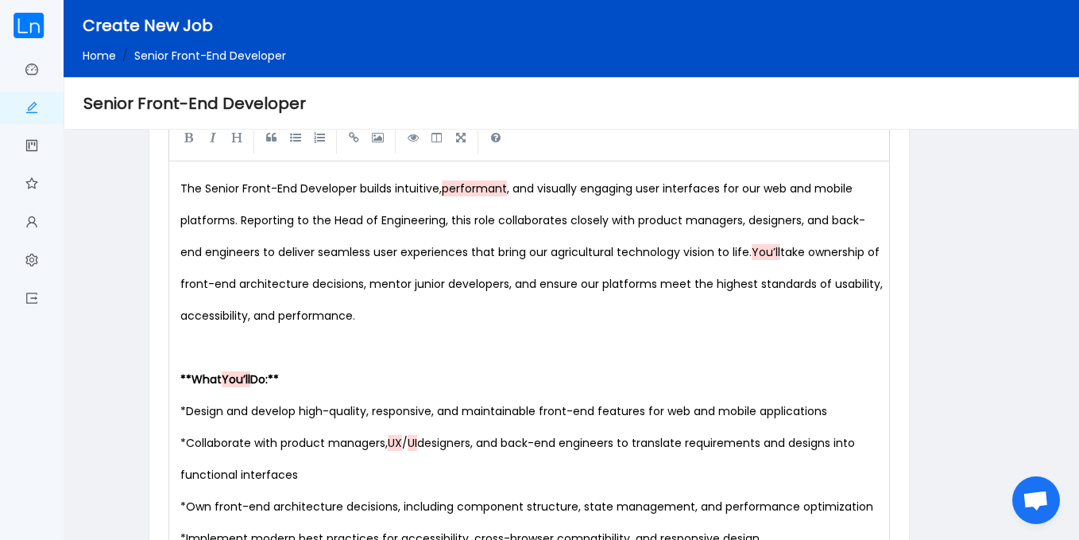
scroll to position [815, 0]
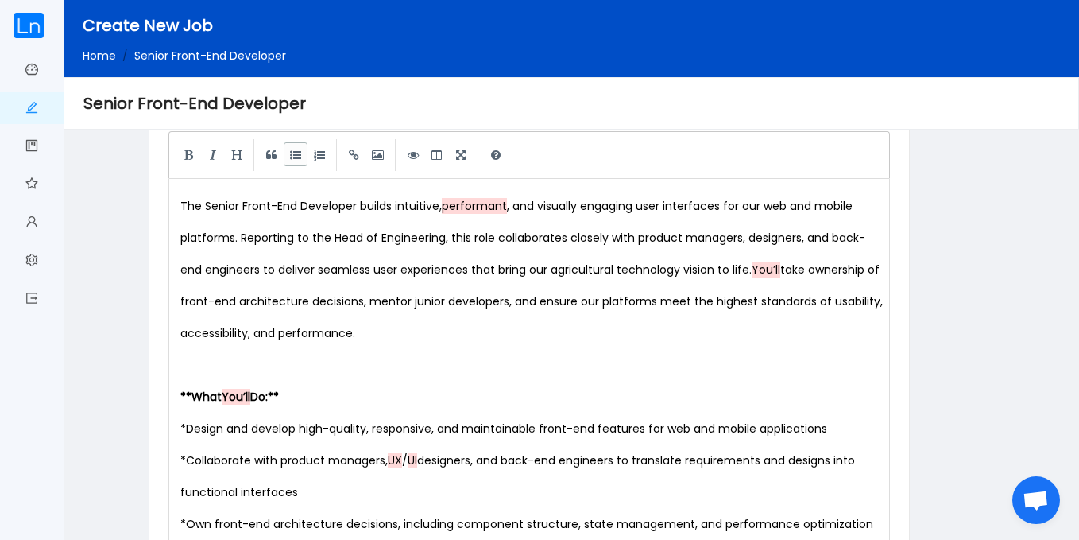
click at [295, 153] on link at bounding box center [296, 154] width 24 height 24
type textarea "* Advanced proficiency with modern JavaScript frameworks and libraries (eg. Rea…"
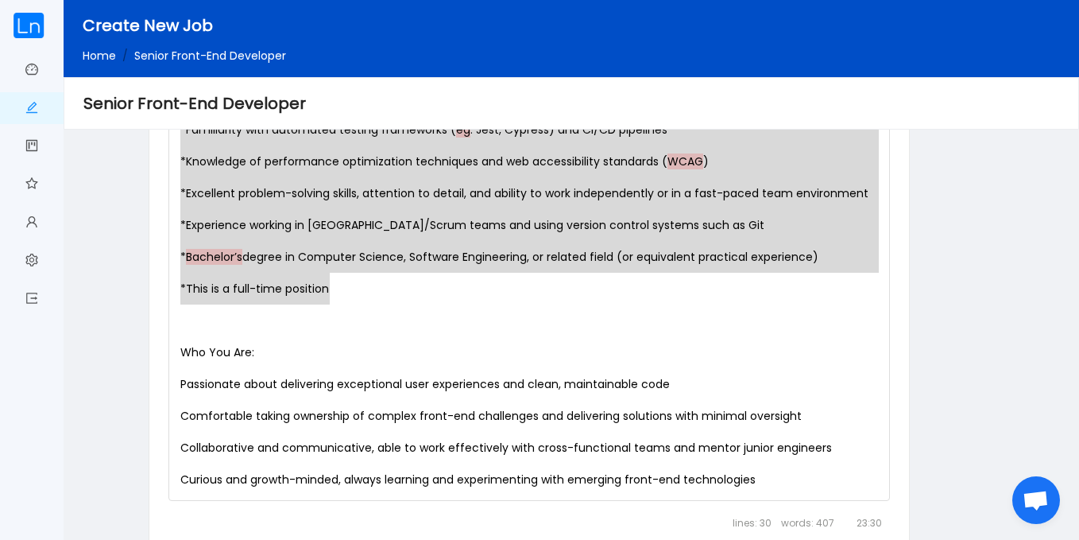
scroll to position [1658, 0]
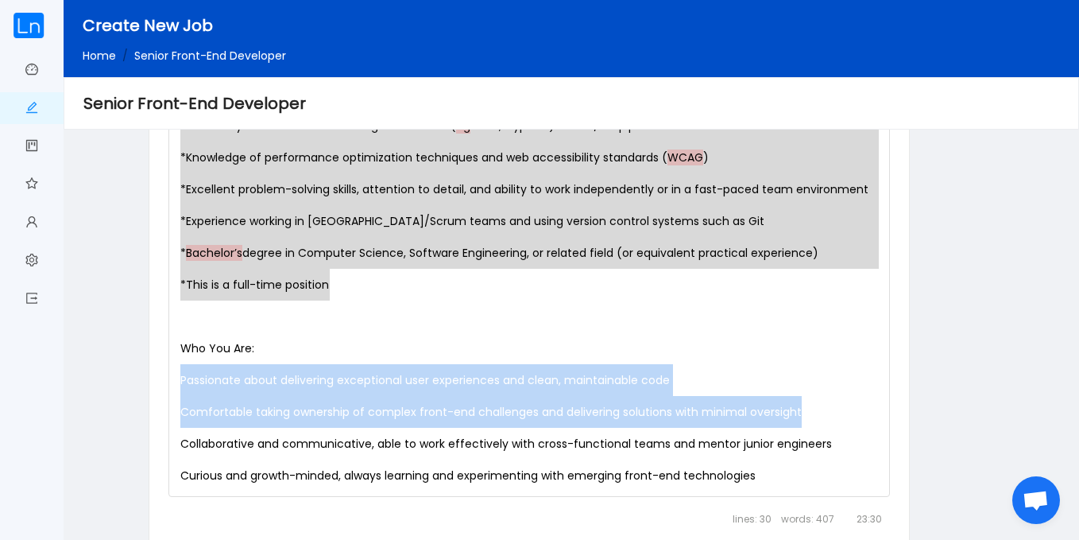
drag, startPoint x: 1065, startPoint y: 397, endPoint x: 1065, endPoint y: 354, distance: 42.9
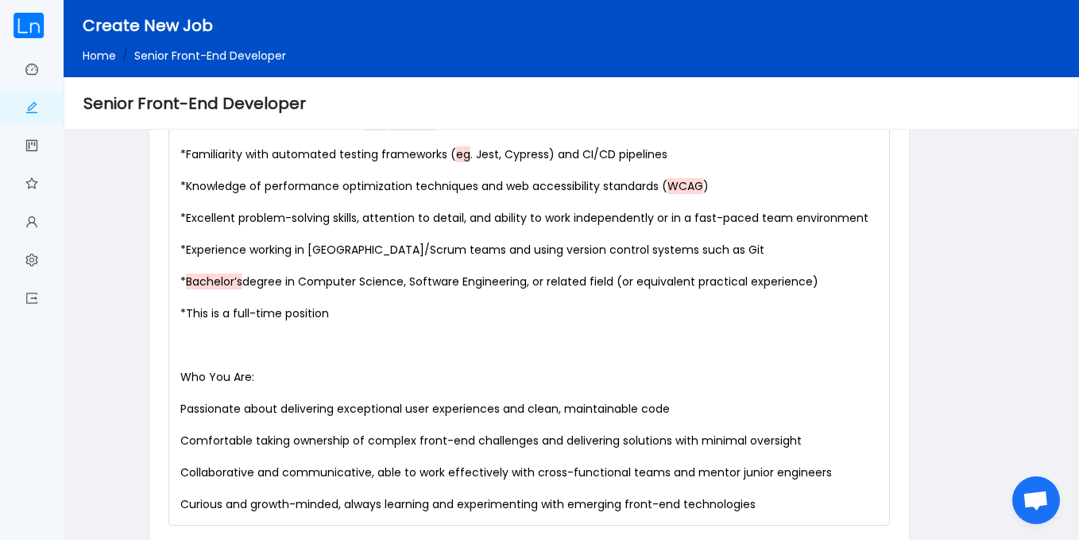
scroll to position [1644, 0]
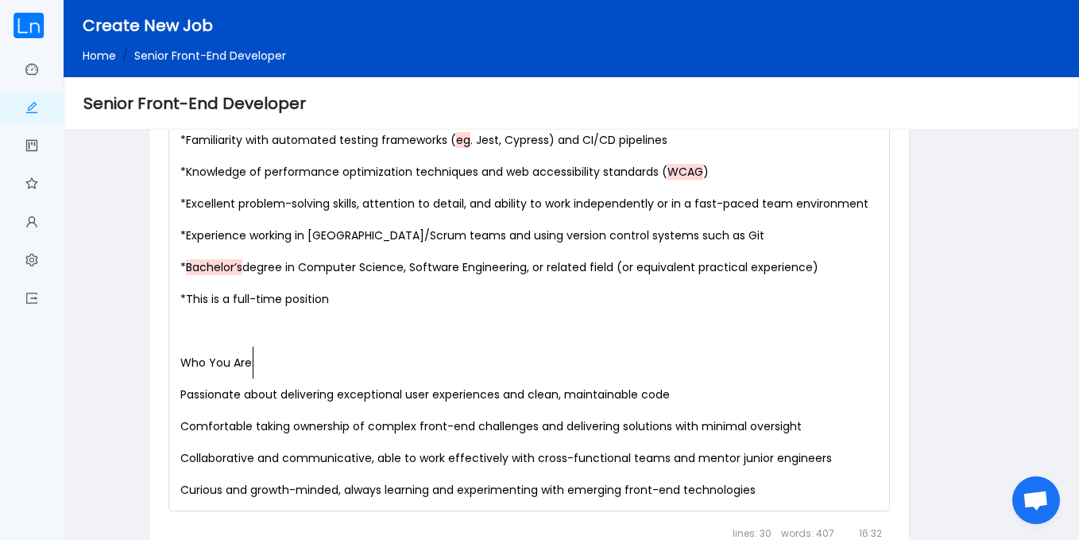
type textarea "Who You Are:"
drag, startPoint x: 270, startPoint y: 373, endPoint x: 149, endPoint y: 351, distance: 122.7
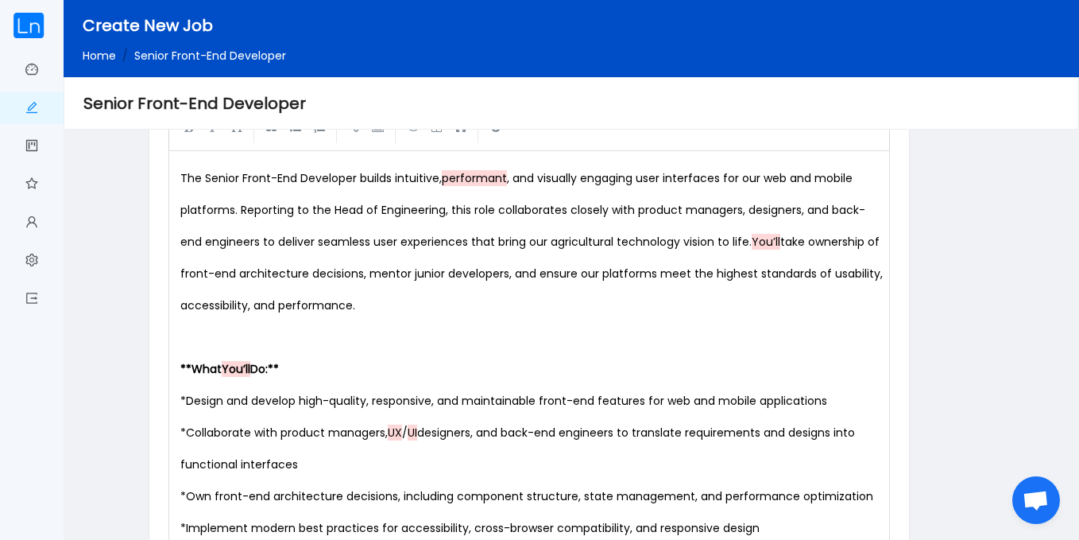
scroll to position [684, 0]
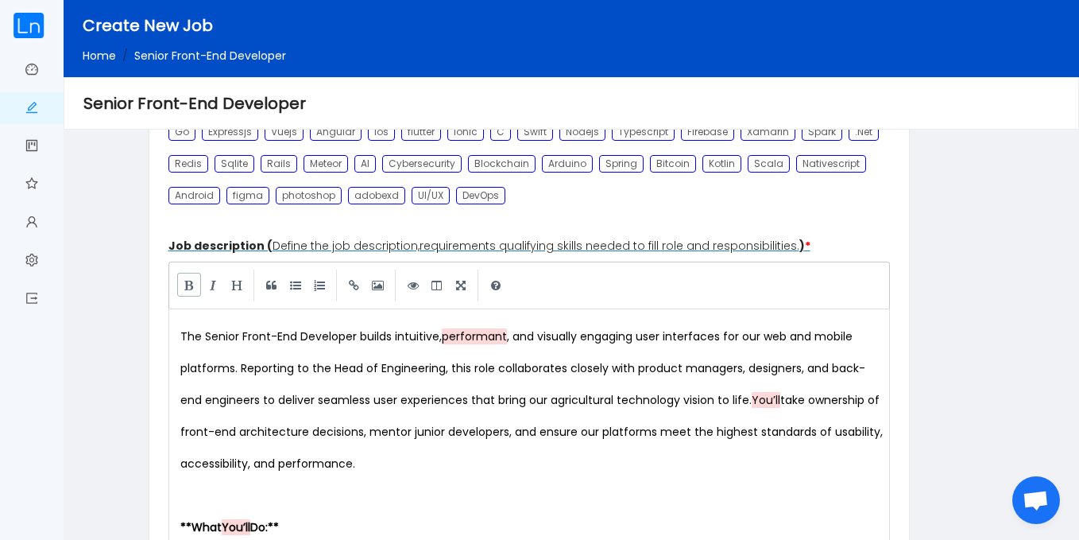
click at [196, 293] on link at bounding box center [189, 285] width 24 height 24
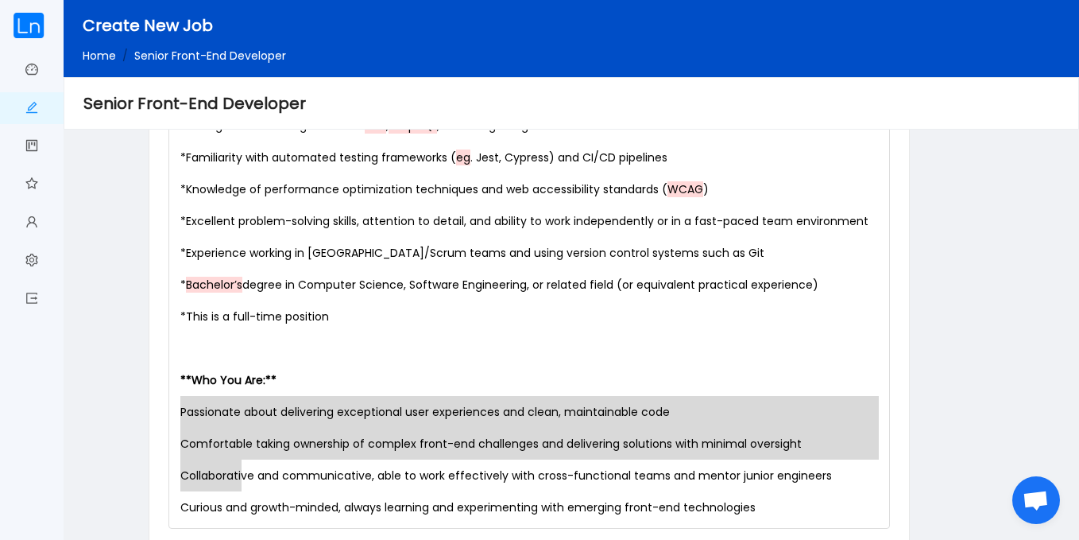
scroll to position [0, 0]
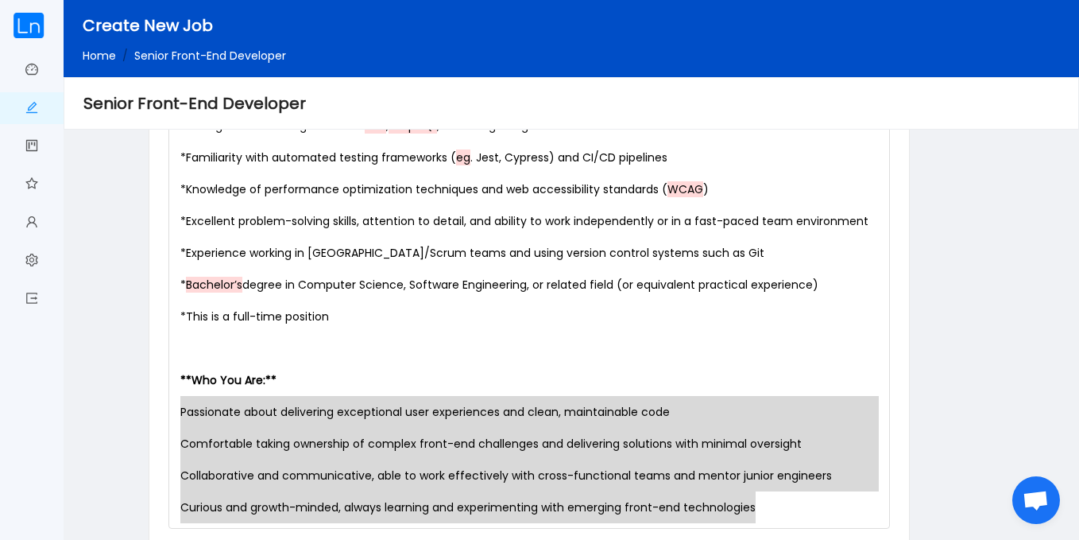
drag, startPoint x: 179, startPoint y: 431, endPoint x: 768, endPoint y: 535, distance: 598.2
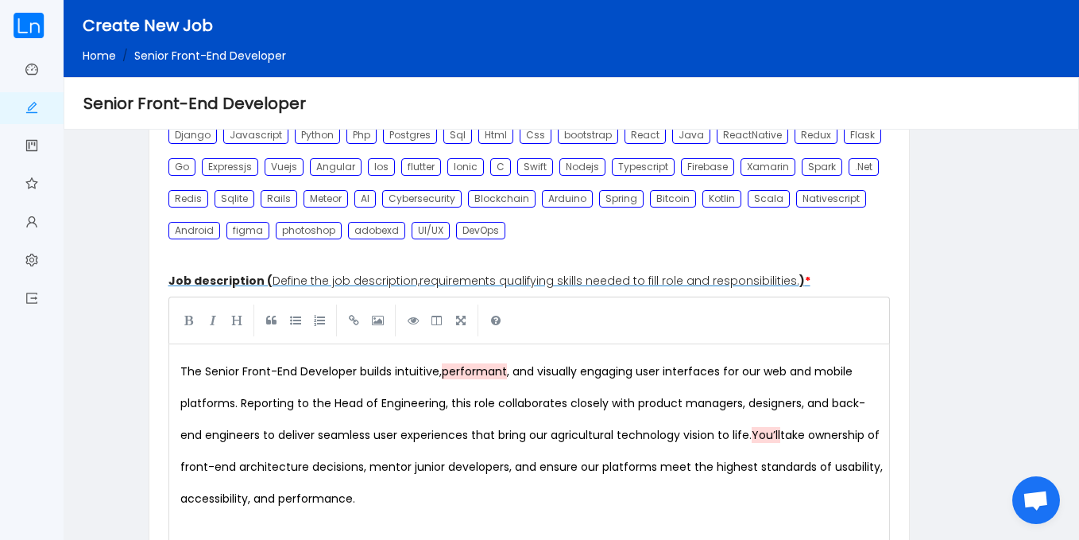
scroll to position [568, 0]
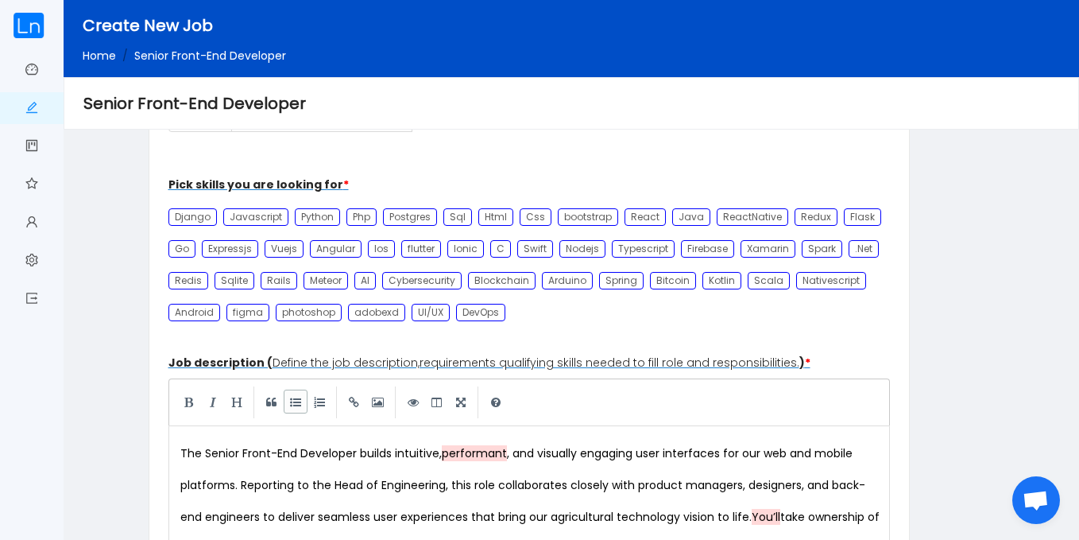
click at [296, 403] on link at bounding box center [296, 401] width 24 height 24
type textarea "* Comfortable taking ownership of complex front-end challenges and delivering s…"
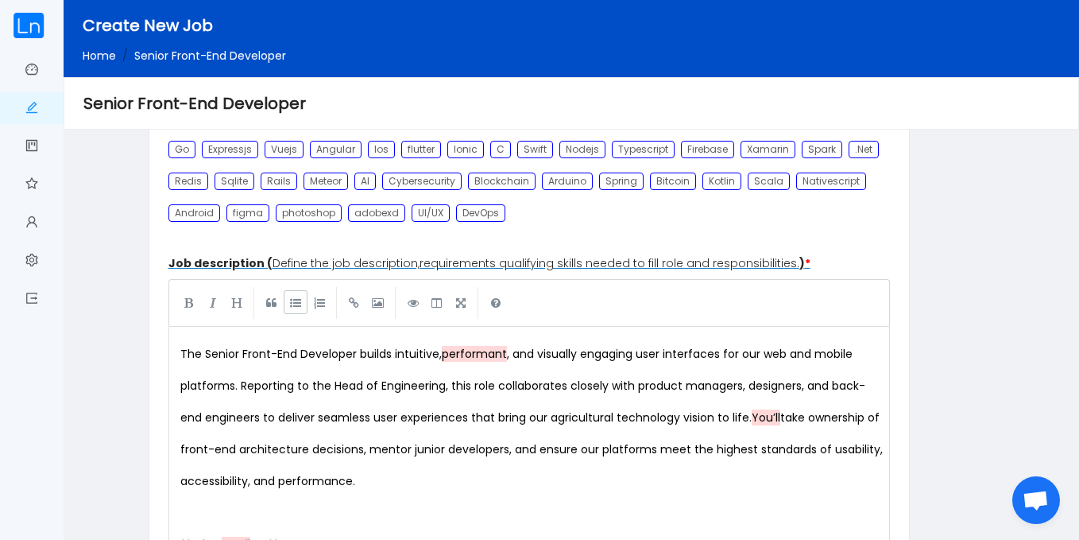
scroll to position [698, 0]
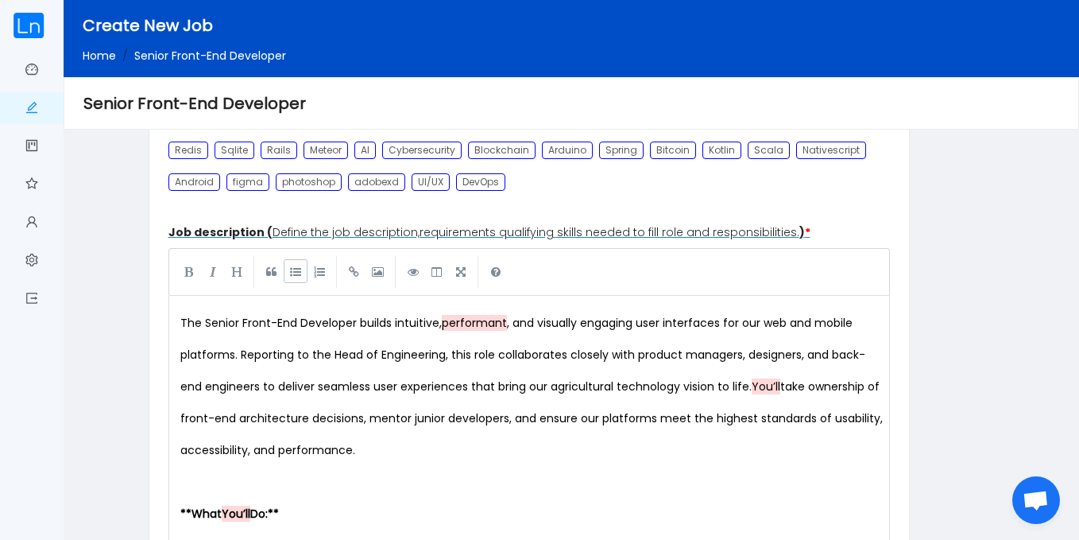
click at [711, 340] on pre "The Senior Front-End Developer builds intuitive, performant , and visually enga…" at bounding box center [532, 386] width 711 height 159
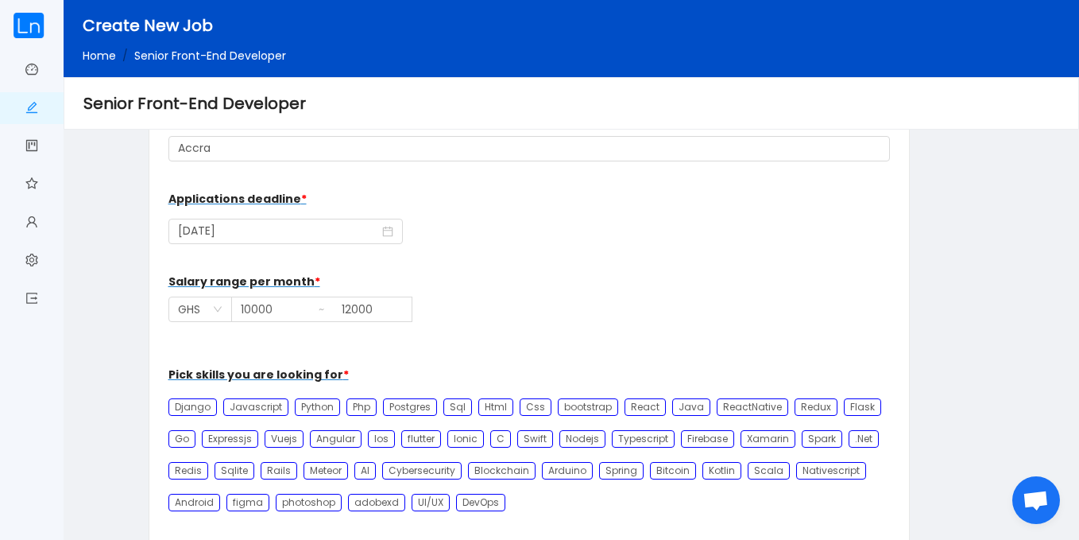
scroll to position [374, 0]
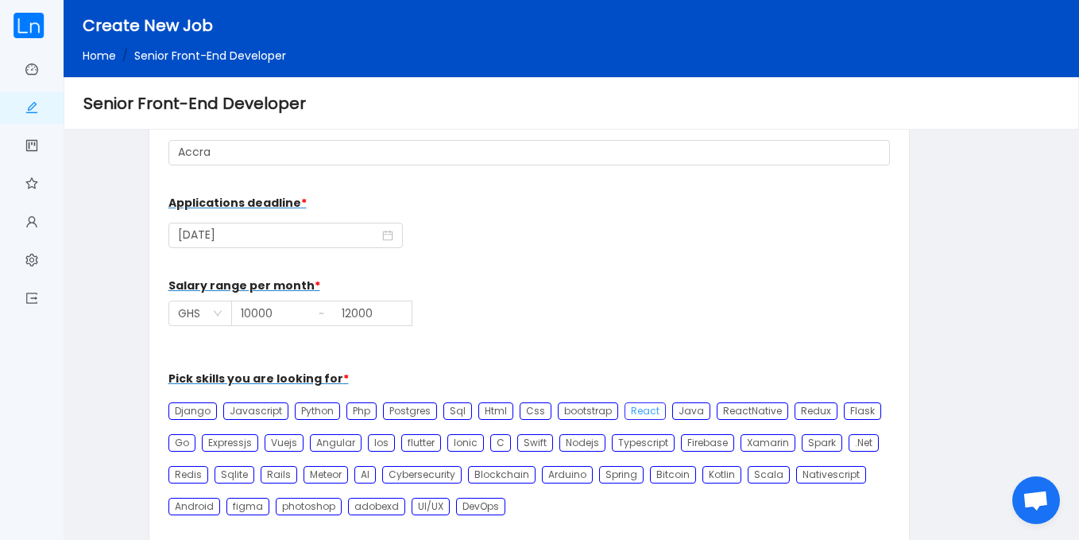
click at [630, 419] on div "React" at bounding box center [645, 410] width 41 height 17
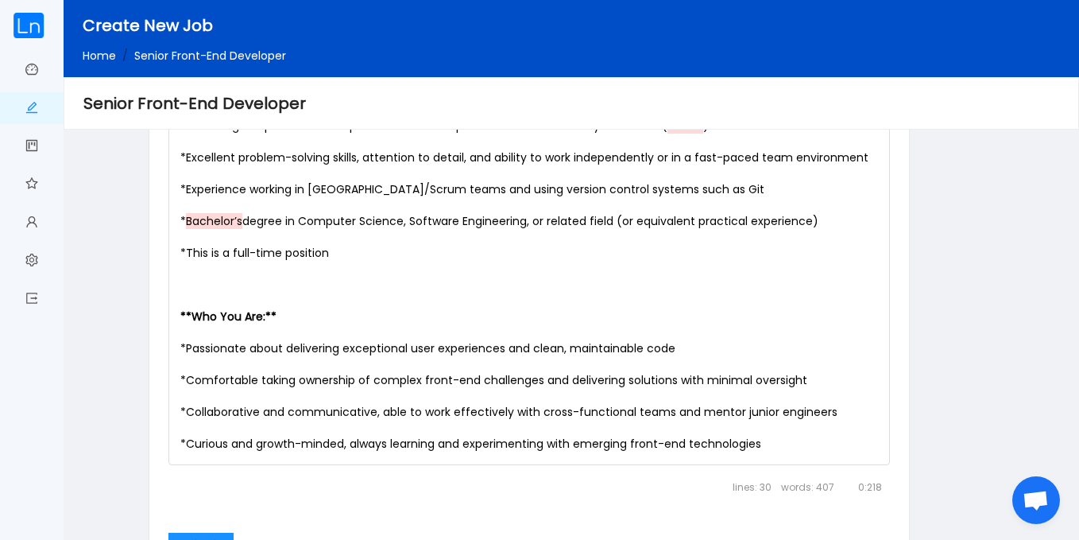
scroll to position [1855, 0]
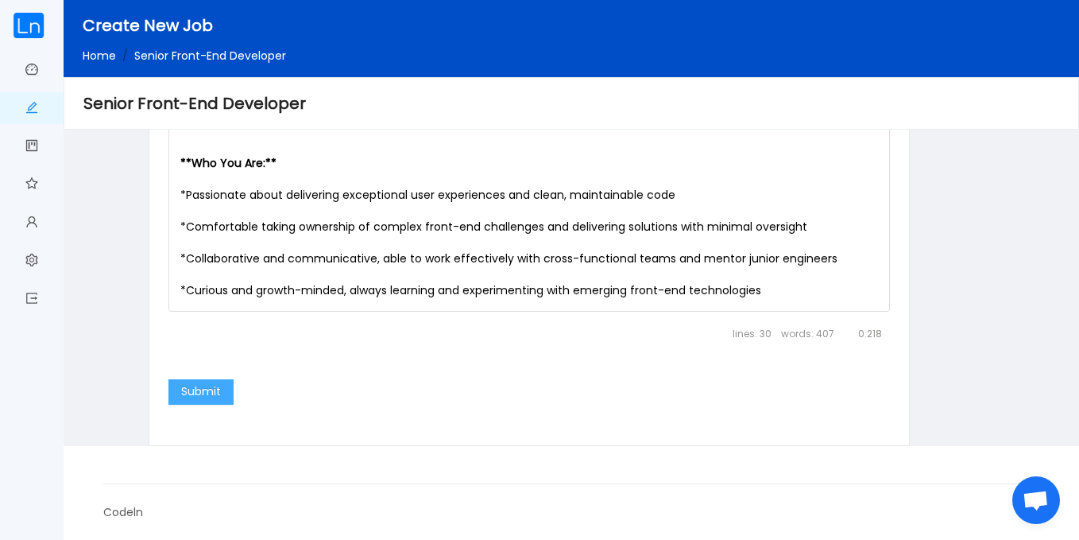
click at [207, 391] on button "Submit" at bounding box center [201, 391] width 65 height 25
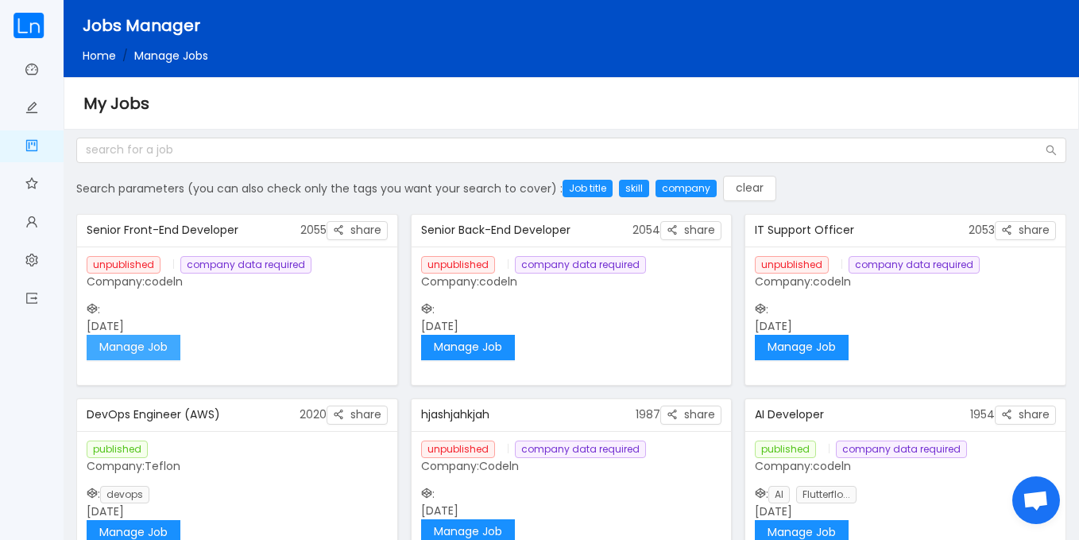
click at [167, 353] on button "Manage Job" at bounding box center [134, 347] width 94 height 25
click at [483, 345] on button "Manage Job" at bounding box center [468, 347] width 94 height 25
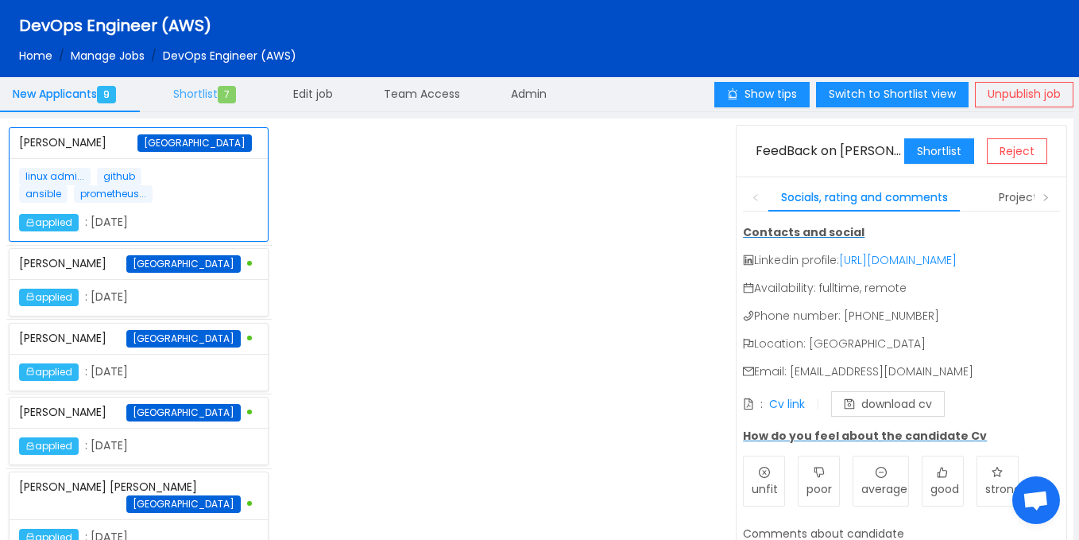
click at [184, 107] on div "Shortlist 7" at bounding box center [208, 94] width 95 height 37
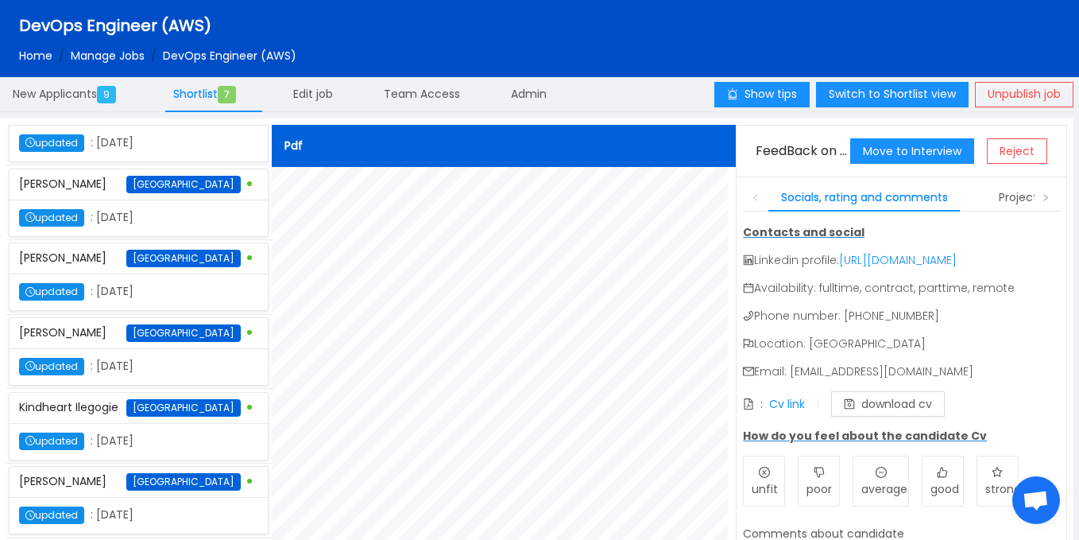
scroll to position [166, 0]
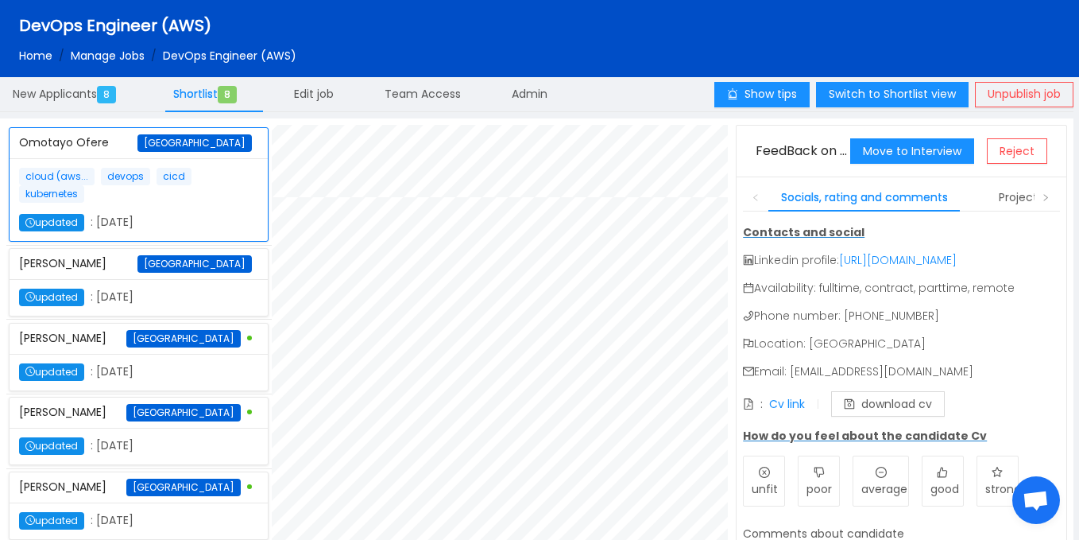
scroll to position [871, 0]
click at [165, 306] on div "updated : October 6th 2025" at bounding box center [109, 297] width 180 height 17
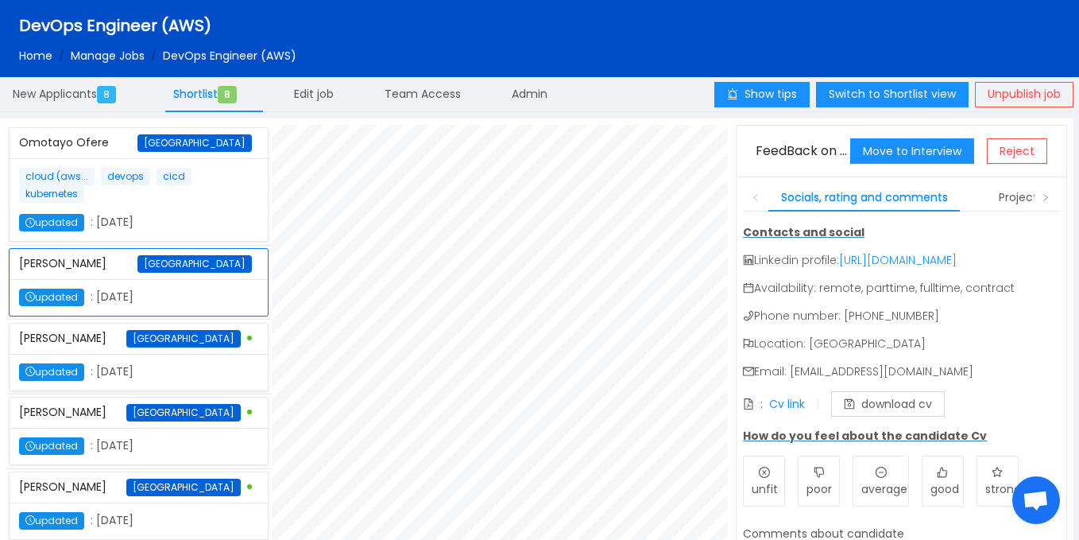
scroll to position [0, 0]
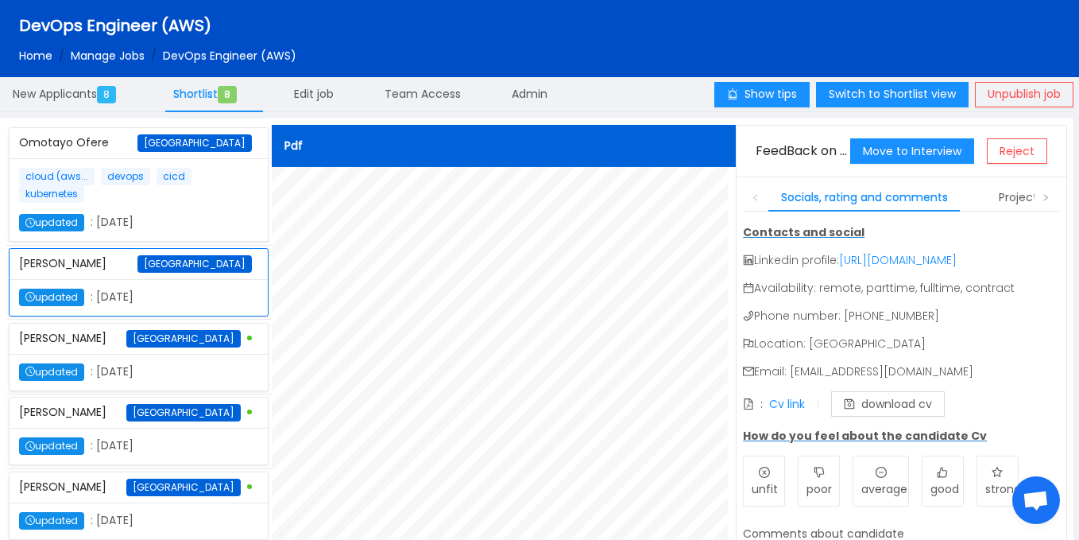
click at [213, 211] on div "cloud (aws... devops cicd kubernetes updated : October 6th 2025" at bounding box center [138, 200] width 239 height 64
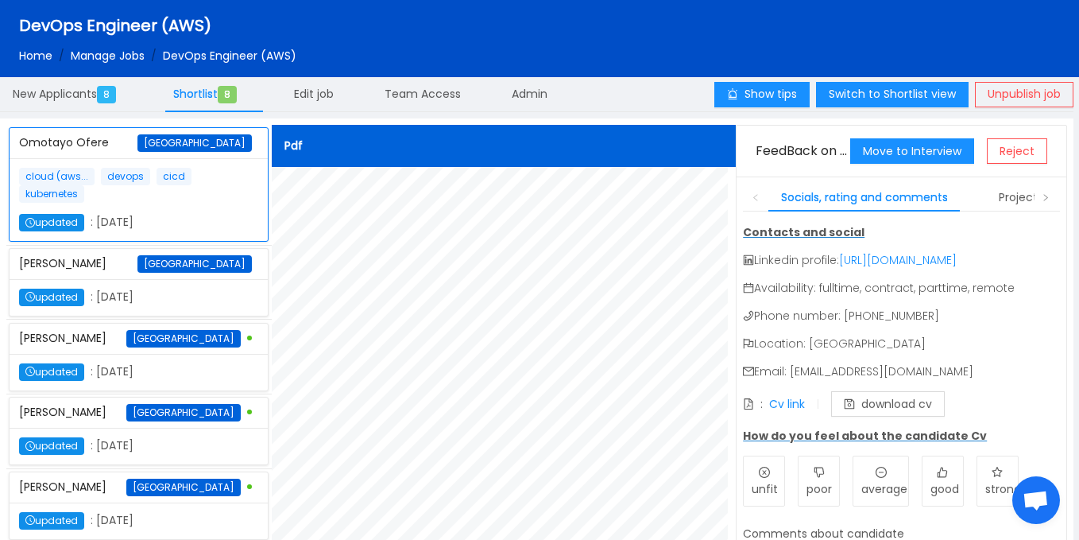
click at [203, 306] on div "updated : October 6th 2025" at bounding box center [138, 297] width 239 height 17
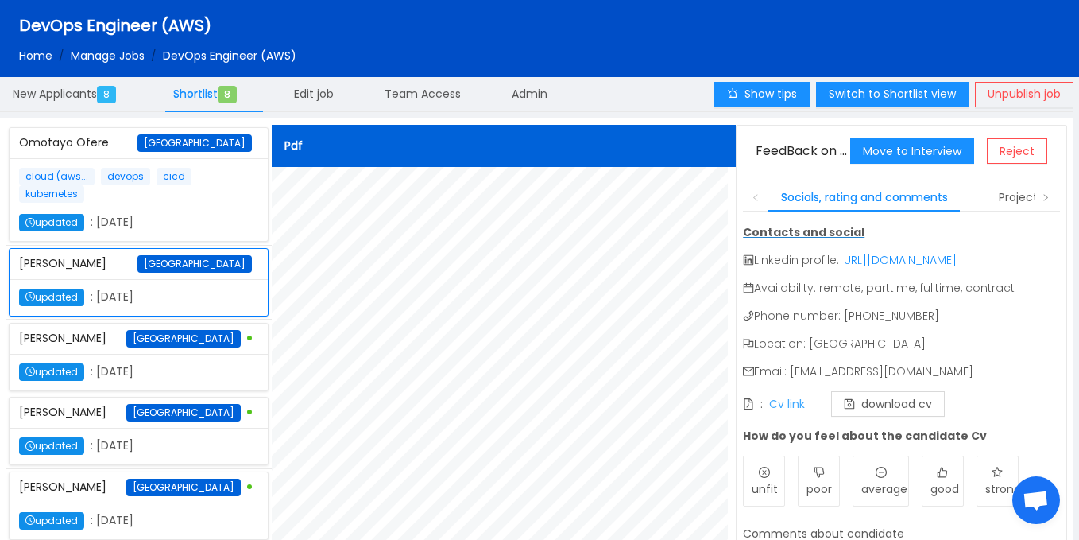
click at [785, 412] on link "Cv link" at bounding box center [787, 404] width 36 height 16
click at [169, 354] on div "NDAKUN AMINU MUHAMMAD Nigeria" at bounding box center [138, 339] width 239 height 30
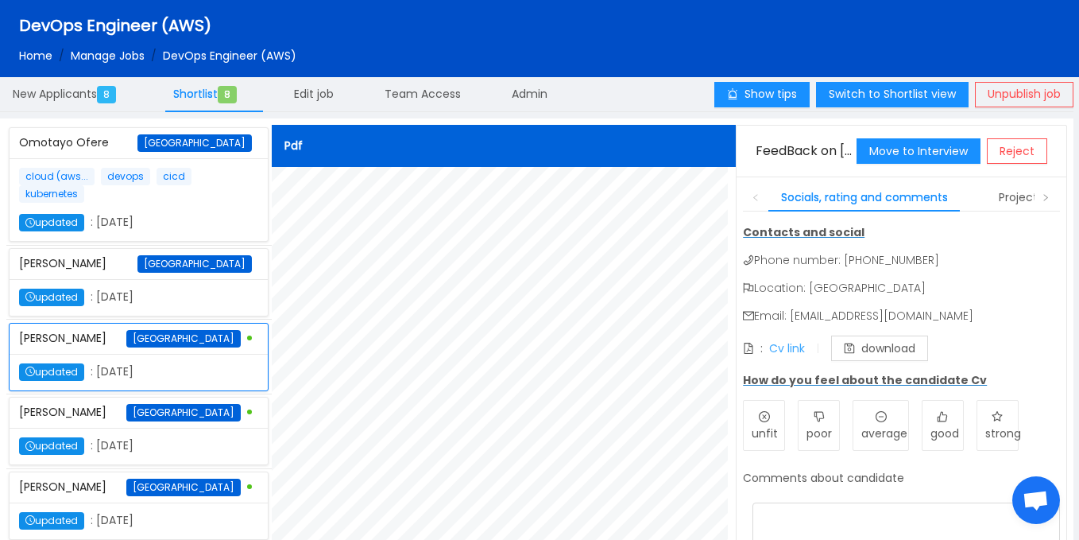
click at [787, 349] on link "Cv link" at bounding box center [787, 348] width 36 height 16
click at [203, 421] on span "Nigeria" at bounding box center [183, 412] width 114 height 17
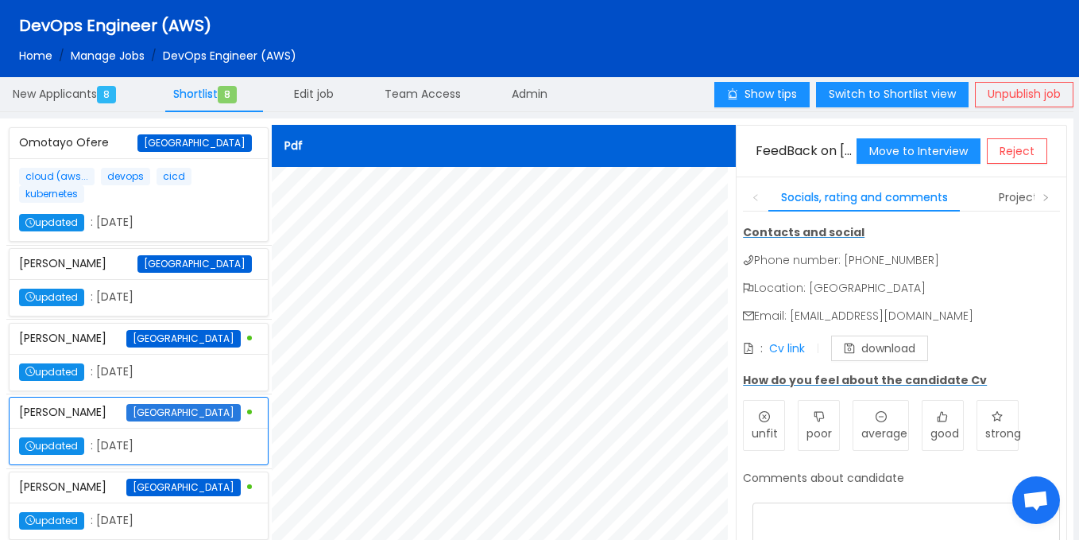
click at [203, 421] on span "Nigeria" at bounding box center [183, 412] width 114 height 17
click at [787, 345] on link "Cv link" at bounding box center [787, 348] width 36 height 16
drag, startPoint x: 795, startPoint y: 321, endPoint x: 1002, endPoint y: 322, distance: 207.5
click at [1002, 322] on p "Email: andrewnwajei69@gmail.com" at bounding box center [901, 316] width 317 height 17
copy p "andrewnwajei69@gmail.com"
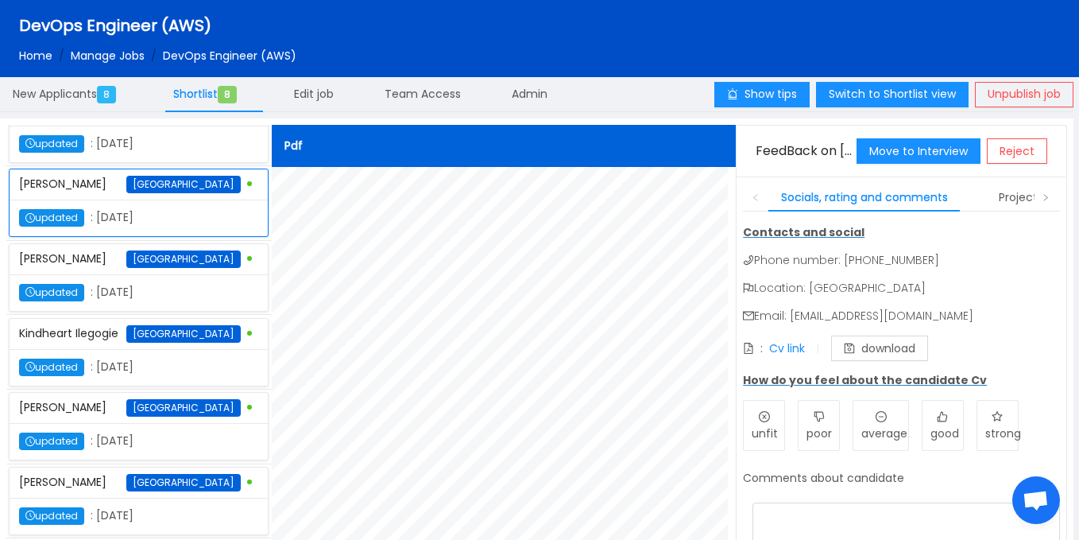
scroll to position [243, 0]
click at [172, 301] on div "updated : October 6th 2025" at bounding box center [109, 292] width 180 height 17
click at [789, 346] on link "Cv link" at bounding box center [787, 348] width 36 height 16
click at [147, 376] on div "updated : October 6th 2025" at bounding box center [109, 366] width 180 height 17
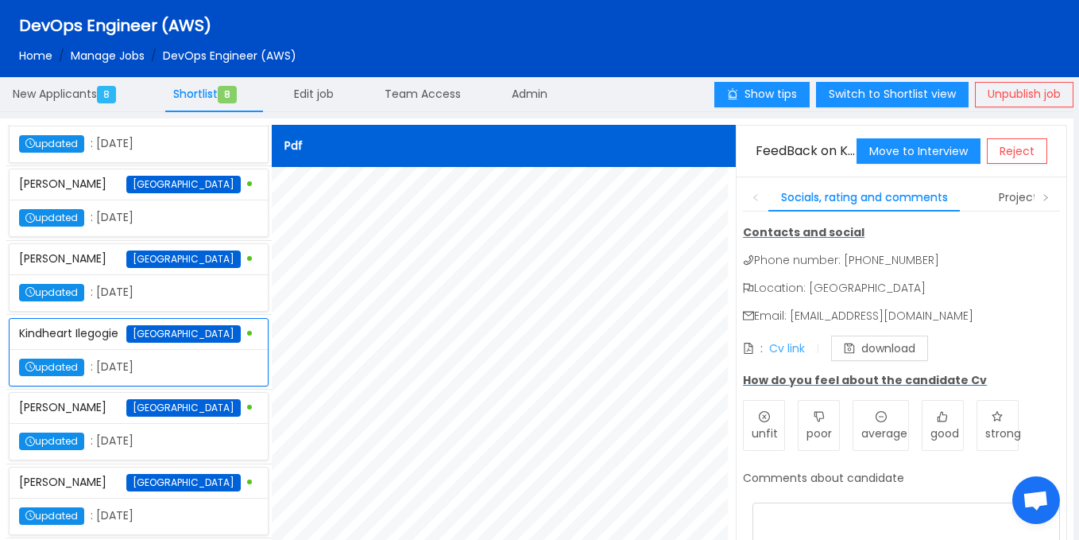
click at [794, 351] on link "Cv link" at bounding box center [787, 348] width 36 height 16
drag, startPoint x: 14, startPoint y: 402, endPoint x: 126, endPoint y: 403, distance: 111.3
click at [126, 350] on div "Kindheart Ilegogie Nigeria" at bounding box center [139, 334] width 258 height 31
copy span "Kindheart Ilegogie"
drag, startPoint x: 793, startPoint y: 316, endPoint x: 949, endPoint y: 315, distance: 155.8
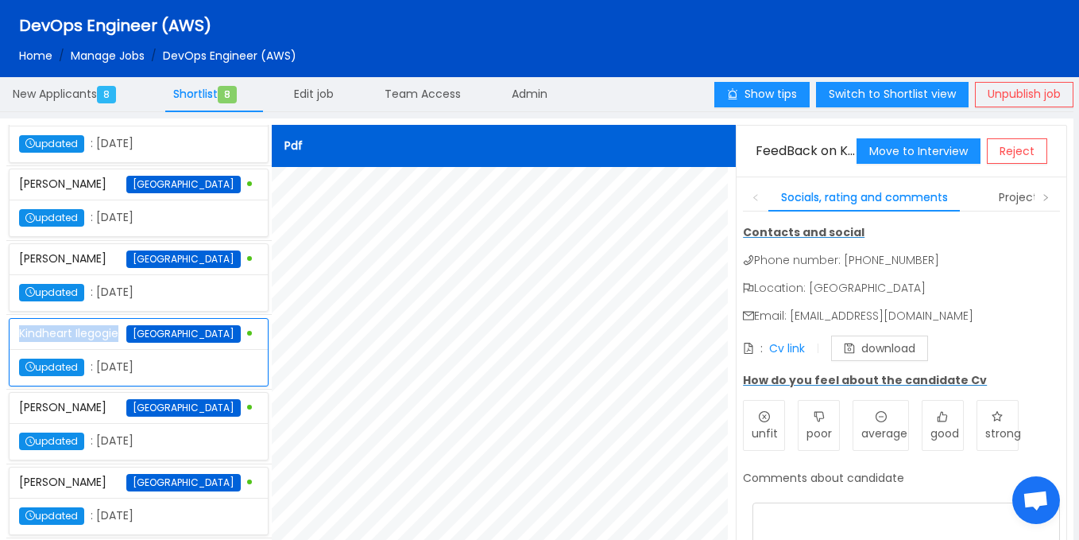
click at [949, 315] on p "Email: kindyilegogie@gmail.com" at bounding box center [901, 316] width 317 height 17
copy p "kindyilegogie@gmail.com"
click at [202, 432] on div "updated : October 6th 2025" at bounding box center [138, 440] width 239 height 17
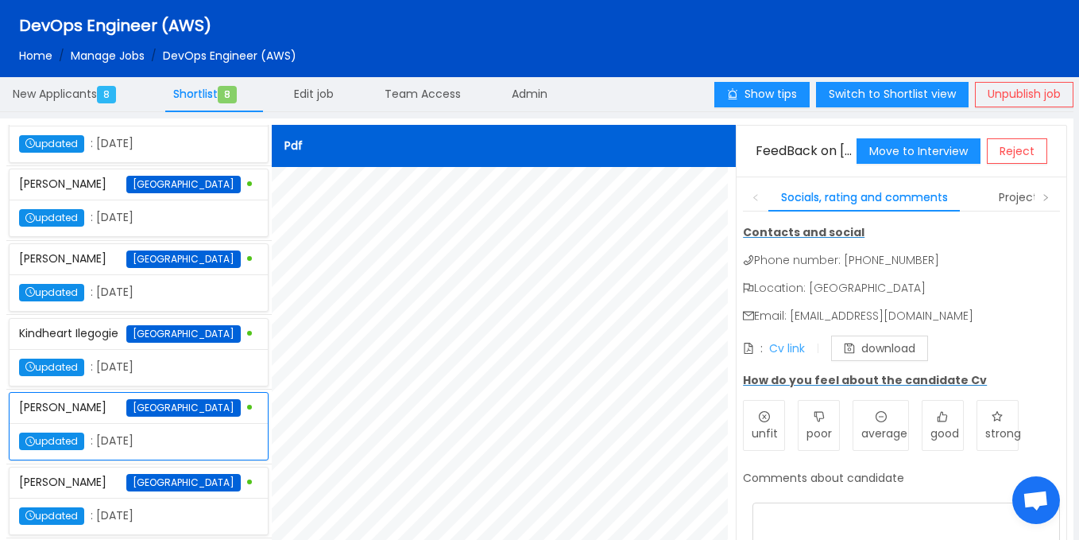
click at [789, 346] on link "Cv link" at bounding box center [787, 348] width 36 height 16
click at [141, 498] on div "updated : October 6th 2025" at bounding box center [139, 516] width 258 height 37
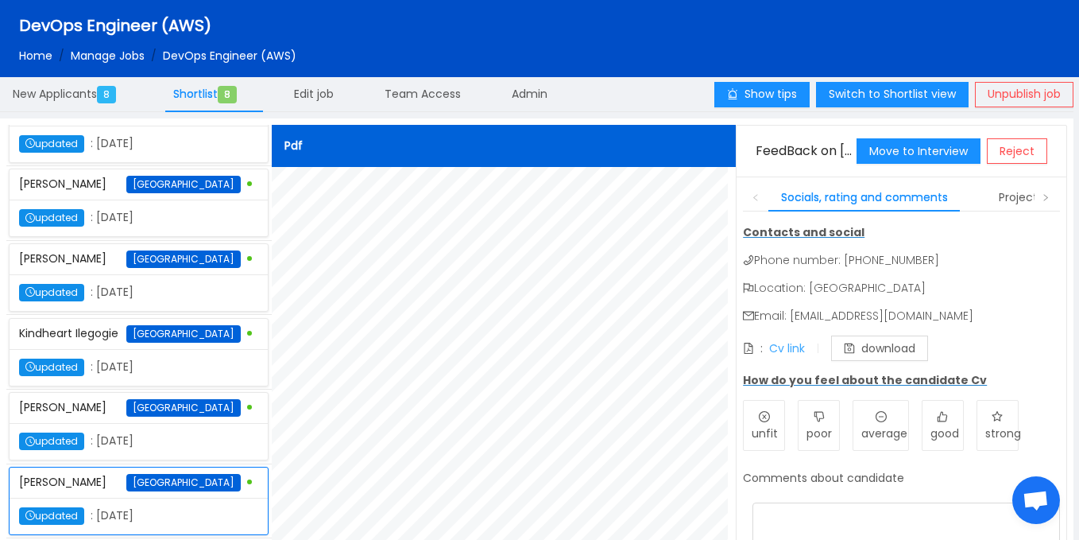
click at [795, 351] on link "Cv link" at bounding box center [787, 348] width 36 height 16
click at [96, 92] on span "New Applicants 8" at bounding box center [68, 94] width 110 height 16
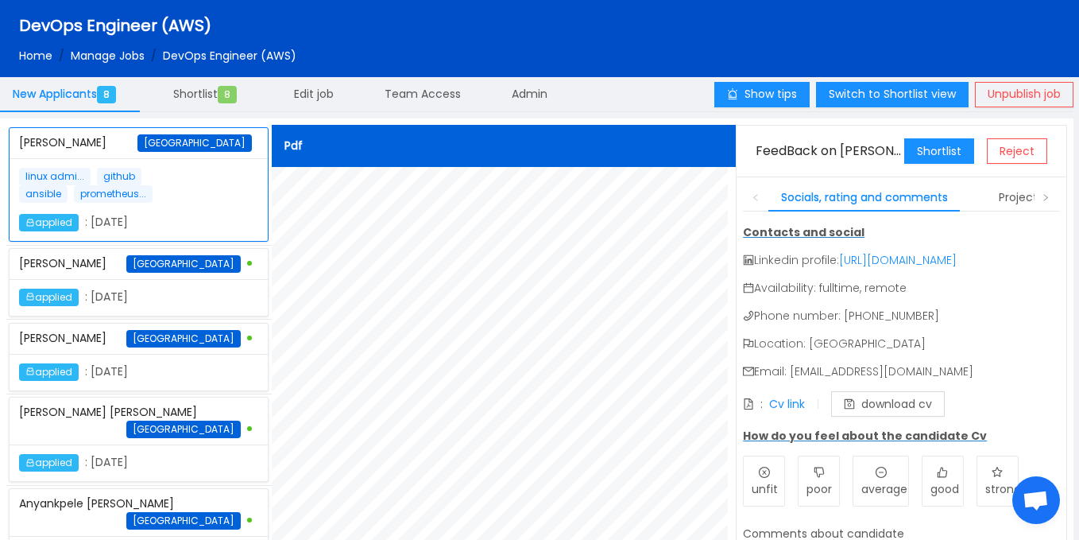
click at [210, 300] on div "applied : October 3rd 2025" at bounding box center [139, 297] width 258 height 37
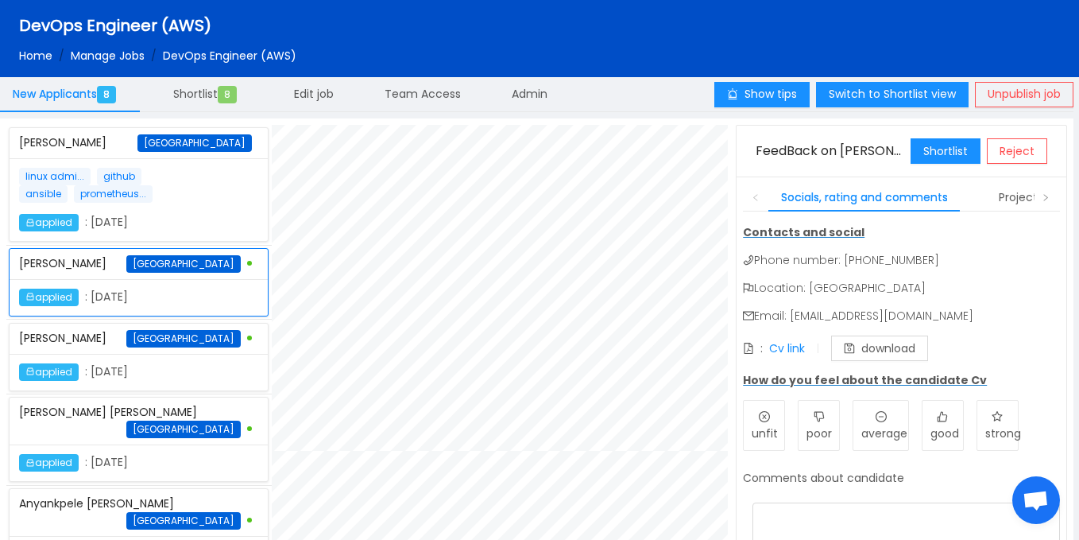
scroll to position [326, 0]
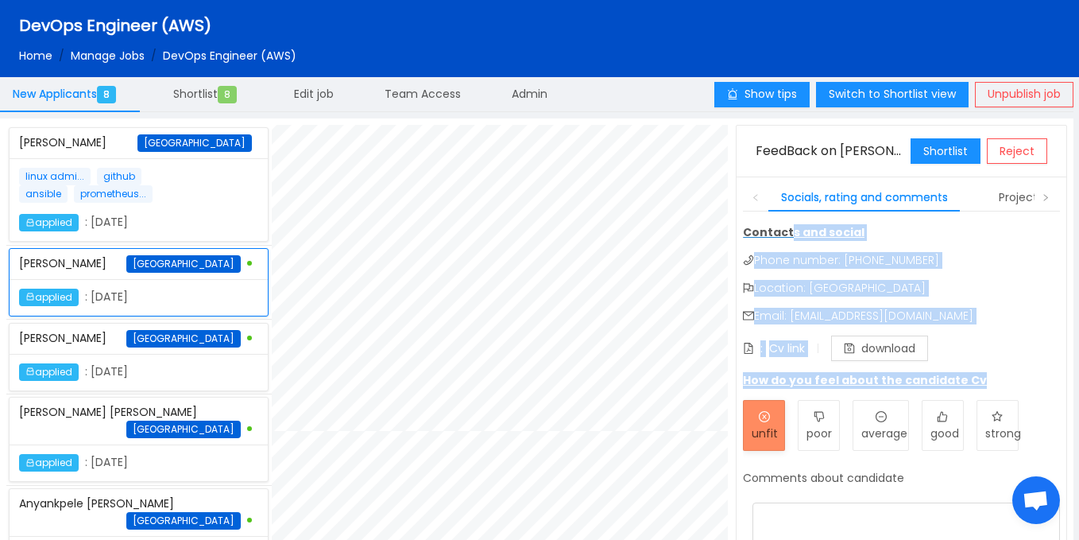
drag, startPoint x: 735, startPoint y: 218, endPoint x: 745, endPoint y: 407, distance: 189.4
click at [745, 407] on div "FeedBack on SAMUEL NNANNA Shortlist Reject Socials, rating and comments Project…" at bounding box center [901, 388] width 331 height 526
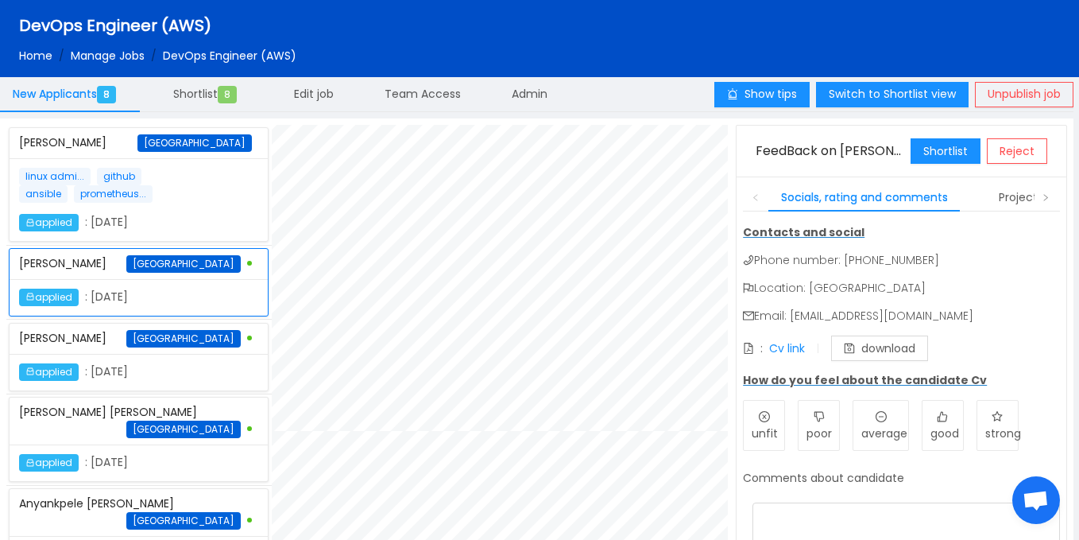
click at [181, 455] on div "applied : October 3rd 2025" at bounding box center [109, 462] width 180 height 17
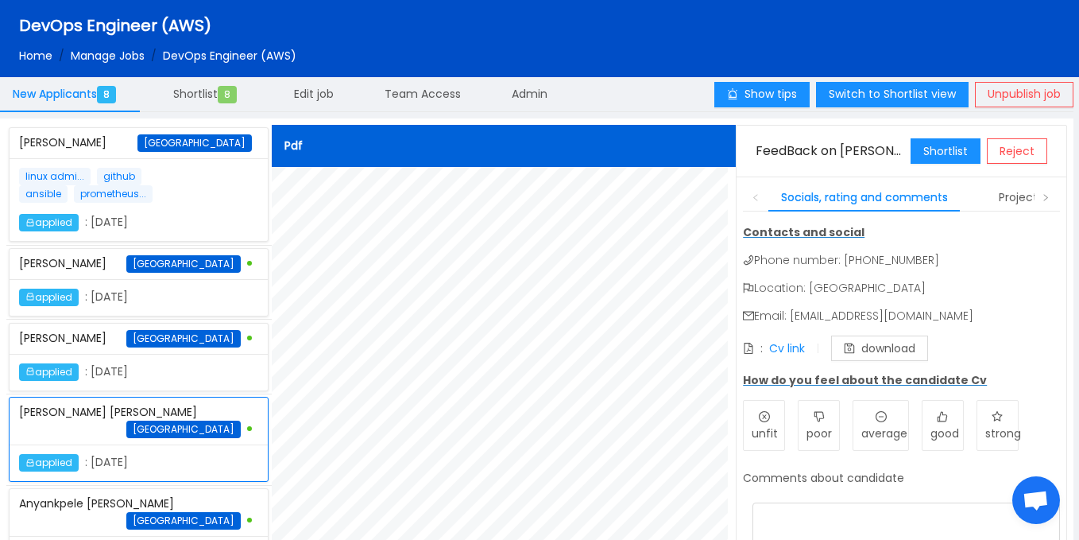
click at [154, 381] on div "applied : October 3rd 2025" at bounding box center [109, 371] width 180 height 17
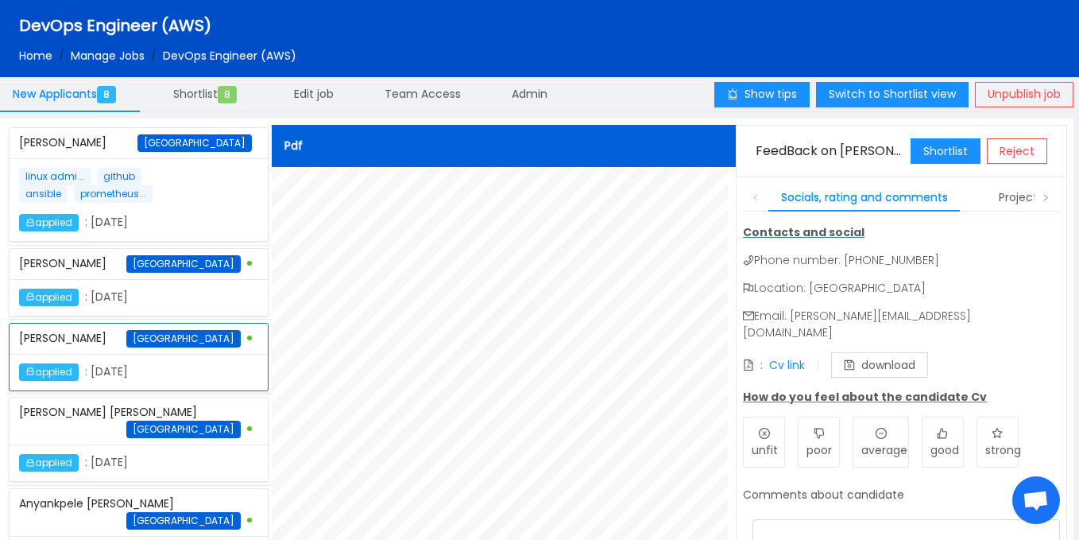
click at [161, 513] on div "Anyankpele Peter Nigeria" at bounding box center [138, 512] width 239 height 47
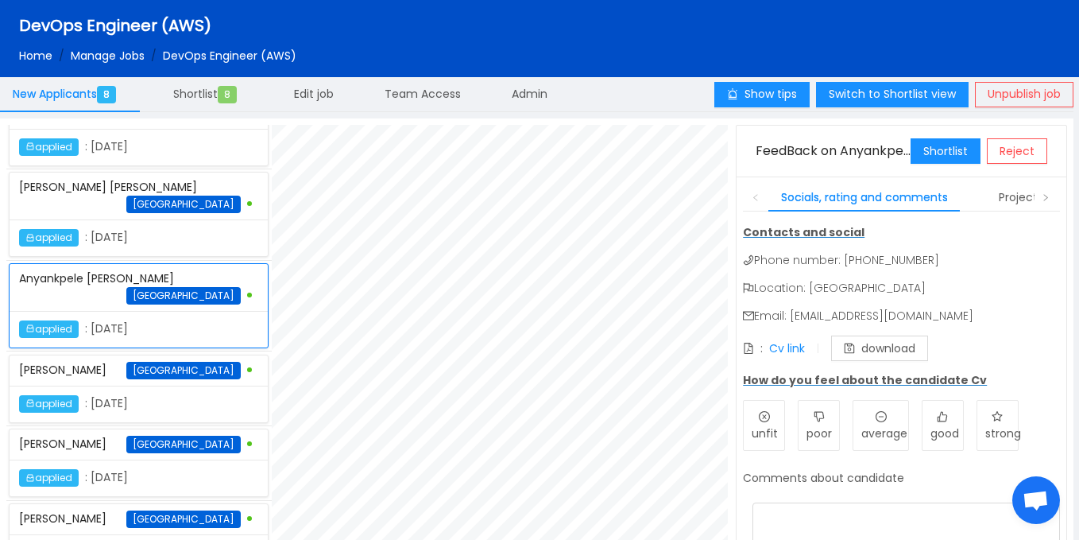
scroll to position [227, 0]
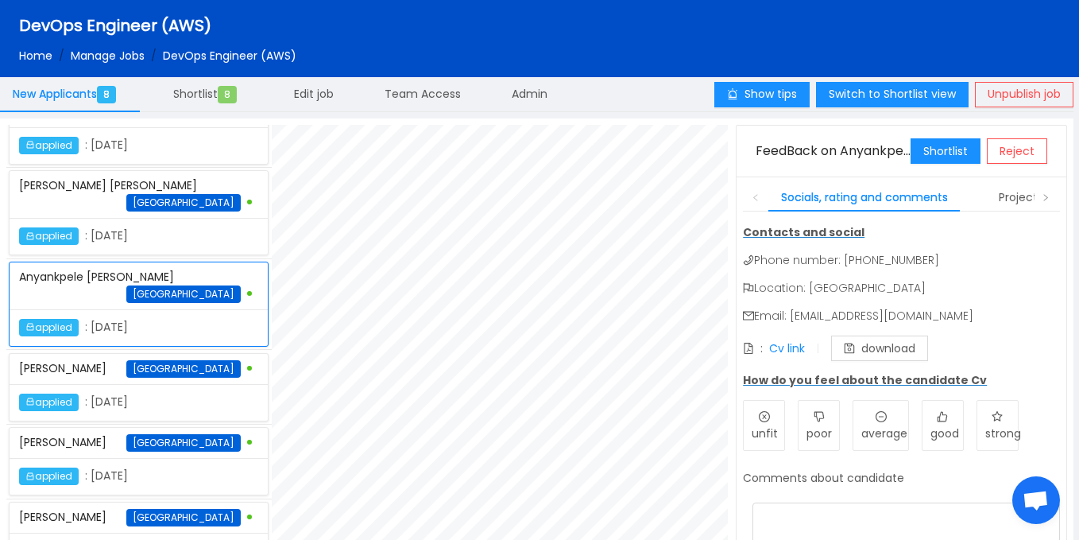
click at [182, 393] on div "applied : October 2nd 2025" at bounding box center [109, 401] width 180 height 17
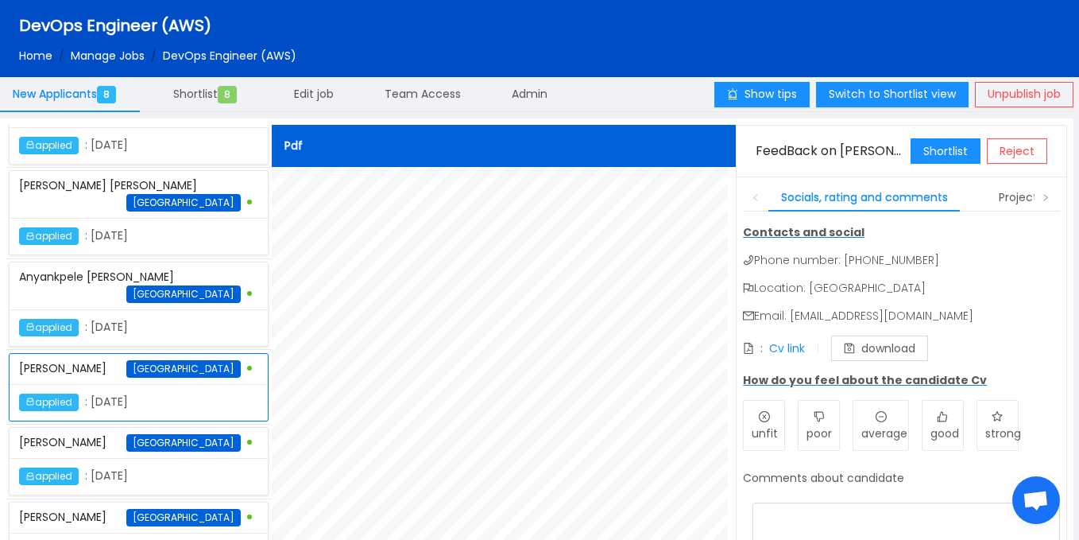
click at [182, 463] on div "applied : October 3rd 2025" at bounding box center [139, 476] width 258 height 37
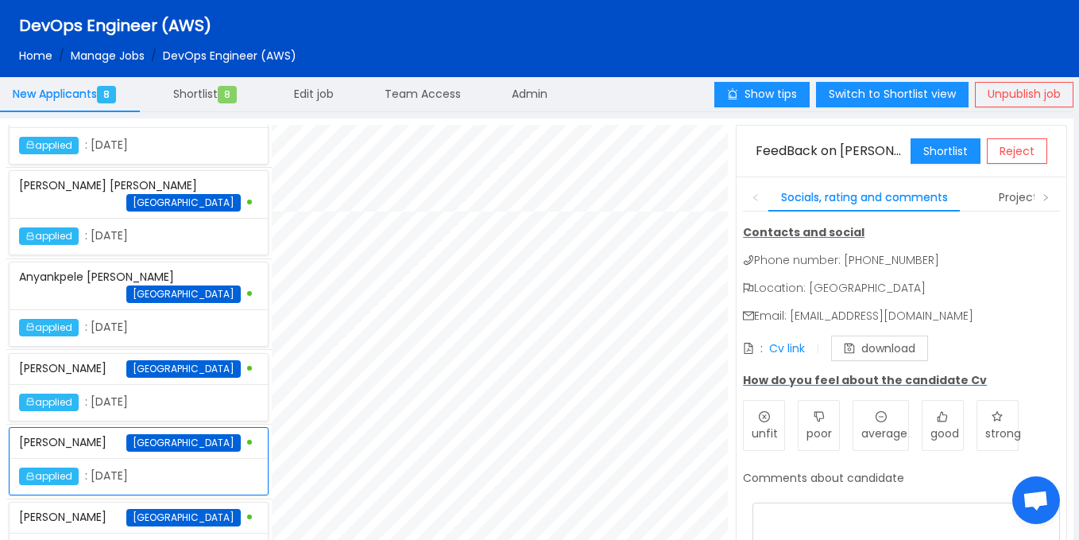
scroll to position [1260, 0]
click at [196, 523] on span "Nigeria" at bounding box center [183, 517] width 114 height 17
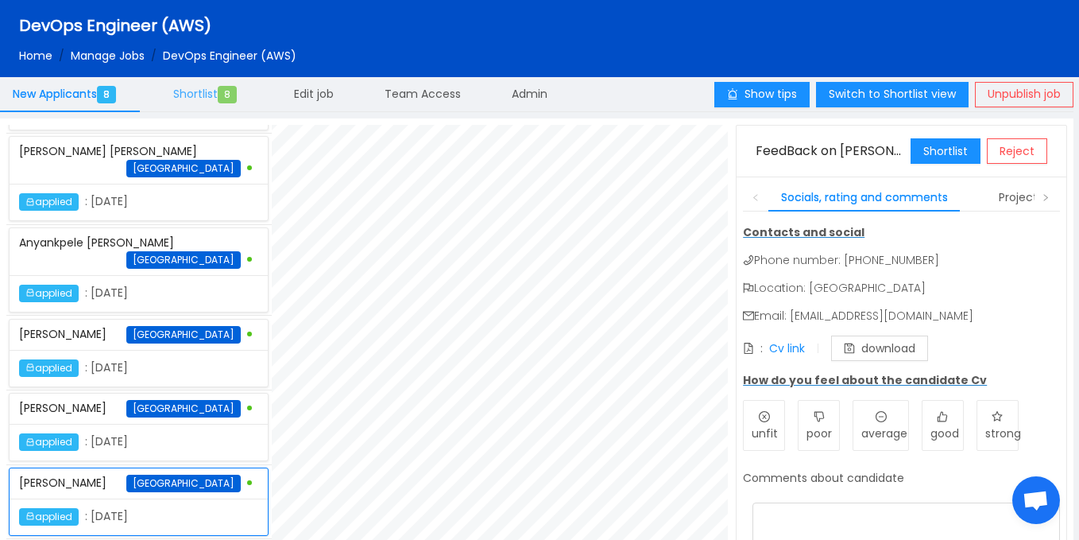
click at [207, 94] on span "Shortlist 8" at bounding box center [208, 94] width 70 height 16
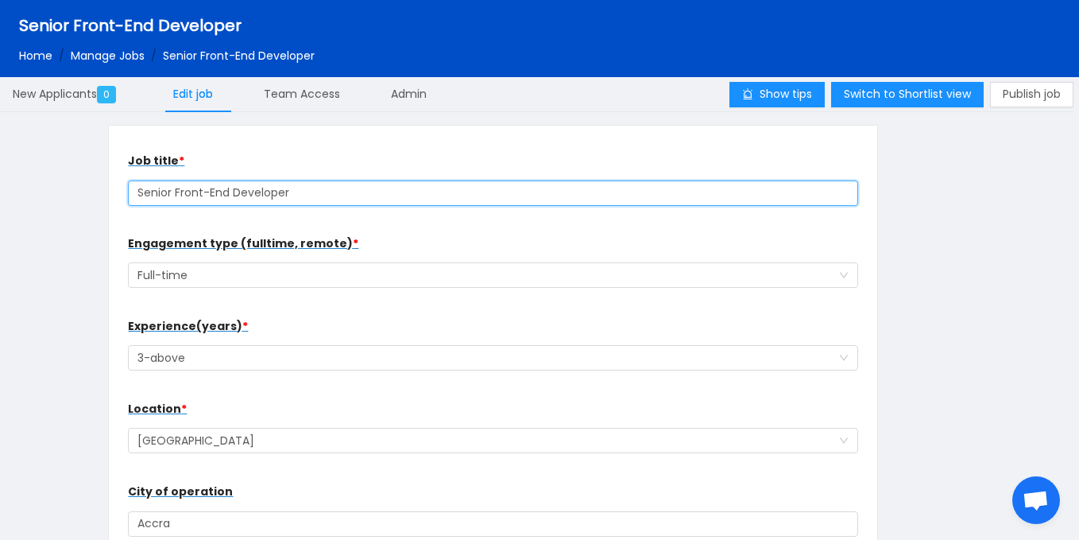
drag, startPoint x: 314, startPoint y: 189, endPoint x: 121, endPoint y: 192, distance: 193.2
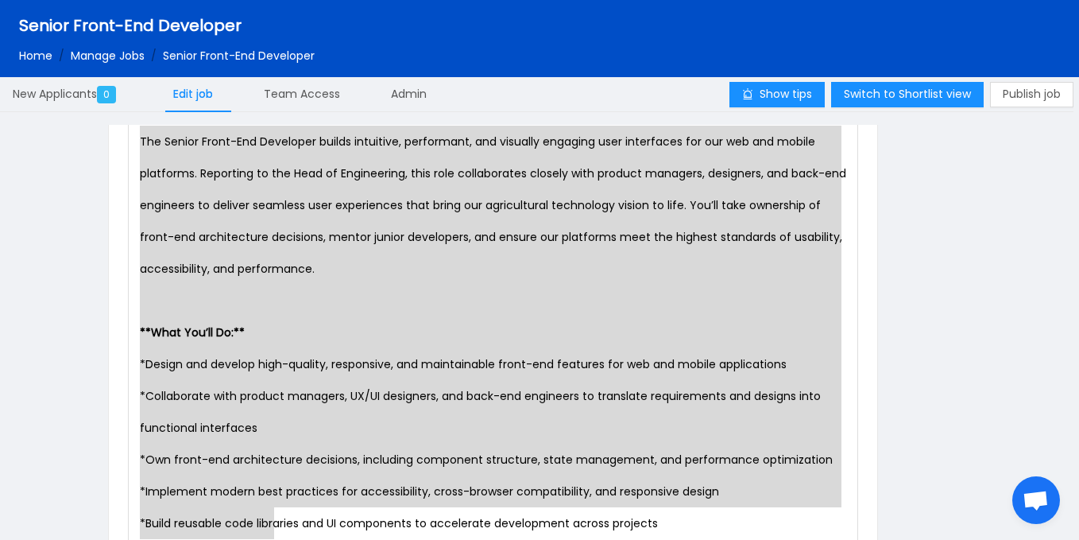
scroll to position [17, 0]
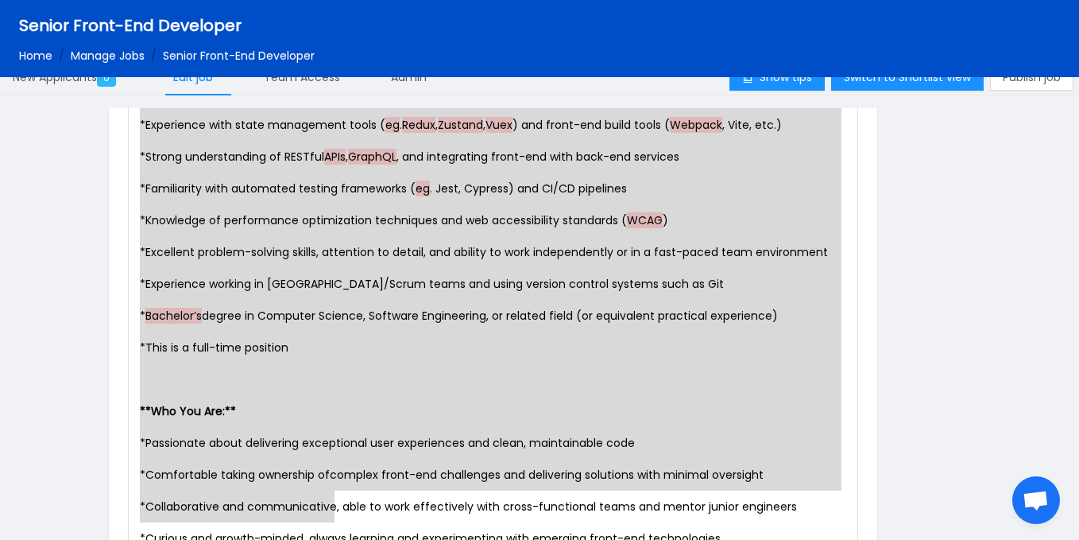
type textarea "Lor Ipsumd Sitam-Con Adipiscin elitse doeiusmod, temporinci, utl etdolore magna…"
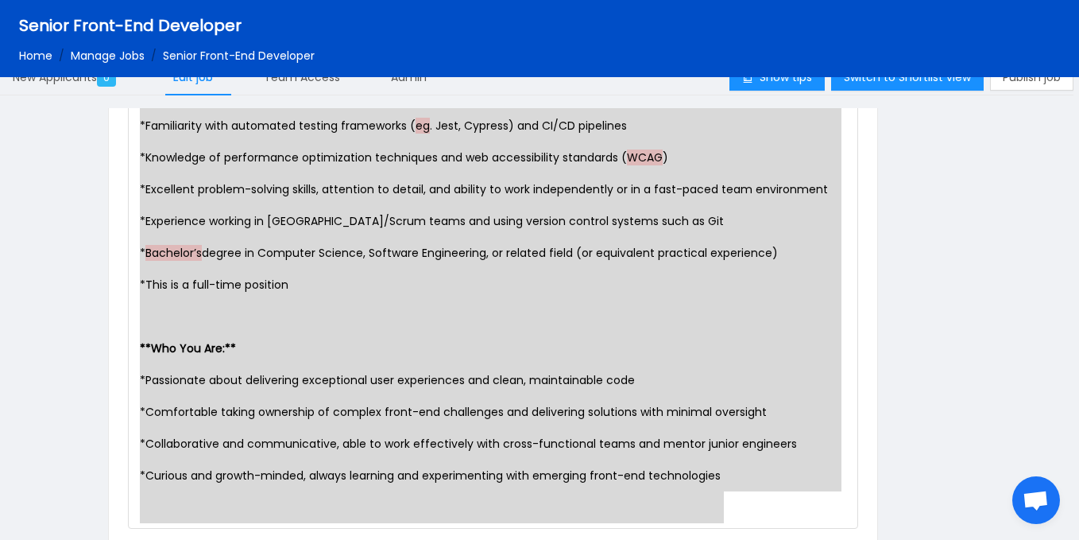
drag, startPoint x: 138, startPoint y: 285, endPoint x: 400, endPoint y: 541, distance: 366.5
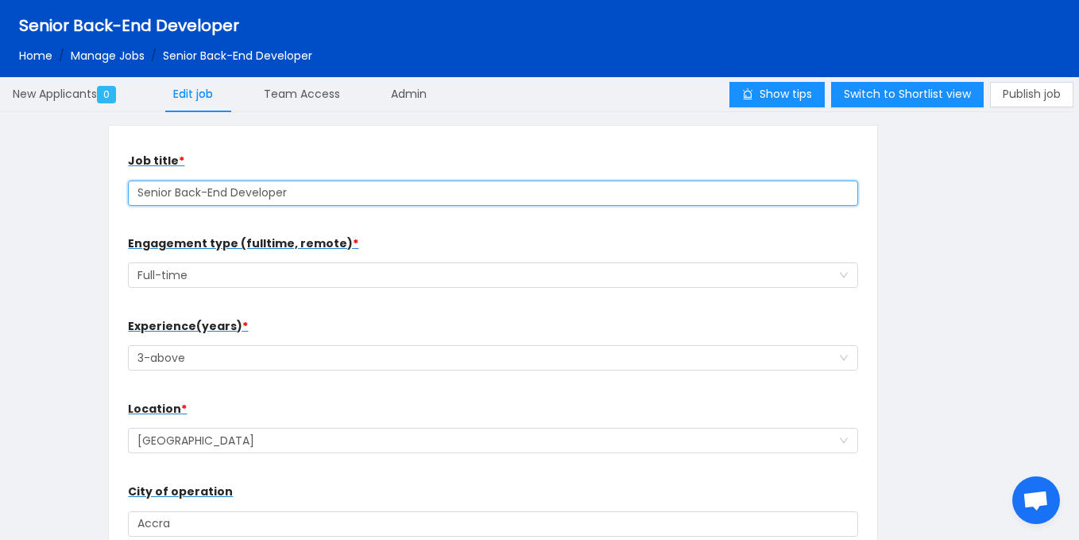
drag, startPoint x: 133, startPoint y: 188, endPoint x: 308, endPoint y: 196, distance: 175.9
click at [308, 196] on input "Senior Back-End Developer" at bounding box center [493, 192] width 731 height 25
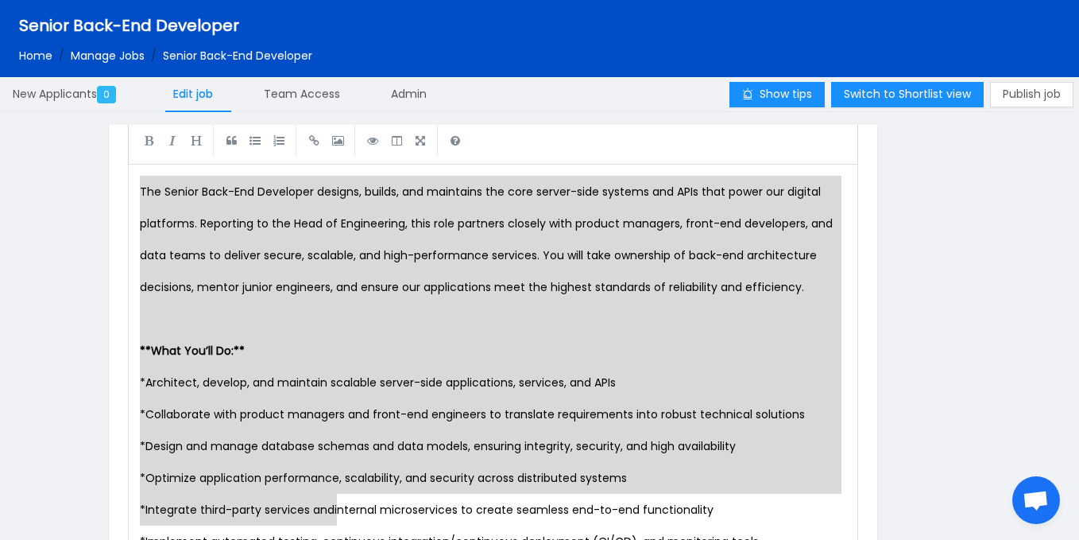
scroll to position [17, 0]
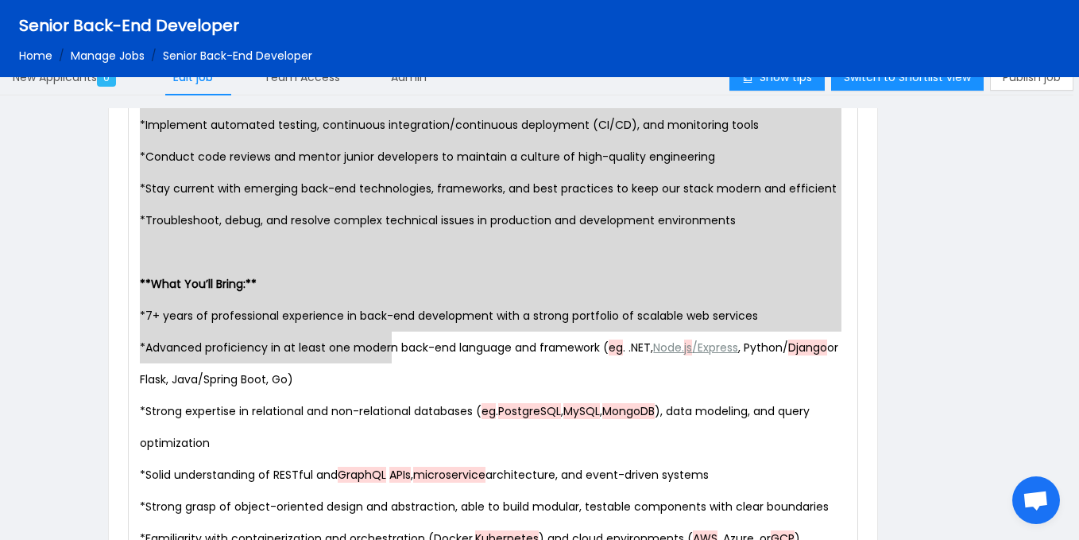
type textarea "Lor Ipsumd Sita-Con Adipiscin elitsed, doeius, tem incididun utl etdo magnaa-en…"
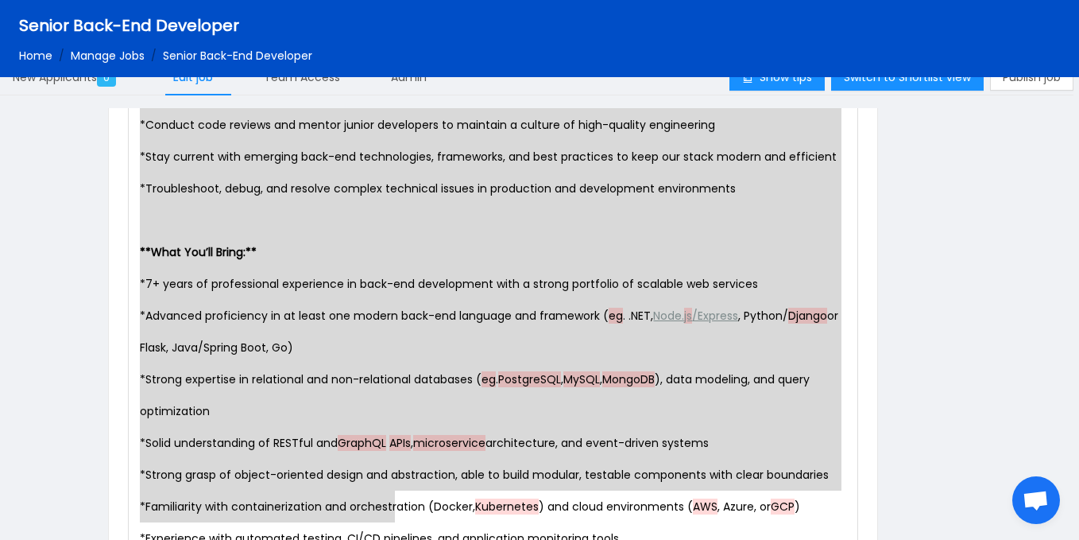
drag, startPoint x: 141, startPoint y: 184, endPoint x: 393, endPoint y: 534, distance: 431.7
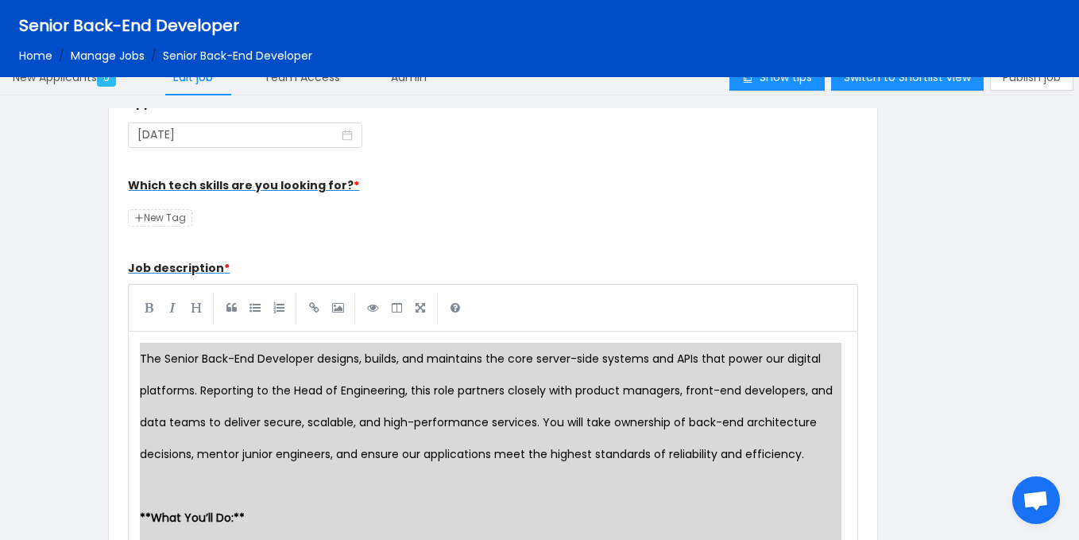
scroll to position [540, 0]
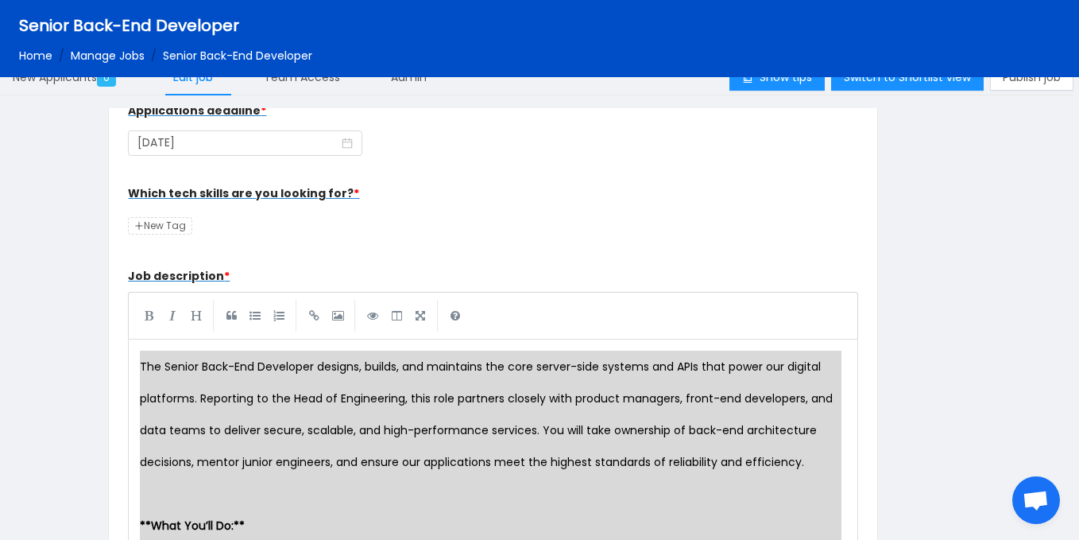
click at [581, 234] on div "Which tech skills are you looking for? * New Tag" at bounding box center [493, 209] width 731 height 64
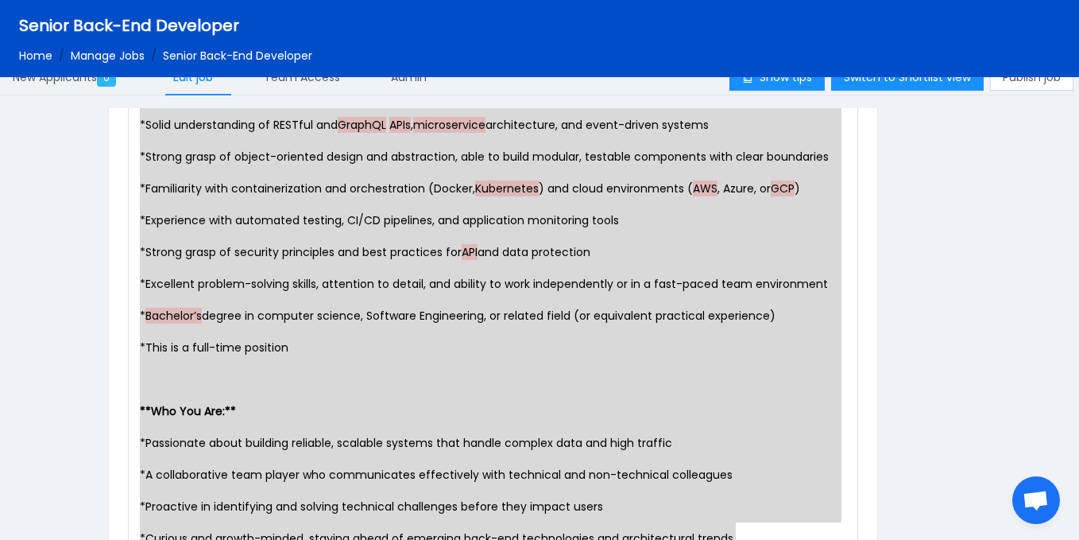
scroll to position [1512, 0]
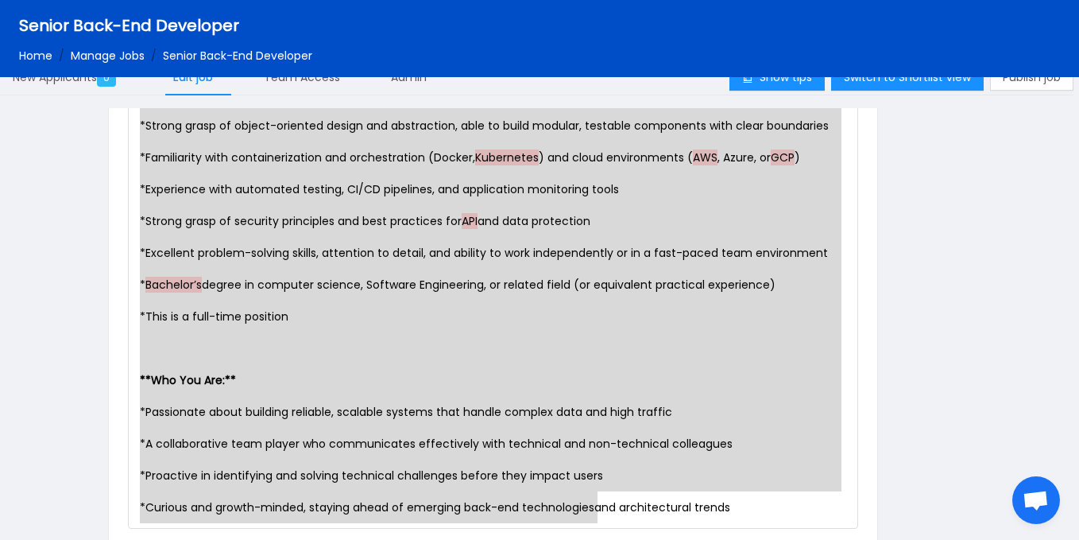
type textarea "Lor Ipsumd Sita-Con Adipiscin elitsed, doeius, tem incididun utl etdo magnaa-en…"
drag, startPoint x: 142, startPoint y: 369, endPoint x: 871, endPoint y: 541, distance: 748.9
